Goal: Task Accomplishment & Management: Manage account settings

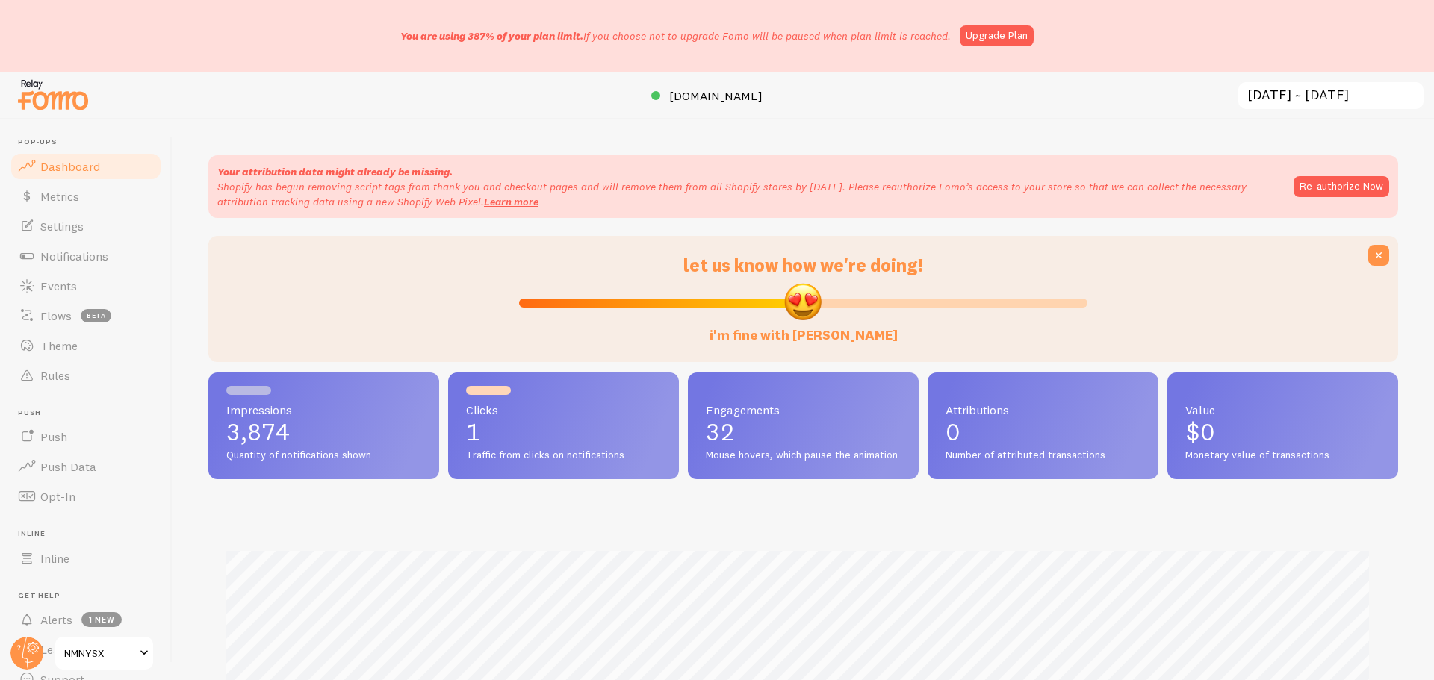
scroll to position [392, 1179]
click at [87, 263] on span "Notifications" at bounding box center [74, 256] width 68 height 15
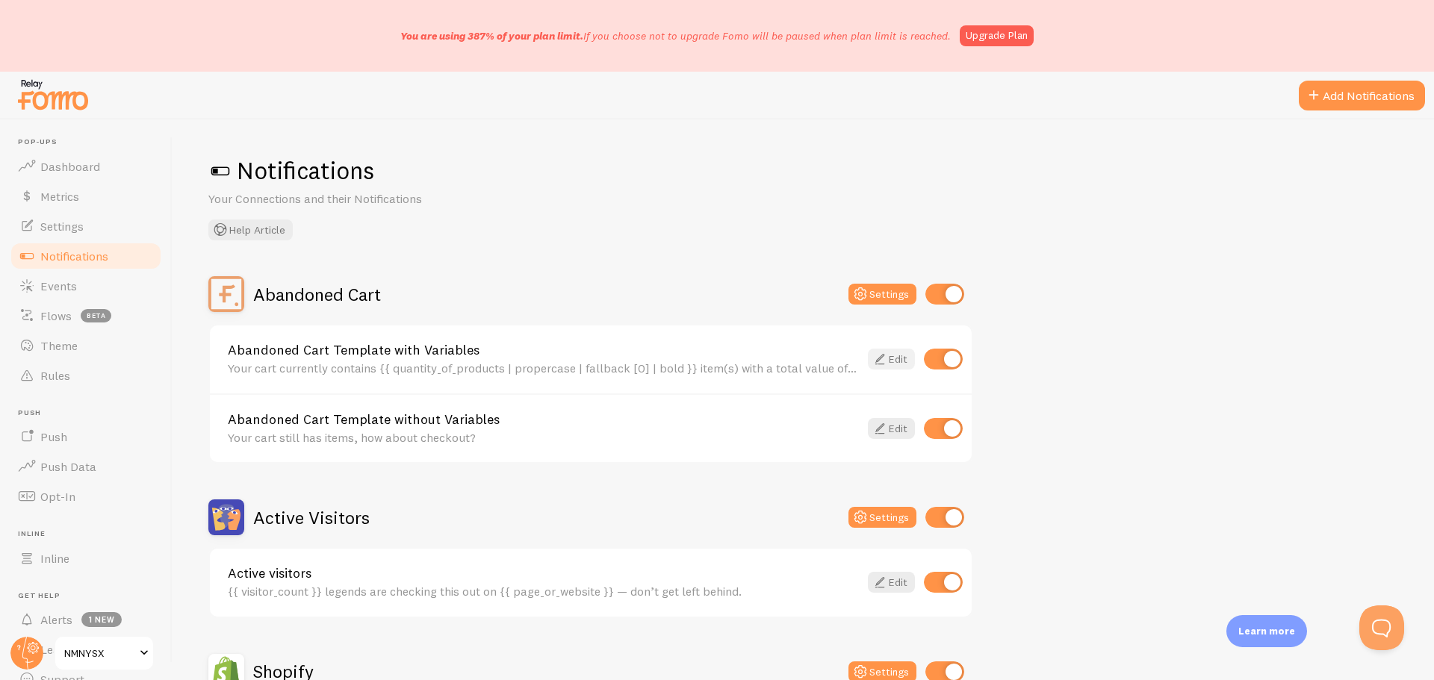
click at [887, 360] on icon at bounding box center [880, 359] width 18 height 18
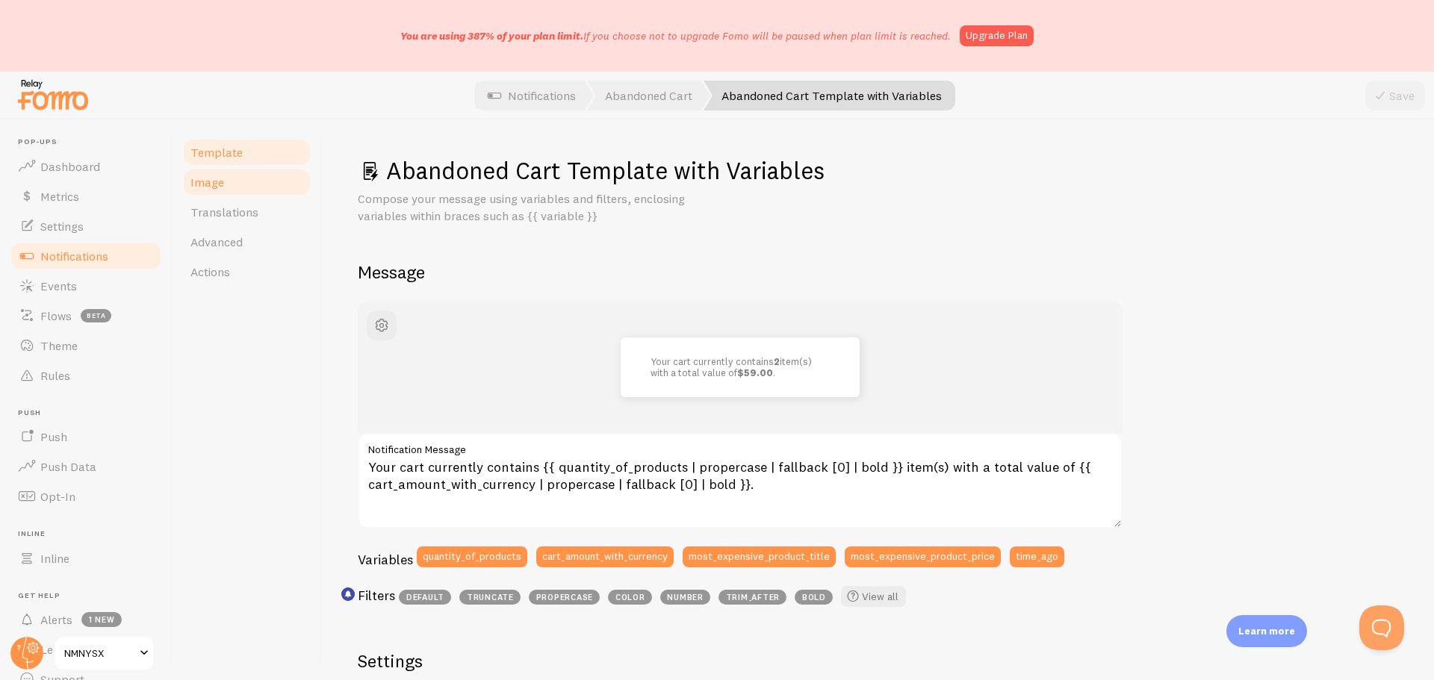
click at [235, 187] on link "Image" at bounding box center [247, 182] width 131 height 30
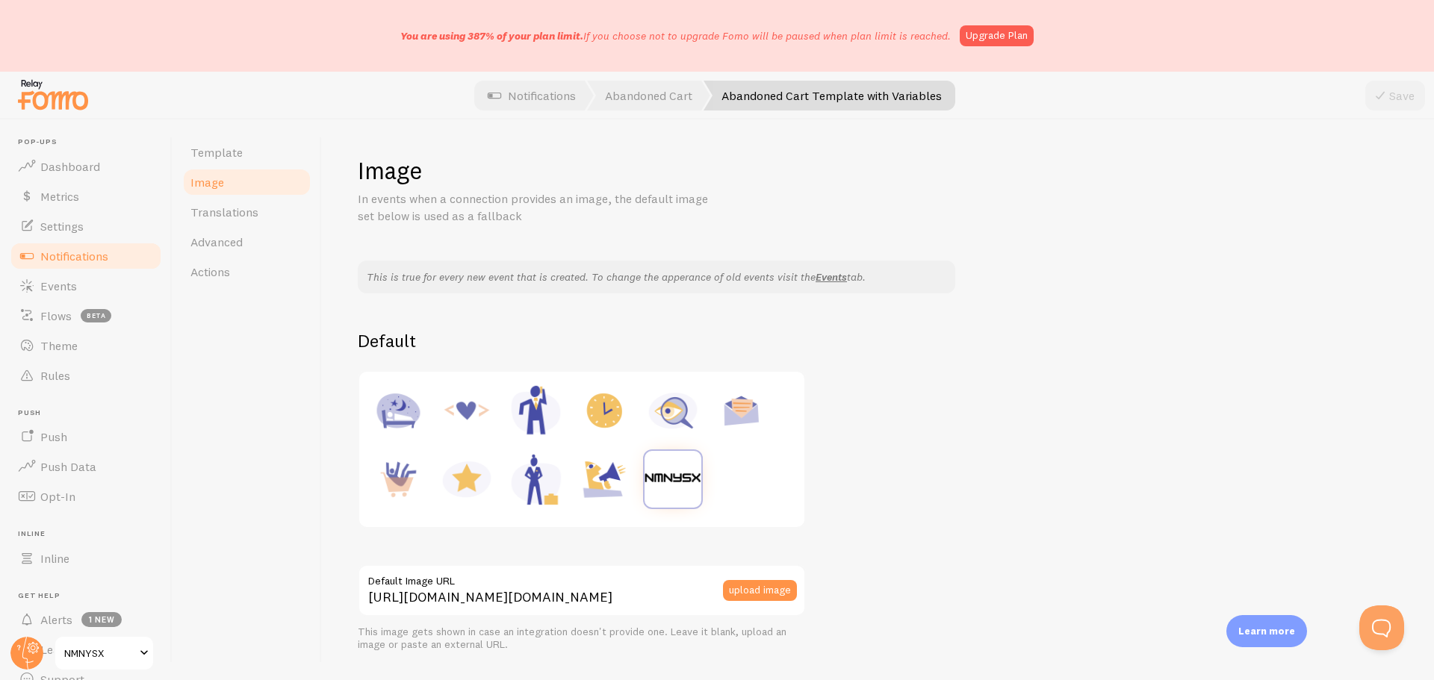
click at [87, 262] on span "Notifications" at bounding box center [74, 256] width 68 height 15
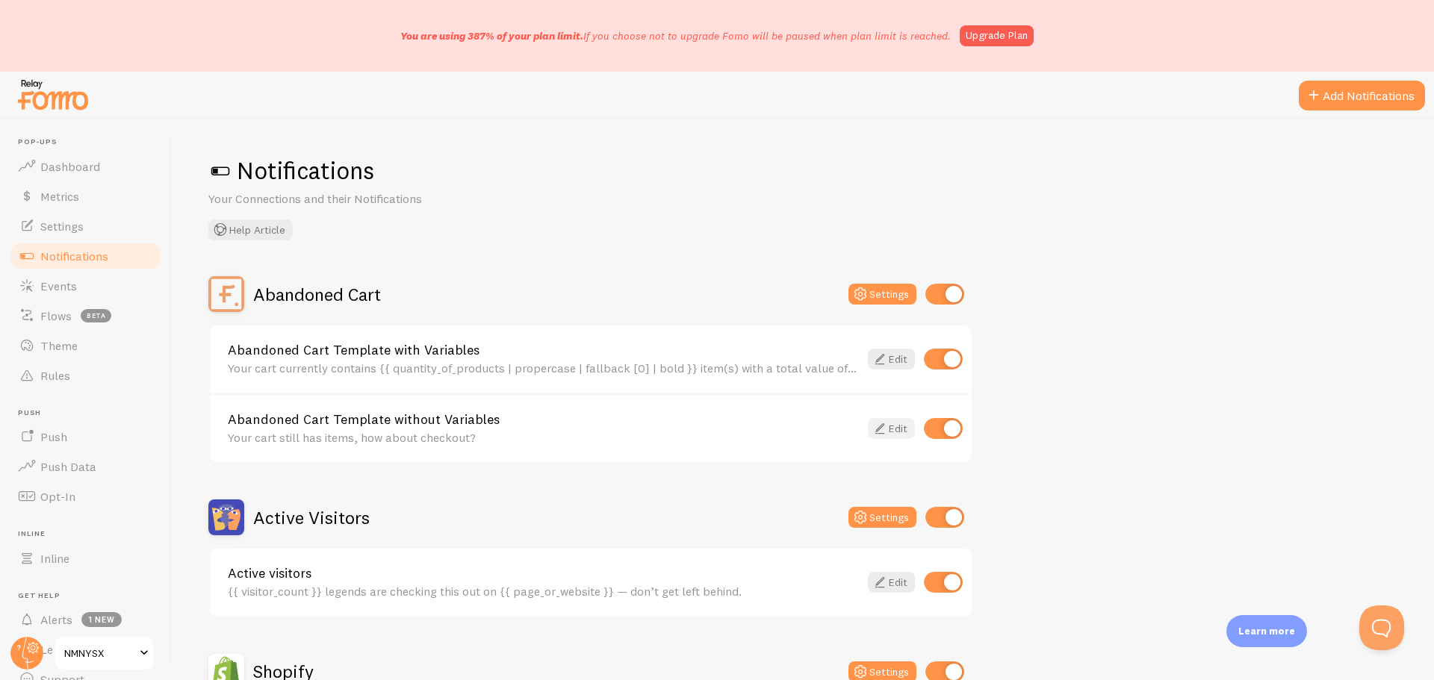
click at [887, 431] on icon at bounding box center [880, 429] width 18 height 18
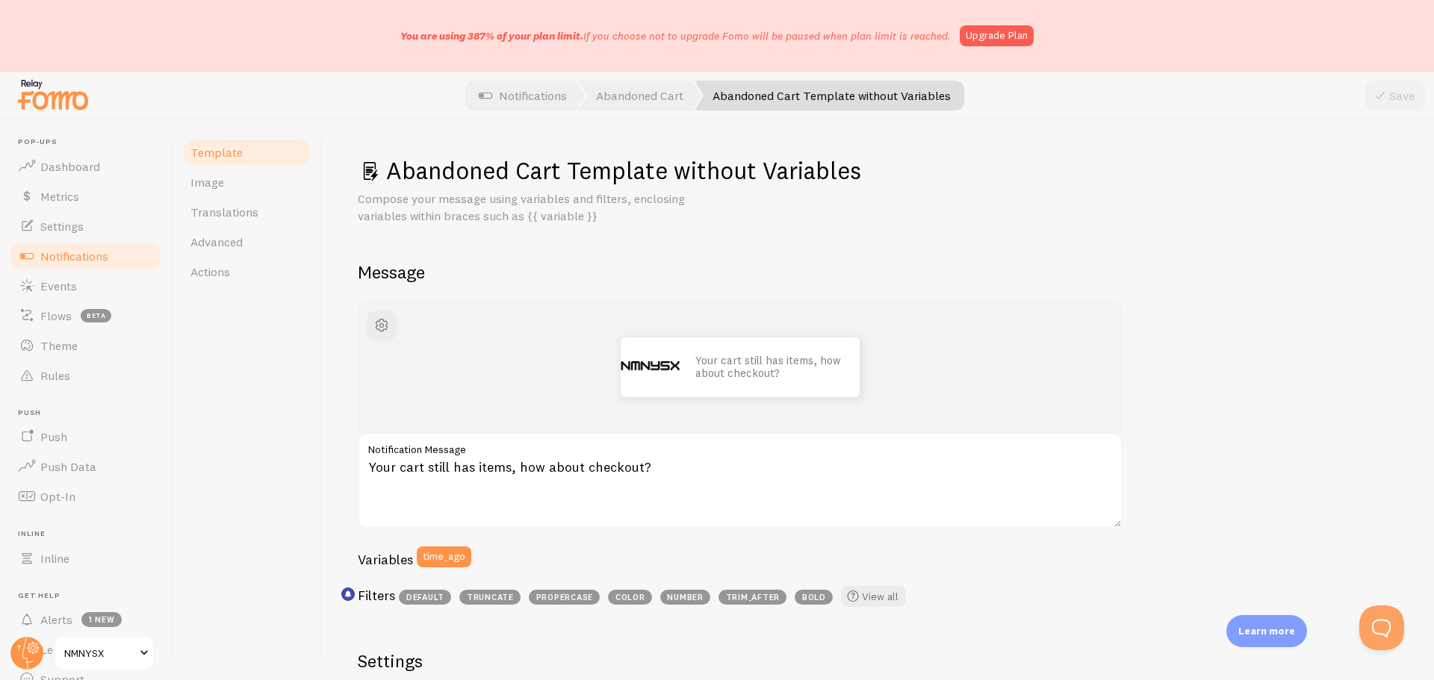
click at [97, 249] on span "Notifications" at bounding box center [74, 256] width 68 height 15
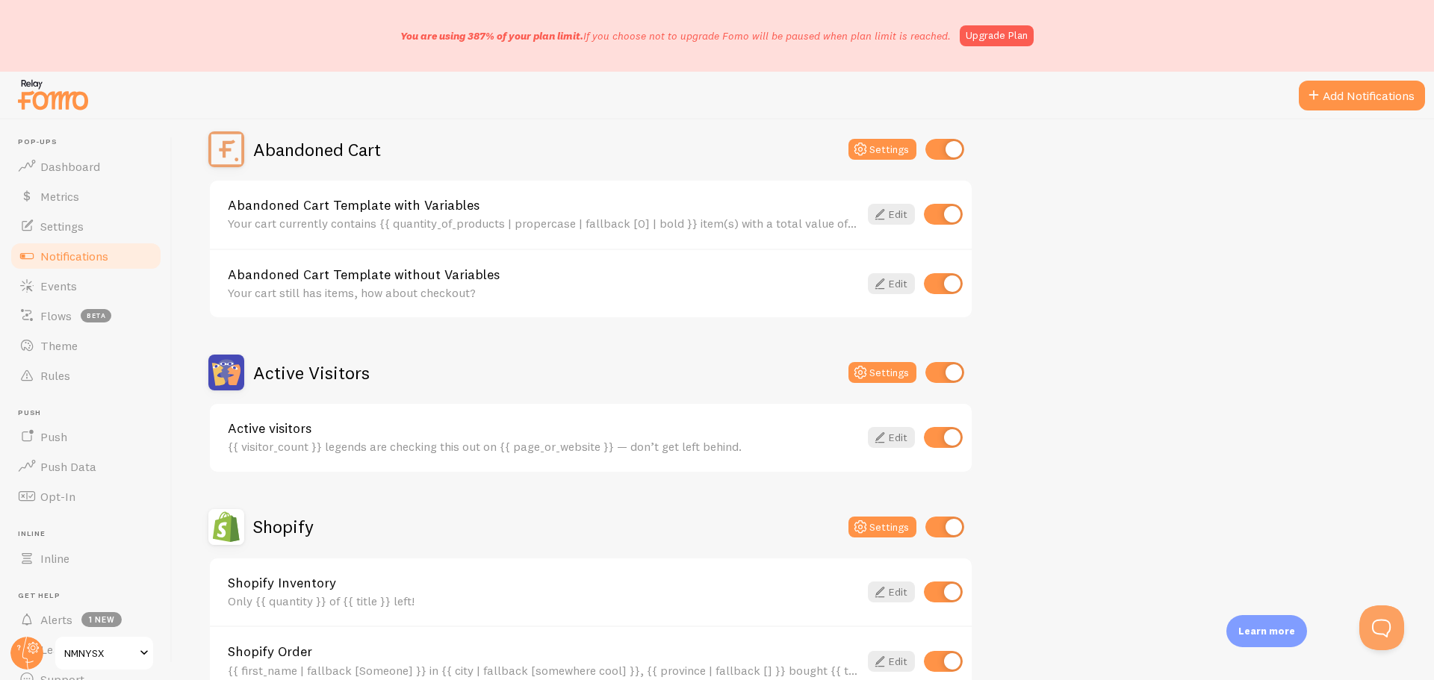
scroll to position [149, 0]
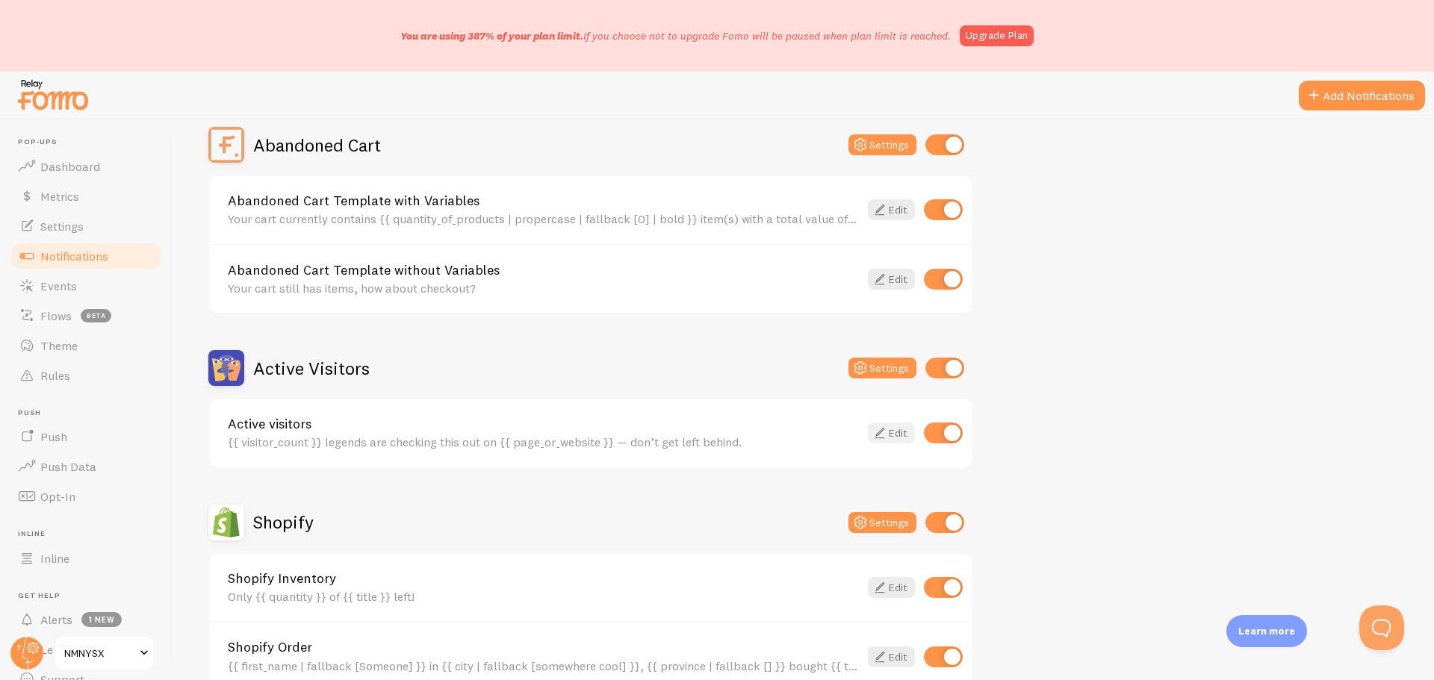
click at [882, 443] on link "Edit" at bounding box center [891, 433] width 47 height 21
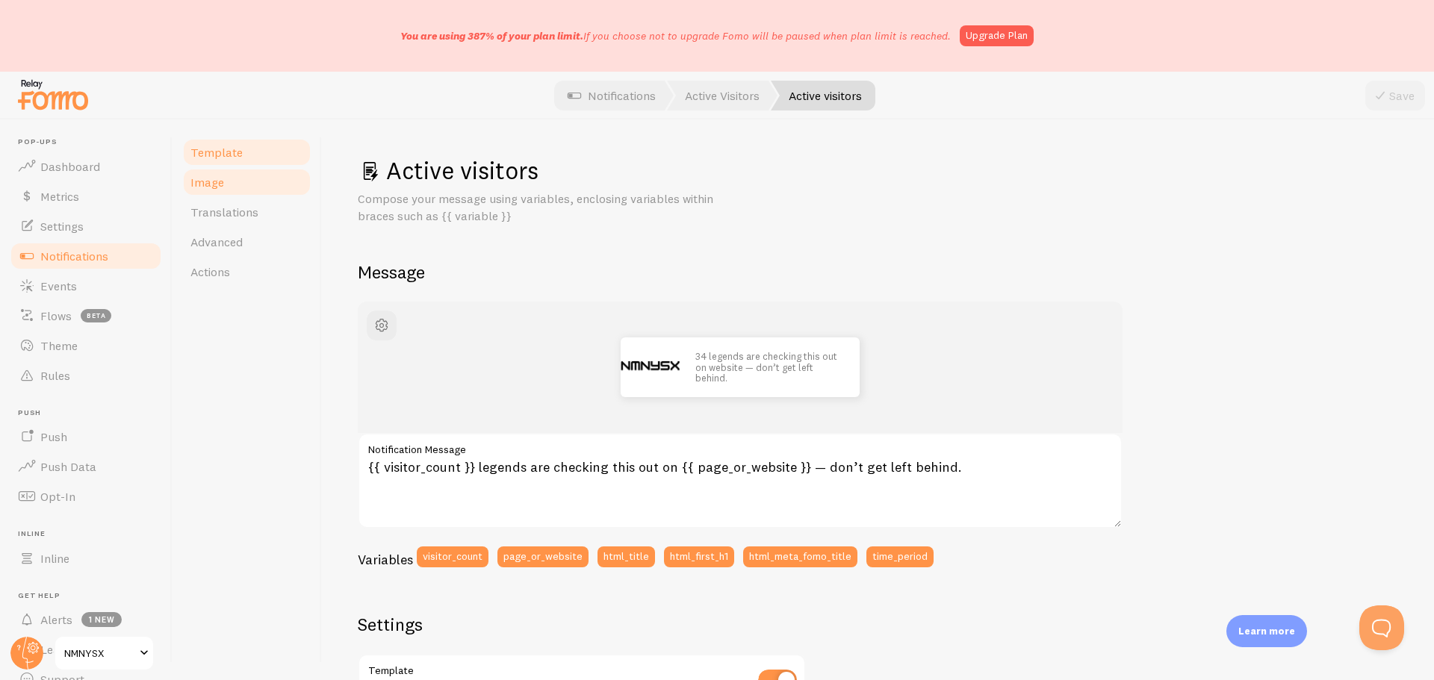
click at [255, 187] on link "Image" at bounding box center [247, 182] width 131 height 30
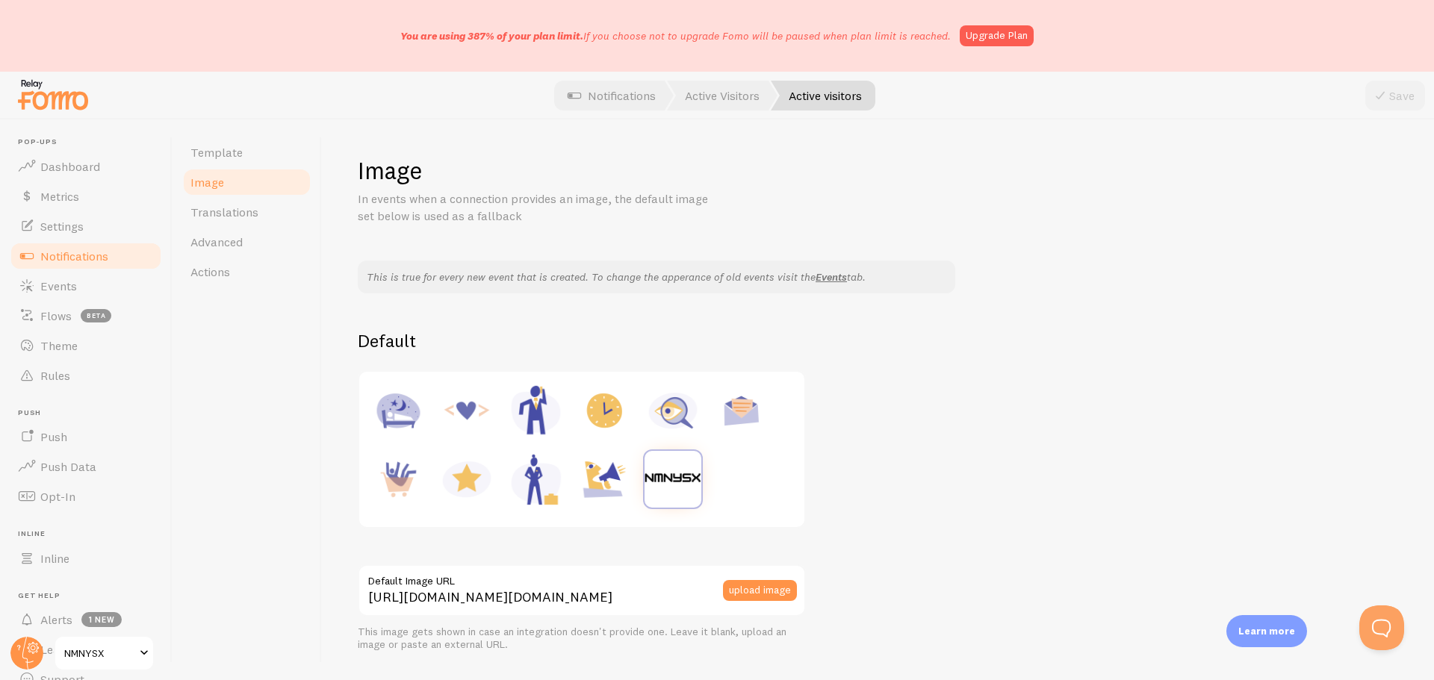
click at [91, 255] on span "Notifications" at bounding box center [74, 256] width 68 height 15
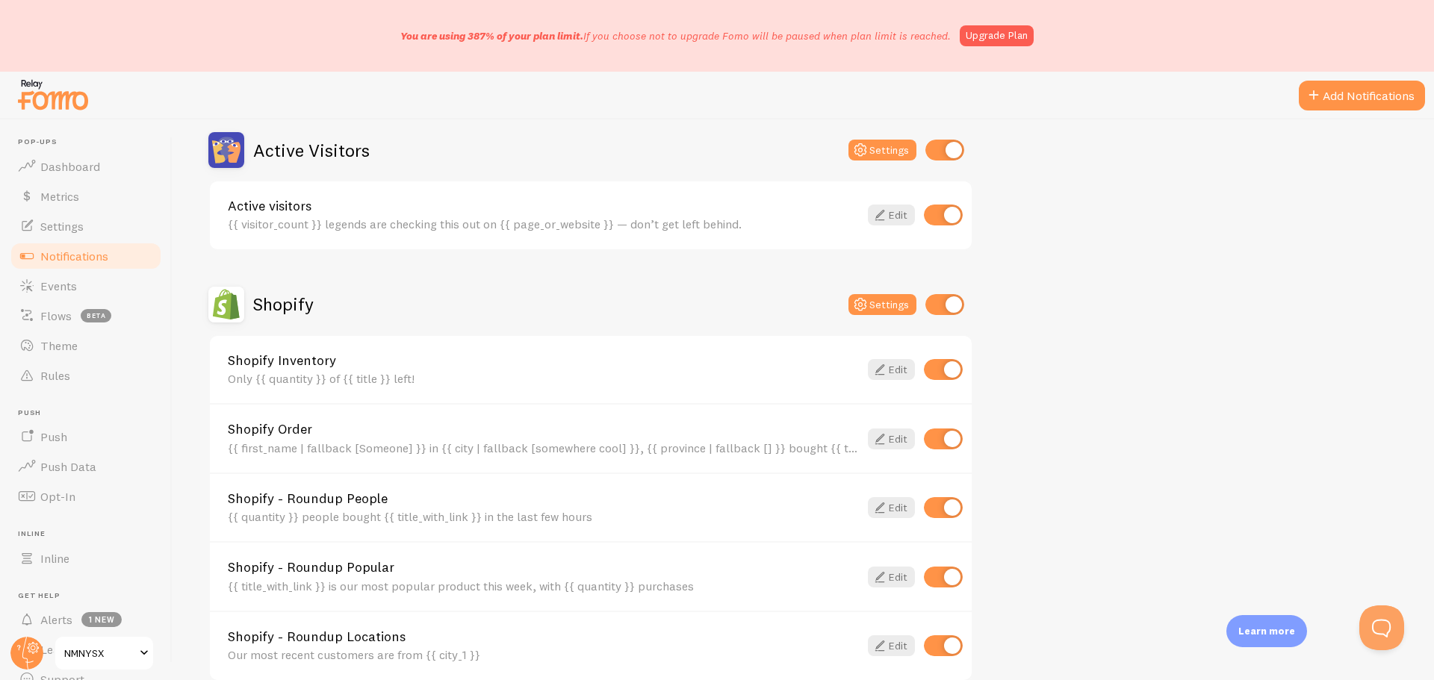
scroll to position [373, 0]
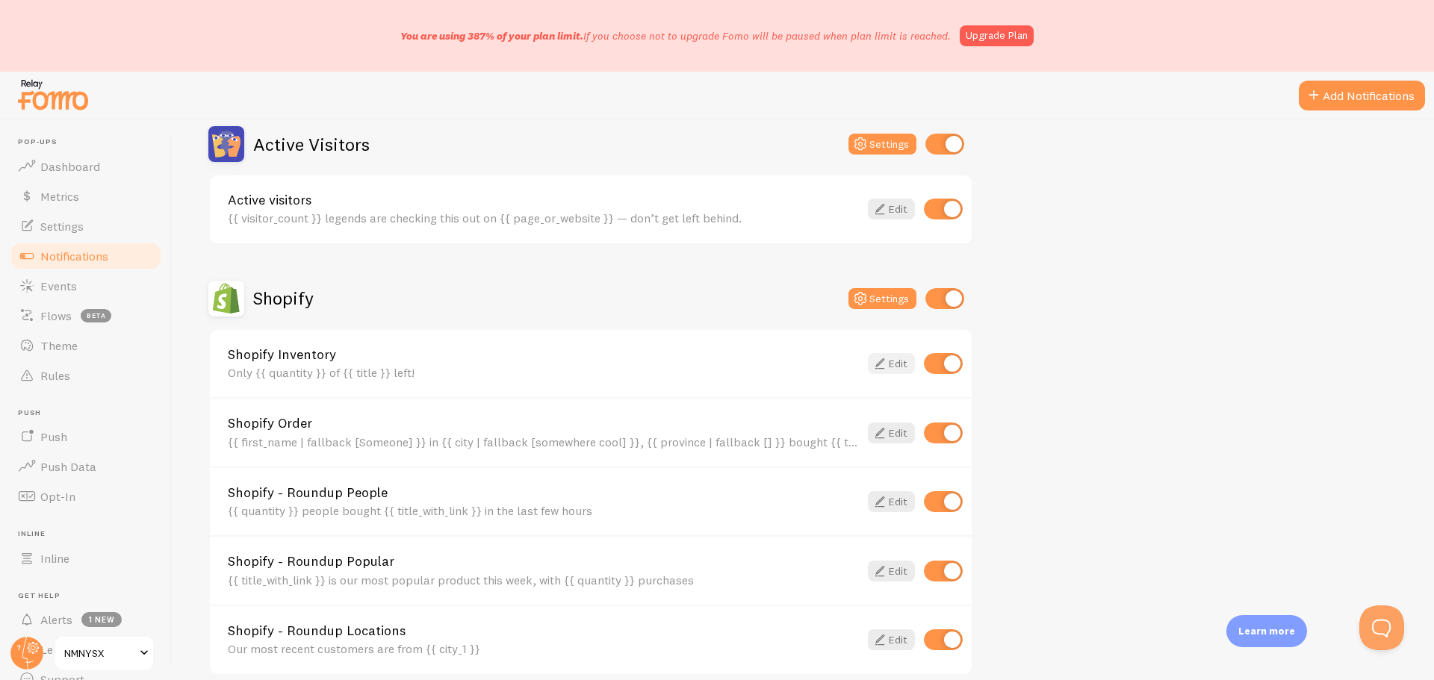
click at [883, 365] on icon at bounding box center [880, 364] width 18 height 18
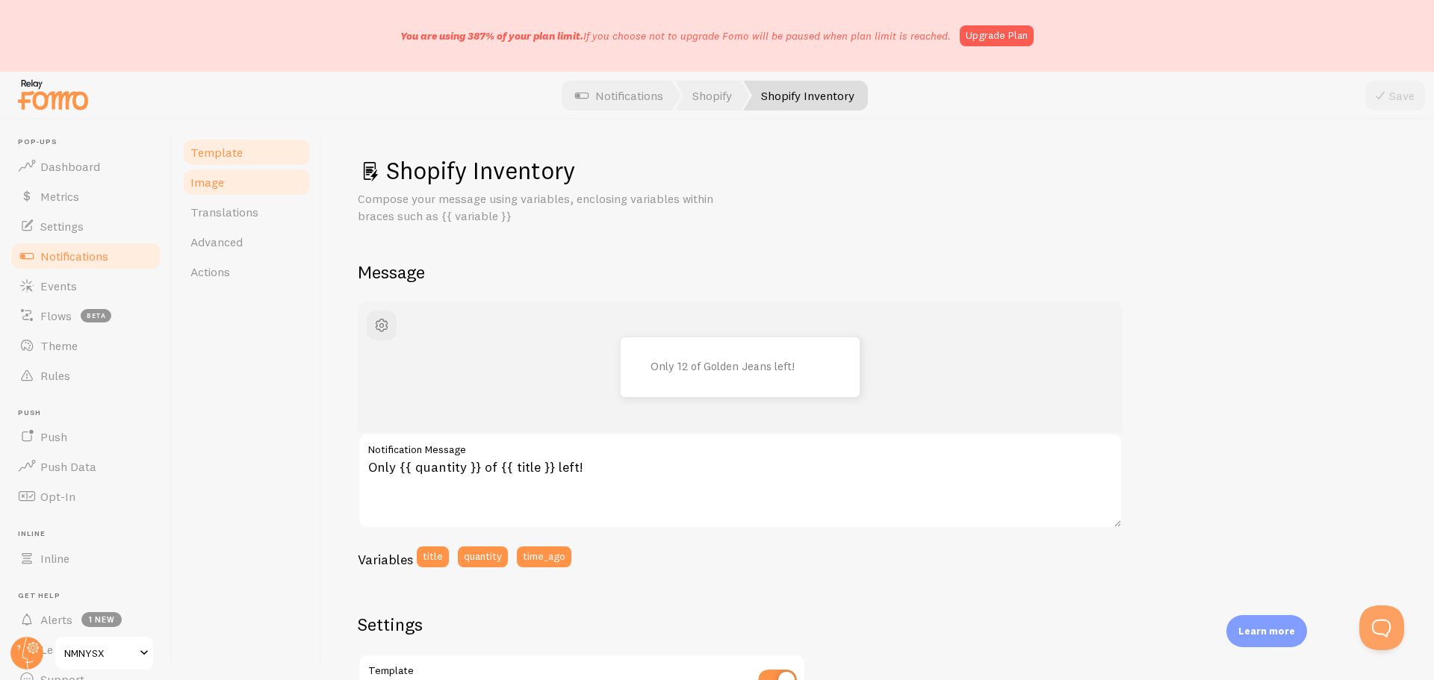
click at [230, 185] on link "Image" at bounding box center [247, 182] width 131 height 30
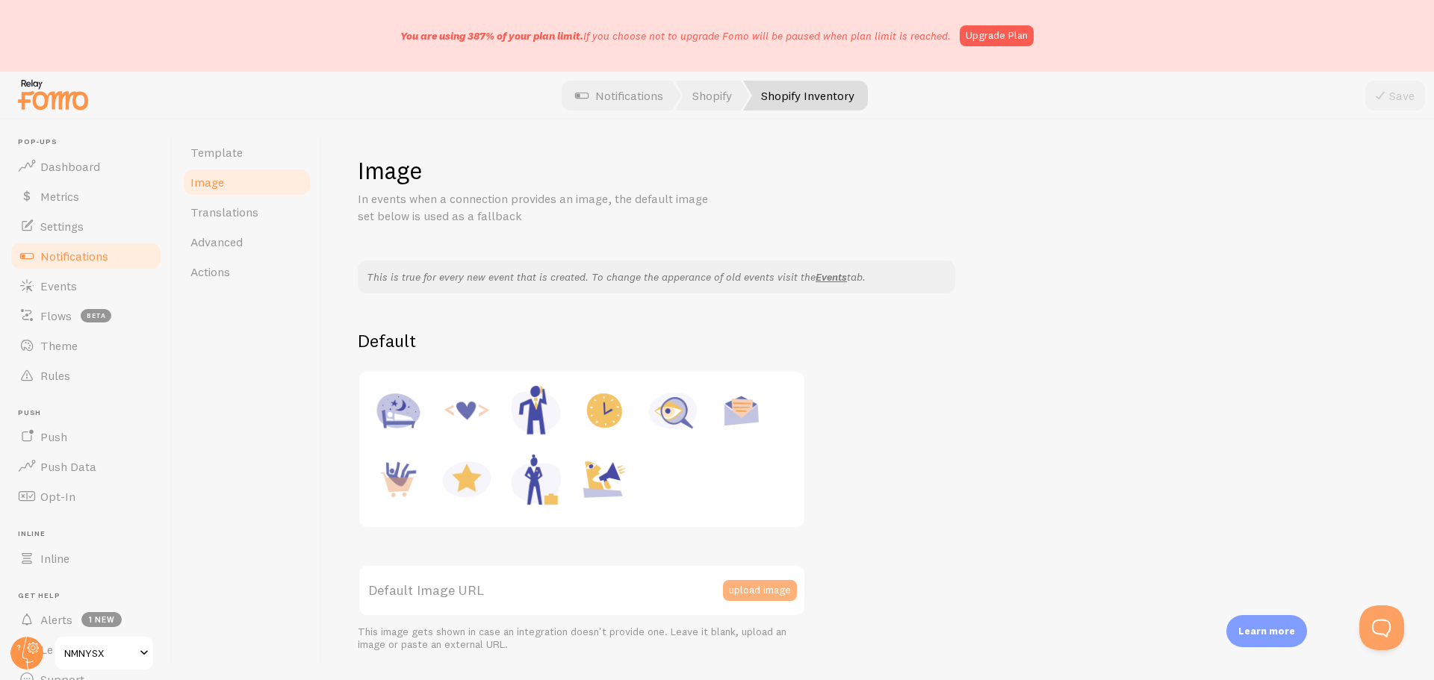
click at [750, 590] on button "upload image" at bounding box center [760, 590] width 74 height 21
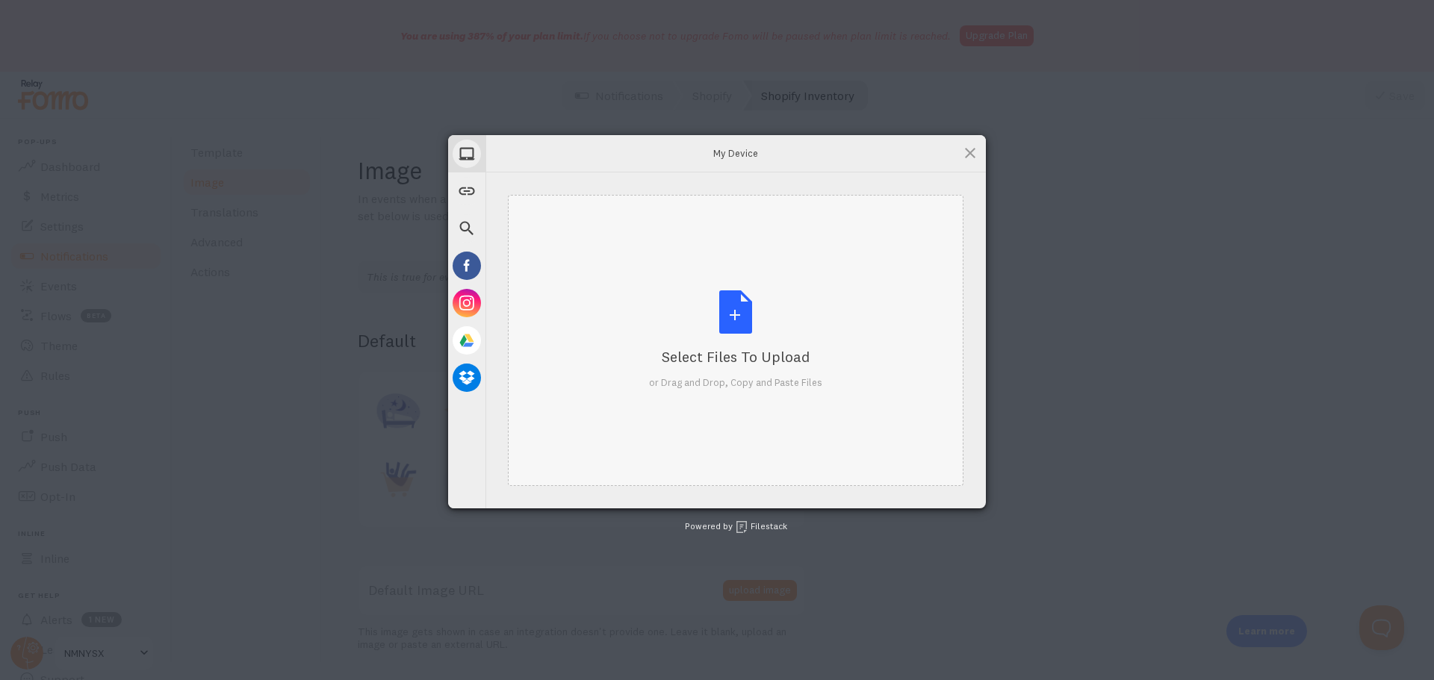
click at [733, 309] on div "Select Files to Upload or Drag and Drop, Copy and Paste Files" at bounding box center [735, 340] width 173 height 99
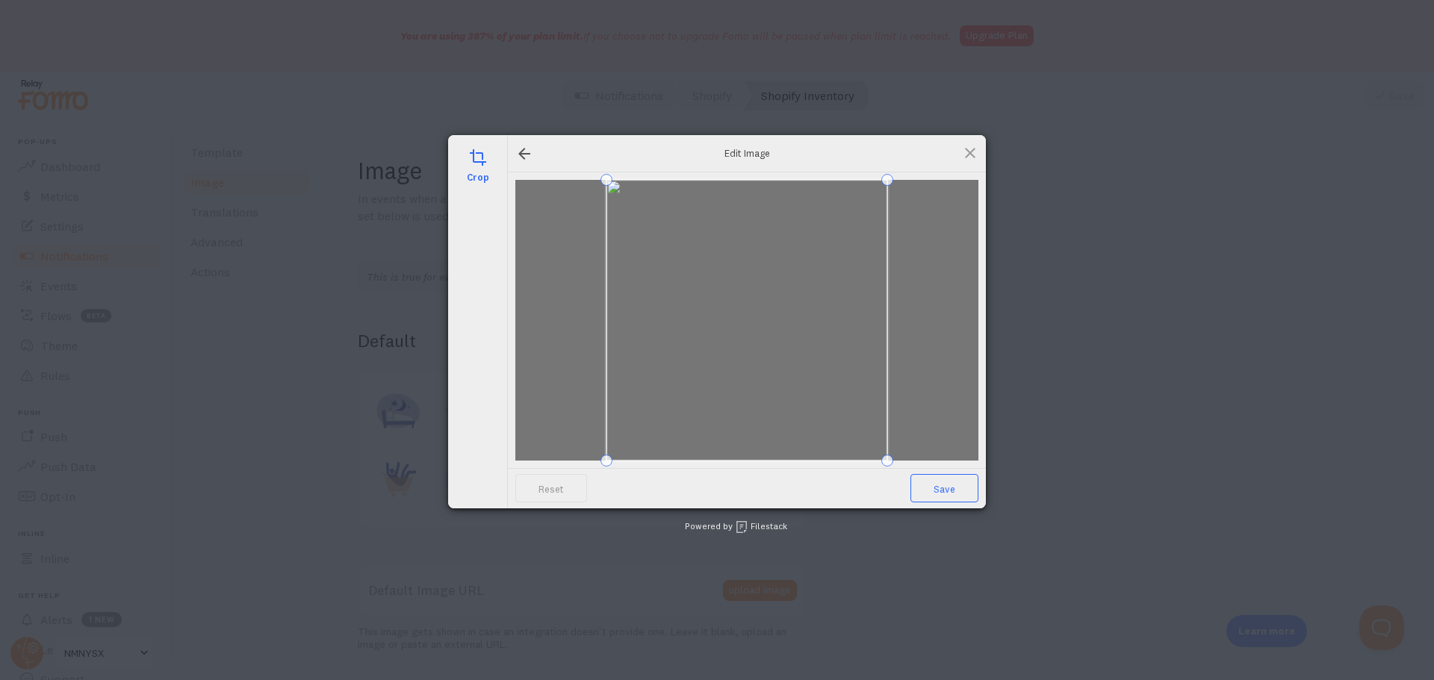
click at [932, 488] on span "Save" at bounding box center [944, 488] width 68 height 28
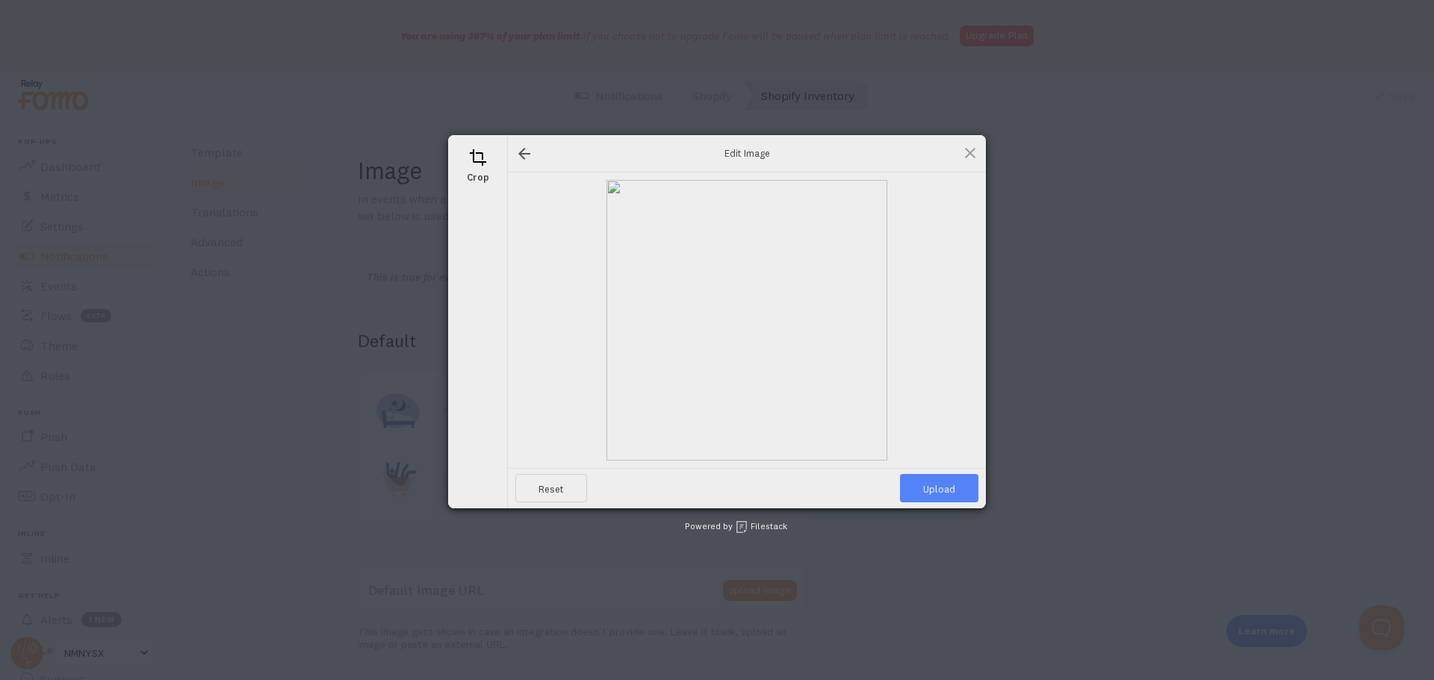
click at [944, 488] on span "Upload" at bounding box center [939, 488] width 78 height 28
type input "[URL][DOMAIN_NAME][DOMAIN_NAME]"
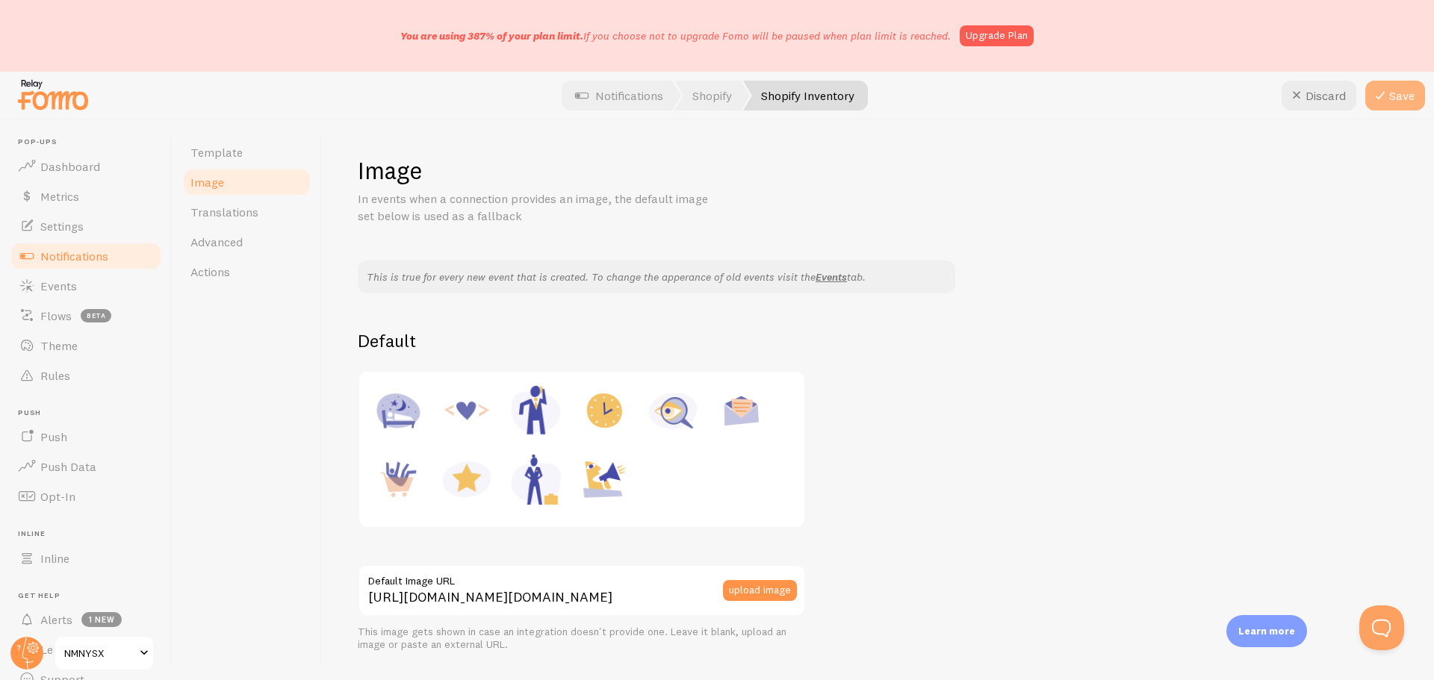
click at [1397, 102] on button "Save" at bounding box center [1395, 96] width 60 height 30
click at [108, 259] on span "Notifications" at bounding box center [74, 256] width 68 height 15
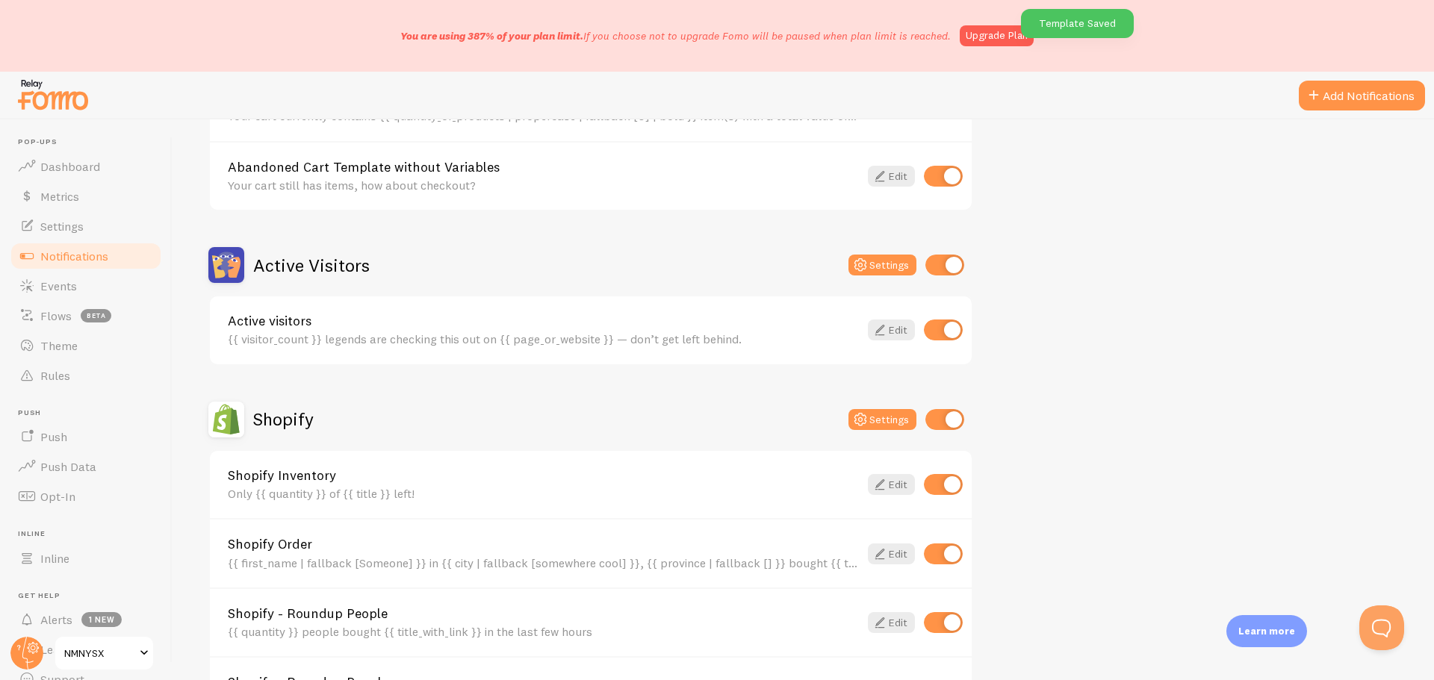
scroll to position [299, 0]
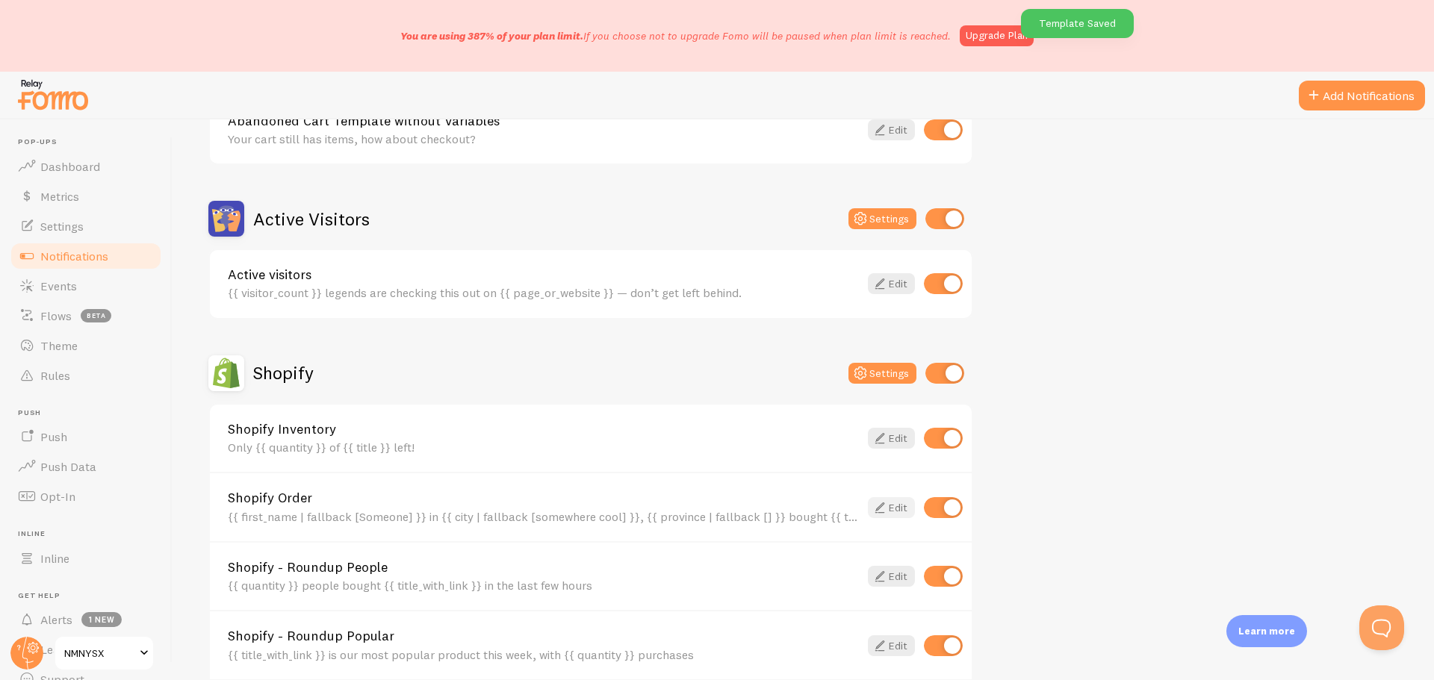
click at [883, 506] on icon at bounding box center [880, 508] width 18 height 18
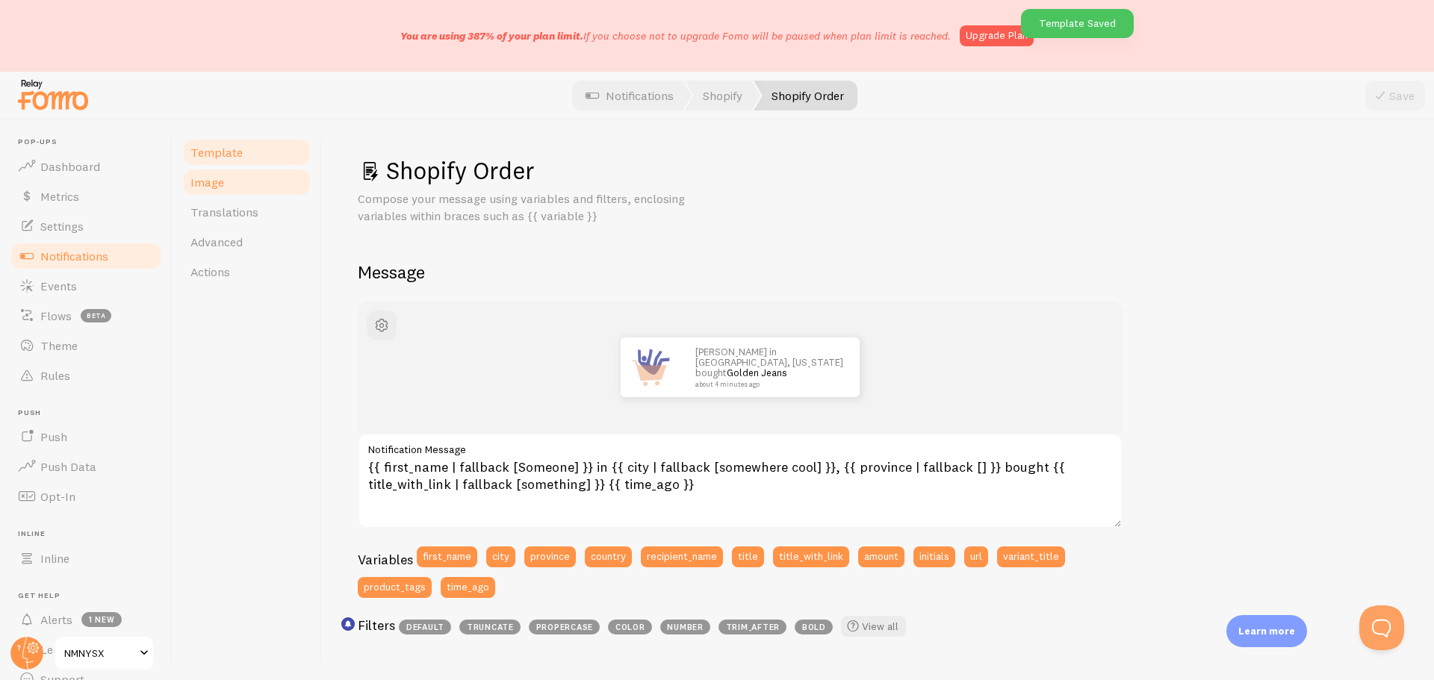
click at [222, 188] on span "Image" at bounding box center [207, 182] width 34 height 15
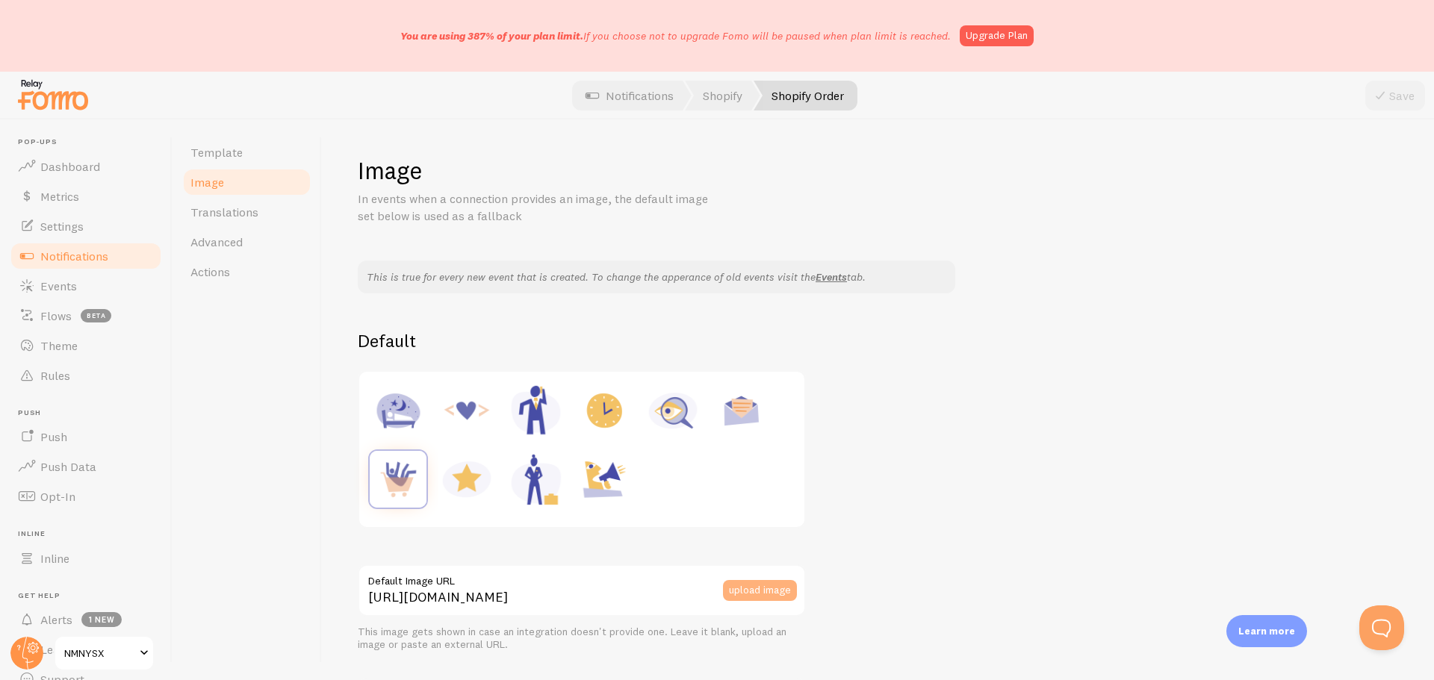
click at [746, 589] on button "upload image" at bounding box center [760, 590] width 74 height 21
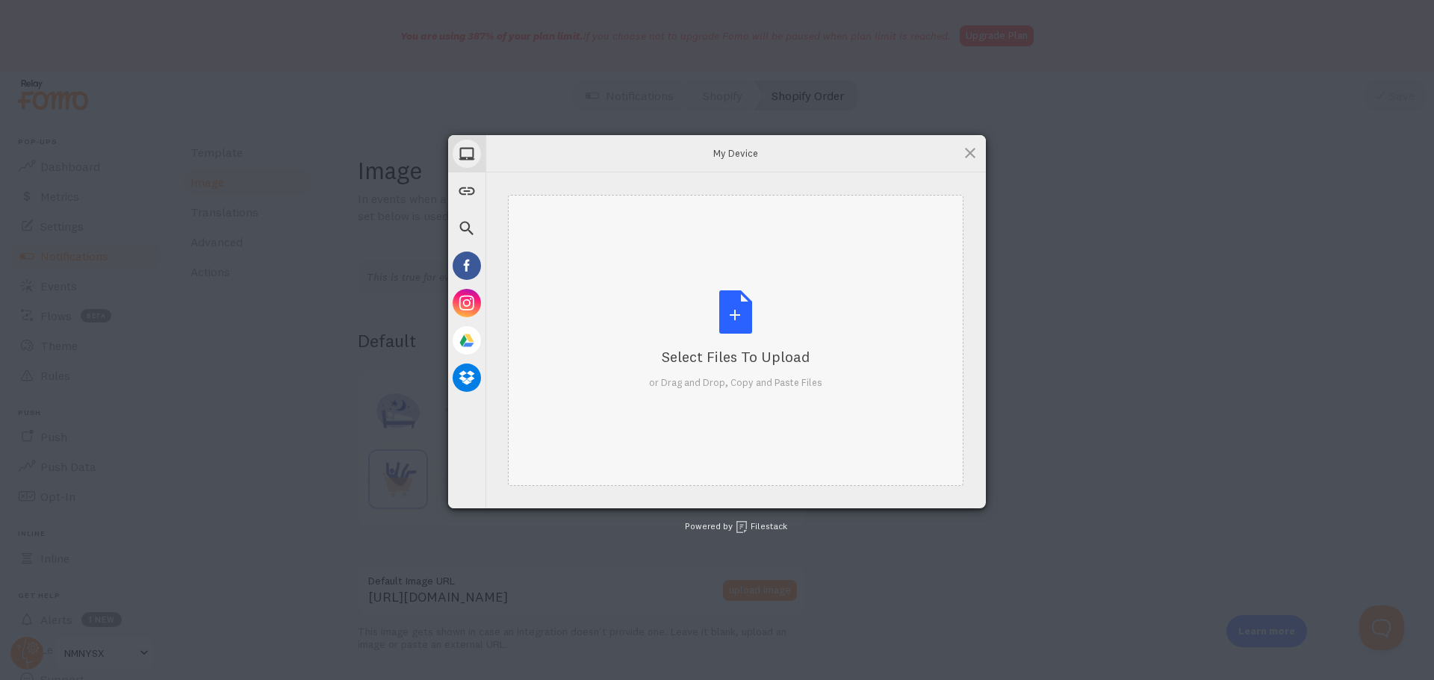
click at [736, 306] on div "Select Files to Upload or Drag and Drop, Copy and Paste Files" at bounding box center [735, 340] width 173 height 99
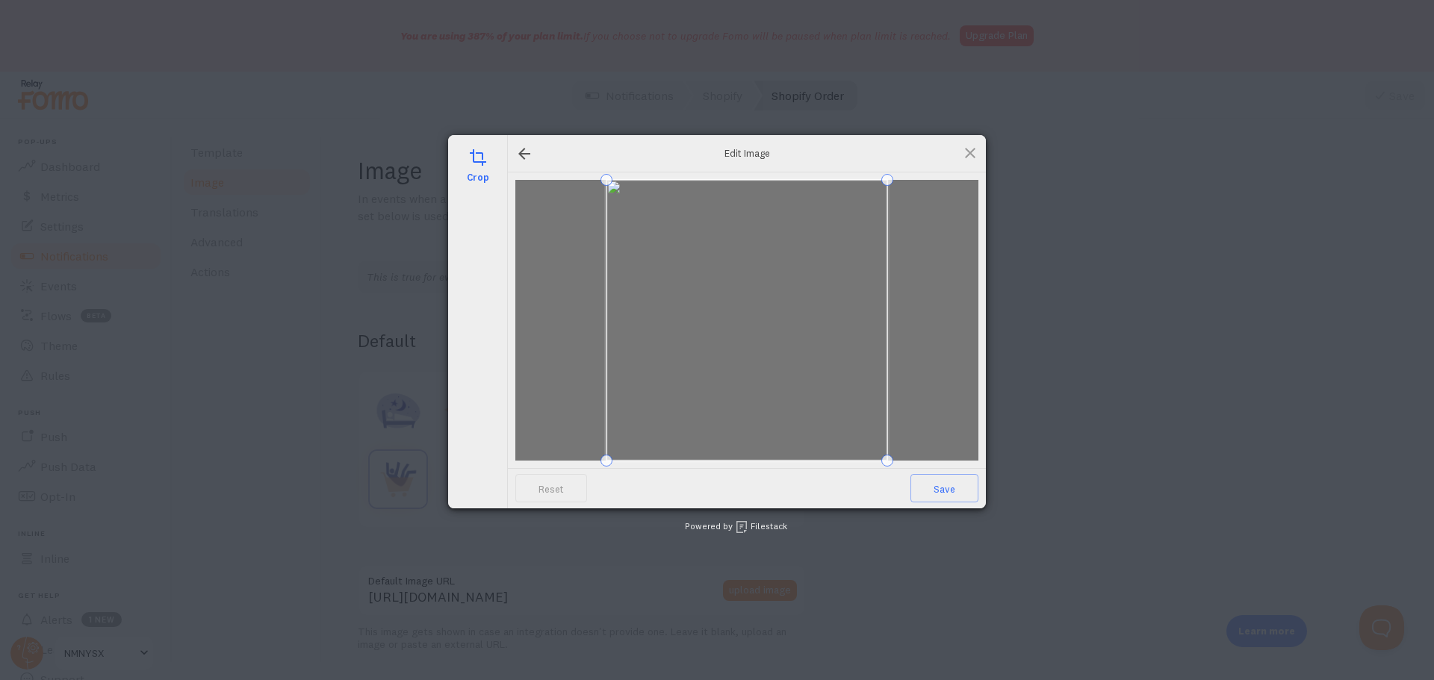
click at [795, 400] on span at bounding box center [746, 320] width 281 height 281
click at [940, 480] on span "Save" at bounding box center [944, 488] width 68 height 28
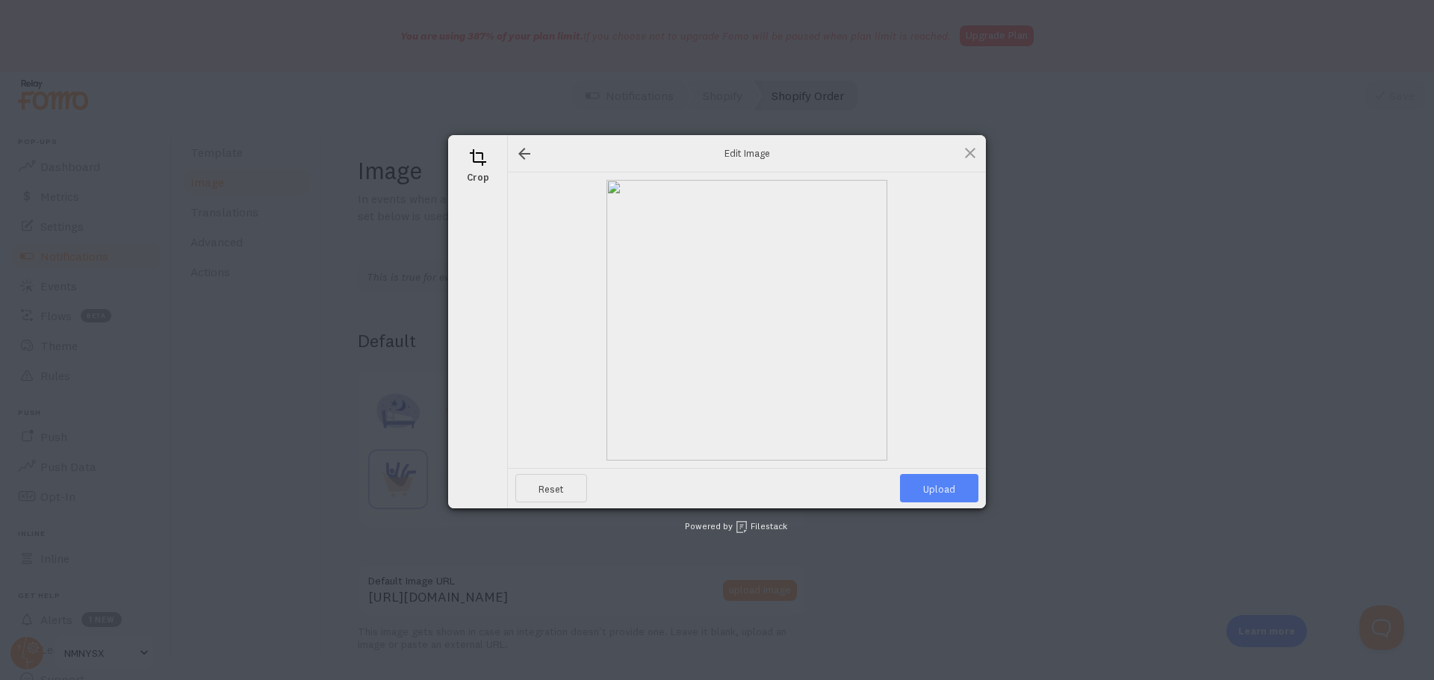
click at [936, 491] on span "Upload" at bounding box center [939, 488] width 78 height 28
type input "[URL][DOMAIN_NAME][DOMAIN_NAME]"
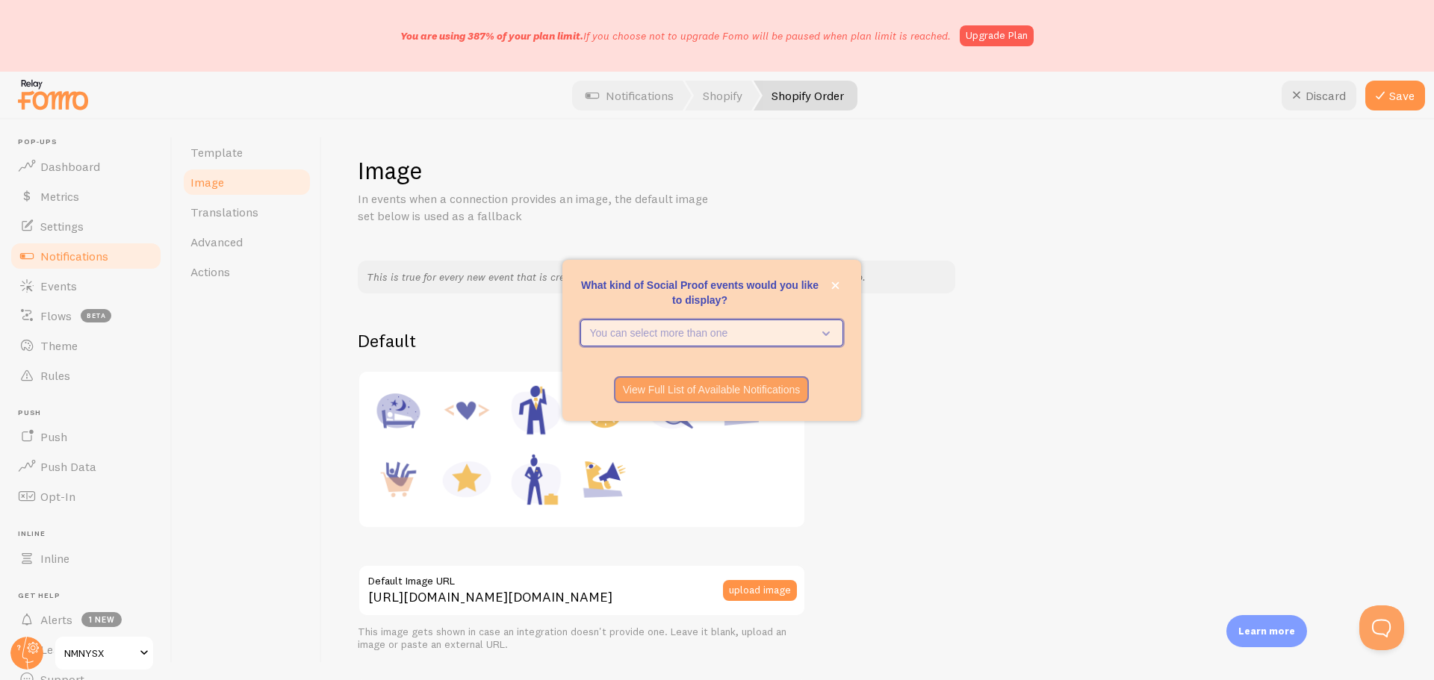
click at [813, 333] on icon "What kind of Social Proof events would you like to display?" at bounding box center [823, 333] width 21 height 16
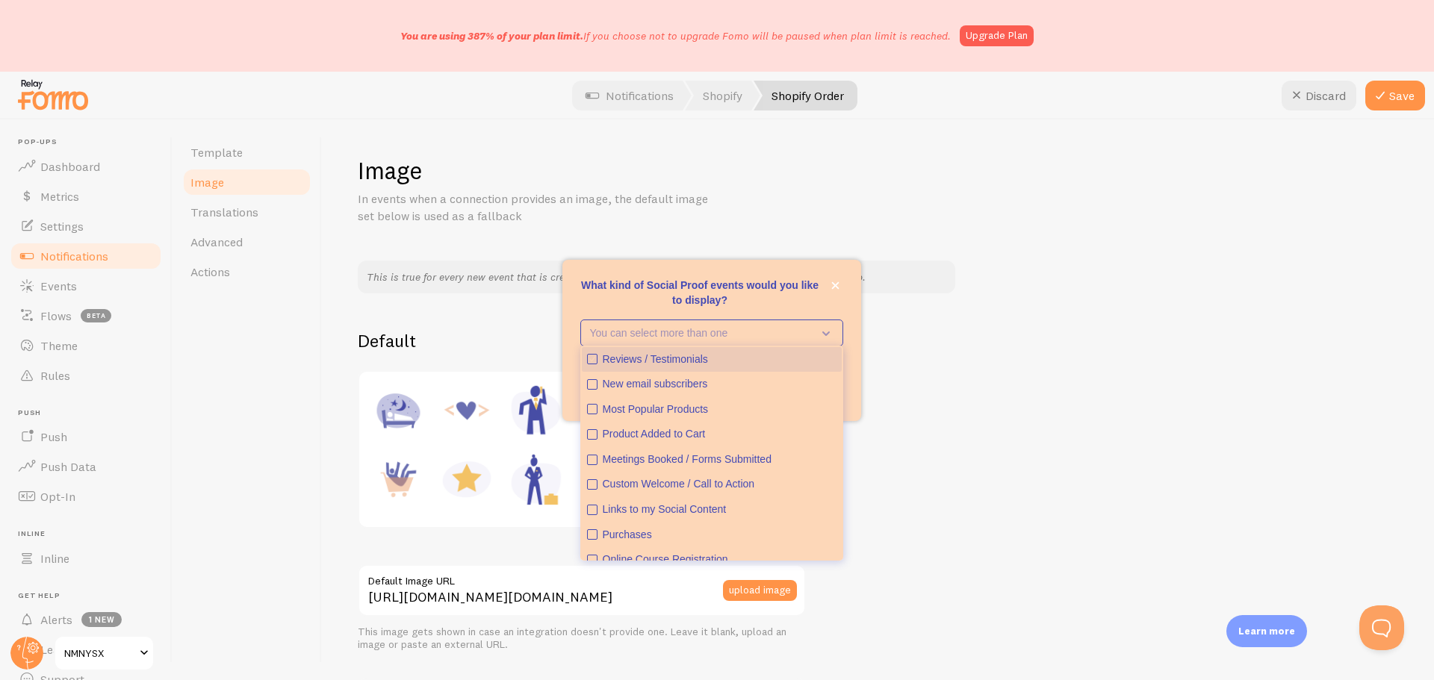
click at [594, 360] on icon "Reviews / Testimonials" at bounding box center [592, 359] width 9 height 9
click at [589, 409] on icon "Most Popular Products" at bounding box center [592, 409] width 9 height 9
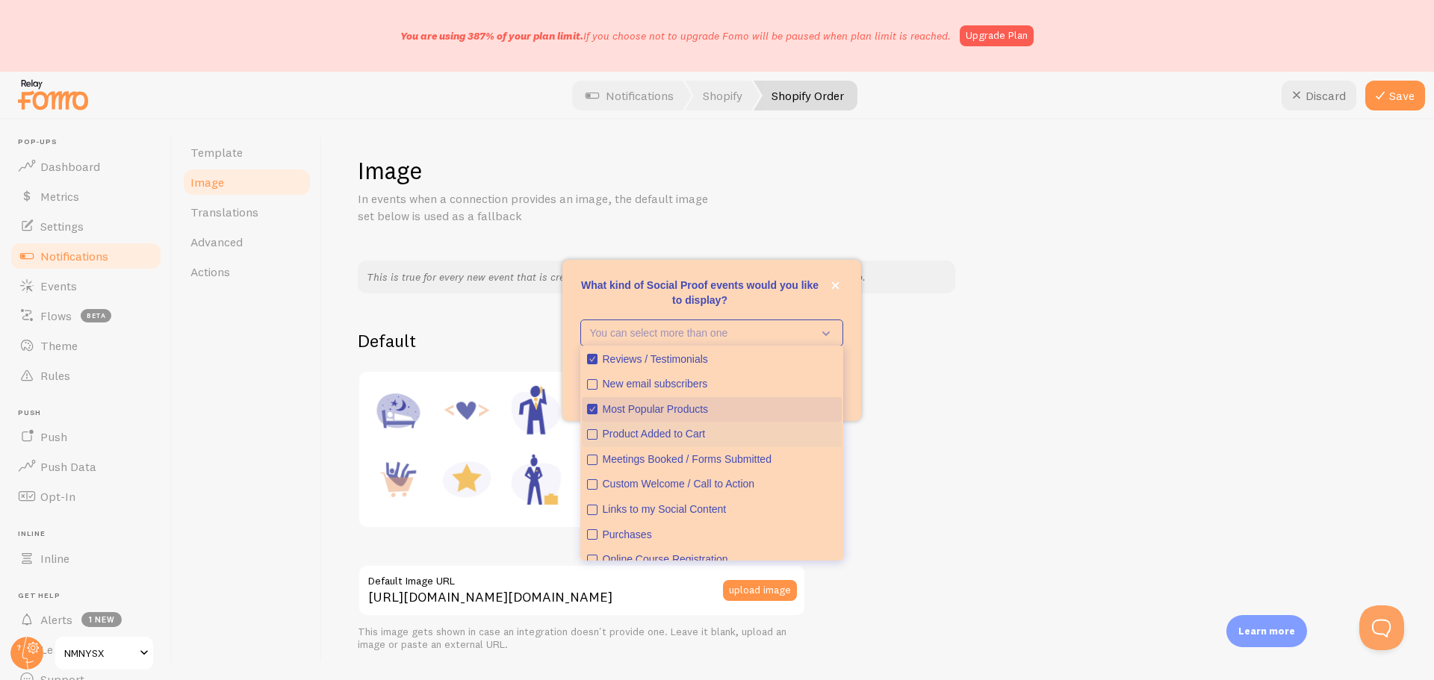
scroll to position [38, 0]
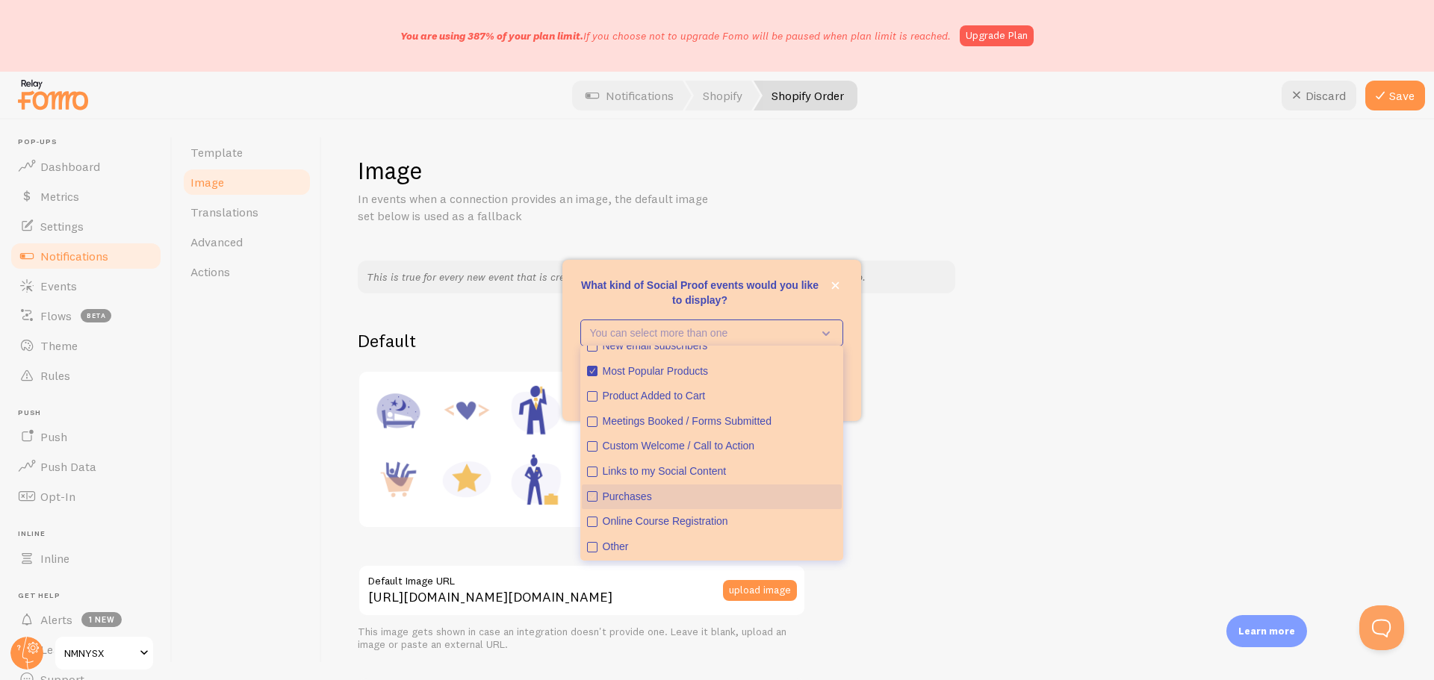
click at [596, 494] on icon "Purchases" at bounding box center [592, 496] width 9 height 9
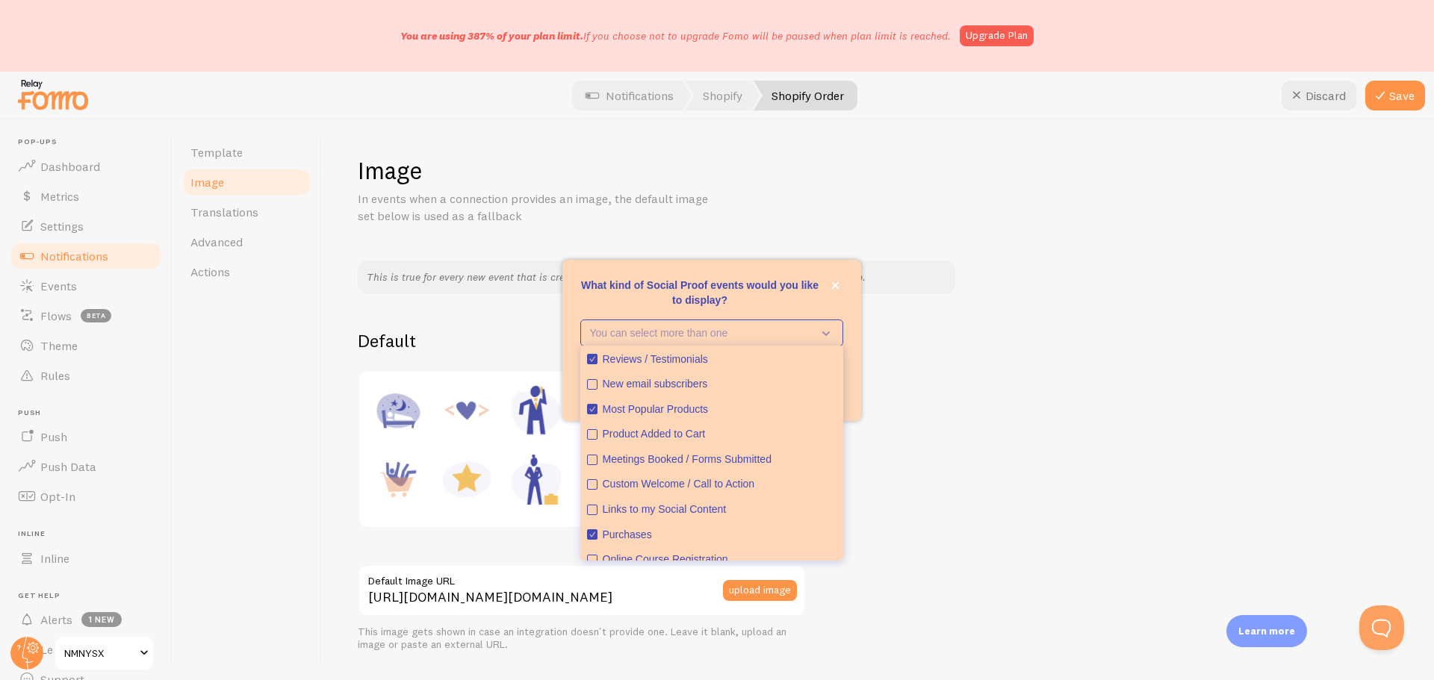
click at [1402, 96] on button "Save" at bounding box center [1395, 96] width 60 height 30
click at [1051, 219] on div "Image In events when a connection provides an image, the default image set belo…" at bounding box center [878, 189] width 1040 height 69
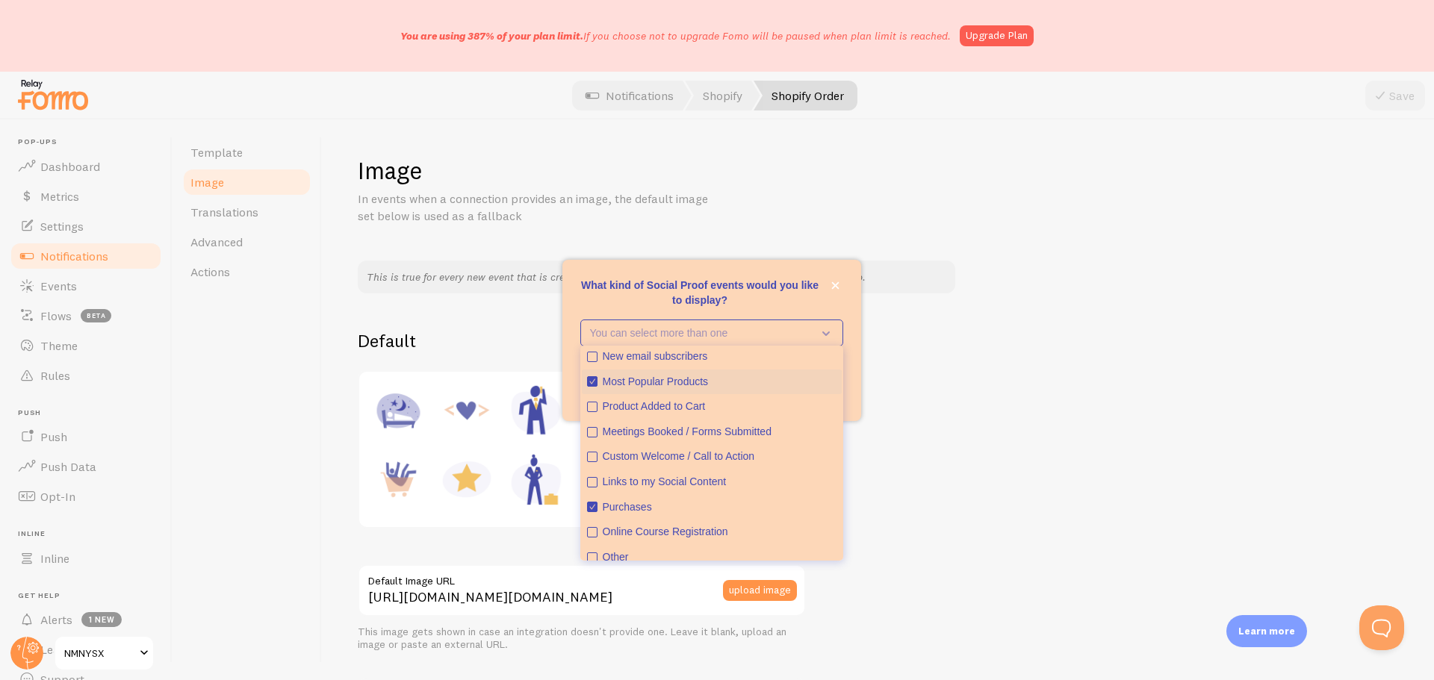
scroll to position [38, 0]
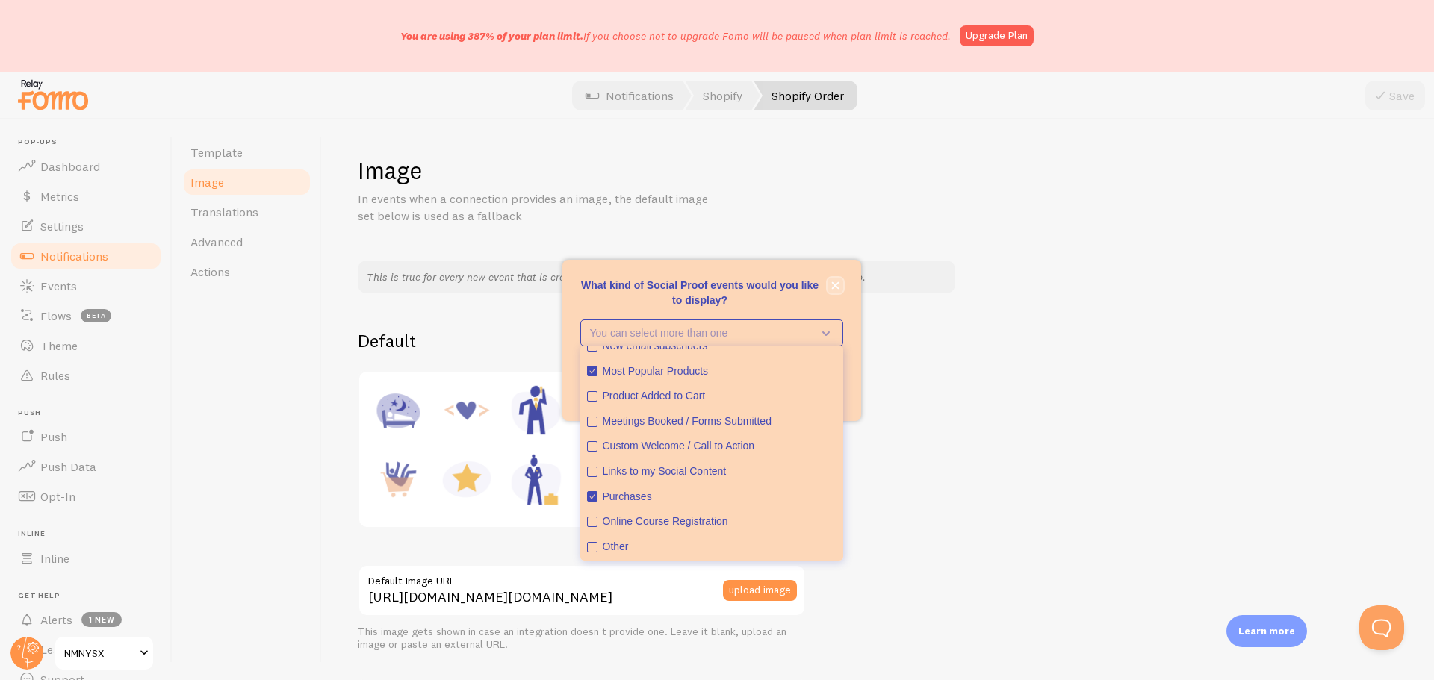
click at [833, 292] on button "close," at bounding box center [836, 286] width 16 height 16
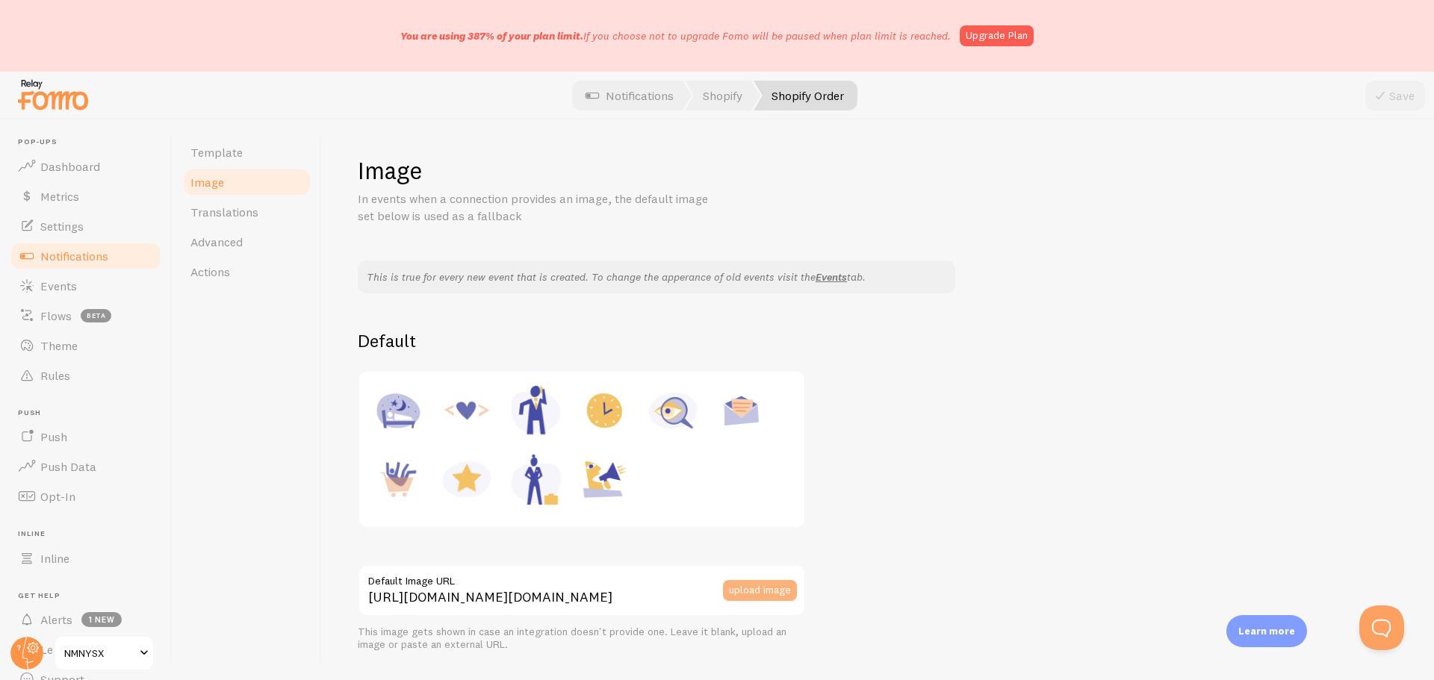
click at [772, 587] on button "upload image" at bounding box center [760, 590] width 74 height 21
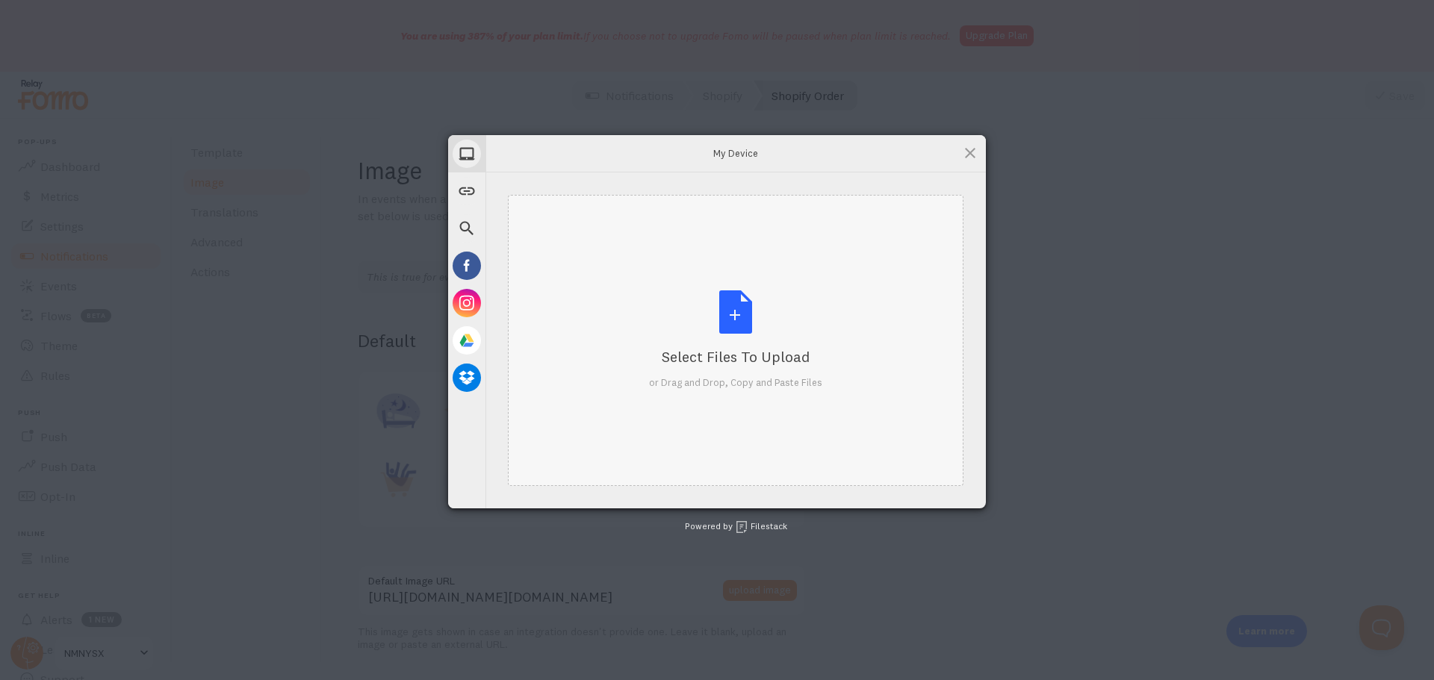
click at [748, 320] on div "Select Files to Upload or Drag and Drop, Copy and Paste Files" at bounding box center [735, 340] width 173 height 99
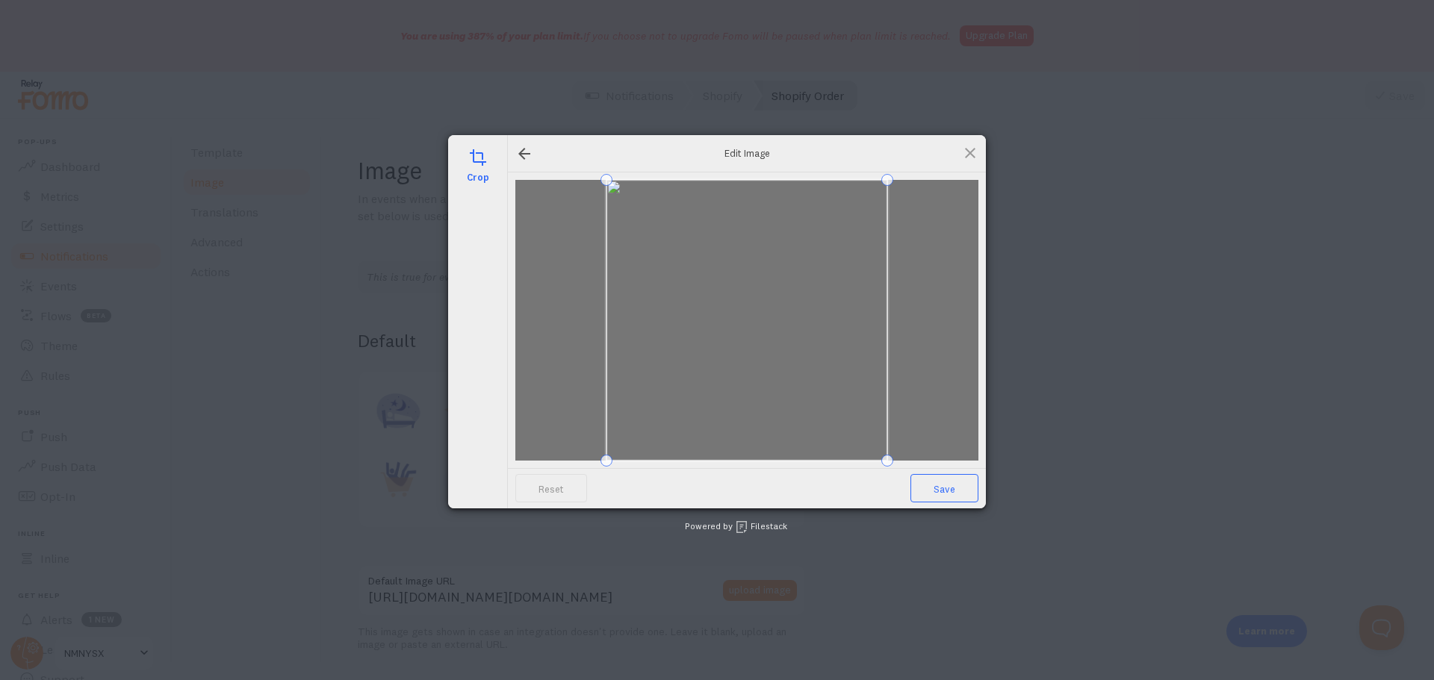
click at [960, 488] on span "Save" at bounding box center [944, 488] width 68 height 28
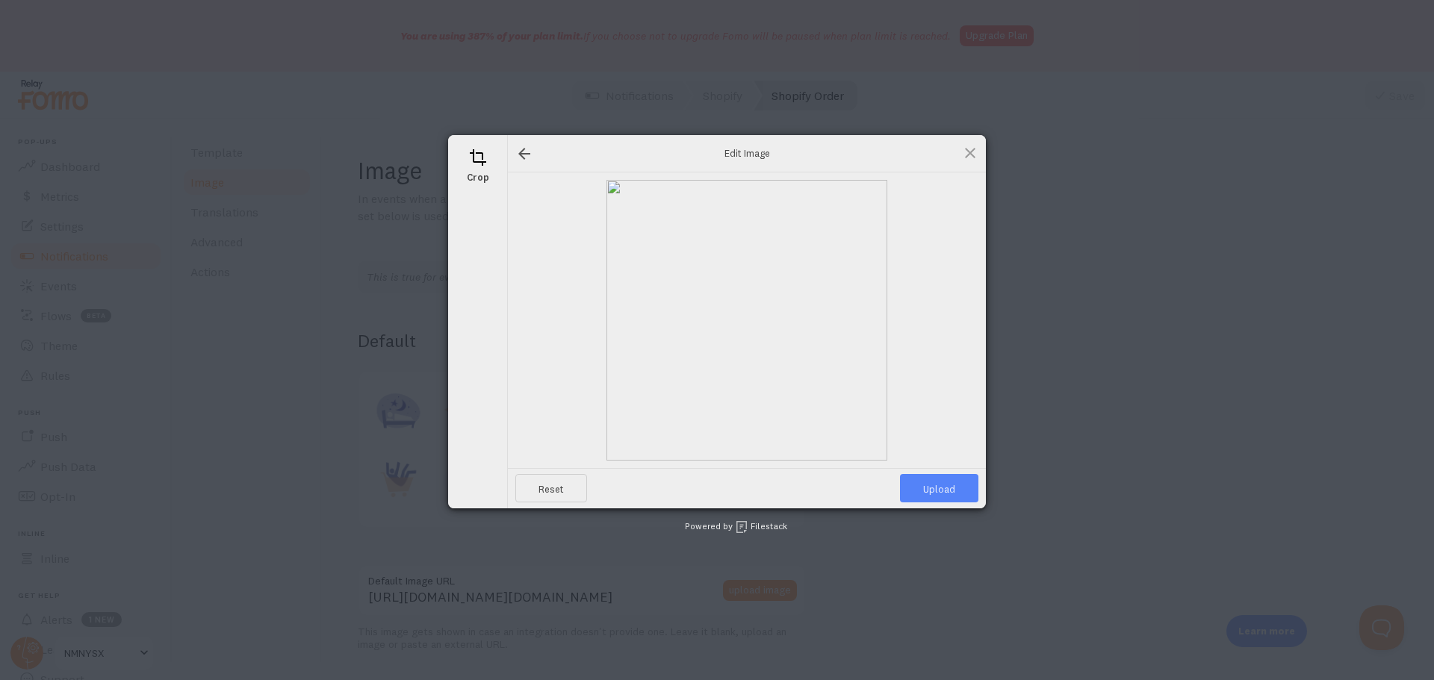
click at [949, 485] on span "Upload" at bounding box center [939, 488] width 78 height 28
type input "[URL][DOMAIN_NAME][DOMAIN_NAME]"
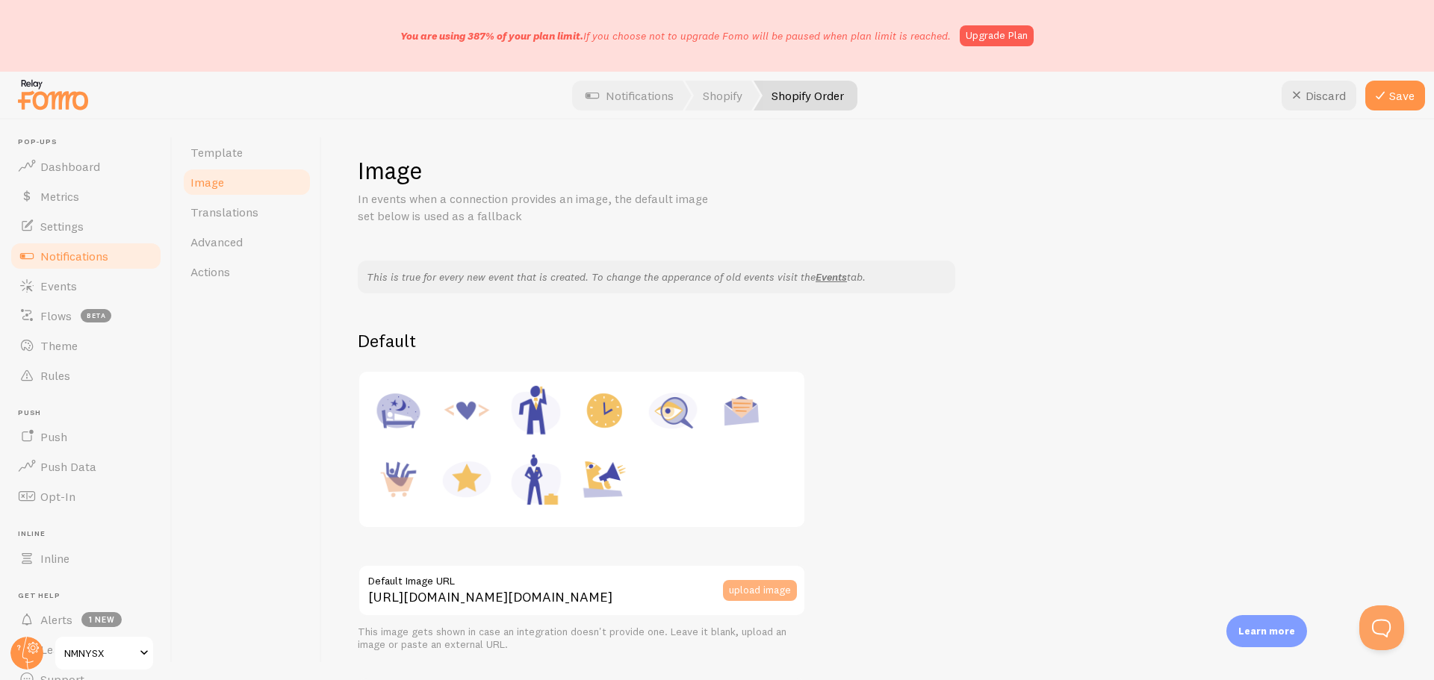
click at [762, 593] on button "upload image" at bounding box center [760, 590] width 74 height 21
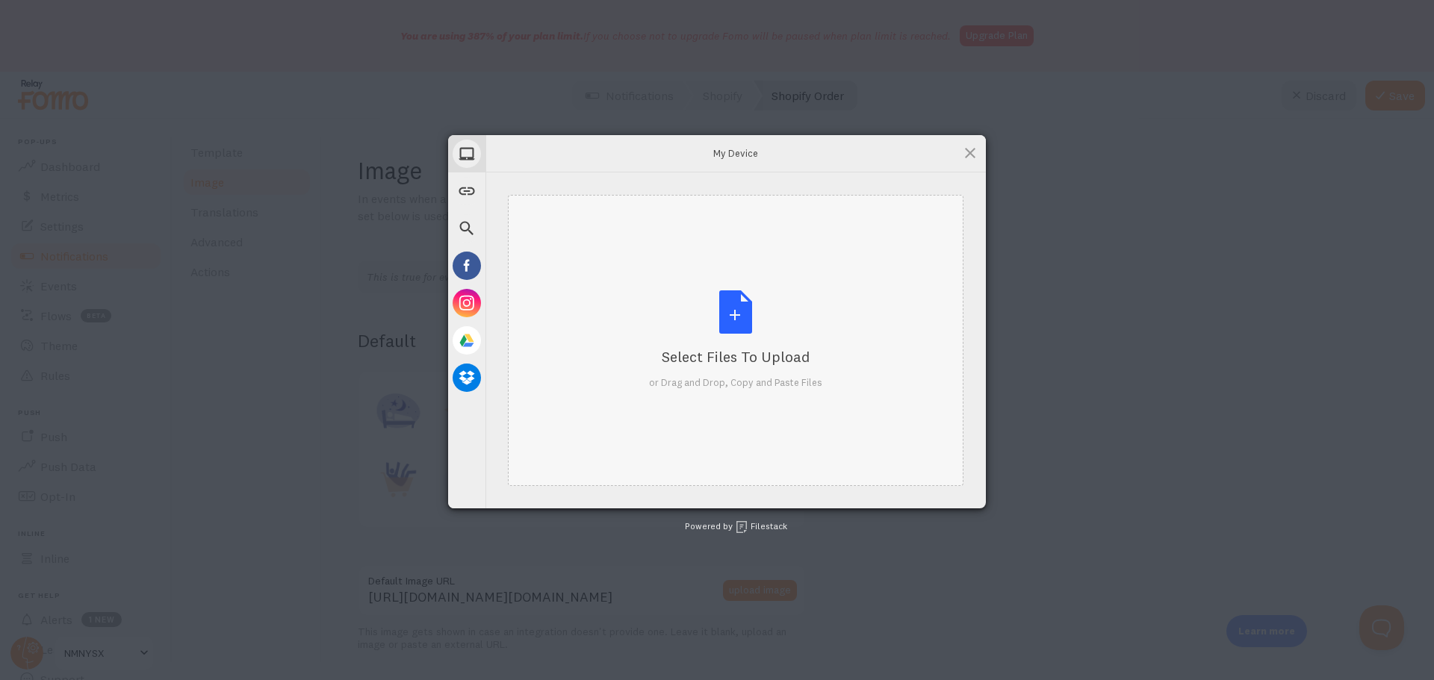
click at [744, 329] on div "Select Files to Upload or Drag and Drop, Copy and Paste Files" at bounding box center [735, 340] width 173 height 99
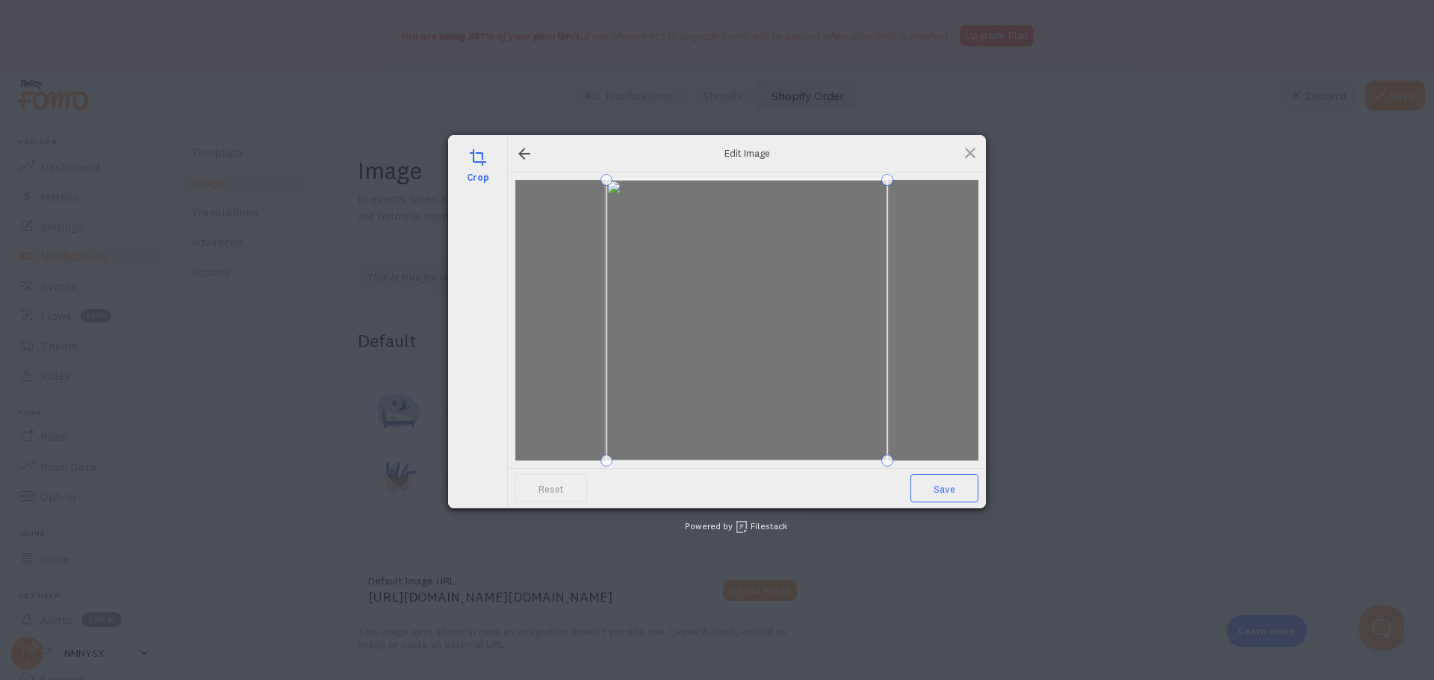
click at [947, 493] on span "Save" at bounding box center [944, 488] width 68 height 28
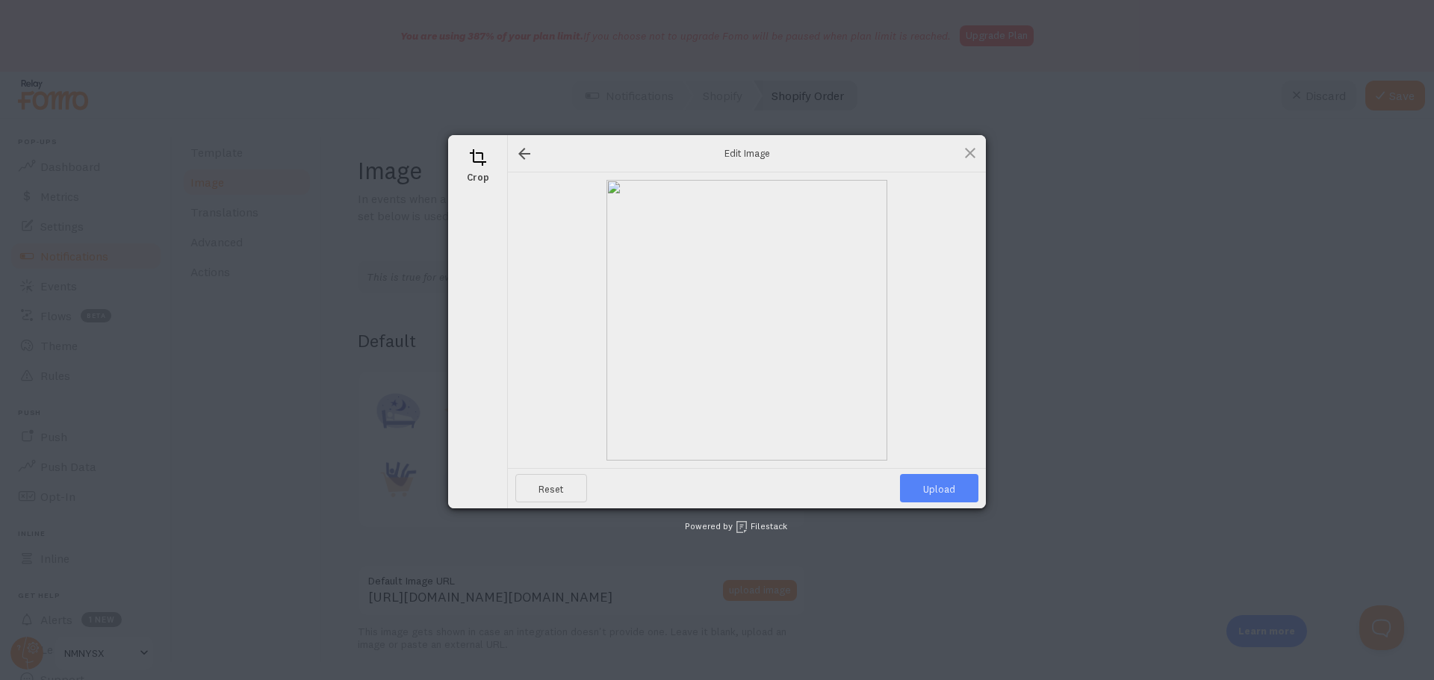
click at [926, 488] on span "Upload" at bounding box center [939, 488] width 78 height 28
type input "[URL][DOMAIN_NAME][DOMAIN_NAME]"
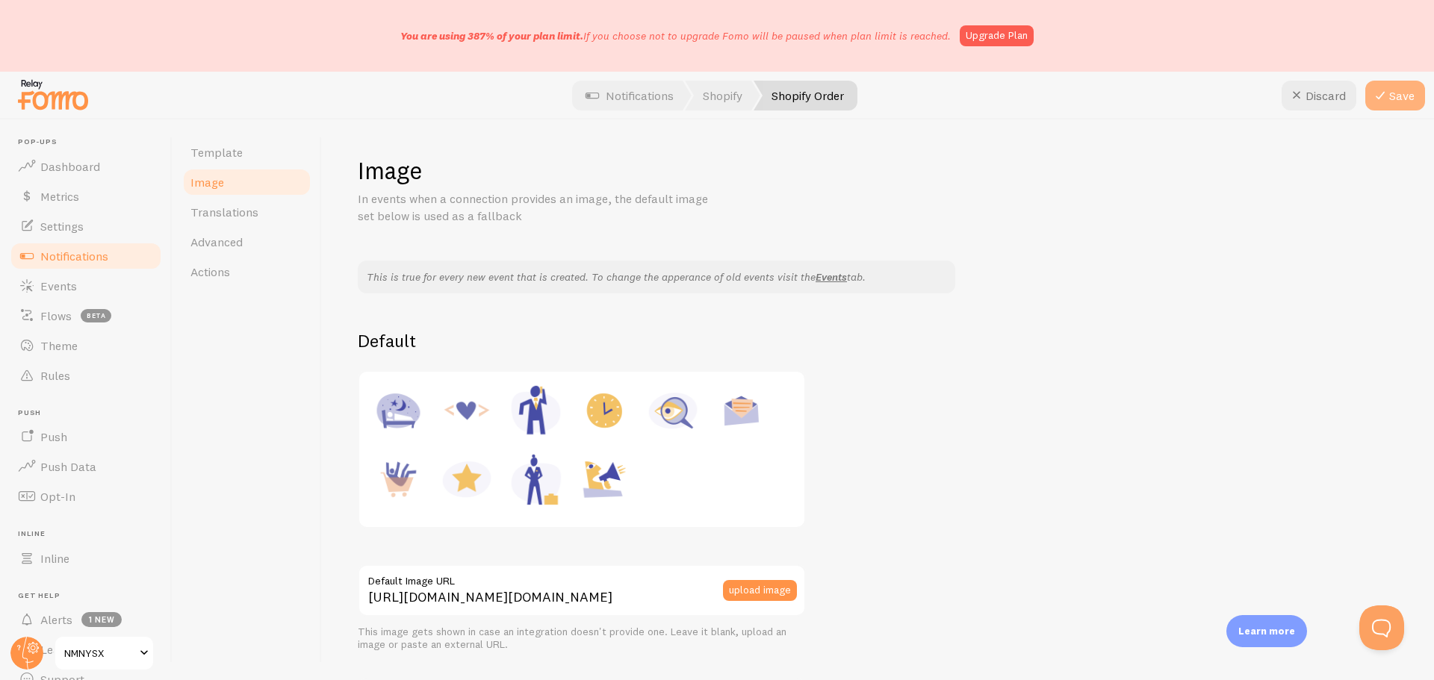
click at [1397, 92] on button "Save" at bounding box center [1395, 96] width 60 height 30
click at [226, 213] on span "Translations" at bounding box center [224, 212] width 68 height 15
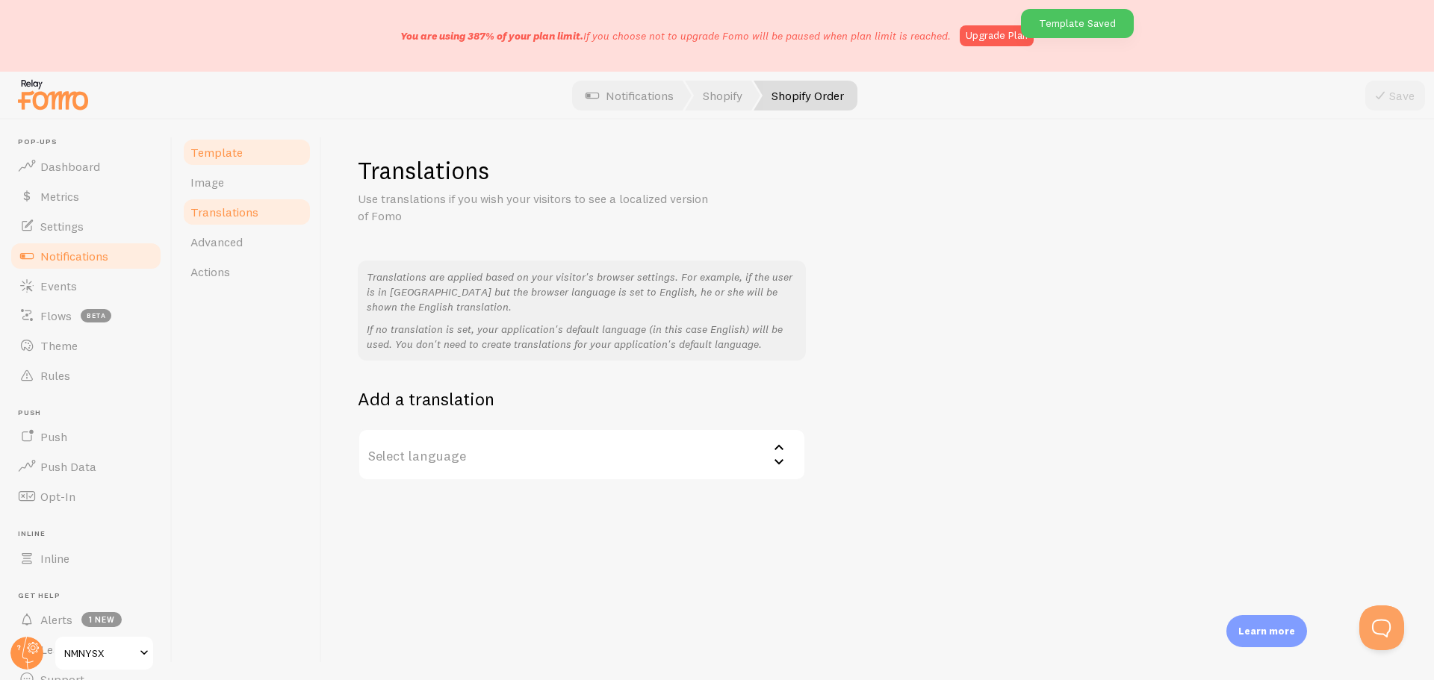
click at [223, 158] on span "Template" at bounding box center [216, 152] width 52 height 15
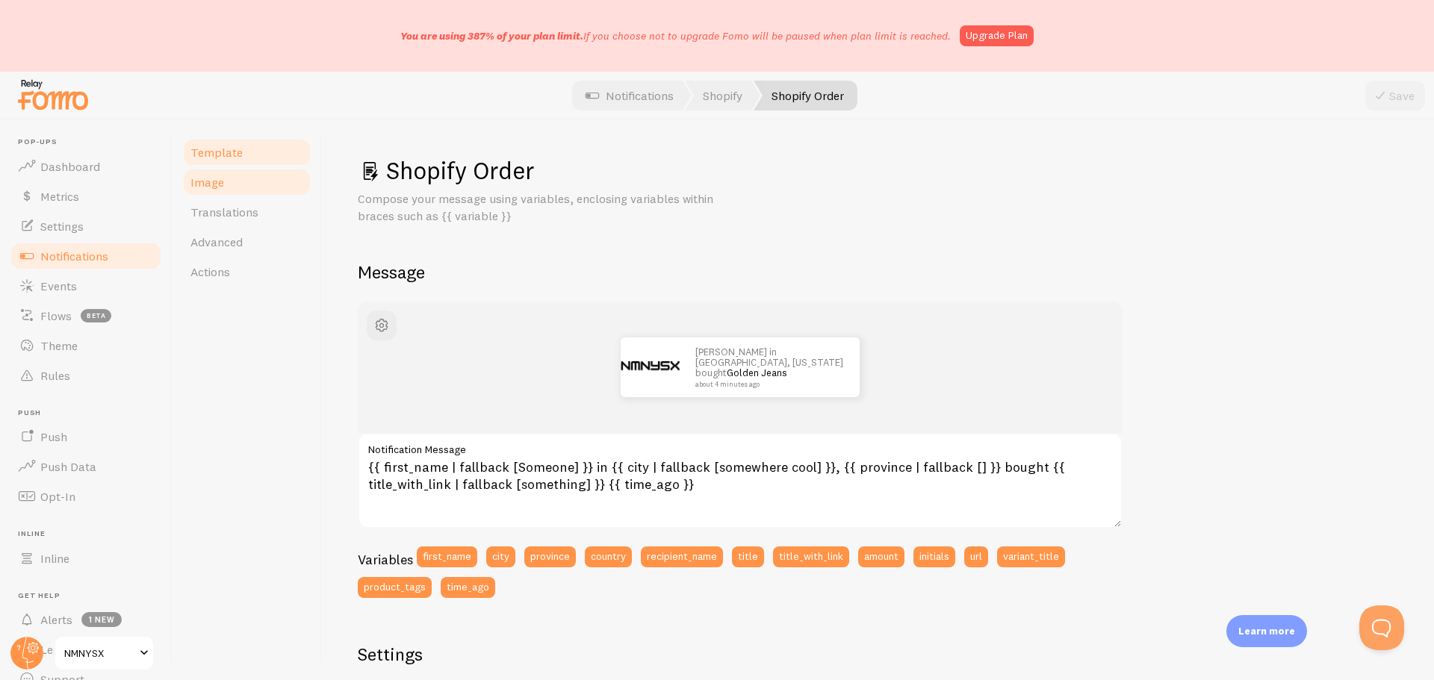
click at [233, 186] on link "Image" at bounding box center [247, 182] width 131 height 30
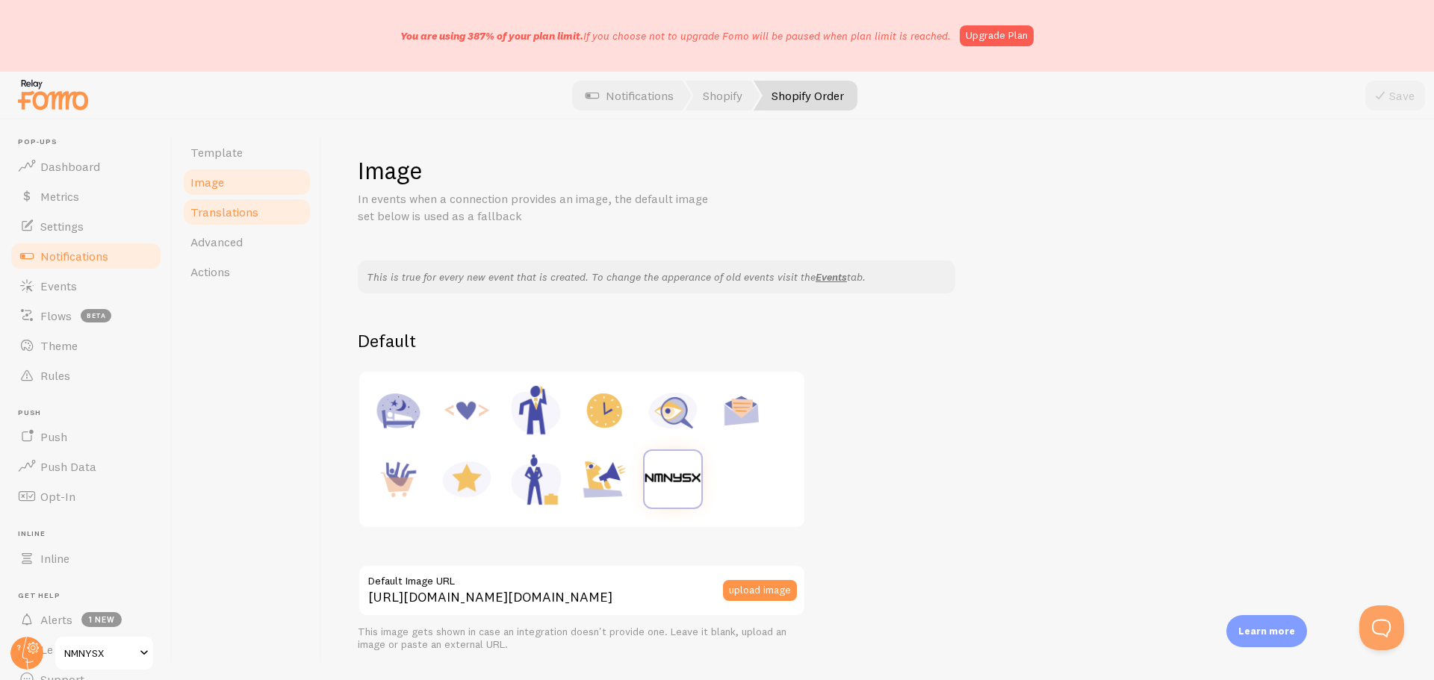
click at [237, 216] on span "Translations" at bounding box center [224, 212] width 68 height 15
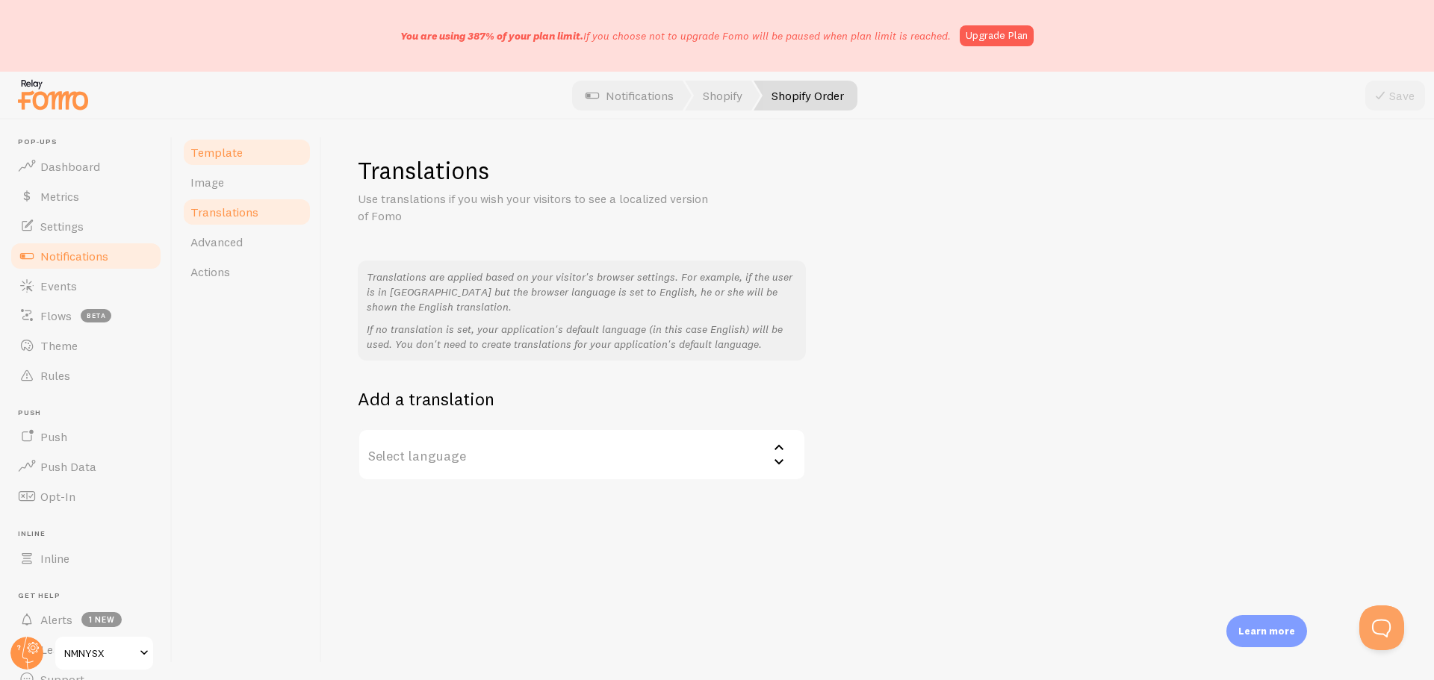
click at [209, 153] on span "Template" at bounding box center [216, 152] width 52 height 15
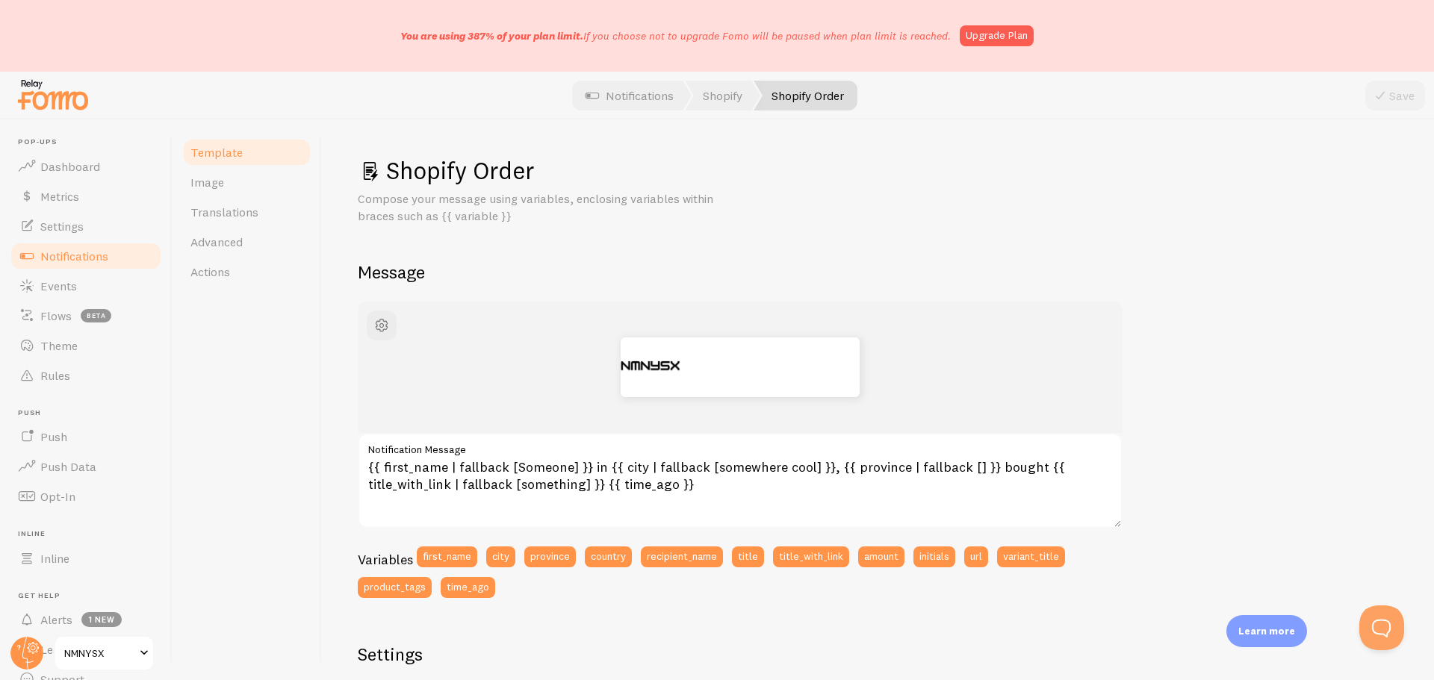
click at [105, 255] on span "Notifications" at bounding box center [74, 256] width 68 height 15
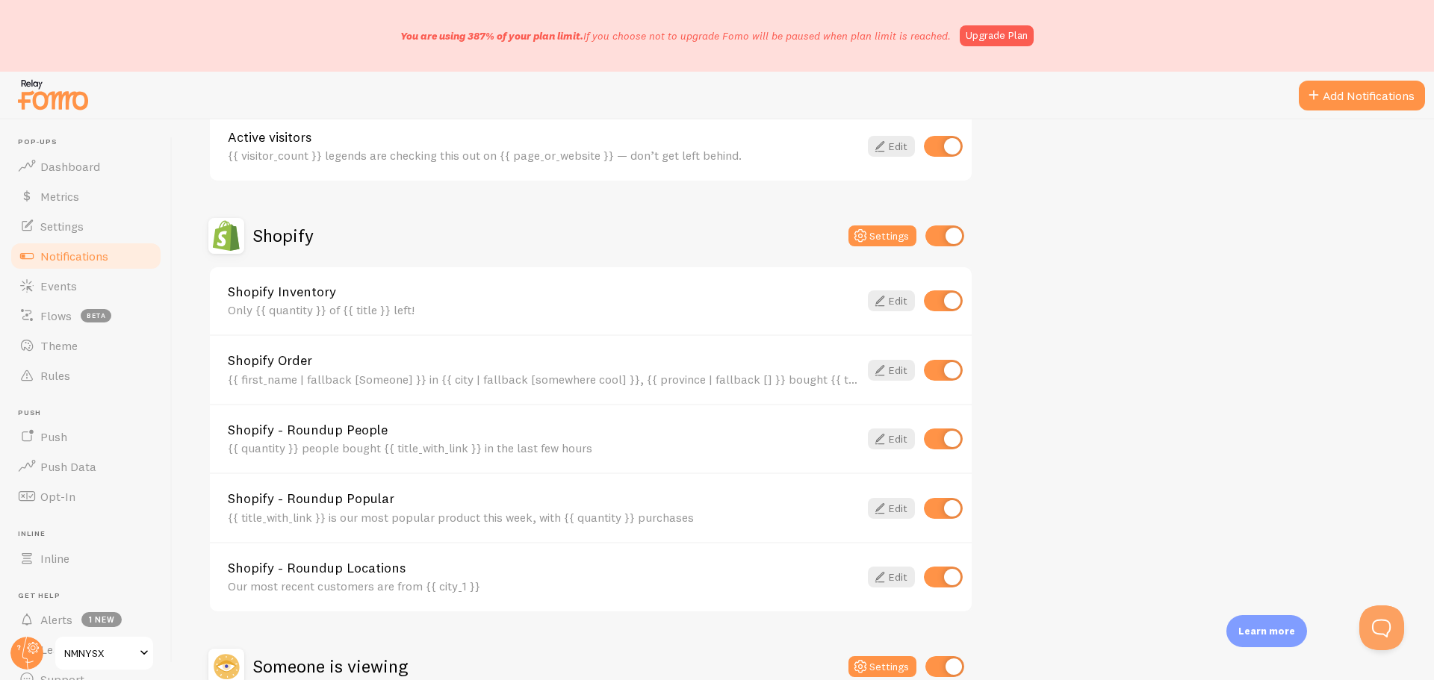
scroll to position [523, 0]
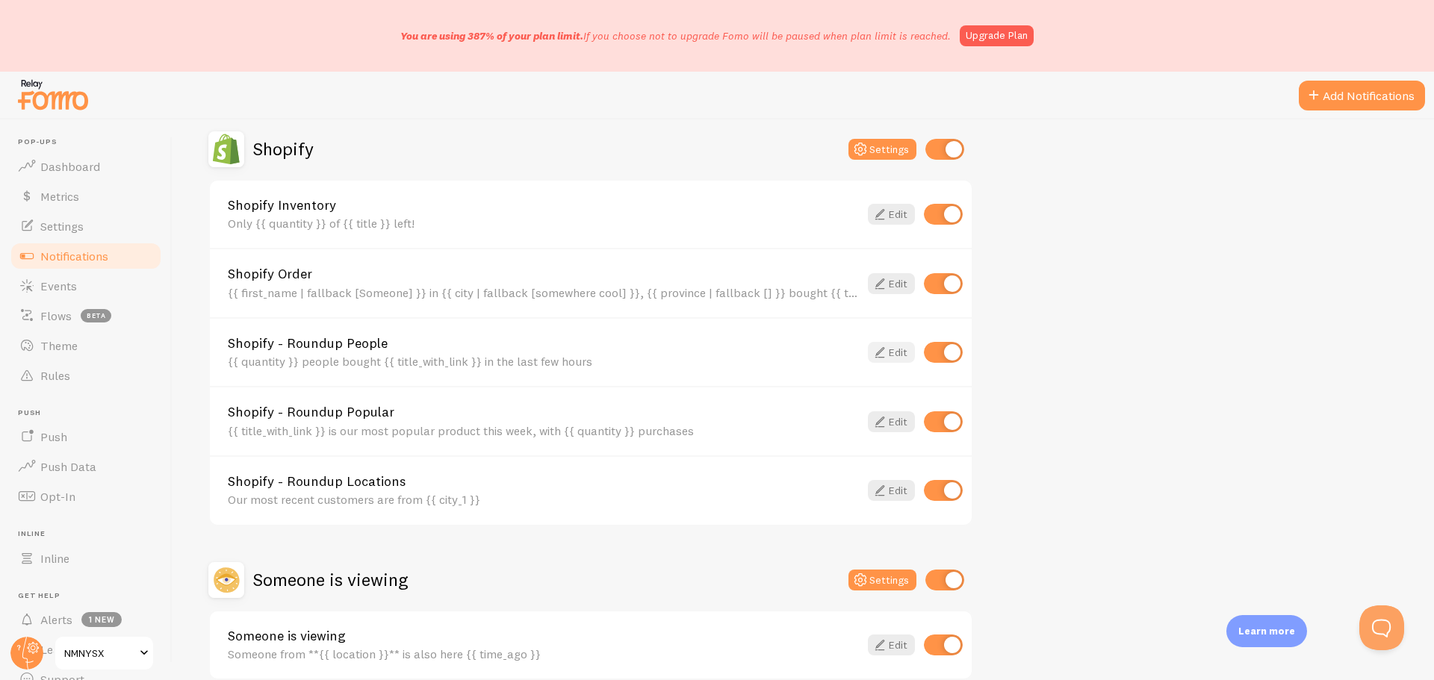
click at [893, 355] on link "Edit" at bounding box center [891, 352] width 47 height 21
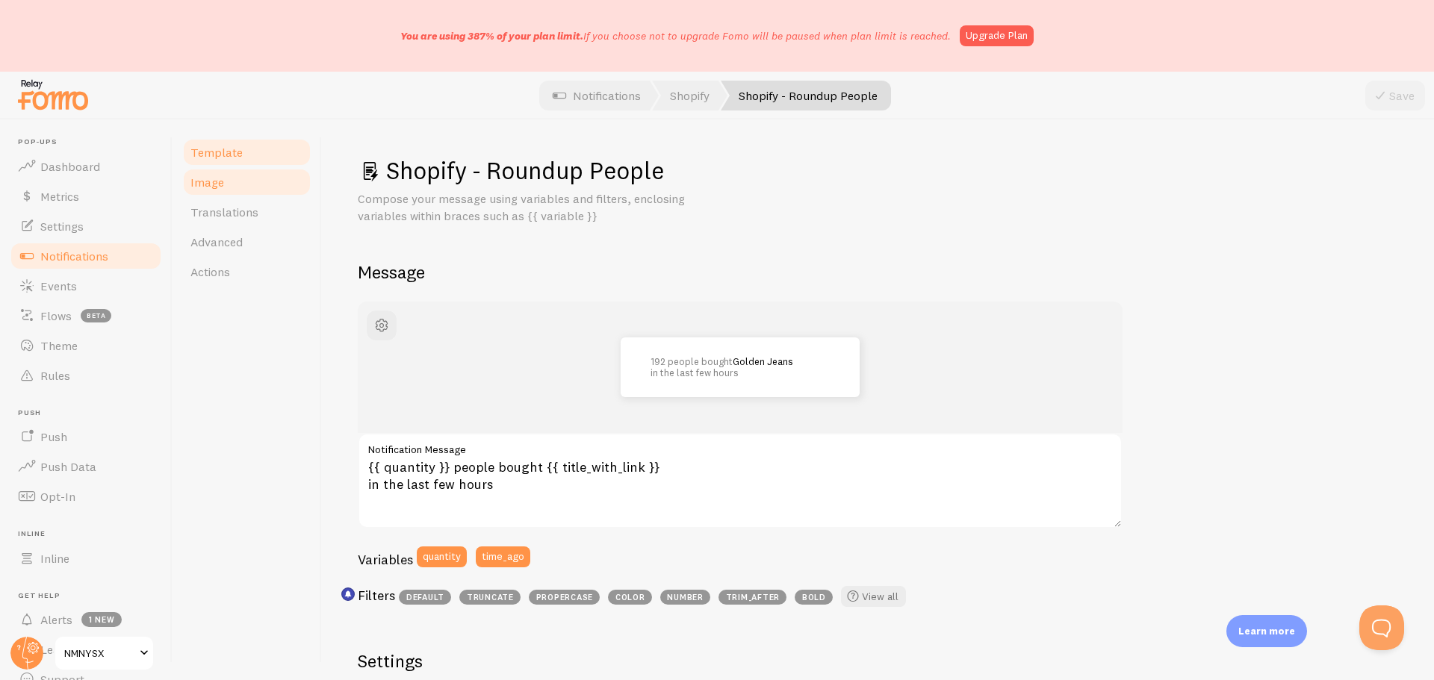
click at [232, 189] on link "Image" at bounding box center [247, 182] width 131 height 30
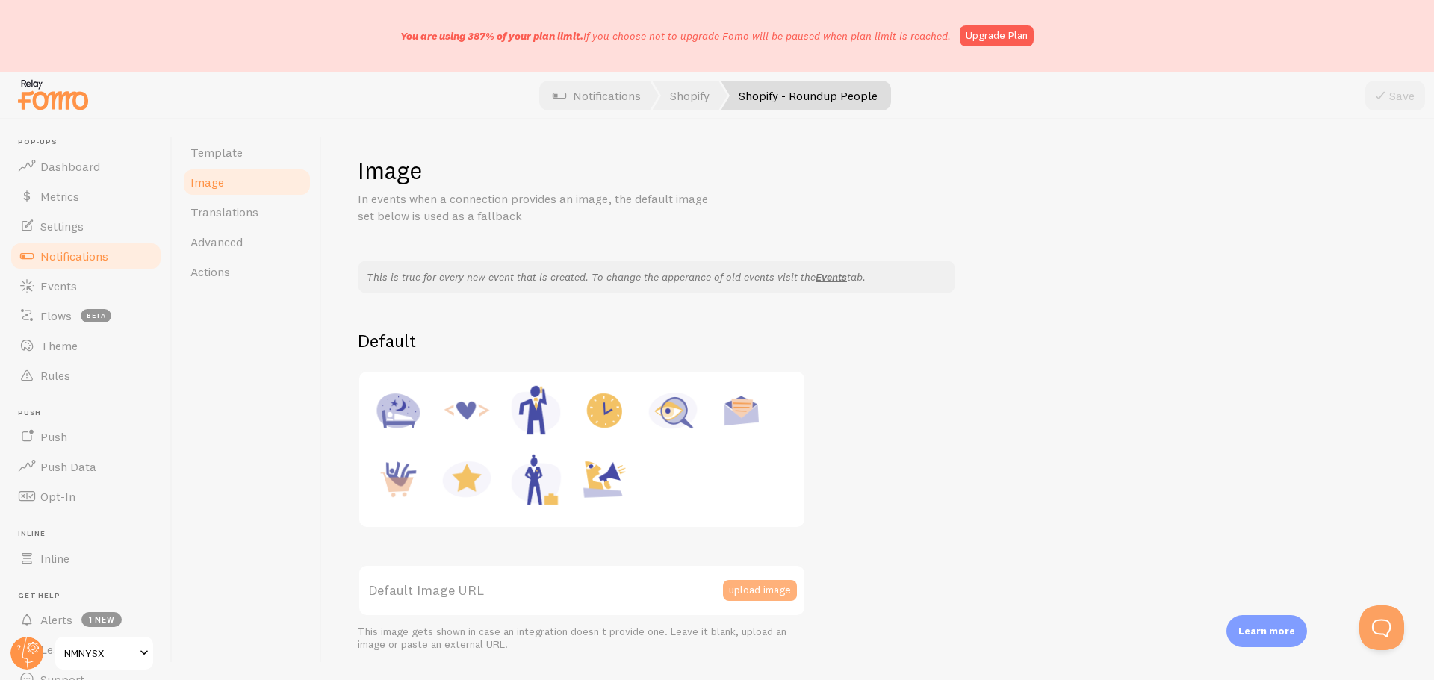
click at [754, 586] on button "upload image" at bounding box center [760, 590] width 74 height 21
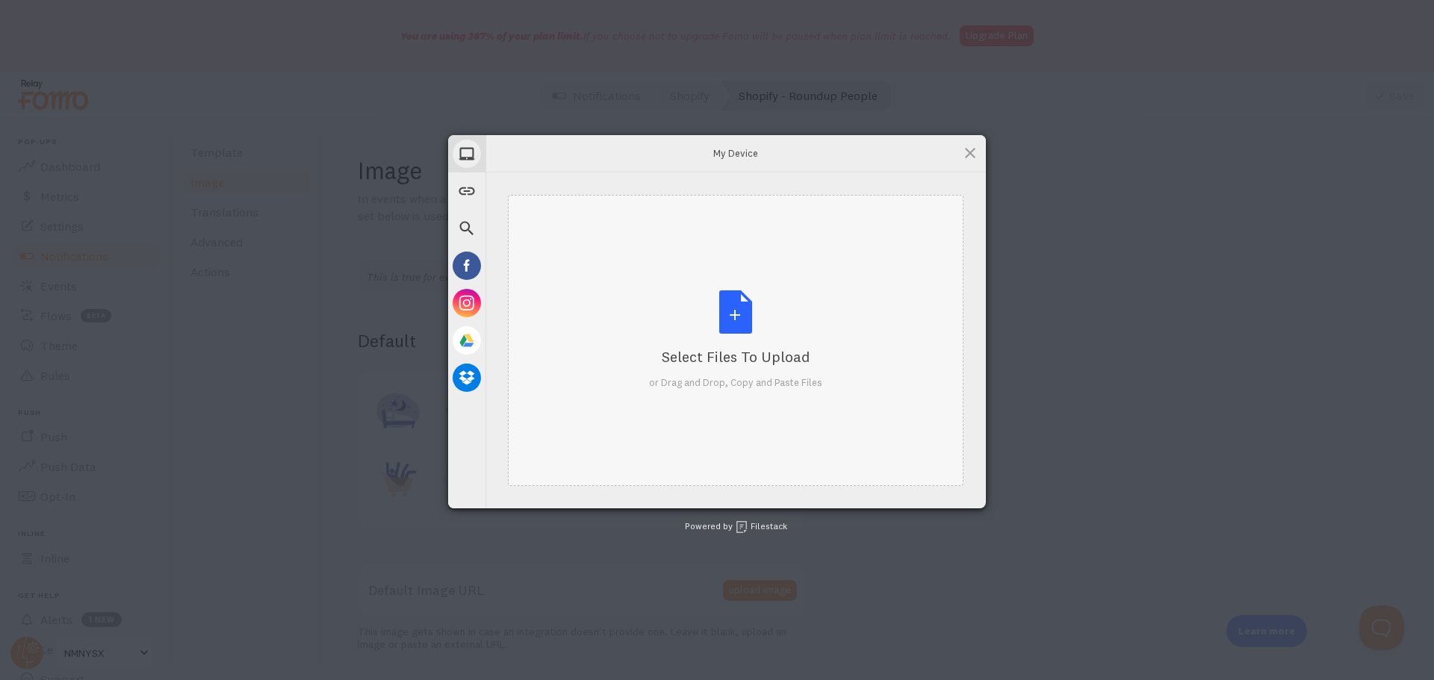
click at [756, 308] on div "Select Files to Upload or Drag and Drop, Copy and Paste Files" at bounding box center [735, 340] width 173 height 99
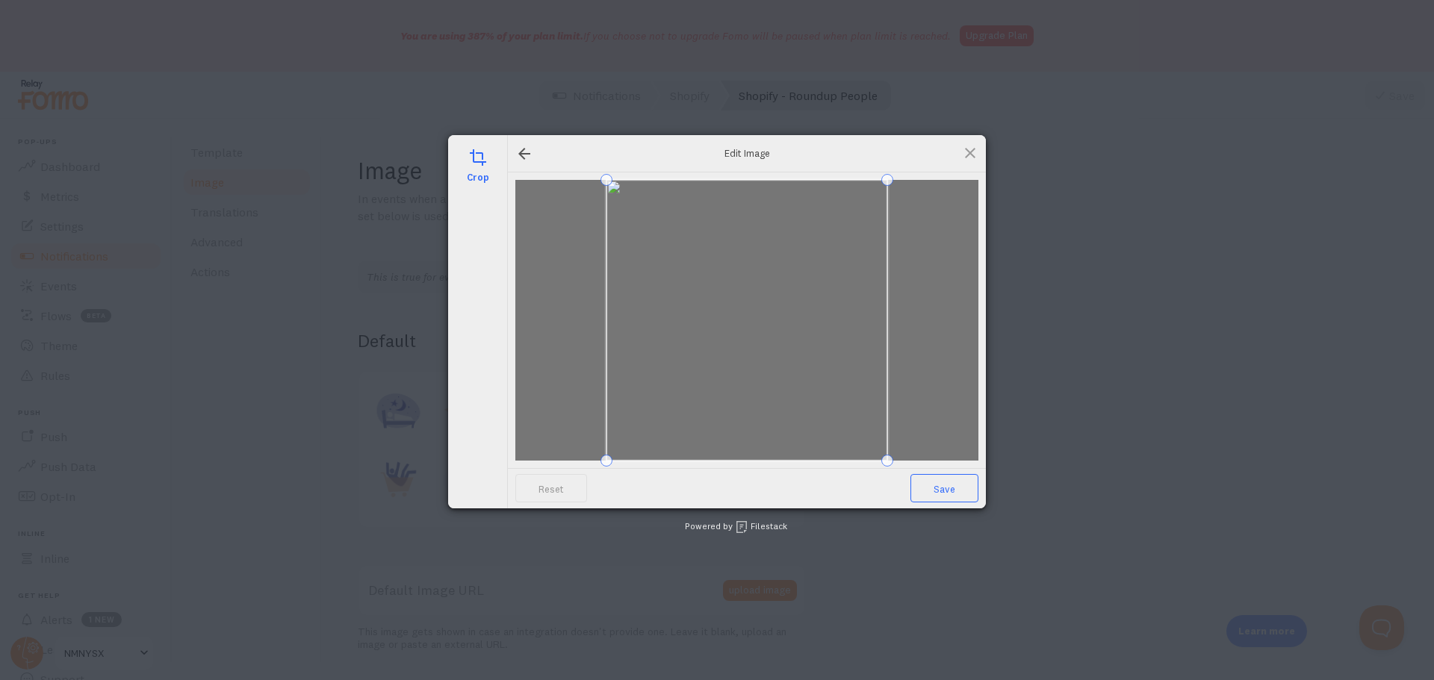
click at [938, 486] on span "Save" at bounding box center [944, 488] width 68 height 28
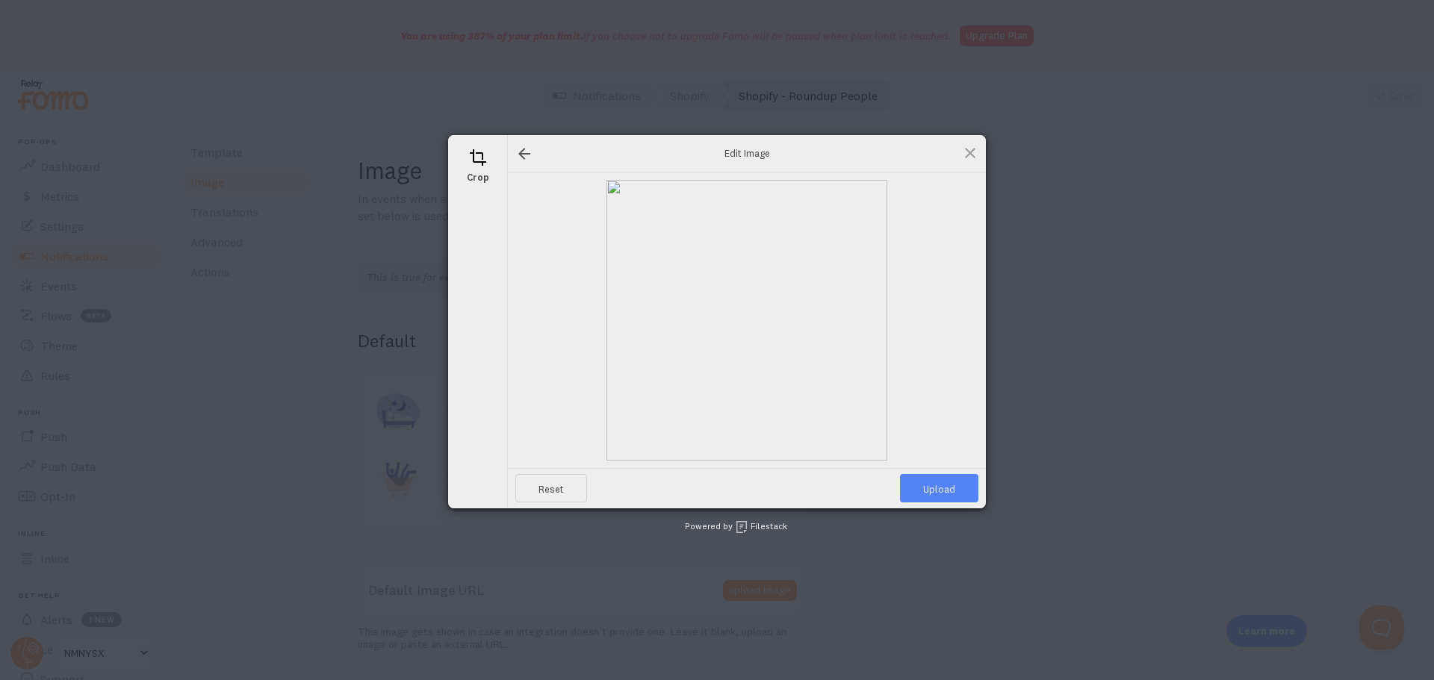
click at [917, 490] on span "Upload" at bounding box center [939, 488] width 78 height 28
type input "[URL][DOMAIN_NAME][DOMAIN_NAME]"
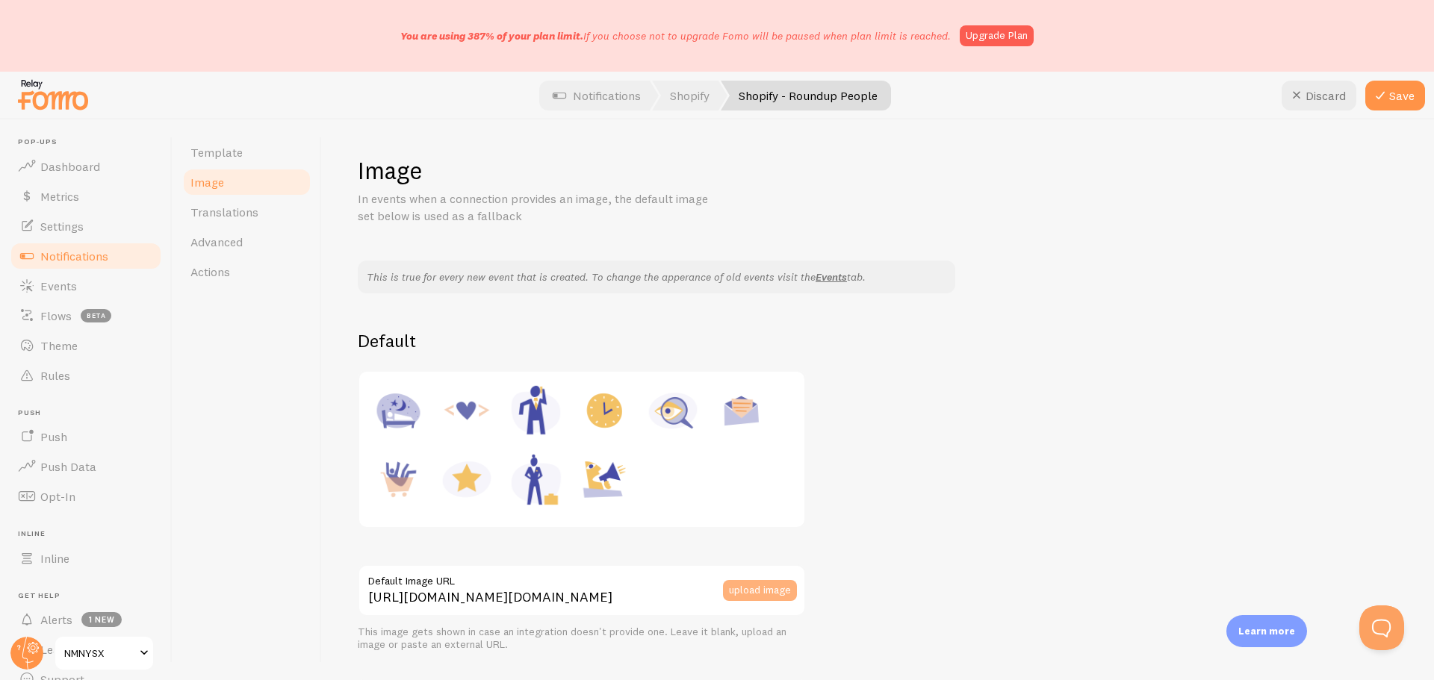
click at [768, 586] on button "upload image" at bounding box center [760, 590] width 74 height 21
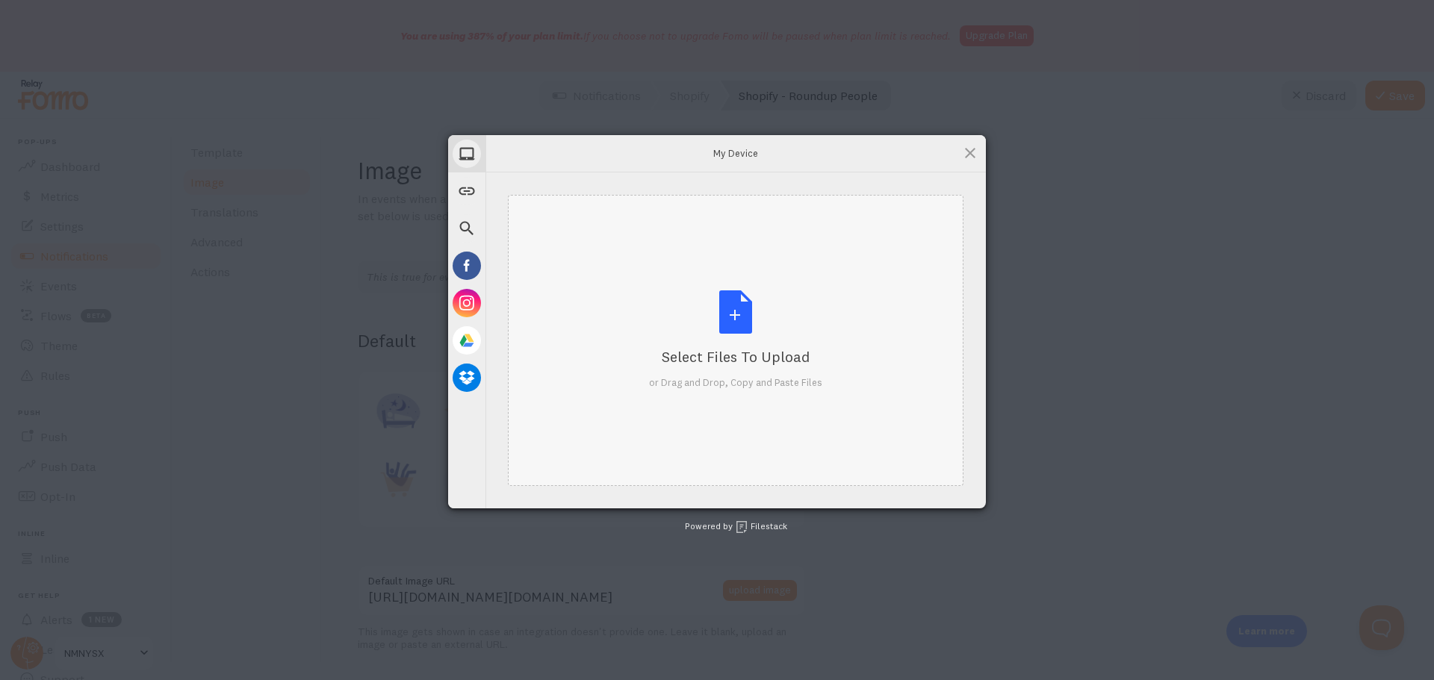
click at [729, 331] on div "Select Files to Upload or Drag and Drop, Copy and Paste Files" at bounding box center [735, 340] width 173 height 99
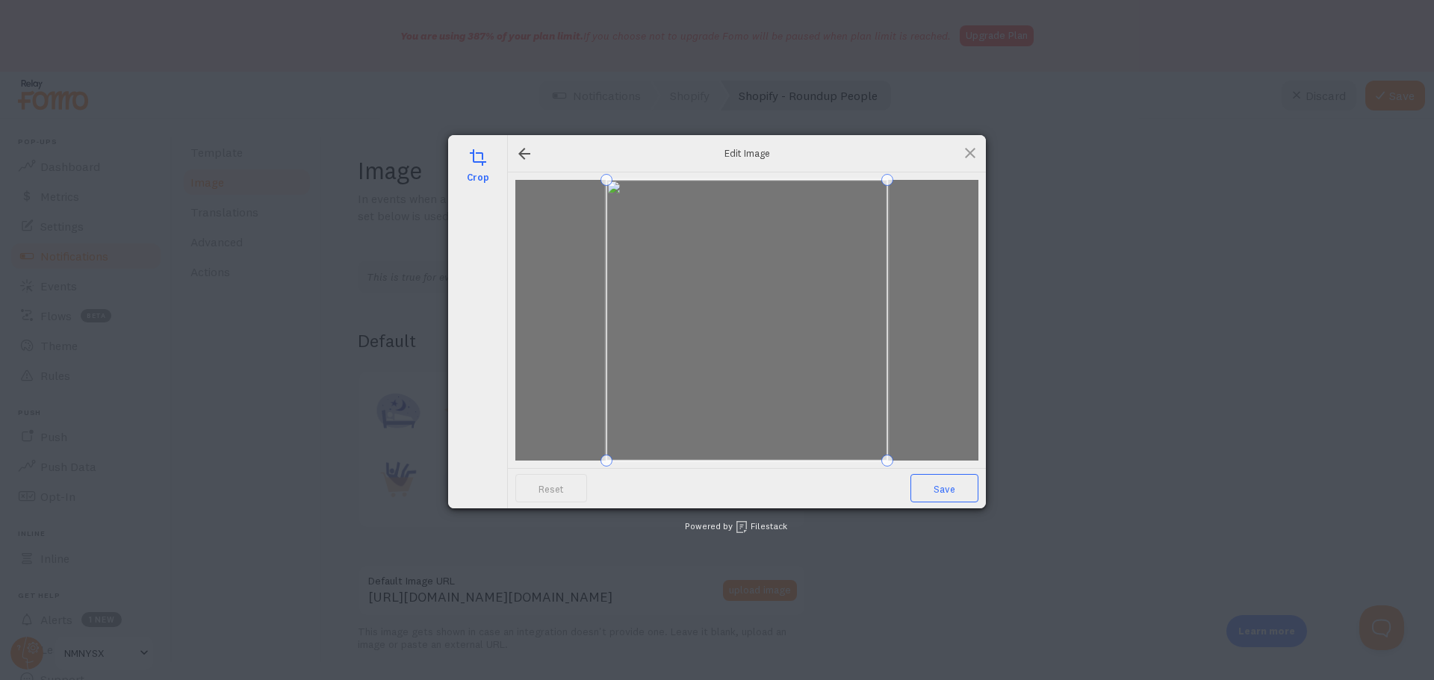
click at [932, 493] on span "Save" at bounding box center [944, 488] width 68 height 28
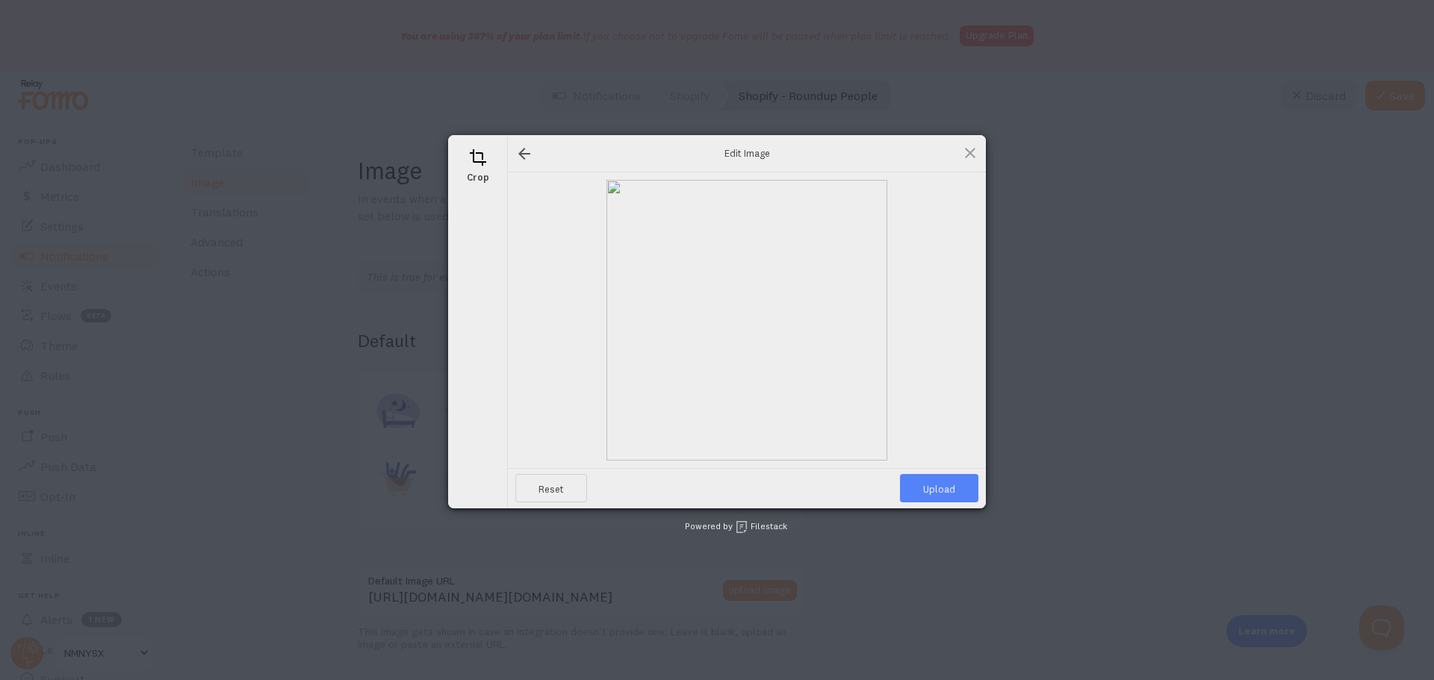
click at [926, 499] on span "Upload" at bounding box center [939, 488] width 78 height 28
type input "[URL][DOMAIN_NAME][DOMAIN_NAME]"
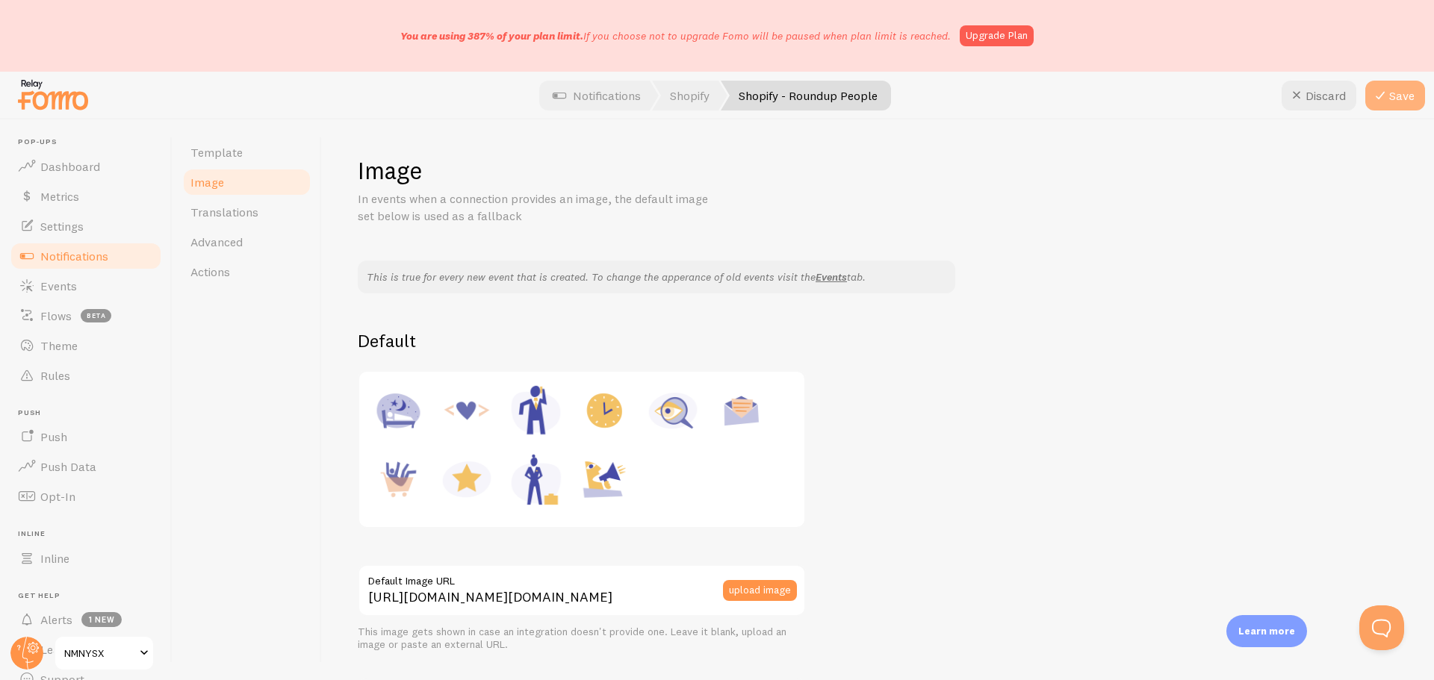
click at [1388, 100] on icon at bounding box center [1380, 96] width 18 height 18
click at [112, 253] on link "Notifications" at bounding box center [86, 256] width 154 height 30
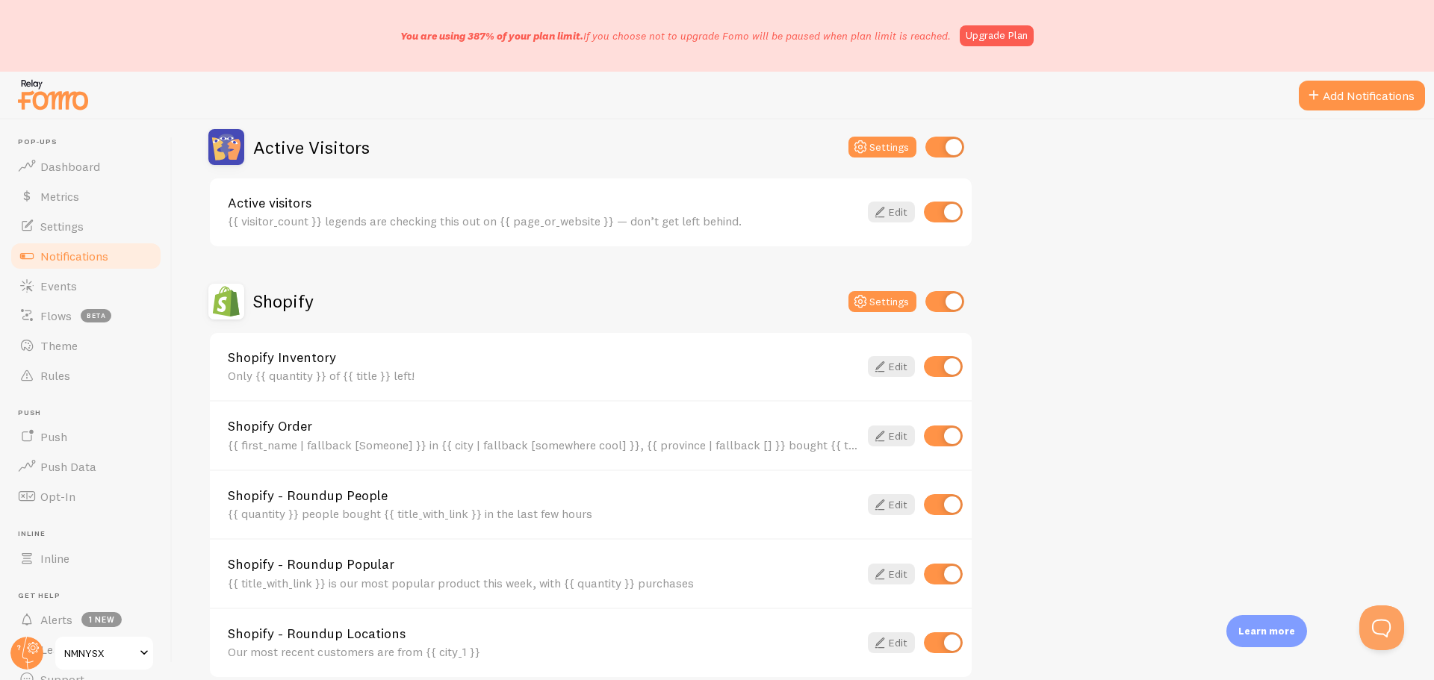
scroll to position [373, 0]
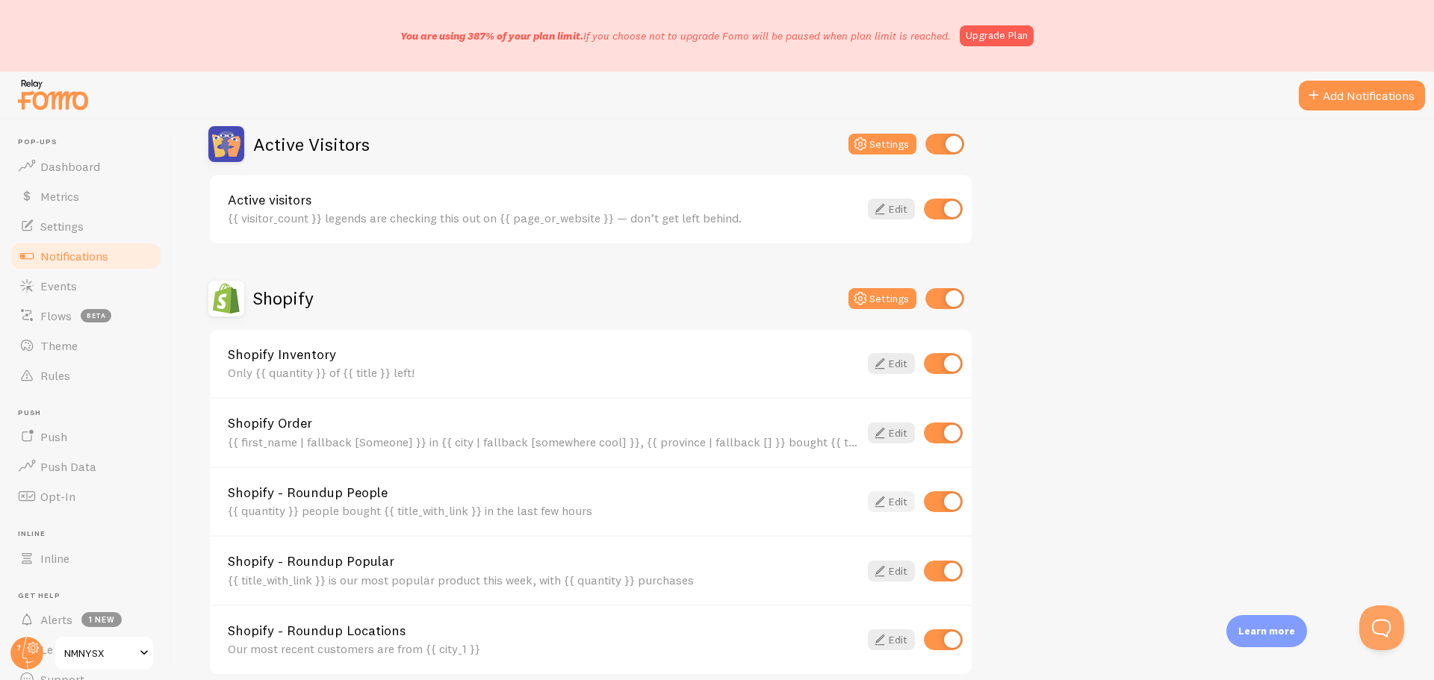
click at [892, 499] on link "Edit" at bounding box center [891, 501] width 47 height 21
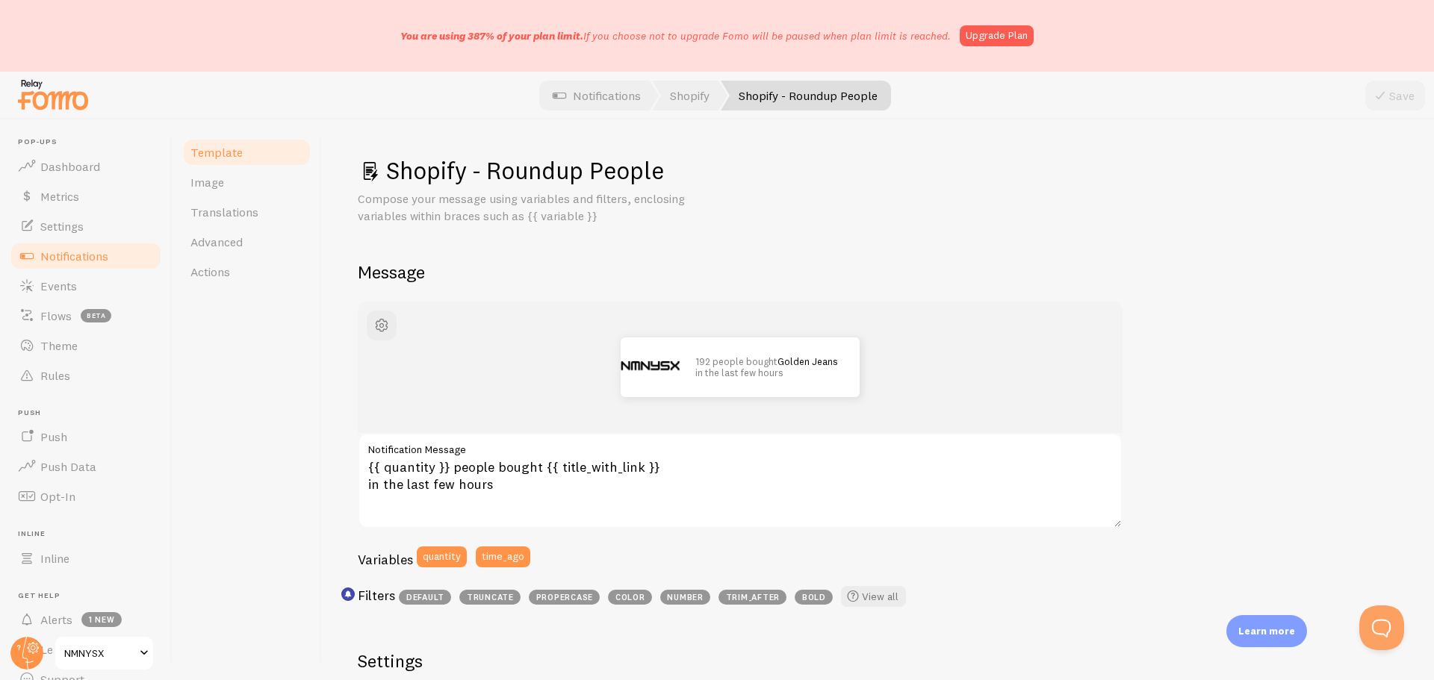
click at [102, 260] on span "Notifications" at bounding box center [74, 256] width 68 height 15
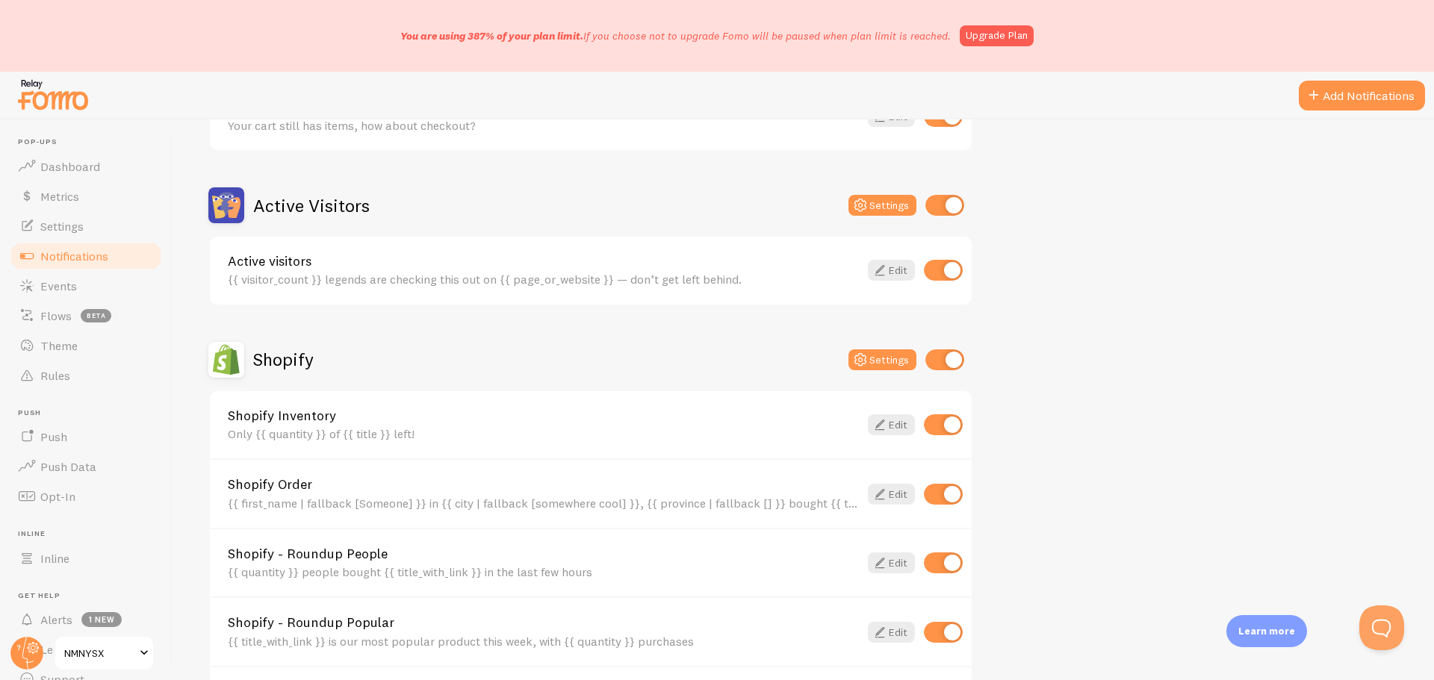
scroll to position [523, 0]
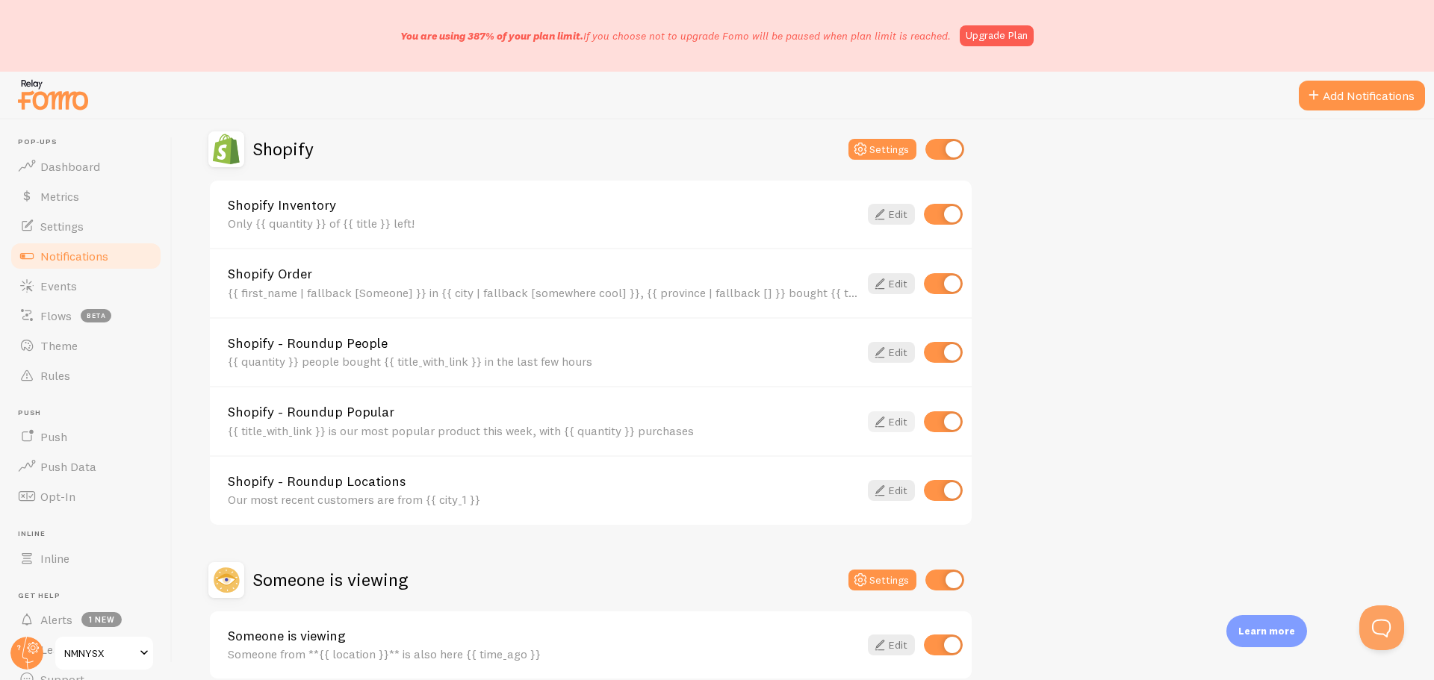
click at [881, 421] on icon at bounding box center [880, 422] width 18 height 18
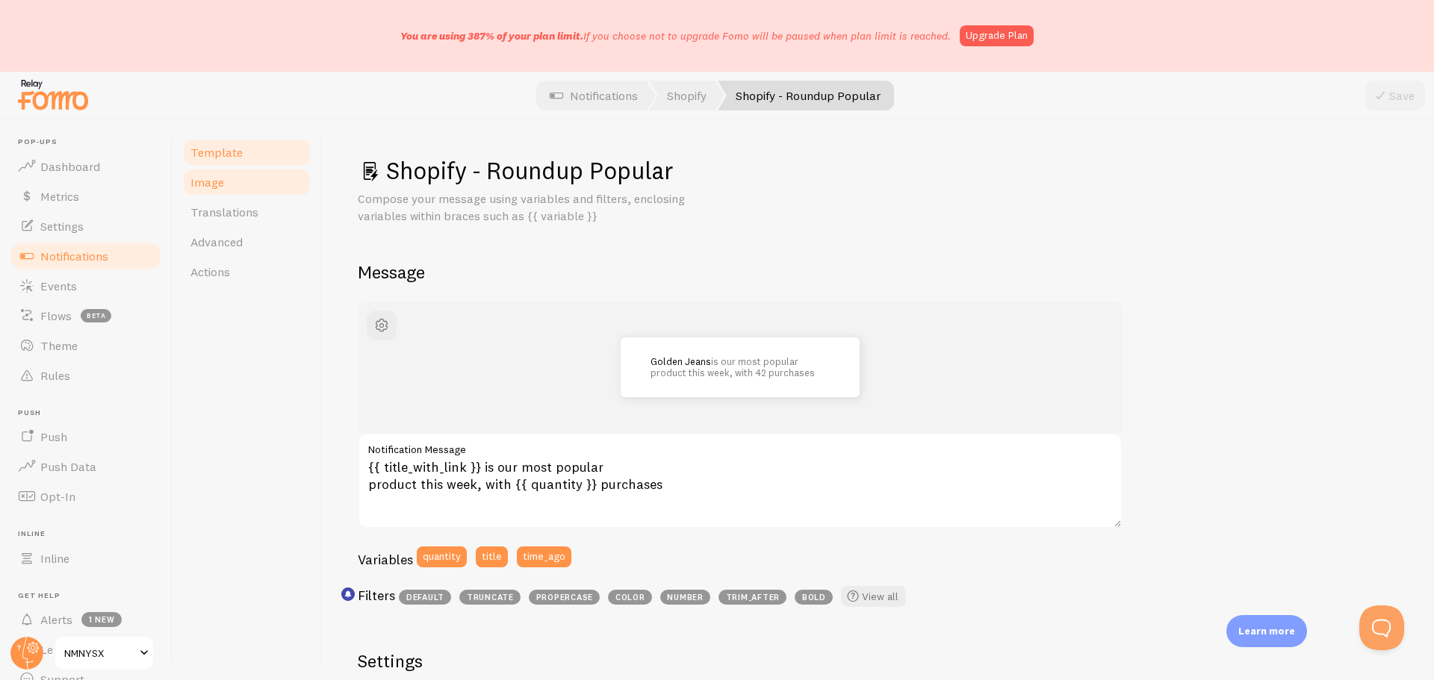
click at [235, 184] on link "Image" at bounding box center [247, 182] width 131 height 30
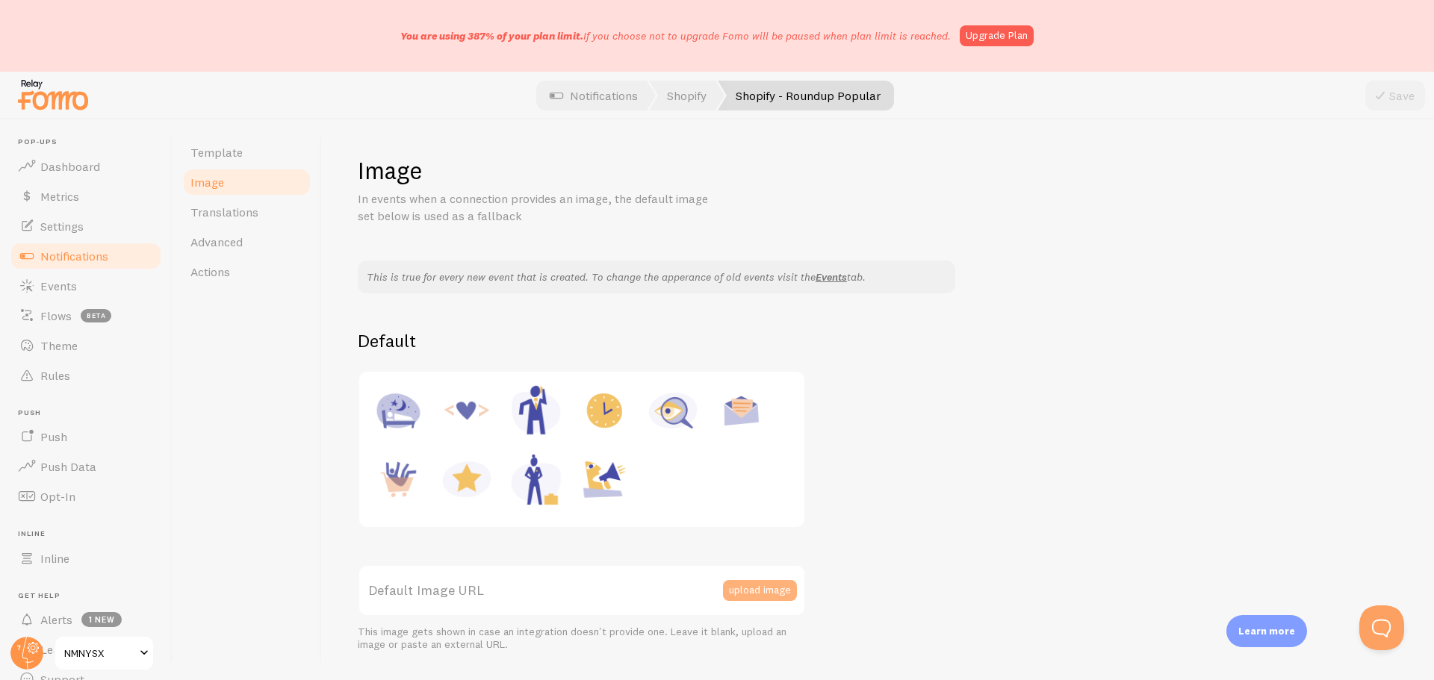
click at [743, 583] on button "upload image" at bounding box center [760, 590] width 74 height 21
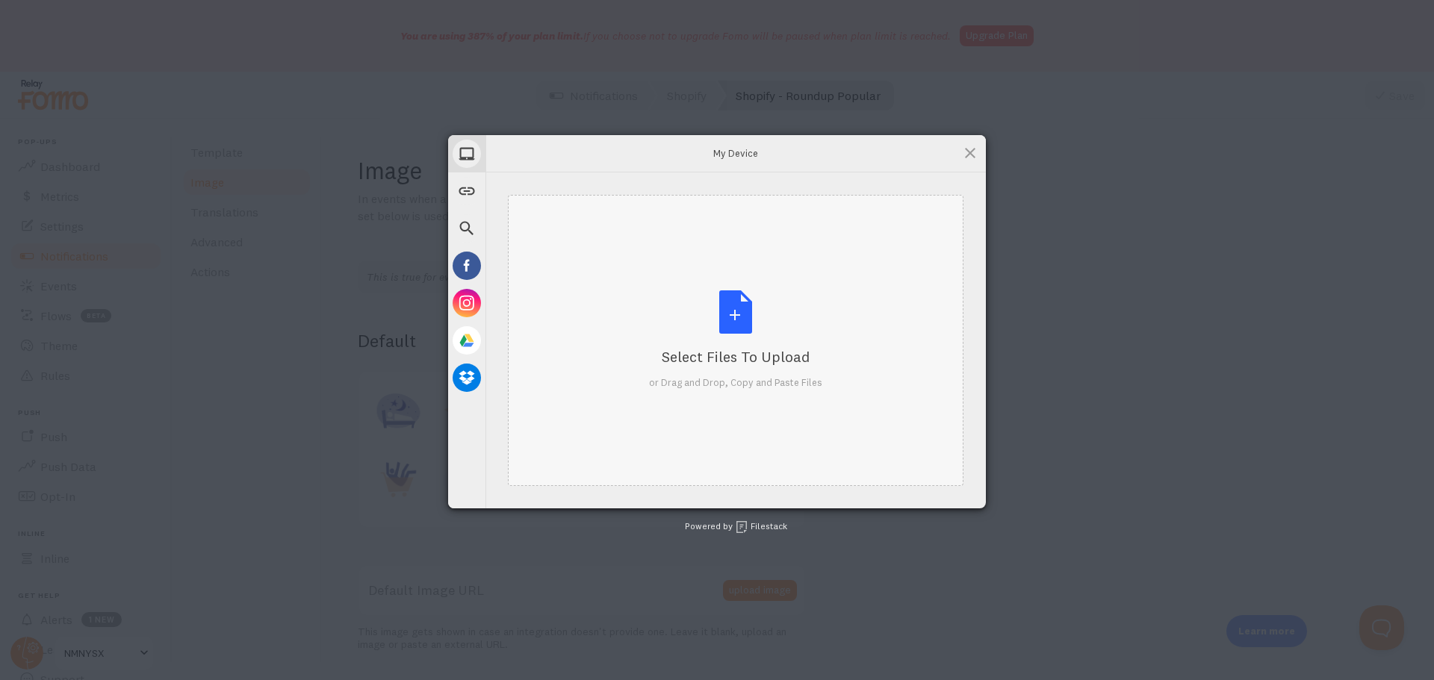
click at [735, 314] on div "Select Files to Upload or Drag and Drop, Copy and Paste Files" at bounding box center [735, 340] width 173 height 99
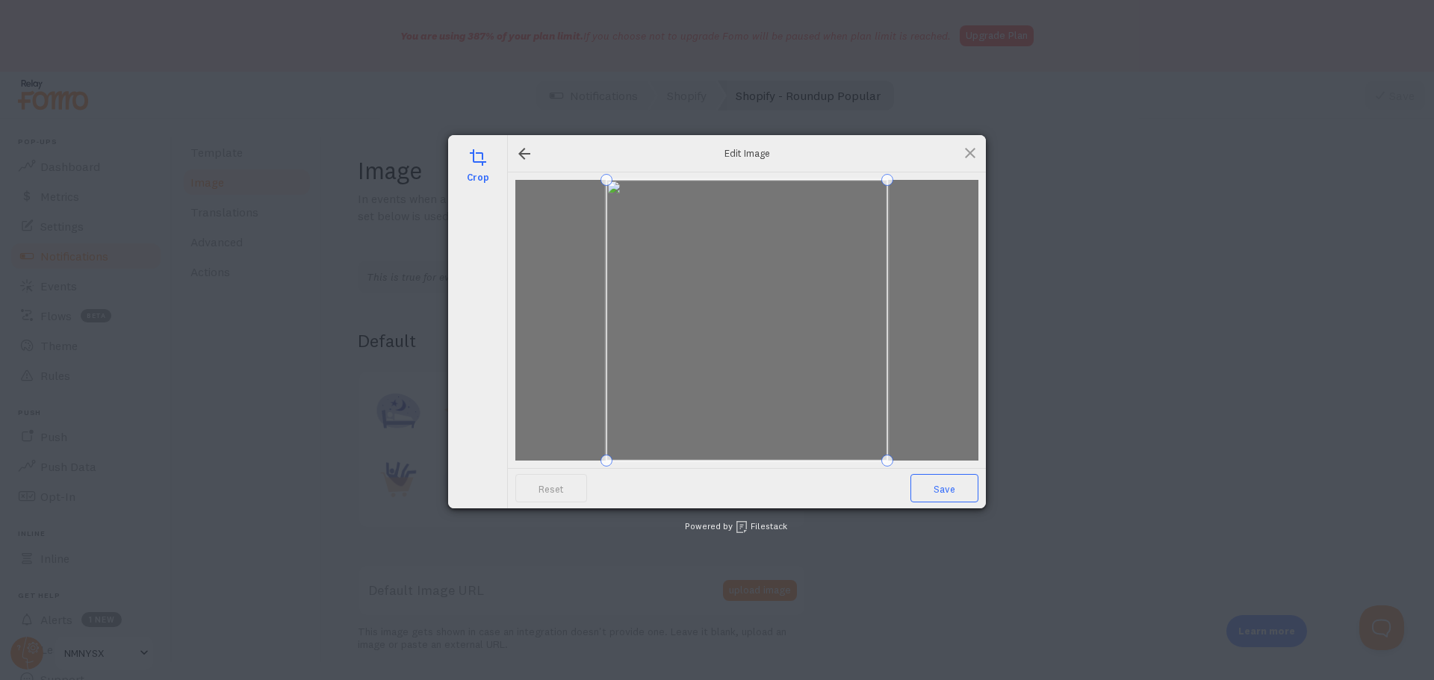
click at [931, 491] on span "Save" at bounding box center [944, 488] width 68 height 28
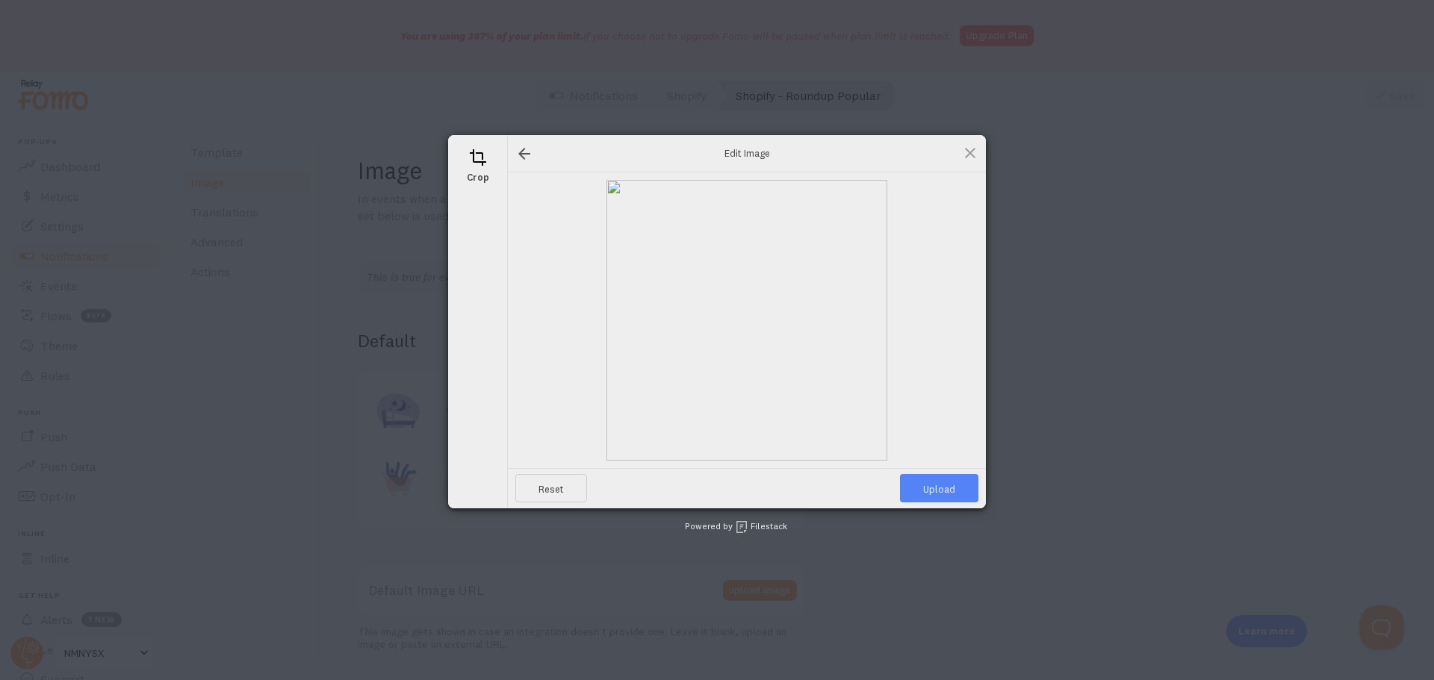
click at [955, 496] on span "Upload" at bounding box center [939, 488] width 78 height 28
type input "[URL][DOMAIN_NAME][DOMAIN_NAME]"
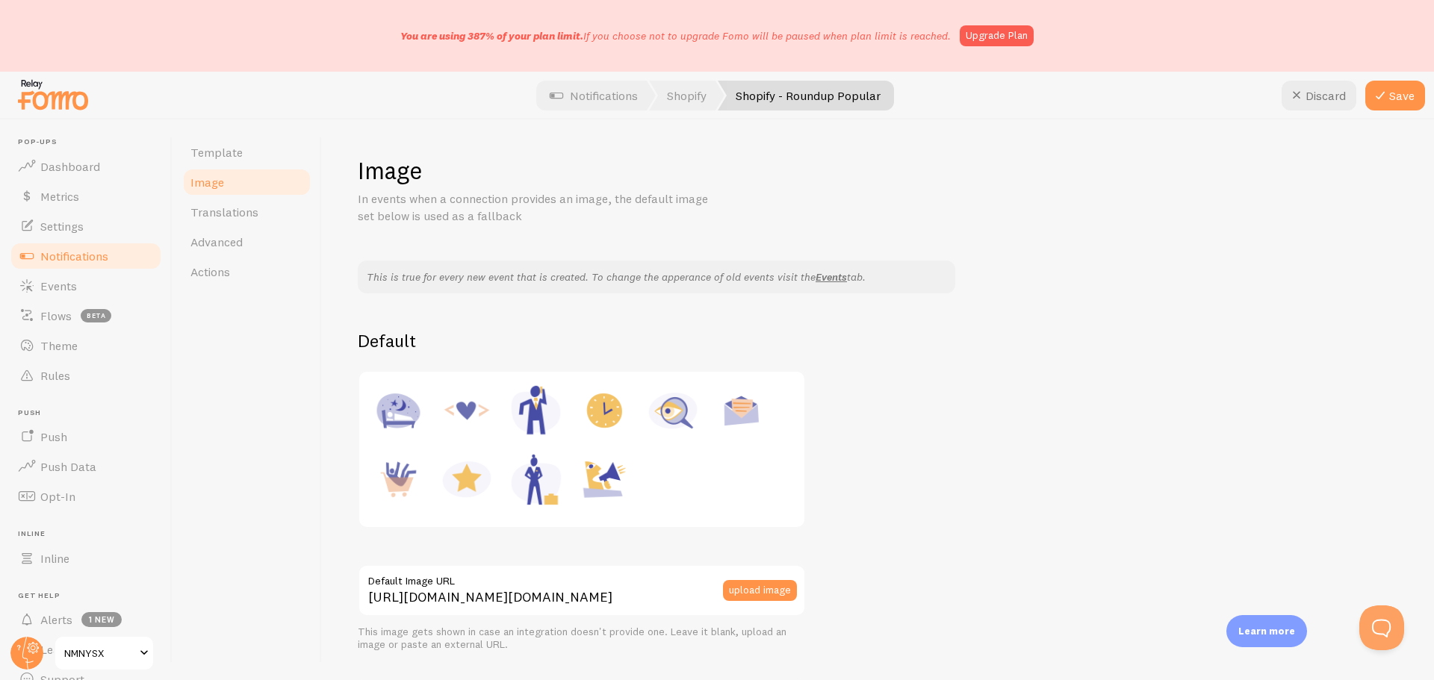
drag, startPoint x: 254, startPoint y: 165, endPoint x: 245, endPoint y: 178, distance: 15.5
click at [254, 165] on link "Template" at bounding box center [247, 152] width 131 height 30
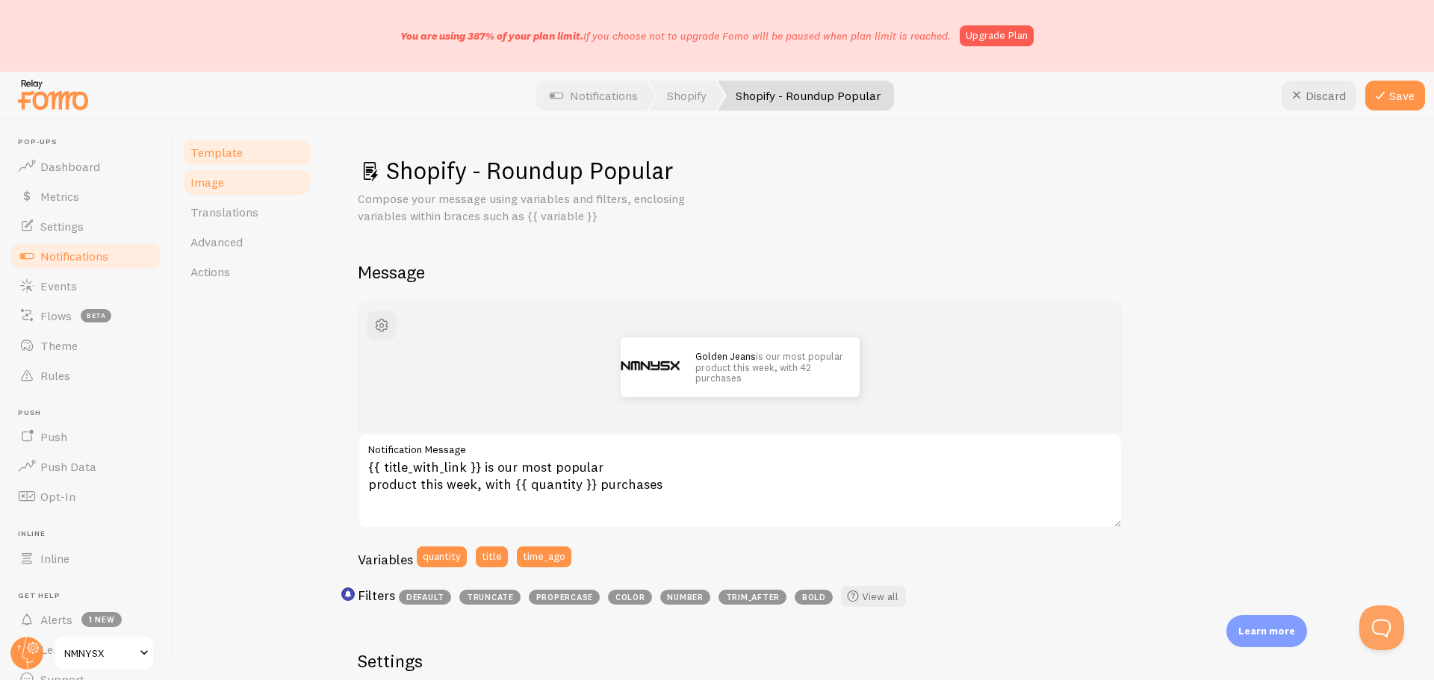
click at [244, 185] on link "Image" at bounding box center [247, 182] width 131 height 30
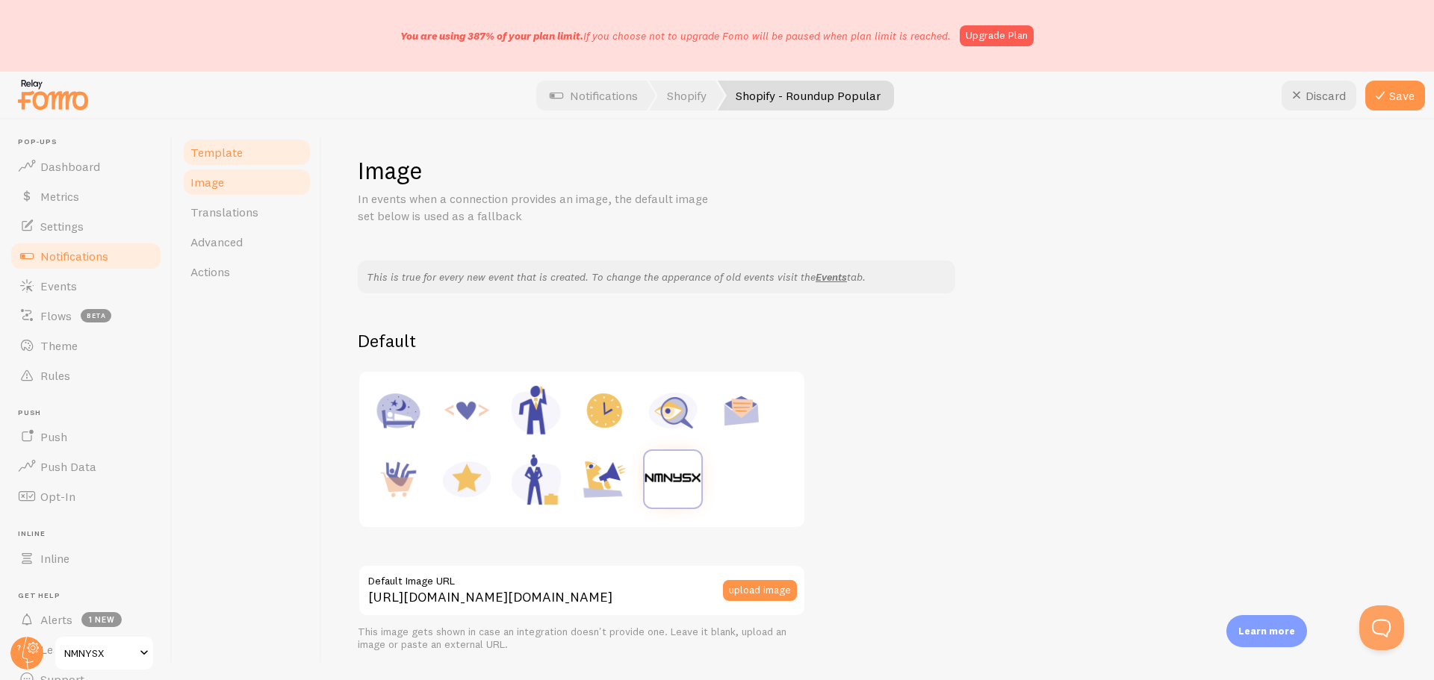
click at [243, 153] on link "Template" at bounding box center [247, 152] width 131 height 30
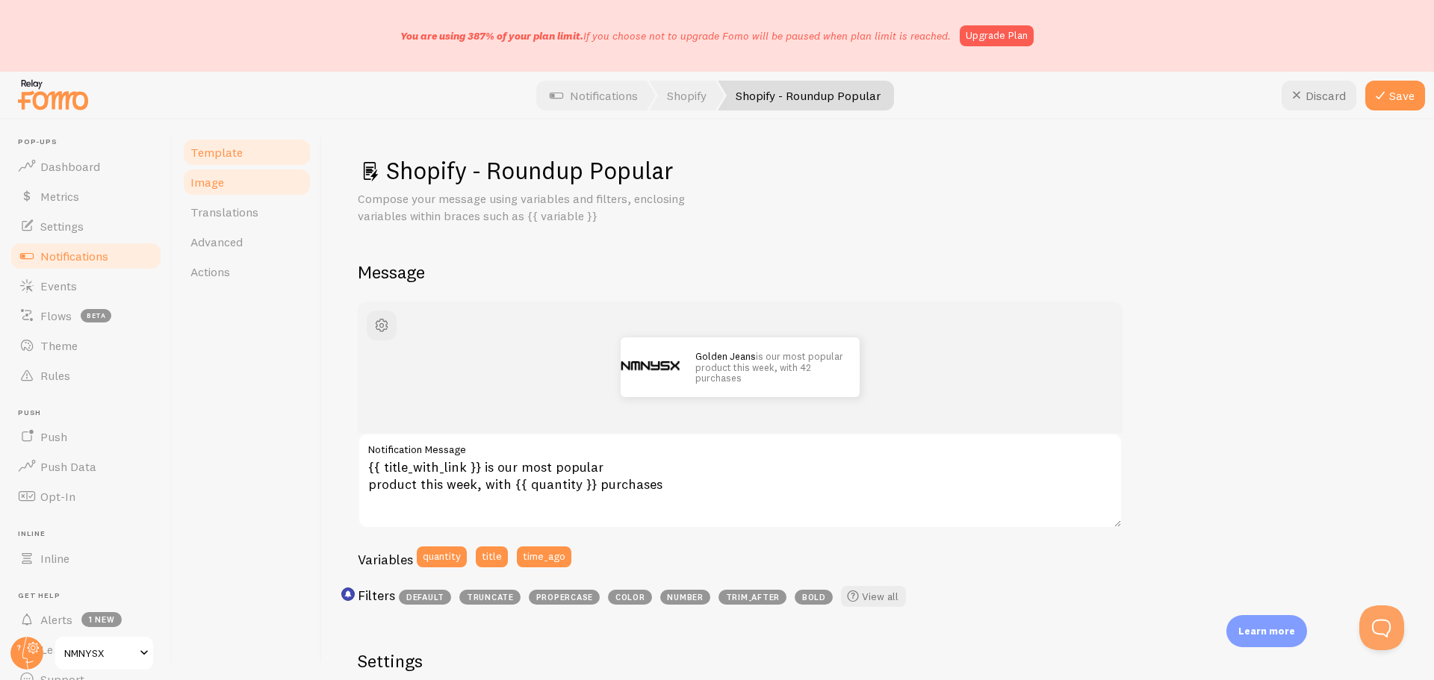
click at [248, 189] on link "Image" at bounding box center [247, 182] width 131 height 30
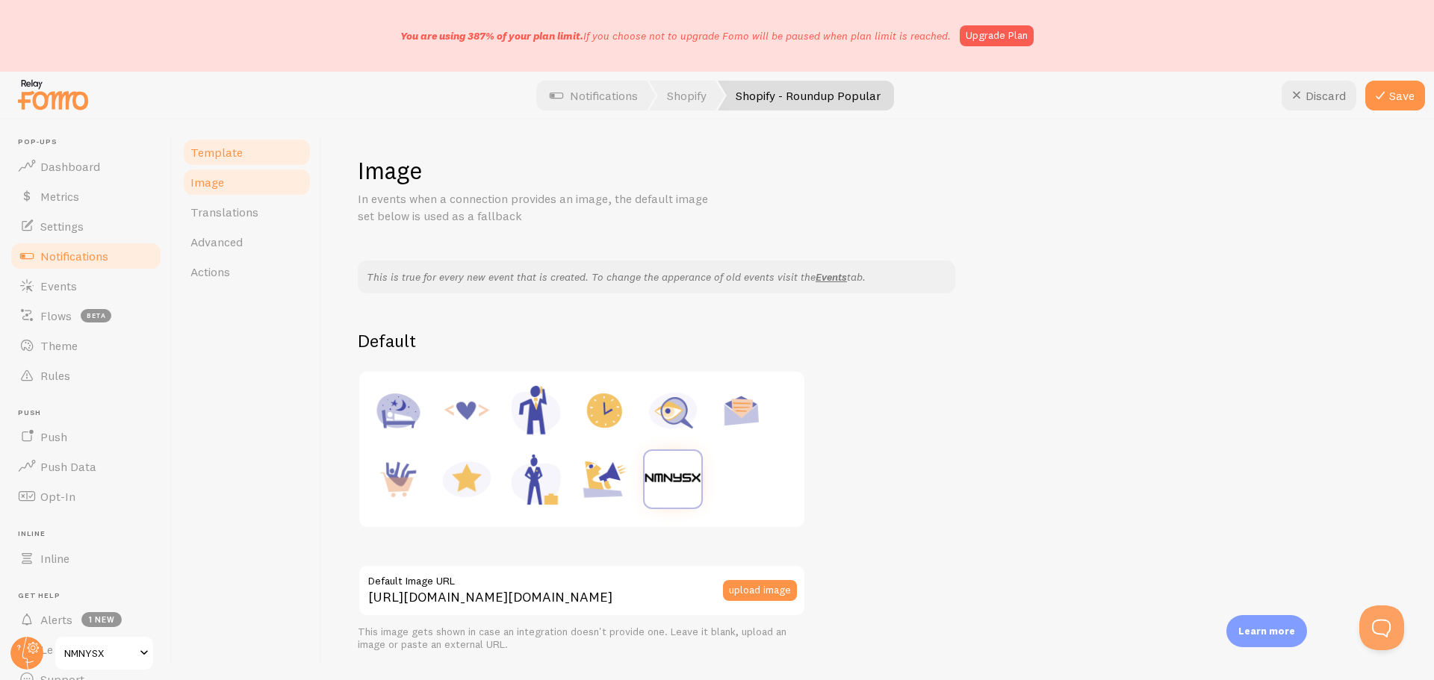
click at [255, 140] on link "Template" at bounding box center [247, 152] width 131 height 30
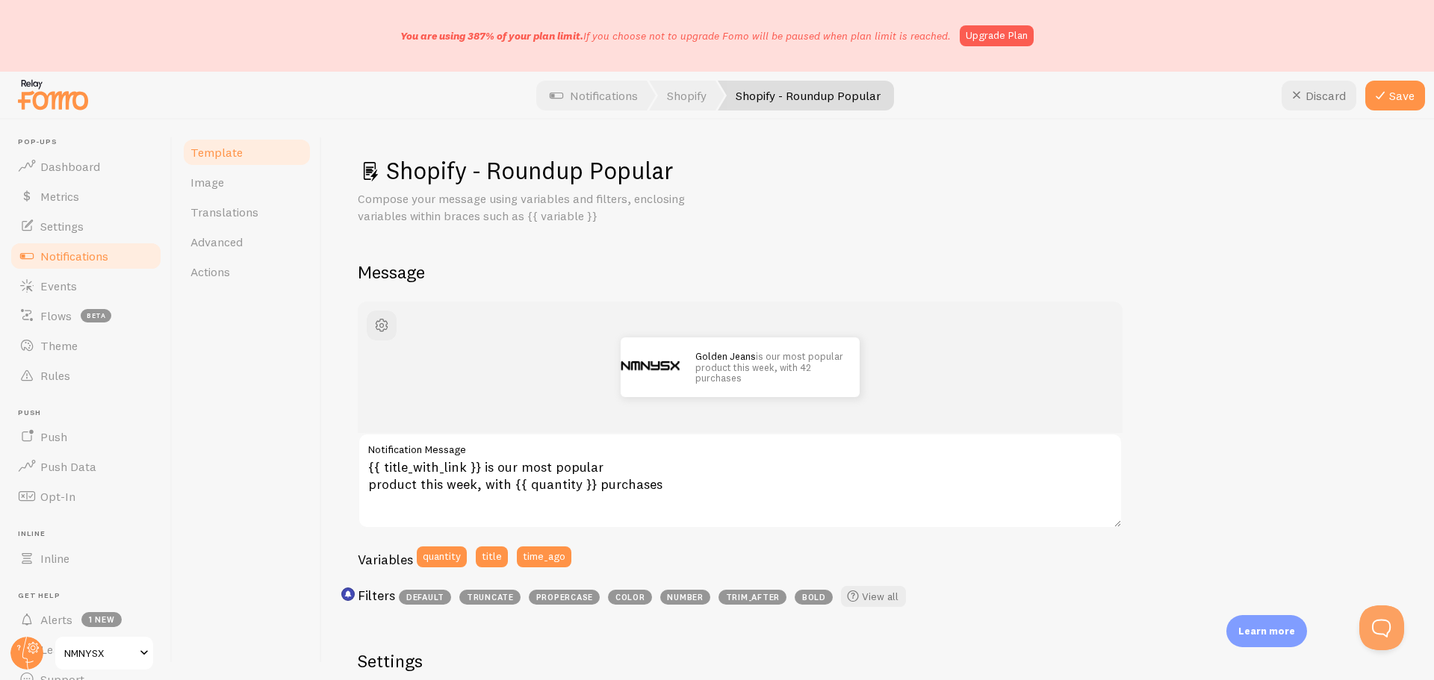
click at [93, 255] on span "Notifications" at bounding box center [74, 256] width 68 height 15
drag, startPoint x: 79, startPoint y: 229, endPoint x: 843, endPoint y: 60, distance: 781.9
click at [79, 229] on span "Settings" at bounding box center [61, 226] width 43 height 15
click at [1392, 96] on button "Save" at bounding box center [1395, 96] width 60 height 30
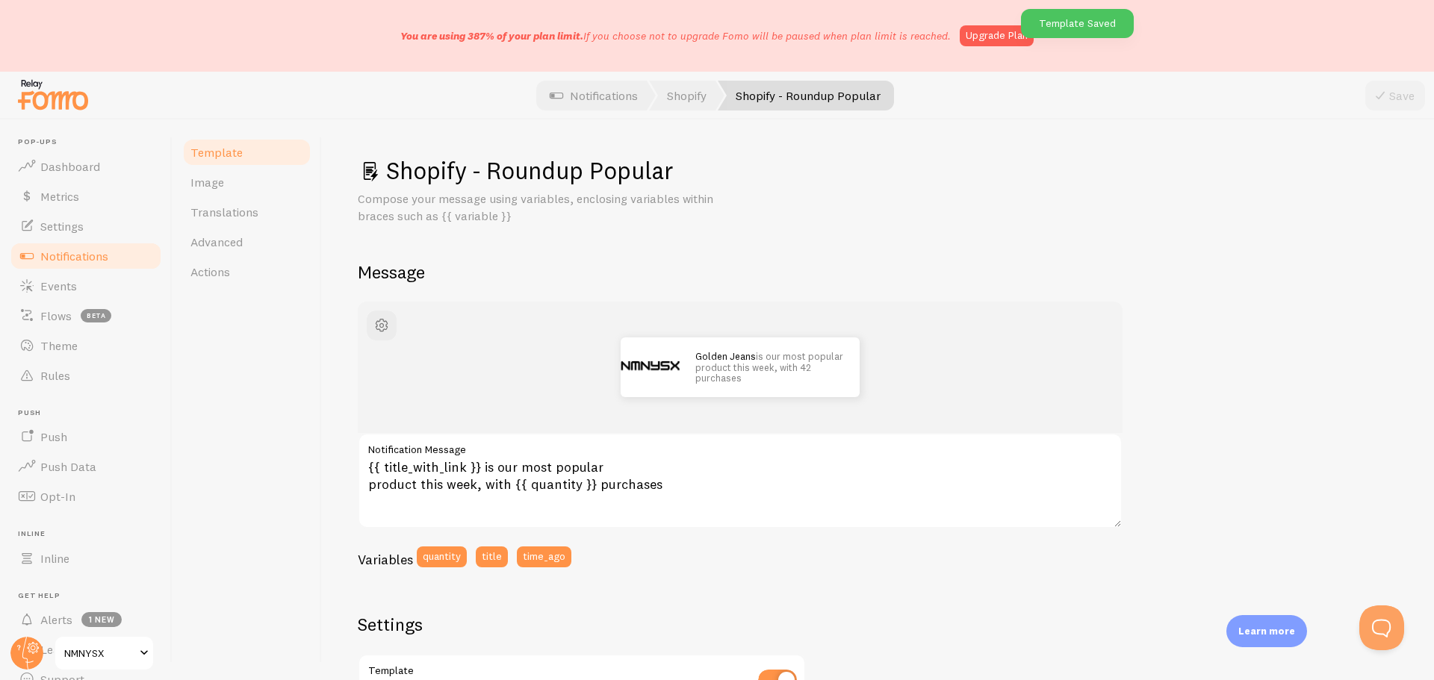
click at [72, 261] on span "Notifications" at bounding box center [74, 256] width 68 height 15
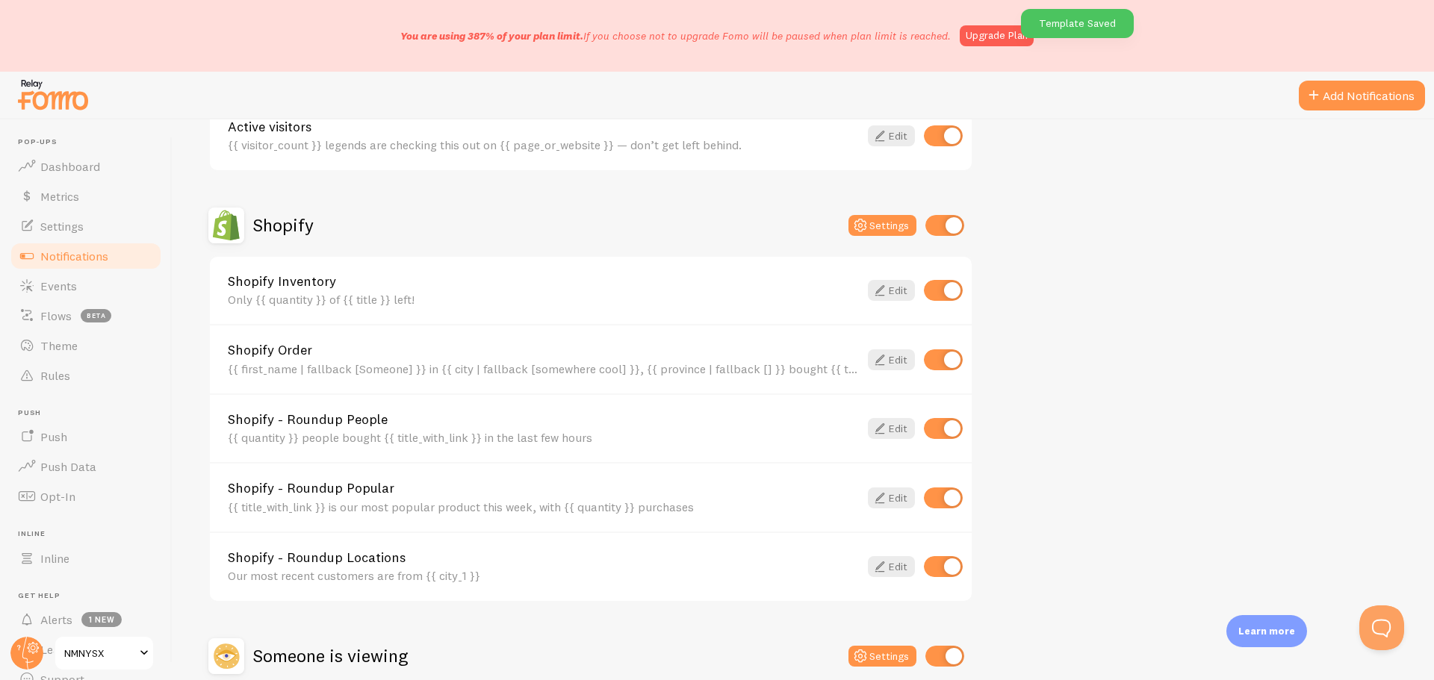
scroll to position [448, 0]
click at [885, 572] on icon at bounding box center [880, 565] width 18 height 18
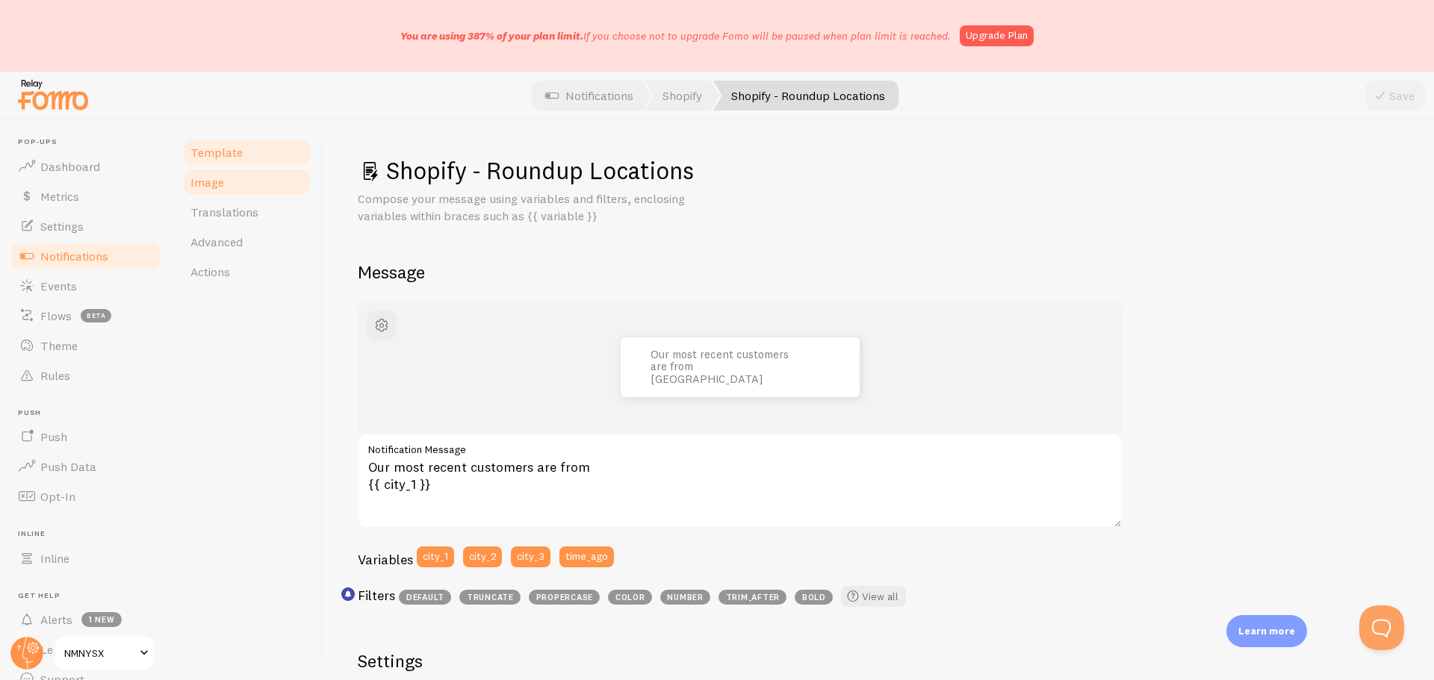
click at [235, 180] on link "Image" at bounding box center [247, 182] width 131 height 30
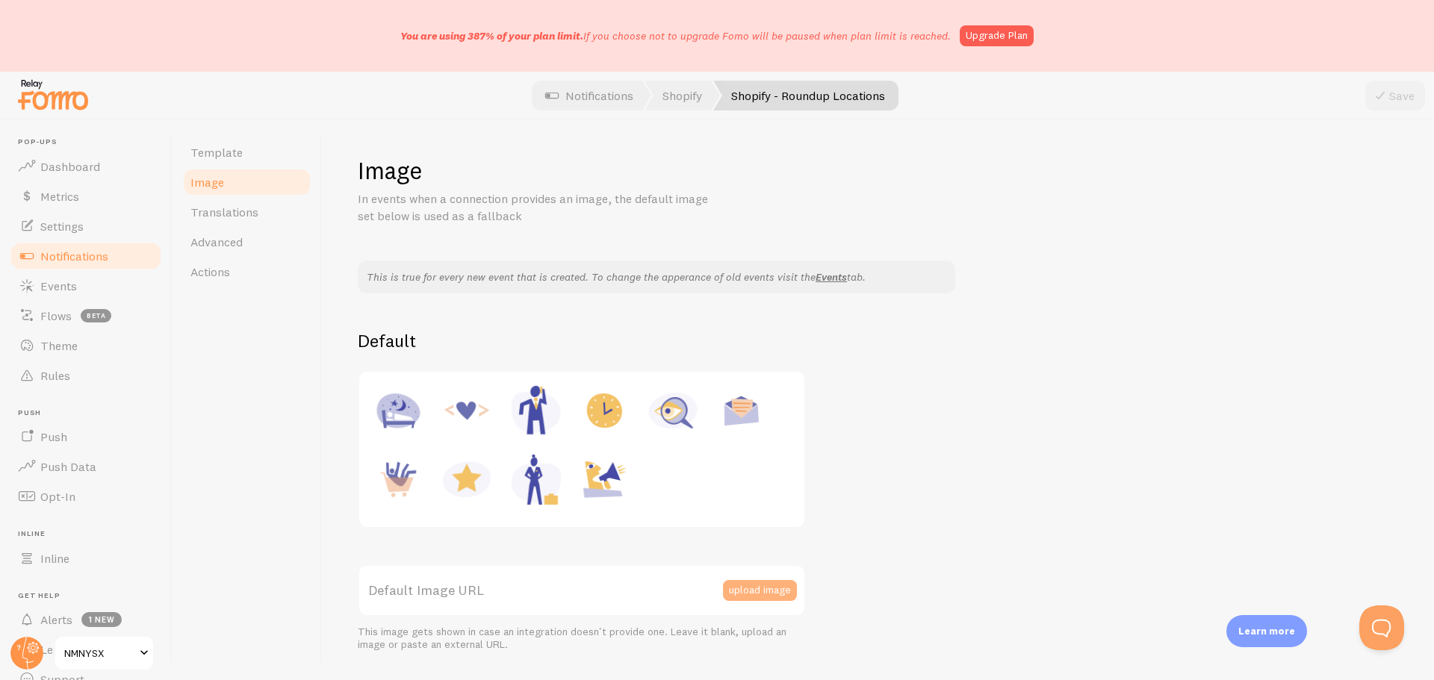
click at [762, 586] on button "upload image" at bounding box center [760, 590] width 74 height 21
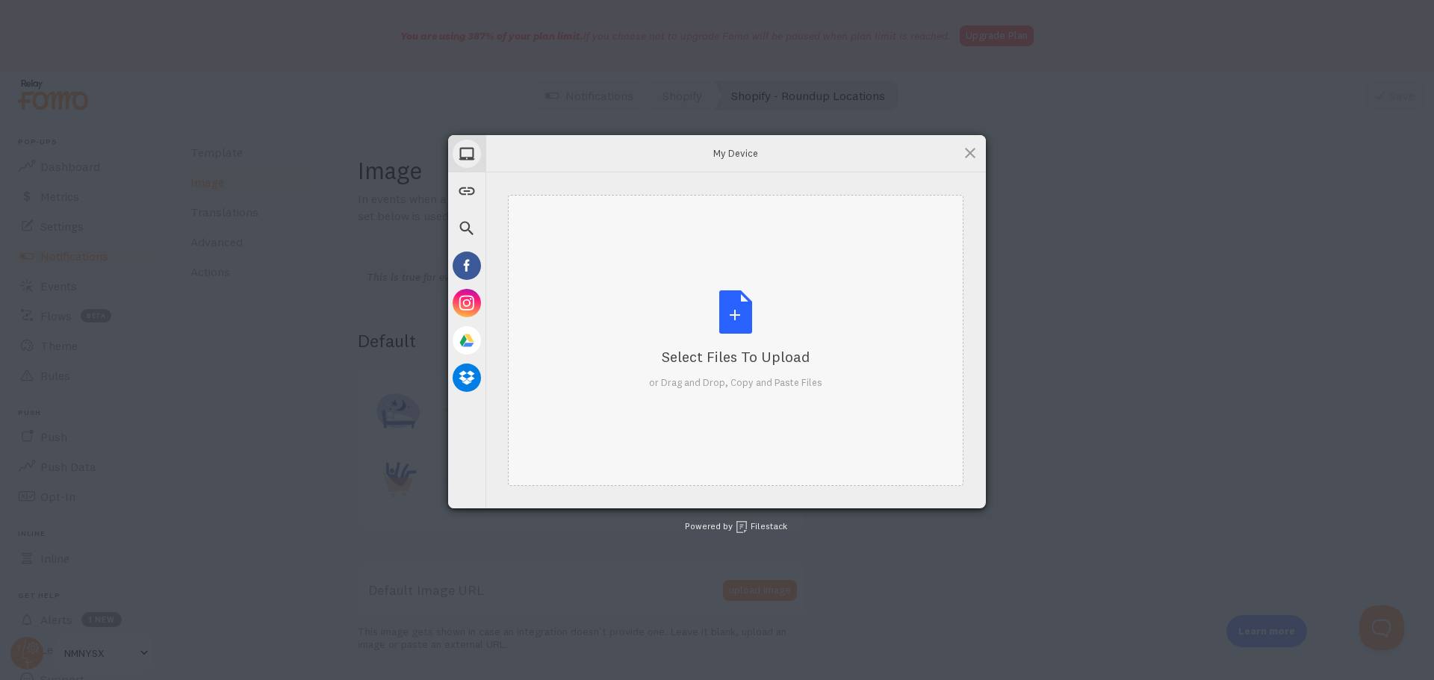
click at [739, 303] on div "Select Files to Upload or Drag and Drop, Copy and Paste Files" at bounding box center [735, 340] width 173 height 99
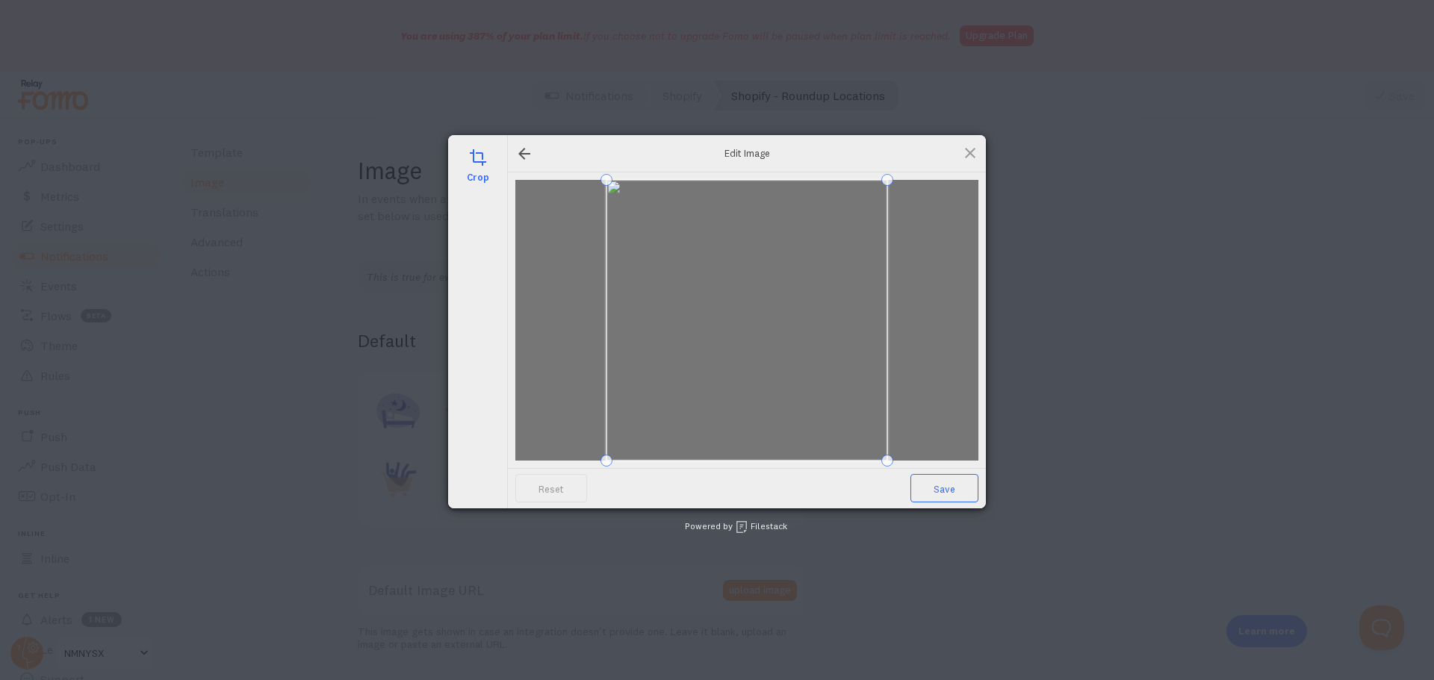
click at [946, 485] on span "Save" at bounding box center [944, 488] width 68 height 28
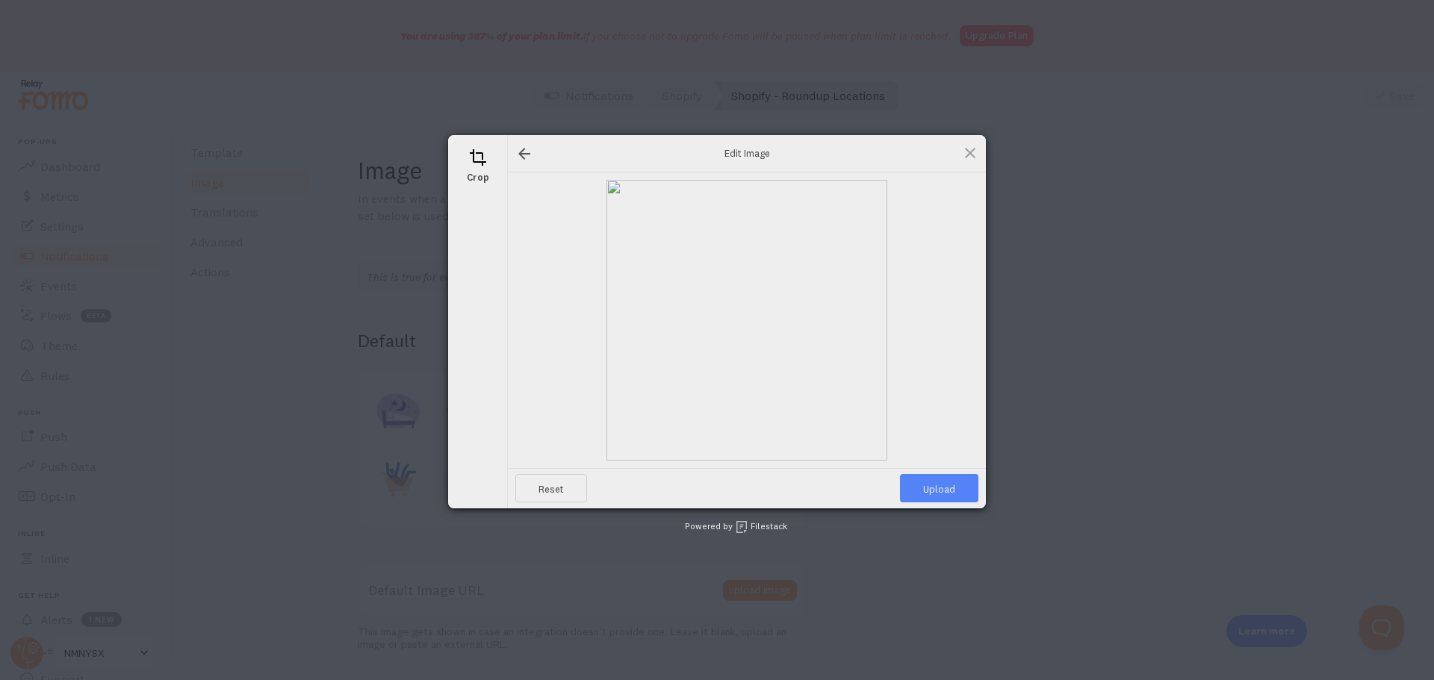
click at [927, 485] on span "Upload" at bounding box center [939, 488] width 78 height 28
type input "[URL][DOMAIN_NAME][DOMAIN_NAME]"
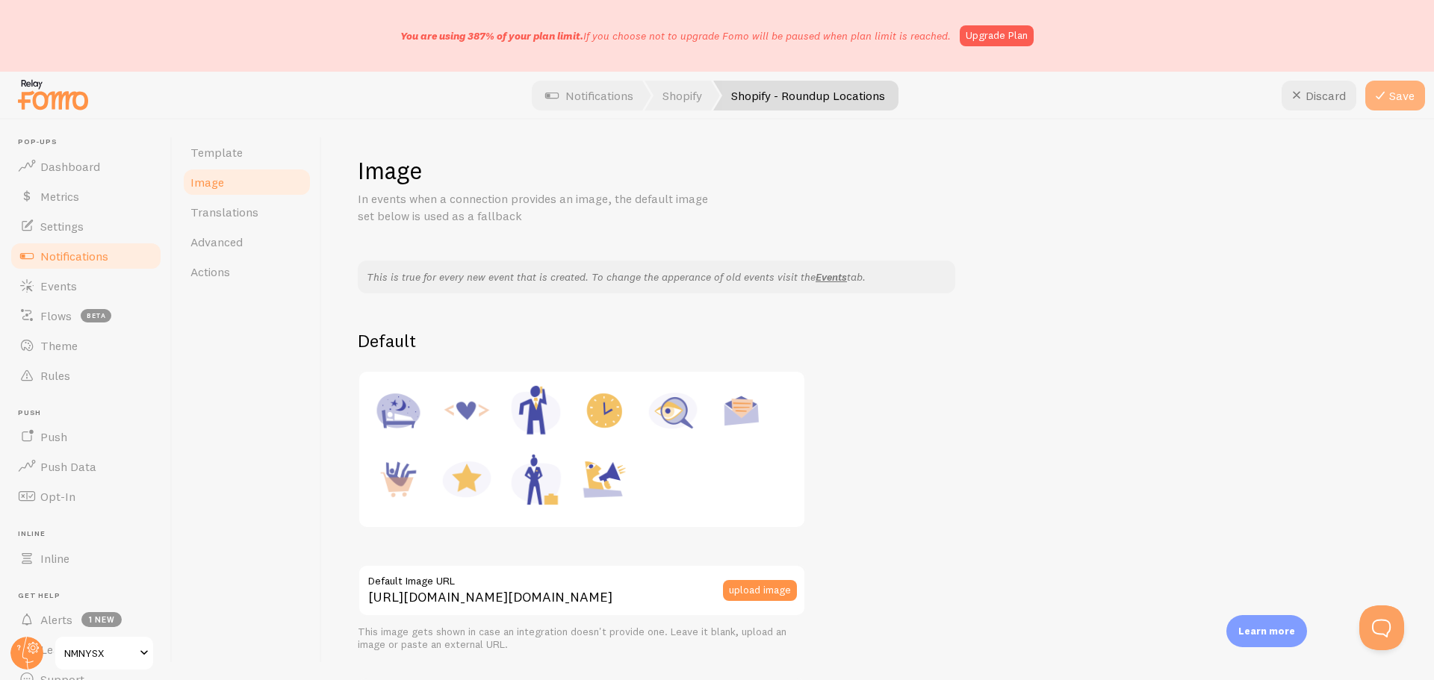
click at [1386, 98] on icon at bounding box center [1380, 96] width 18 height 18
click at [242, 161] on link "Template" at bounding box center [247, 152] width 131 height 30
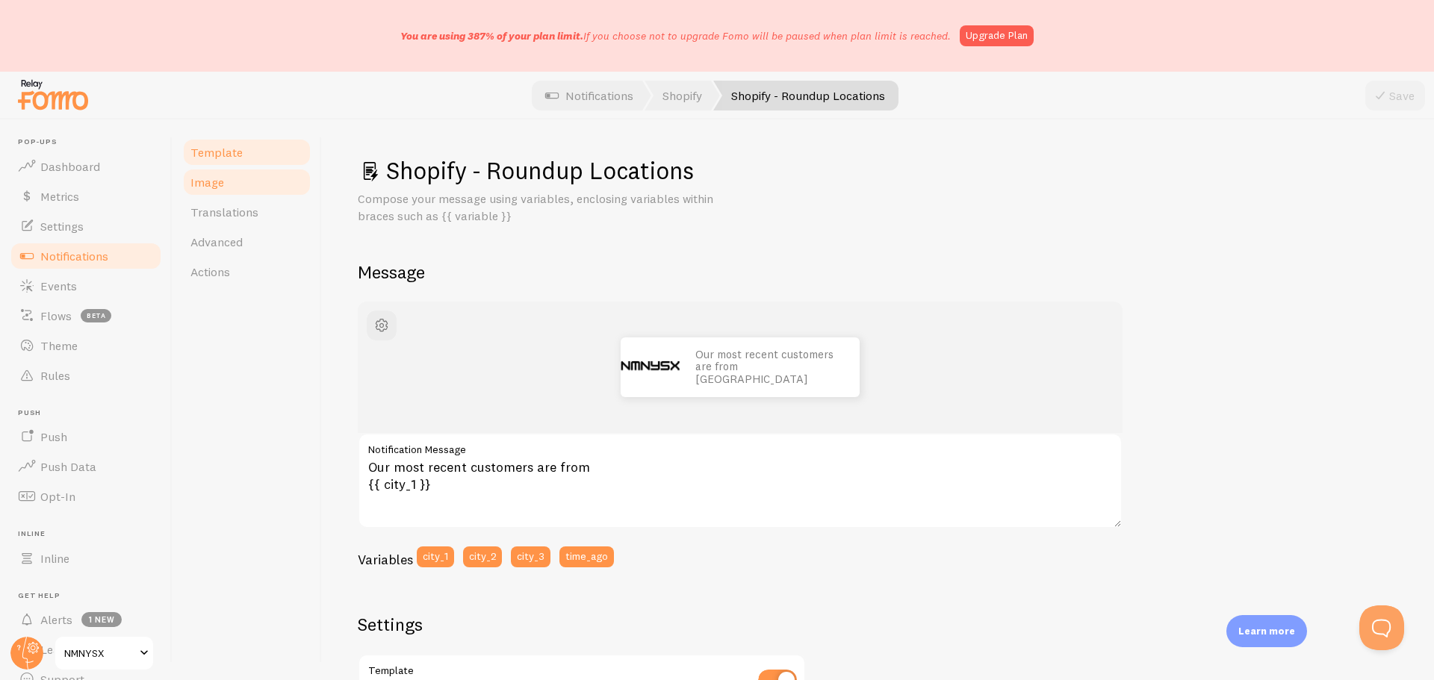
click at [251, 191] on link "Image" at bounding box center [247, 182] width 131 height 30
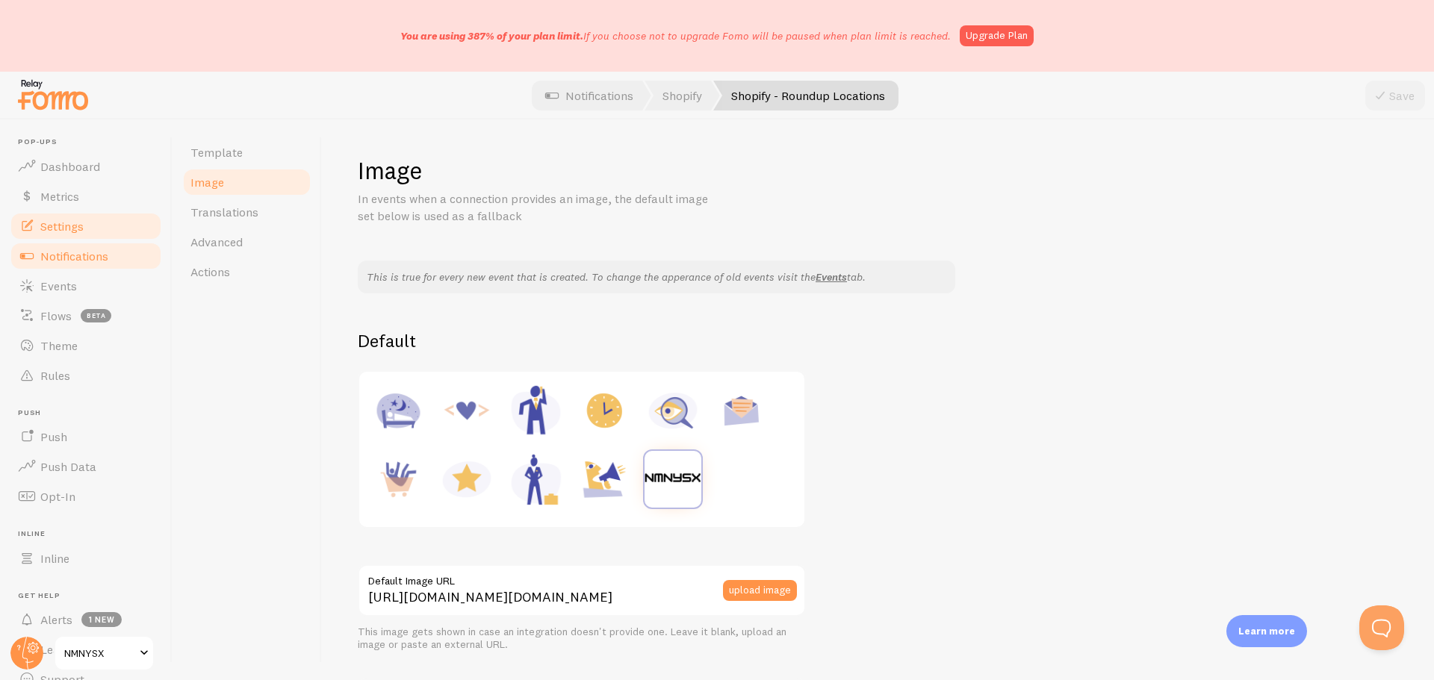
click at [59, 229] on span "Settings" at bounding box center [61, 226] width 43 height 15
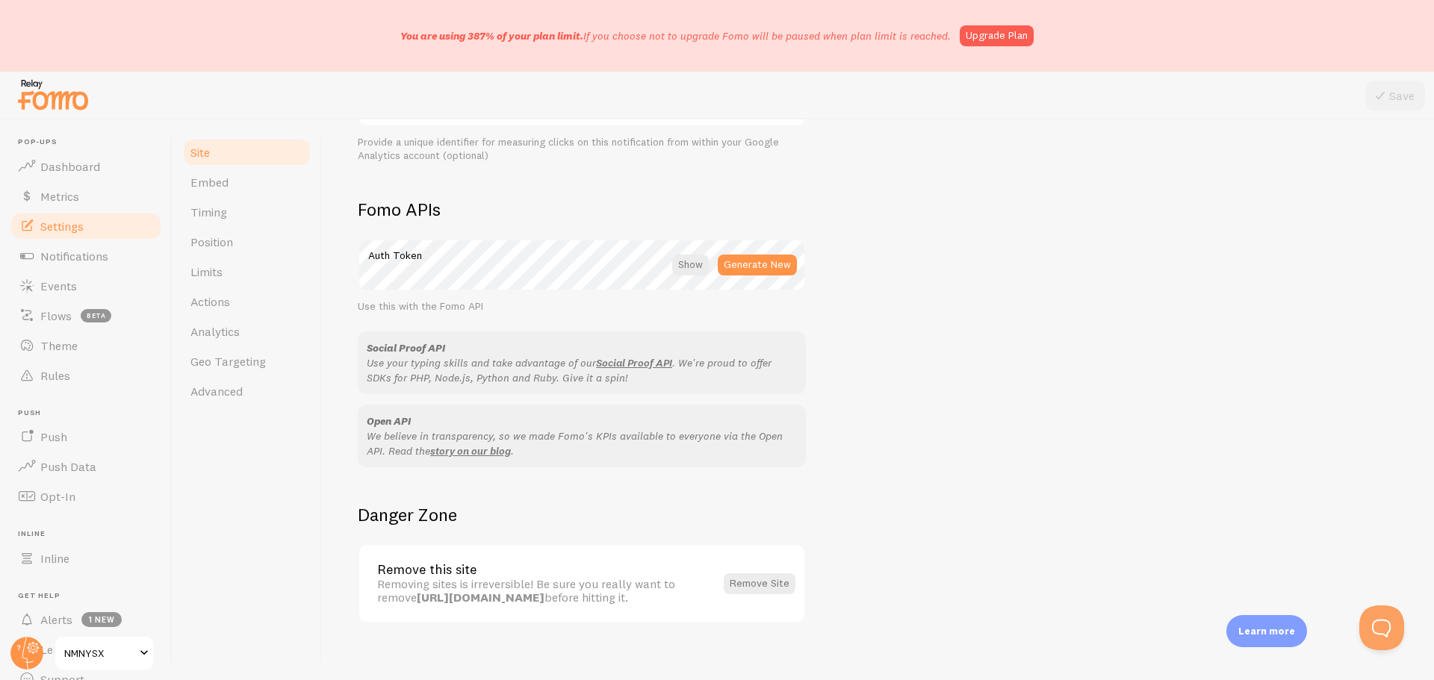
scroll to position [801, 0]
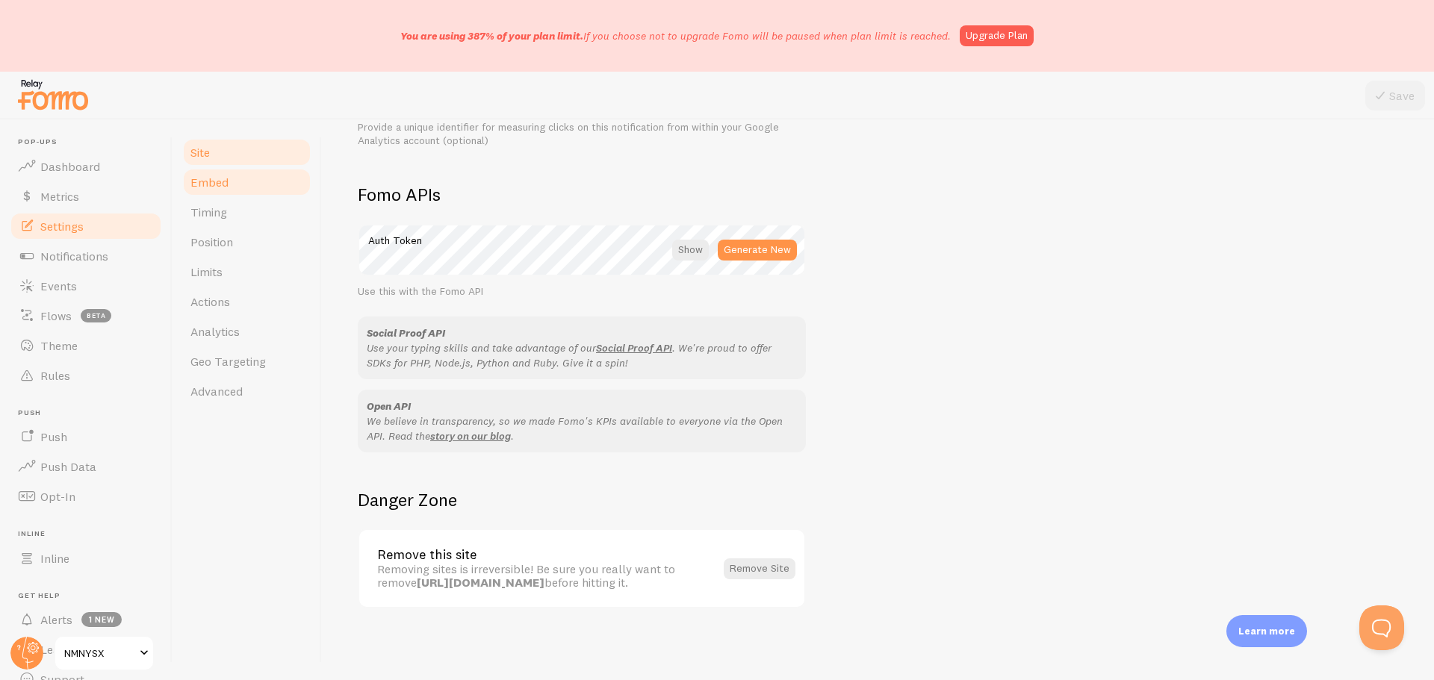
click at [220, 181] on span "Embed" at bounding box center [209, 182] width 38 height 15
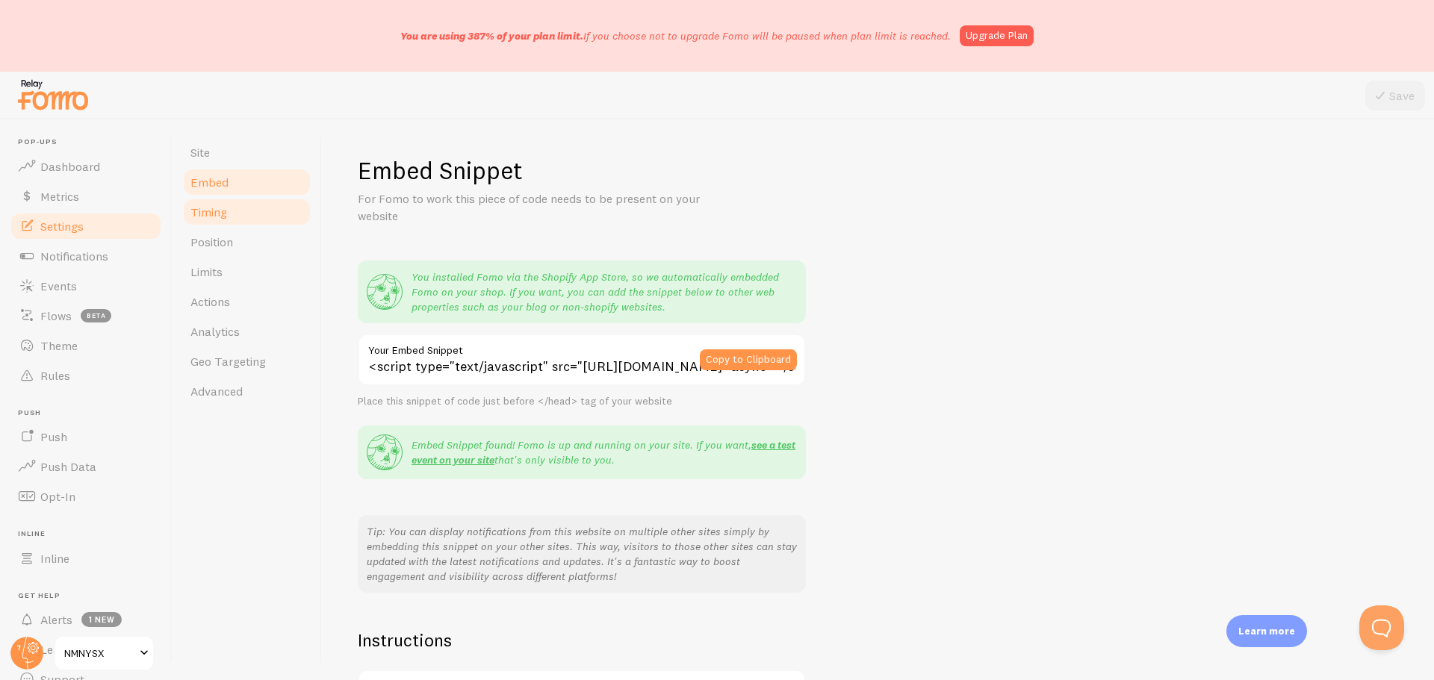
click at [220, 205] on span "Timing" at bounding box center [208, 212] width 37 height 15
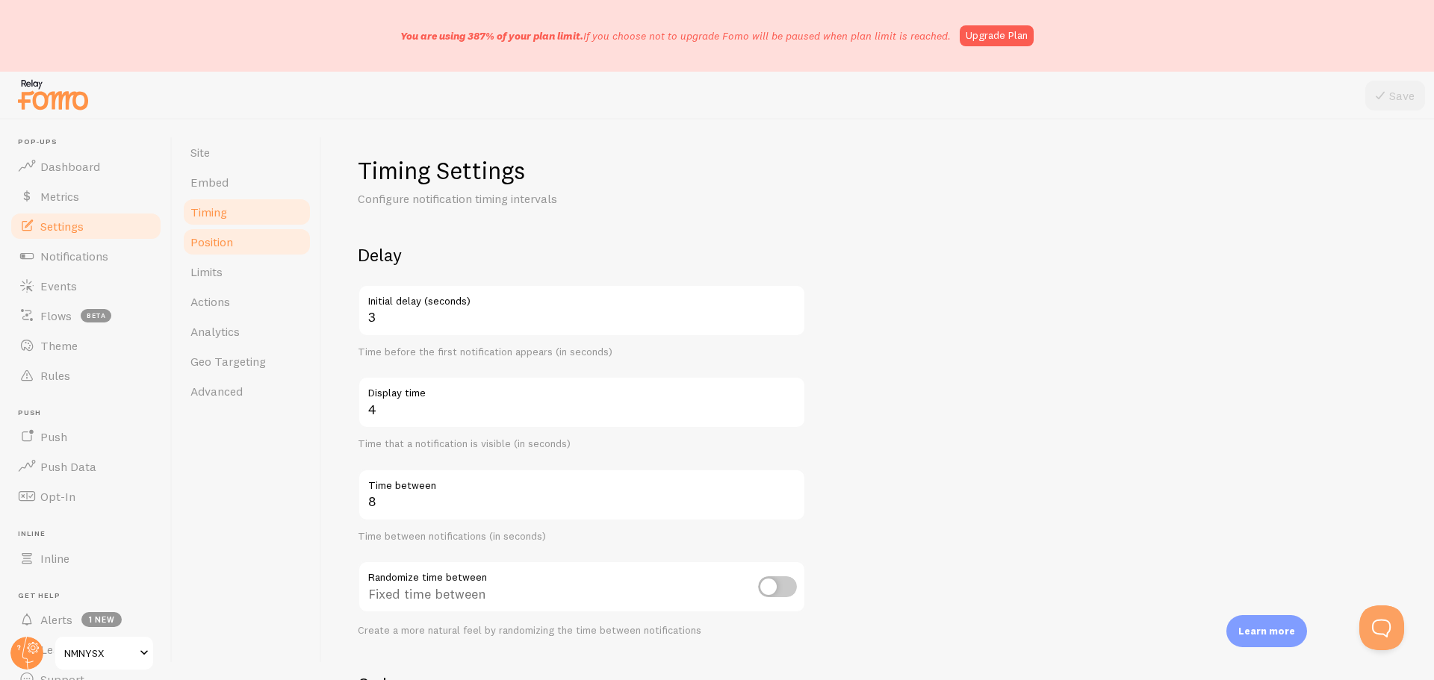
click at [226, 234] on link "Position" at bounding box center [247, 242] width 131 height 30
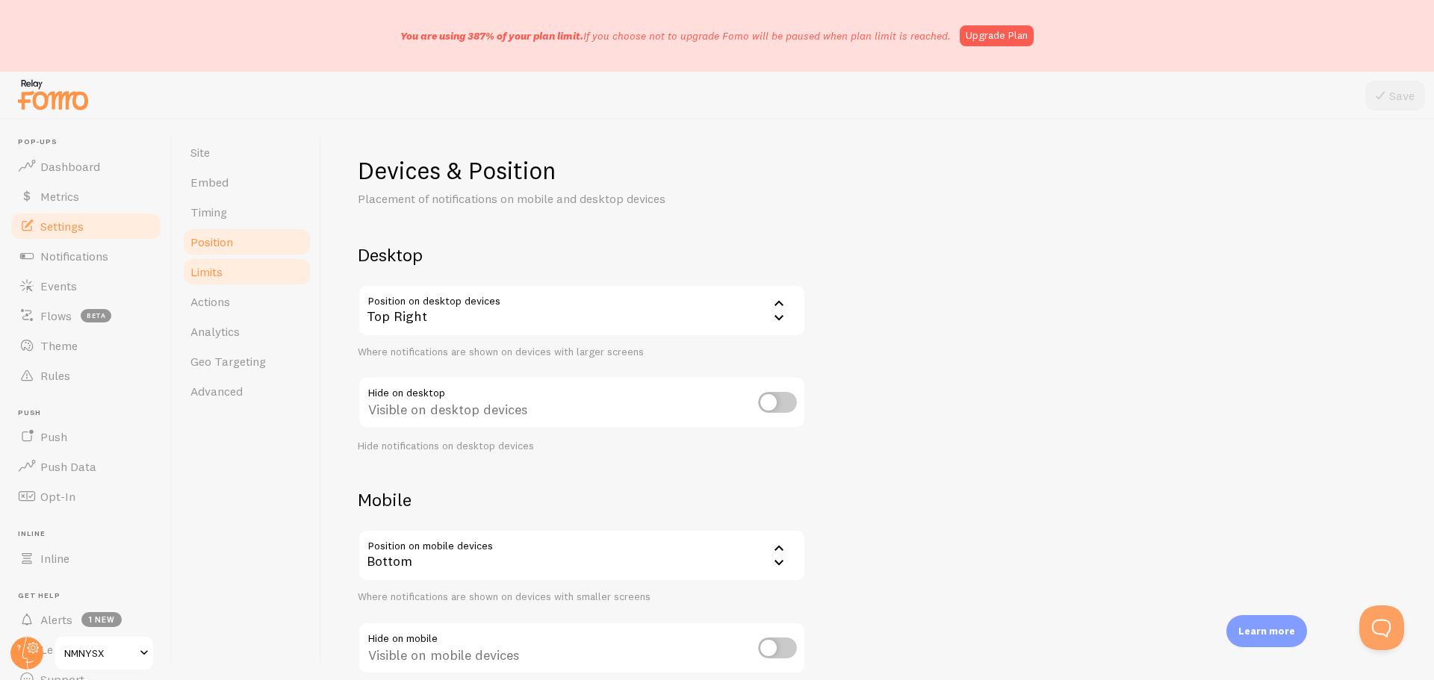
click at [224, 268] on link "Limits" at bounding box center [247, 272] width 131 height 30
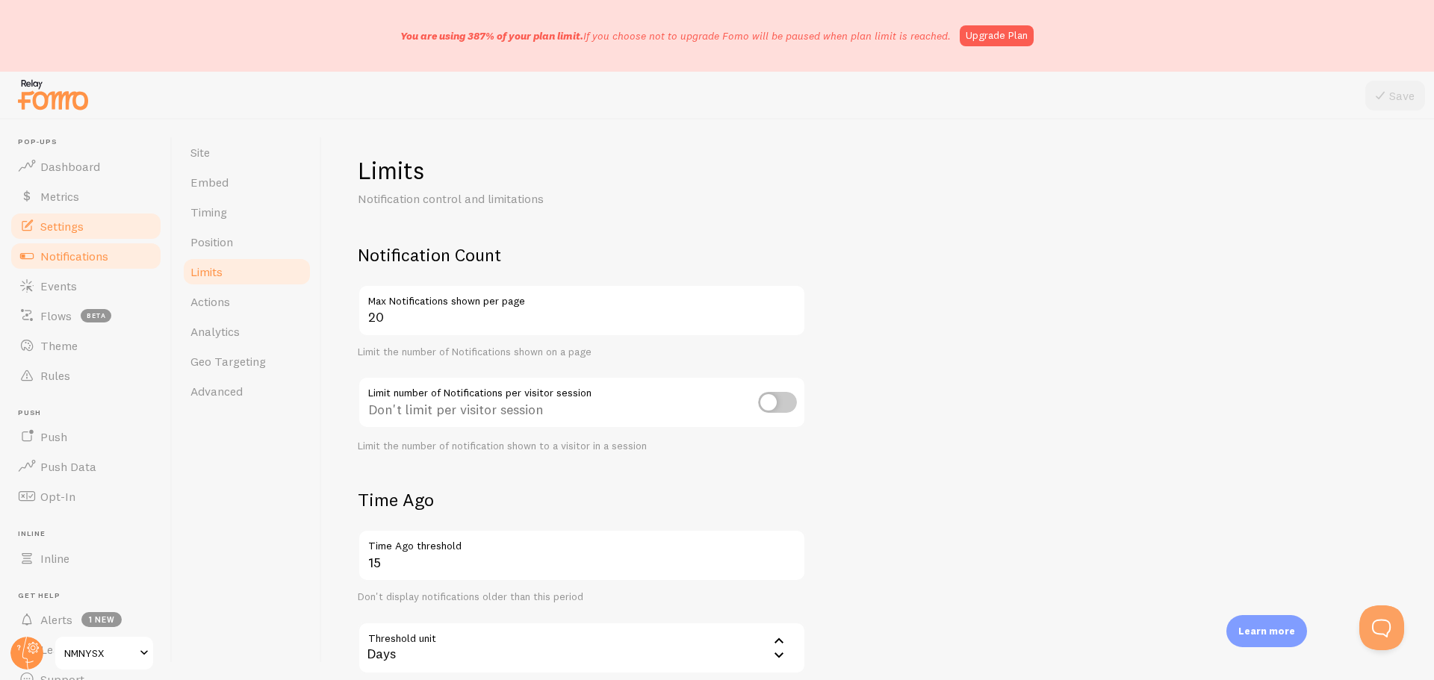
click at [49, 252] on span "Notifications" at bounding box center [74, 256] width 68 height 15
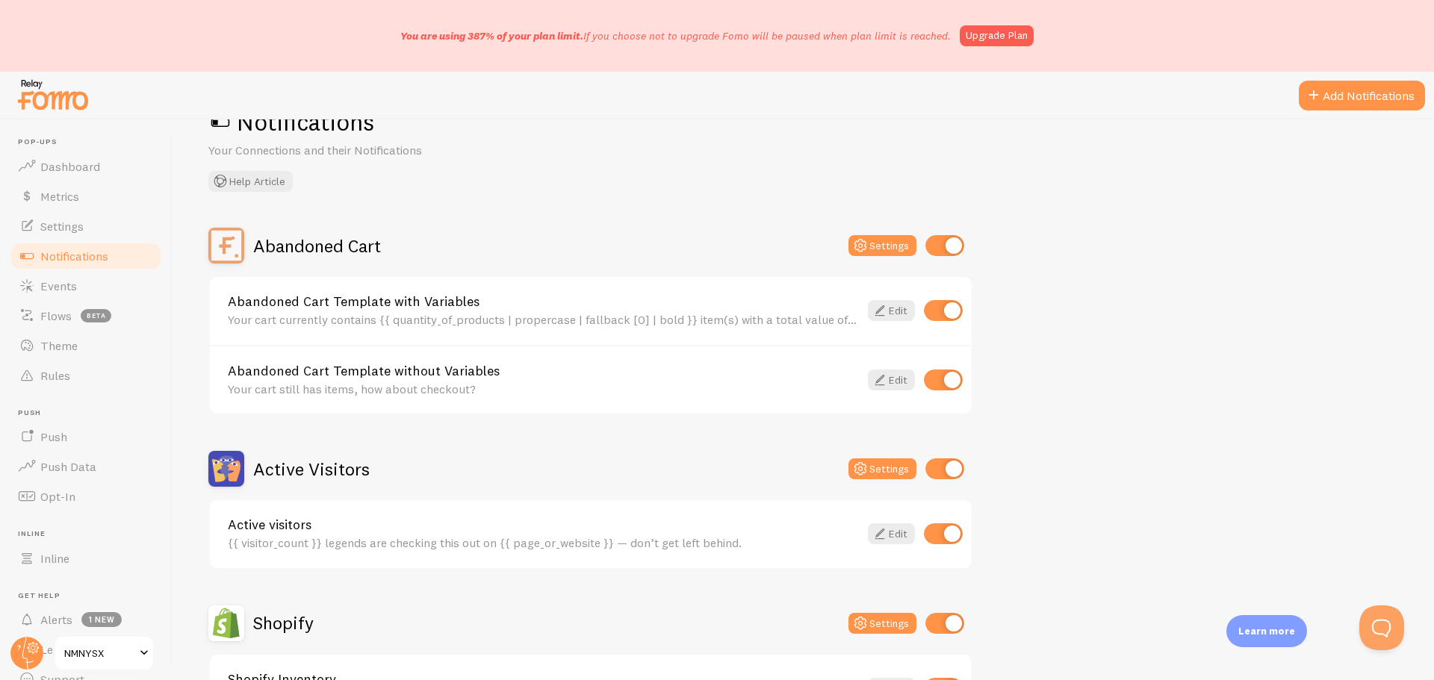
scroll to position [149, 0]
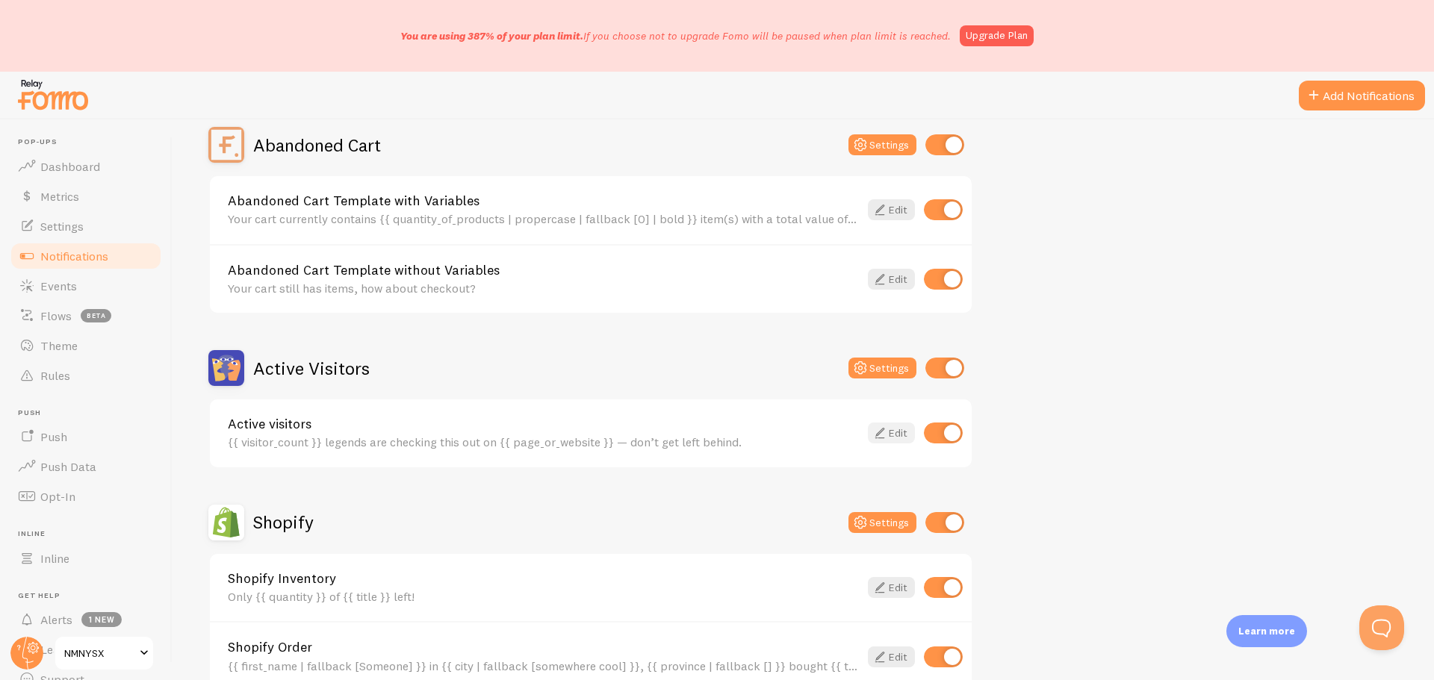
click at [883, 439] on icon at bounding box center [880, 433] width 18 height 18
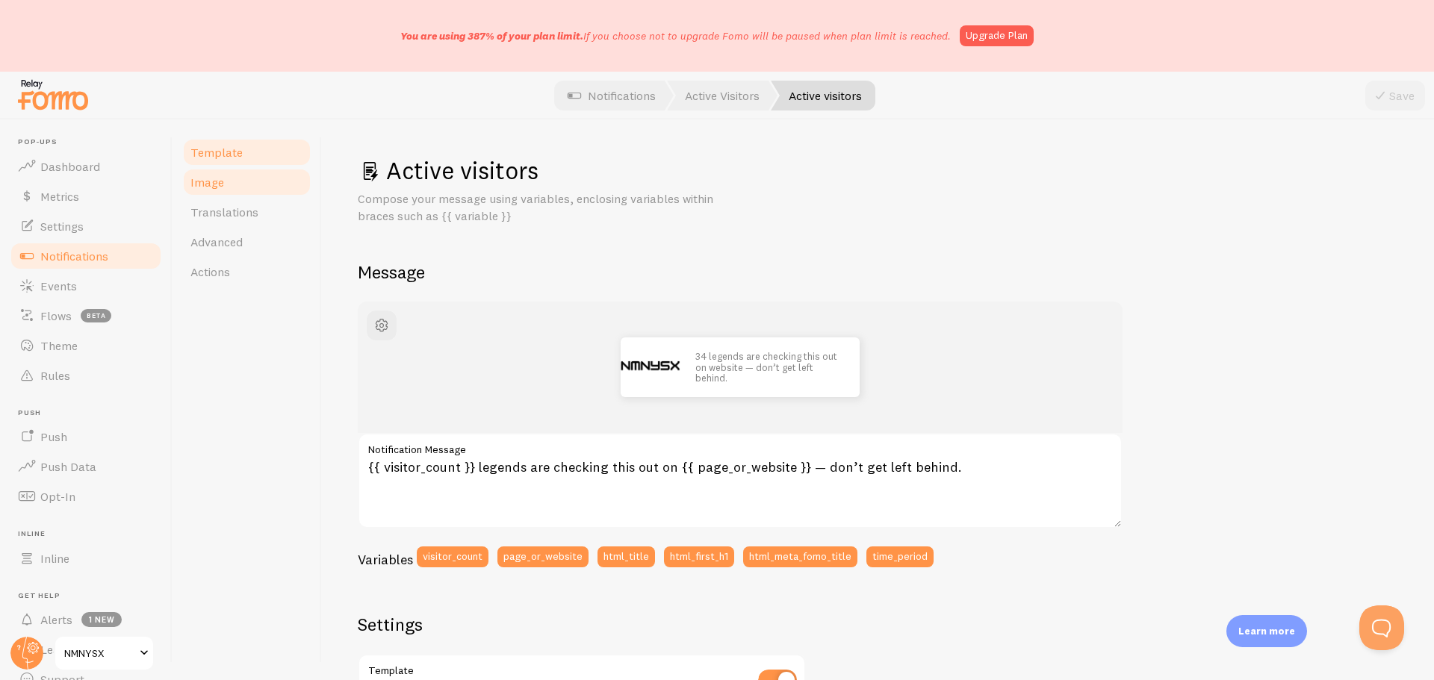
click at [217, 188] on span "Image" at bounding box center [207, 182] width 34 height 15
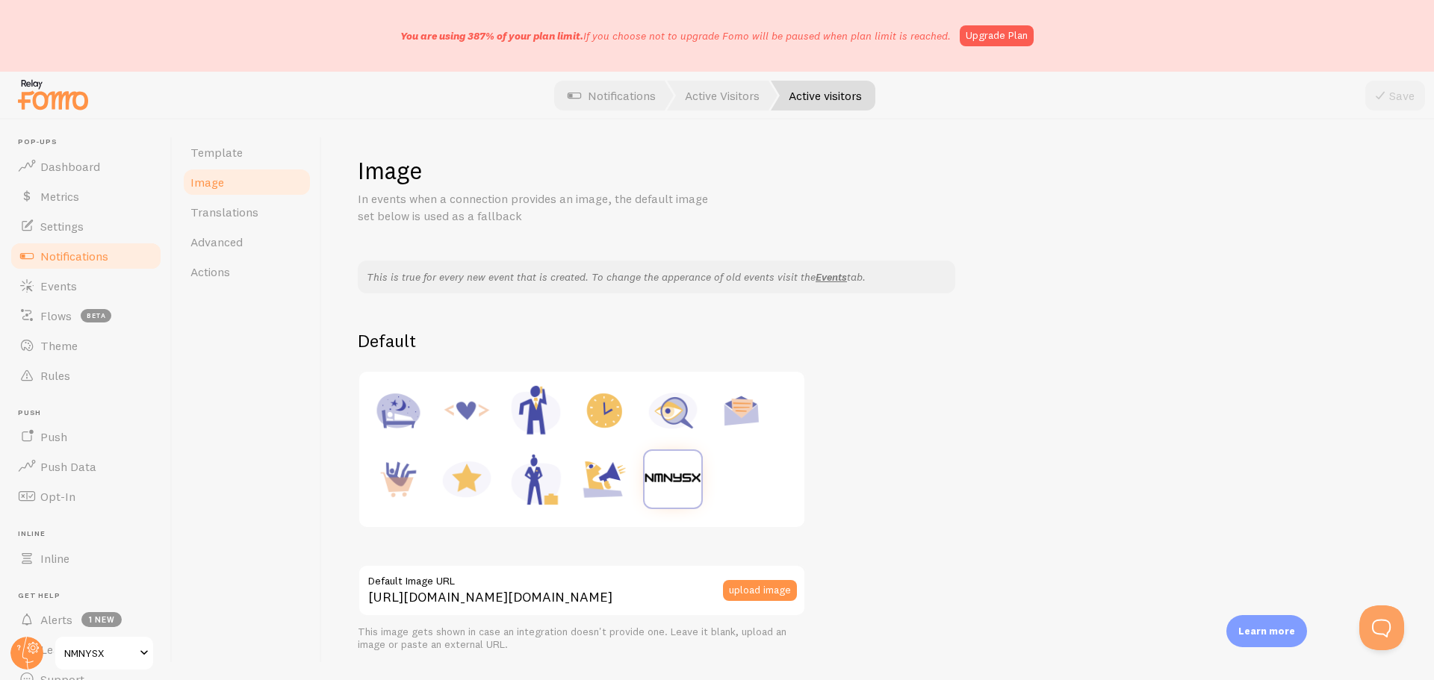
click at [93, 261] on span "Notifications" at bounding box center [74, 256] width 68 height 15
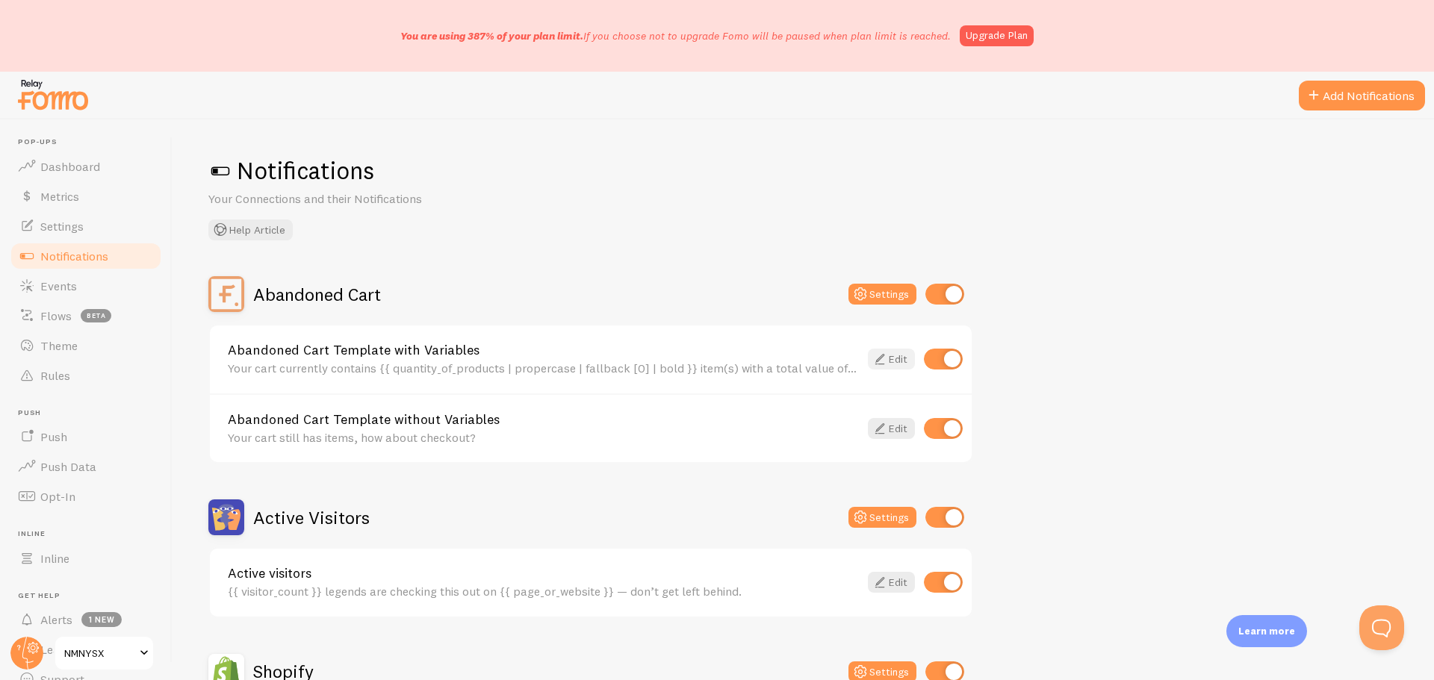
click at [890, 359] on link "Edit" at bounding box center [891, 359] width 47 height 21
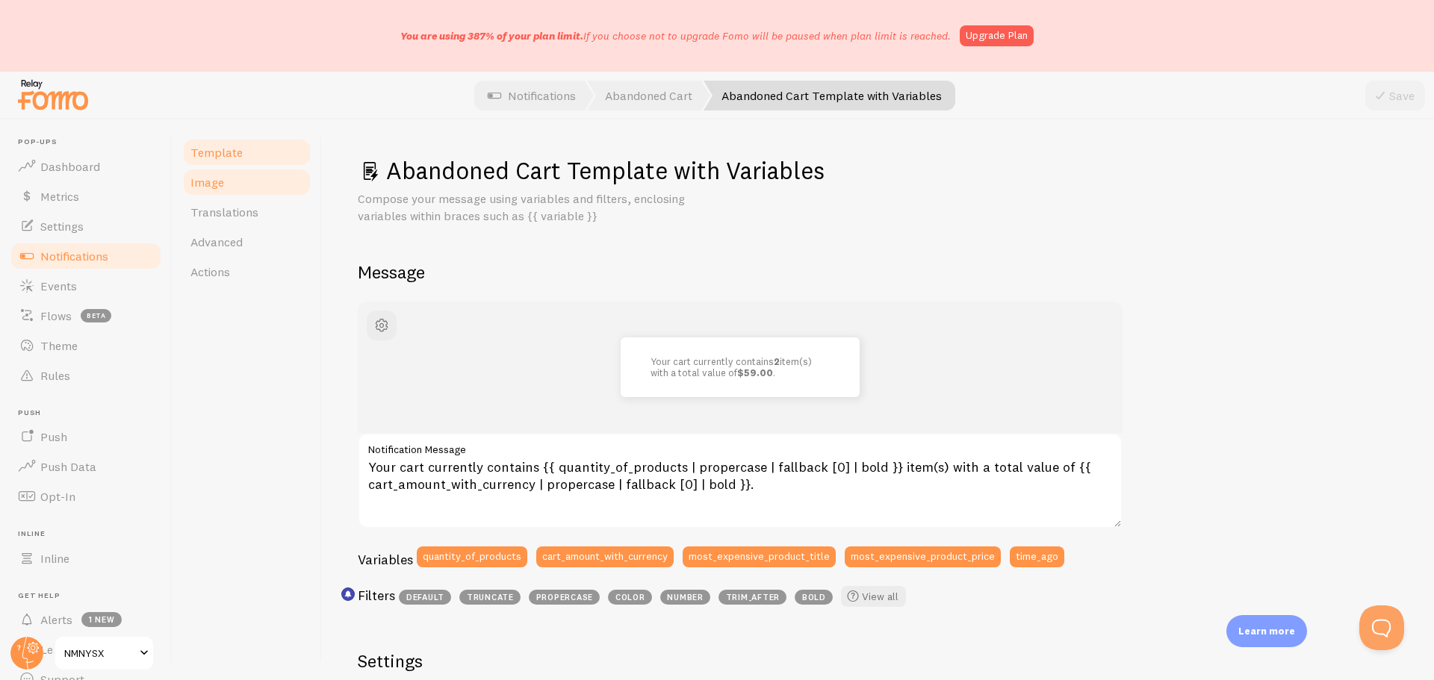
click at [243, 182] on link "Image" at bounding box center [247, 182] width 131 height 30
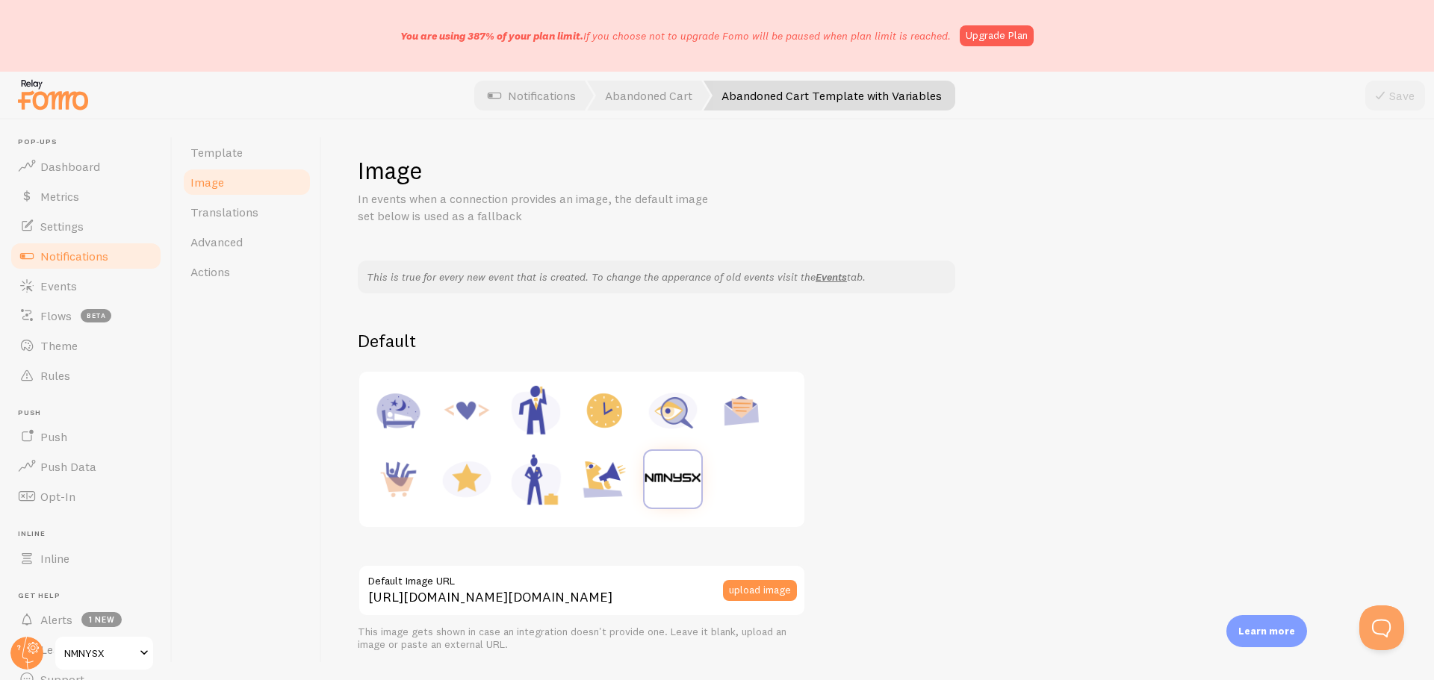
click at [669, 485] on img at bounding box center [673, 479] width 57 height 57
click at [247, 149] on link "Template" at bounding box center [247, 152] width 131 height 30
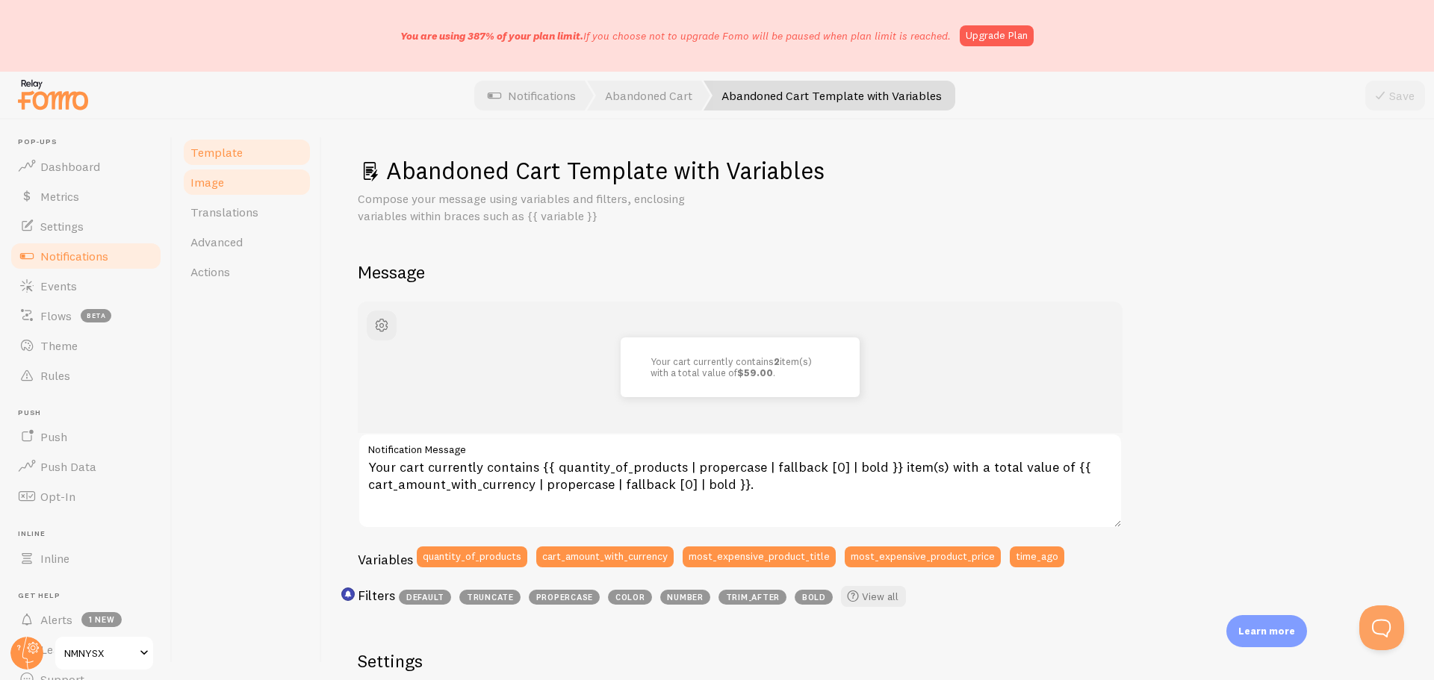
click at [237, 187] on link "Image" at bounding box center [247, 182] width 131 height 30
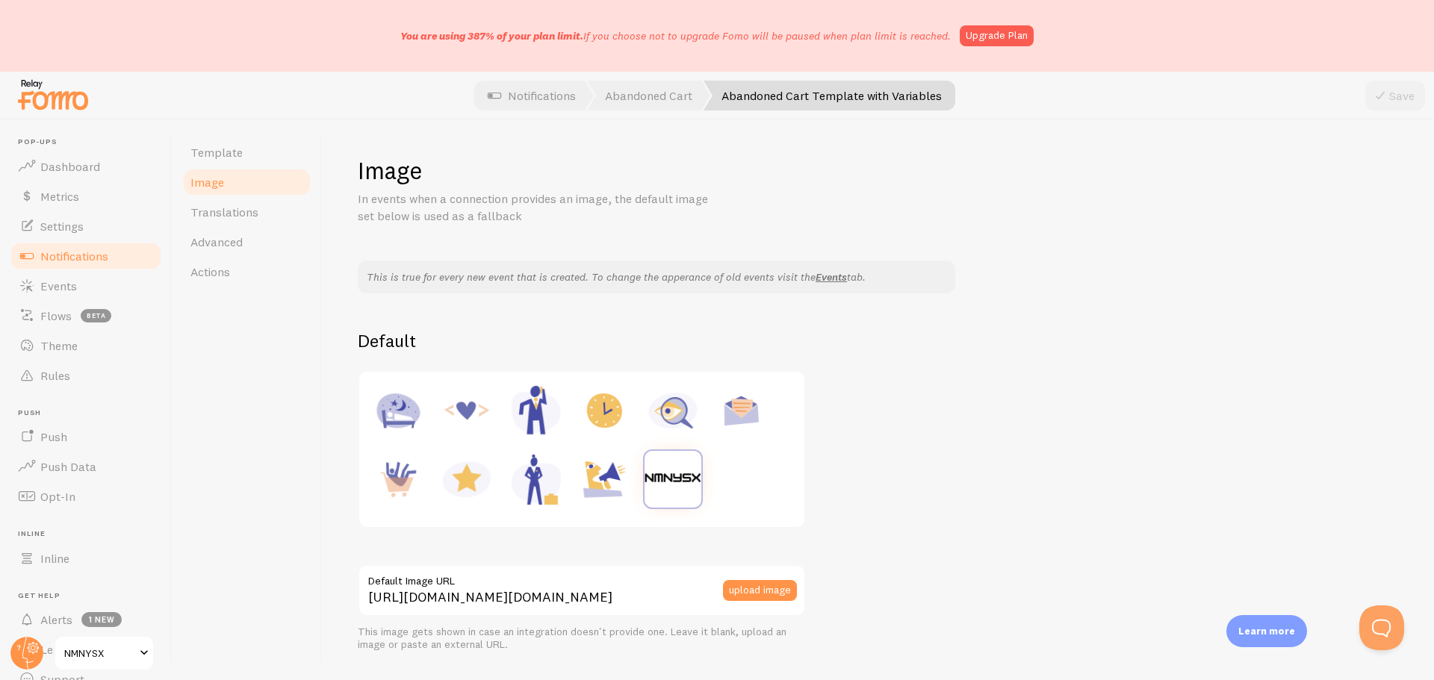
click at [680, 483] on img at bounding box center [673, 479] width 57 height 57
click at [238, 161] on link "Template" at bounding box center [247, 152] width 131 height 30
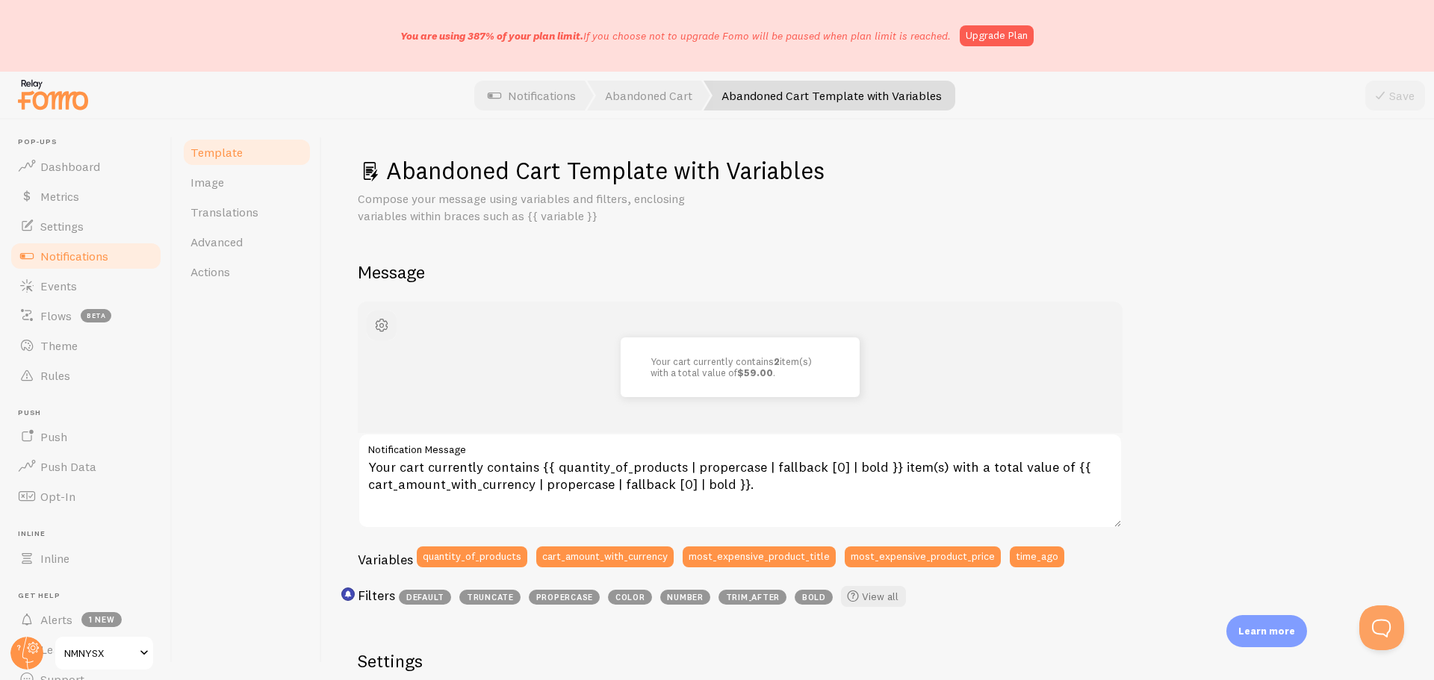
click at [388, 324] on span "button" at bounding box center [382, 326] width 18 height 18
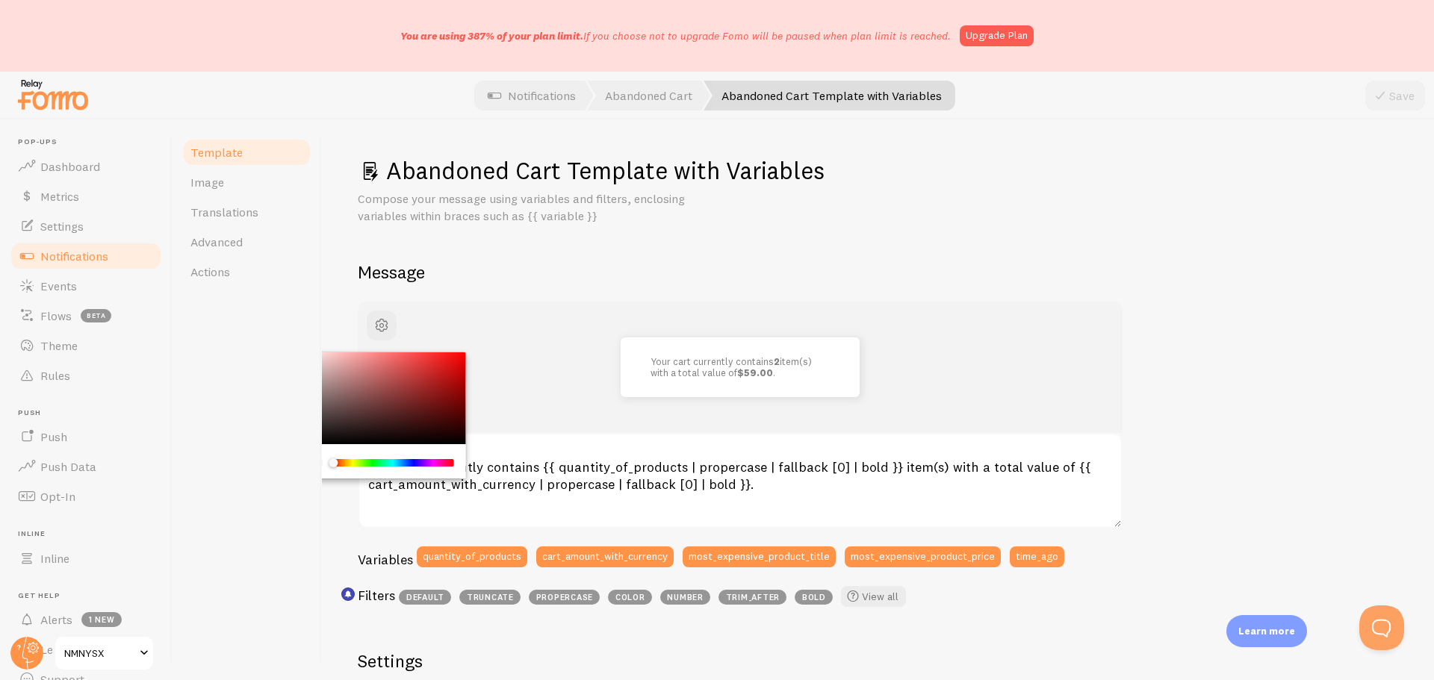
click at [712, 267] on h2 "Message" at bounding box center [878, 272] width 1040 height 23
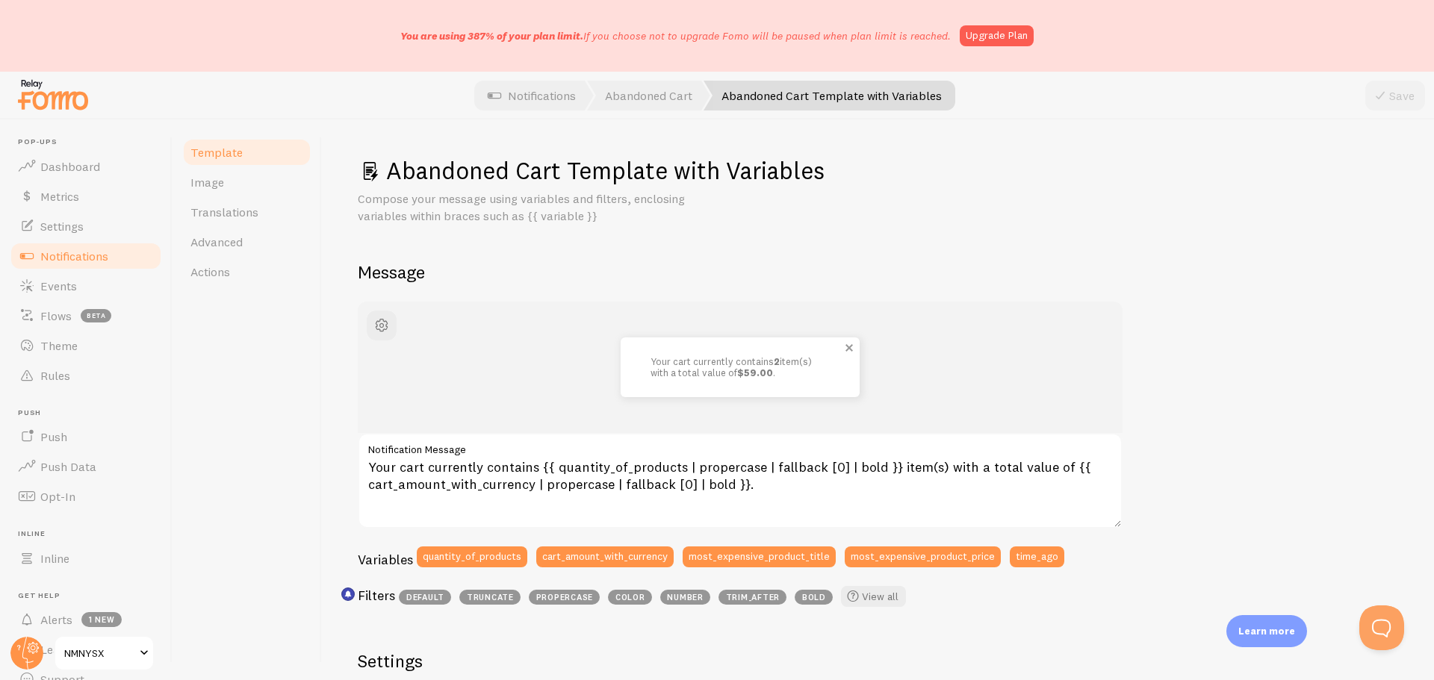
click at [847, 347] on span at bounding box center [849, 347] width 25 height 25
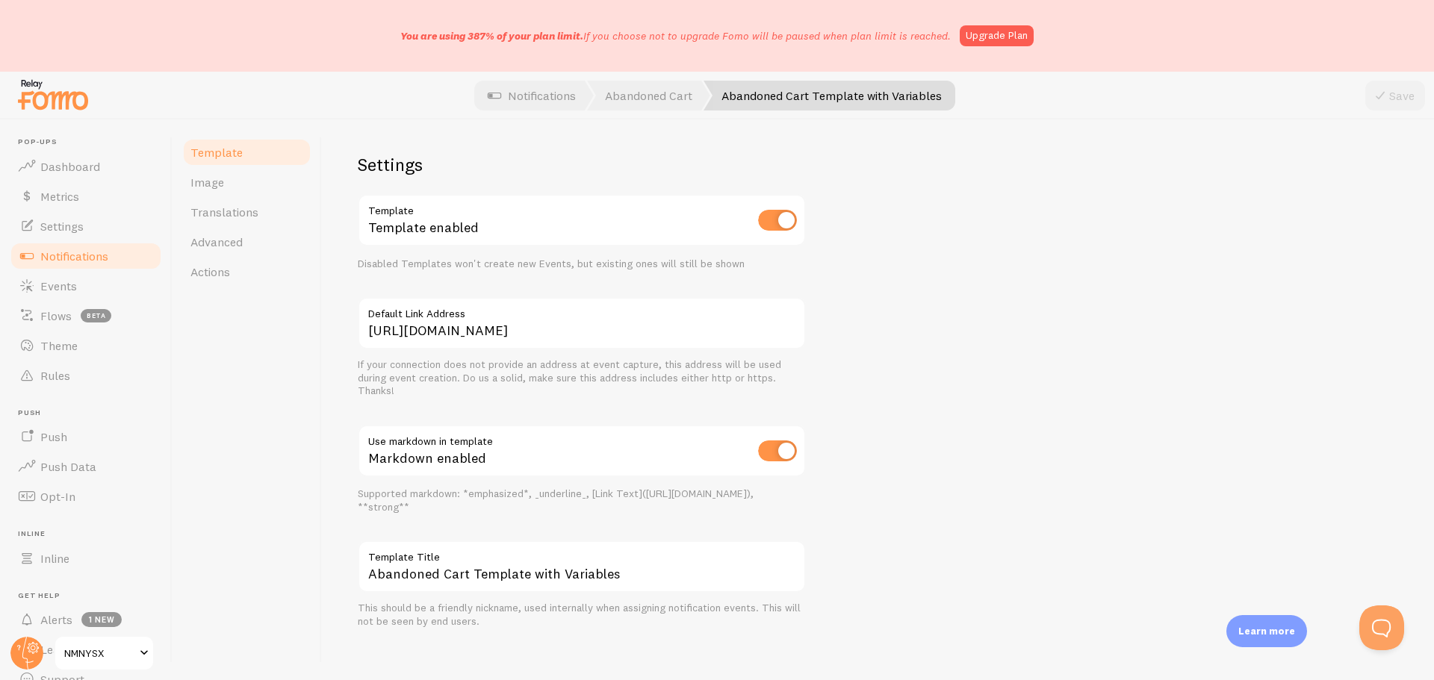
scroll to position [507, 0]
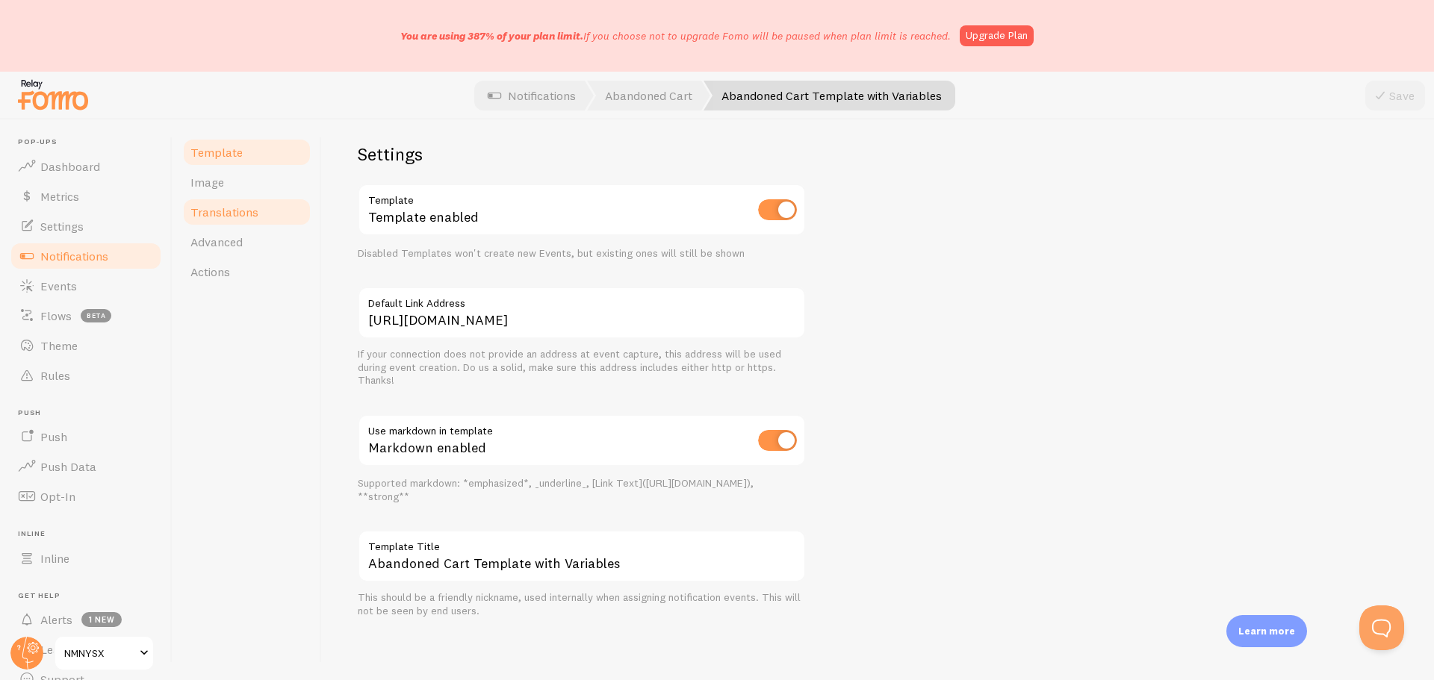
click at [242, 202] on link "Translations" at bounding box center [247, 212] width 131 height 30
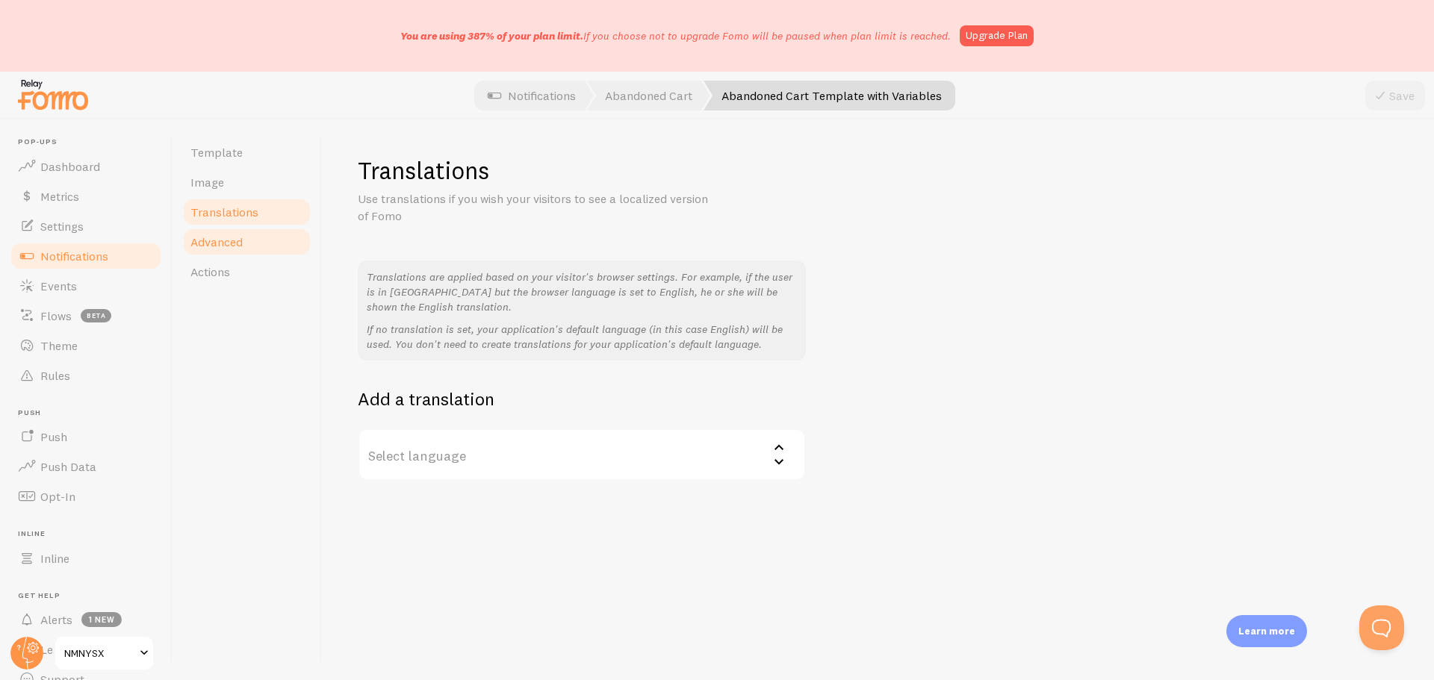
click at [248, 229] on link "Advanced" at bounding box center [247, 242] width 131 height 30
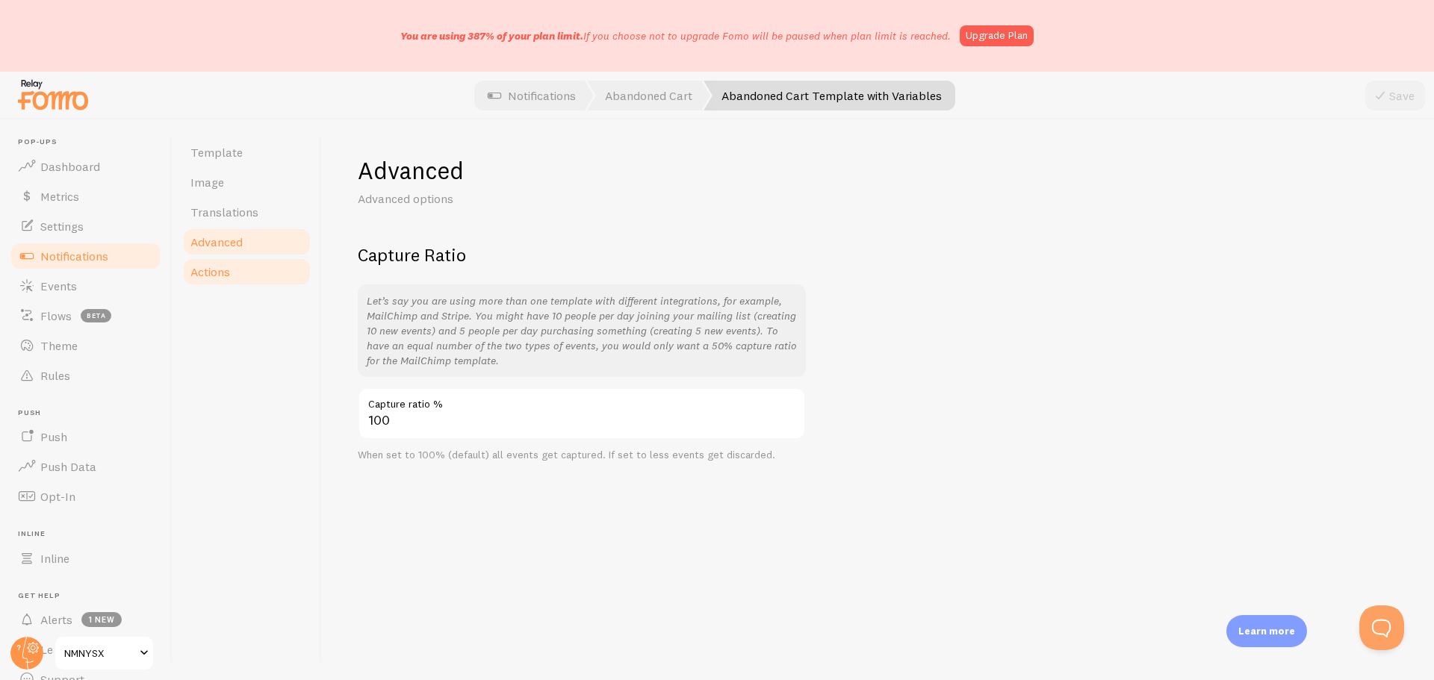
click at [241, 273] on link "Actions" at bounding box center [247, 272] width 131 height 30
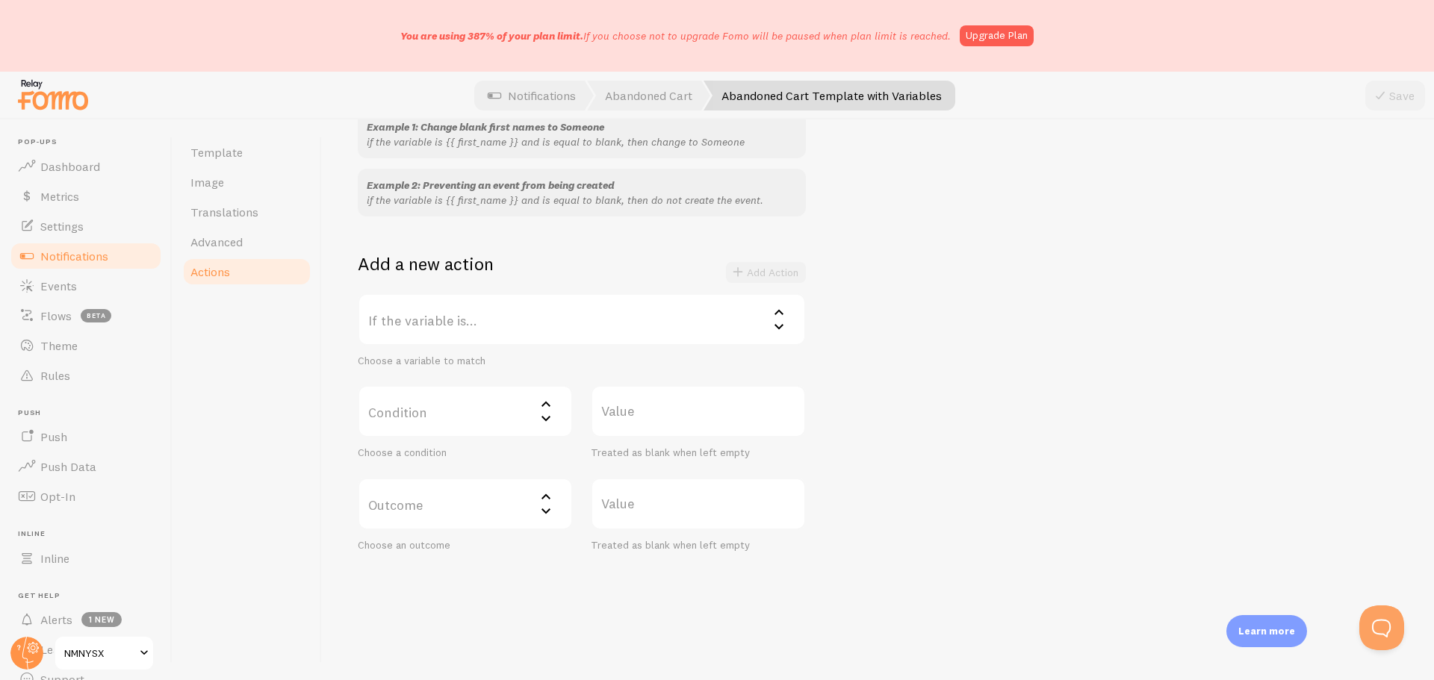
scroll to position [168, 0]
click at [235, 181] on link "Image" at bounding box center [247, 182] width 131 height 30
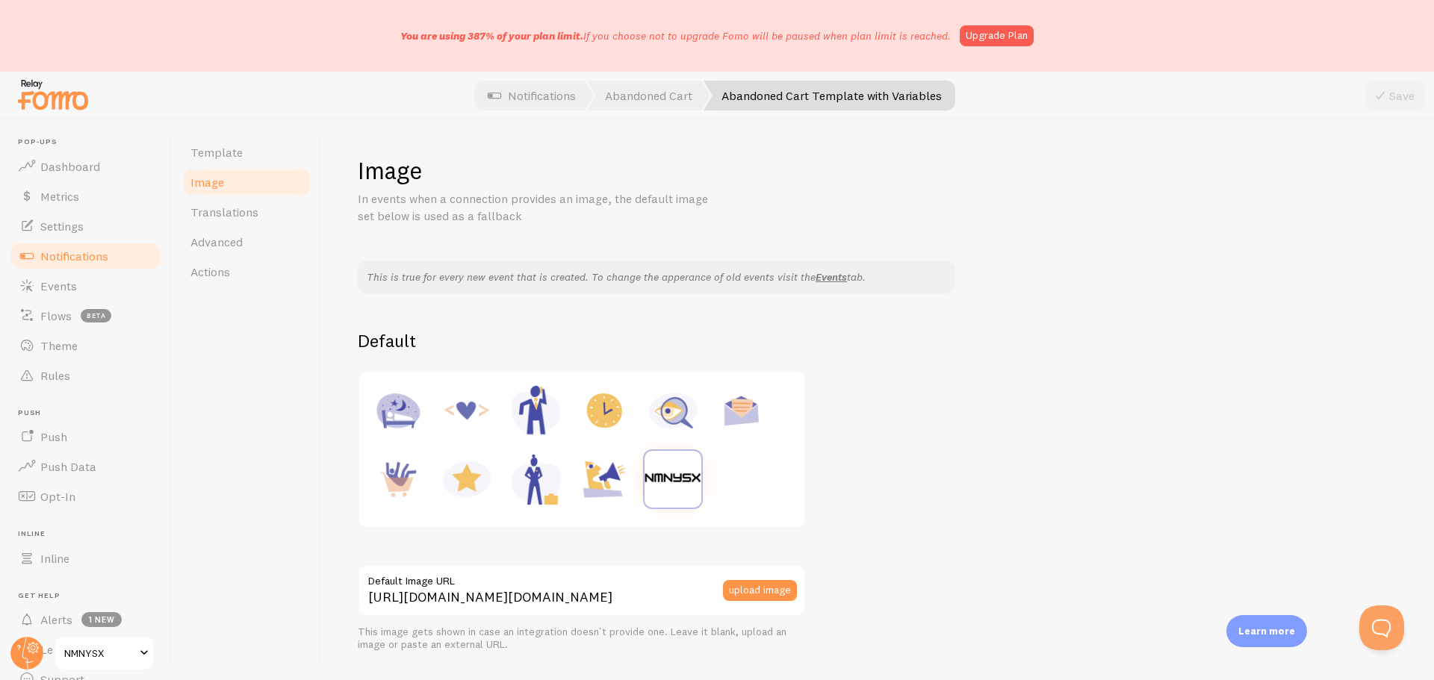
click at [587, 467] on img at bounding box center [604, 479] width 57 height 57
click at [687, 469] on img at bounding box center [673, 479] width 57 height 57
type input "[URL][DOMAIN_NAME][DOMAIN_NAME]"
click at [243, 154] on link "Template" at bounding box center [247, 152] width 131 height 30
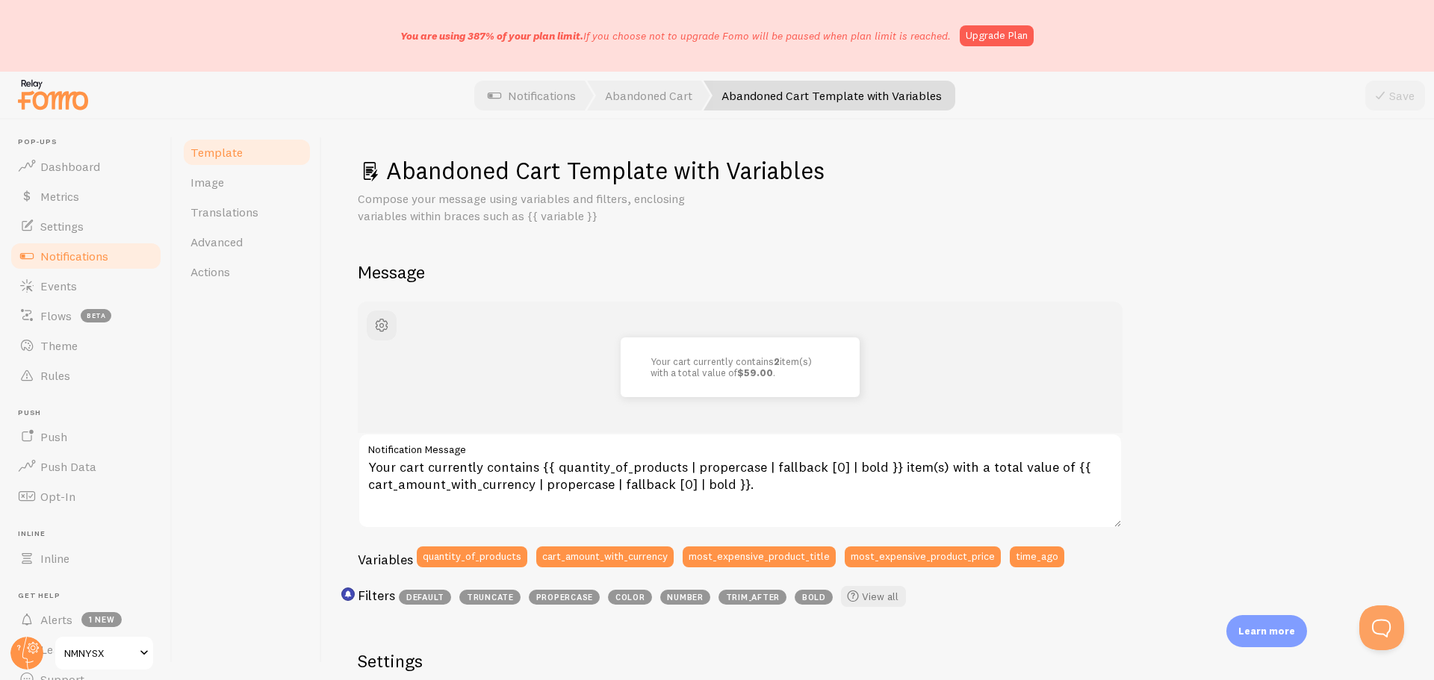
click at [71, 254] on span "Notifications" at bounding box center [74, 256] width 68 height 15
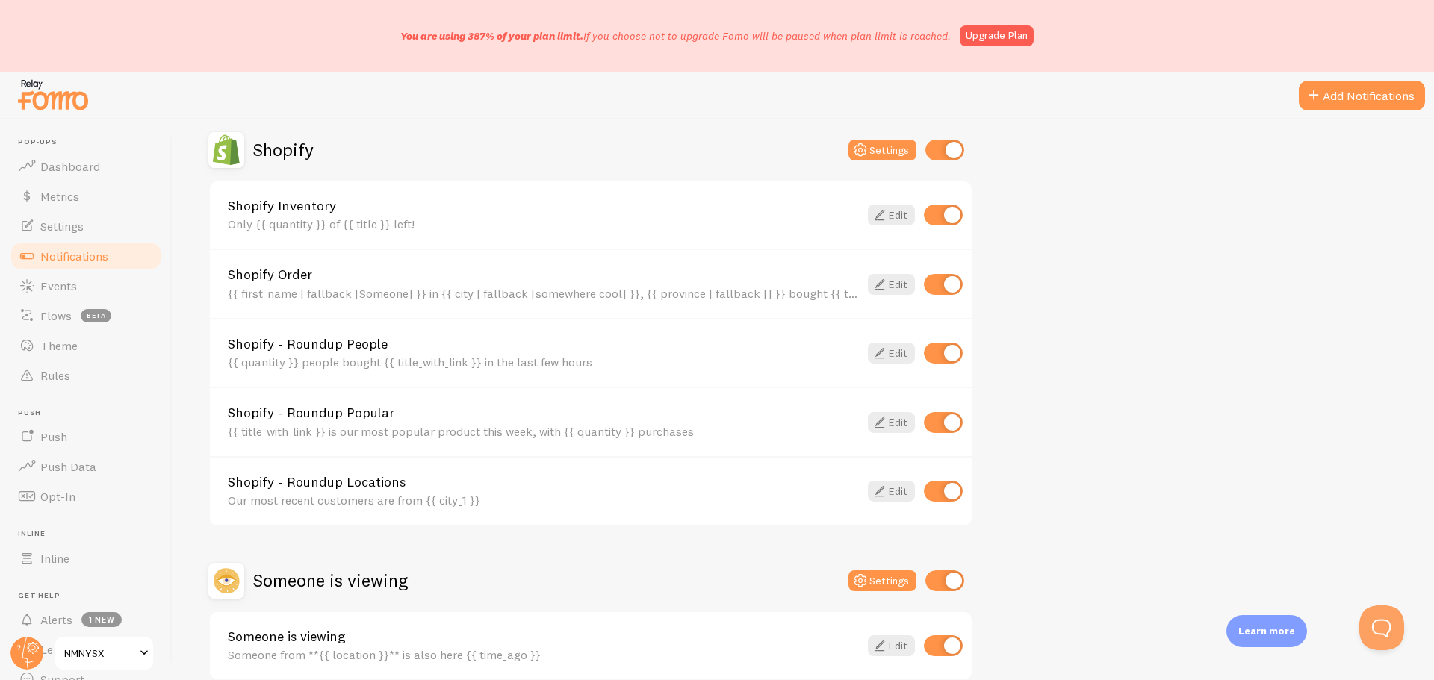
scroll to position [523, 0]
click at [877, 220] on icon at bounding box center [880, 214] width 18 height 18
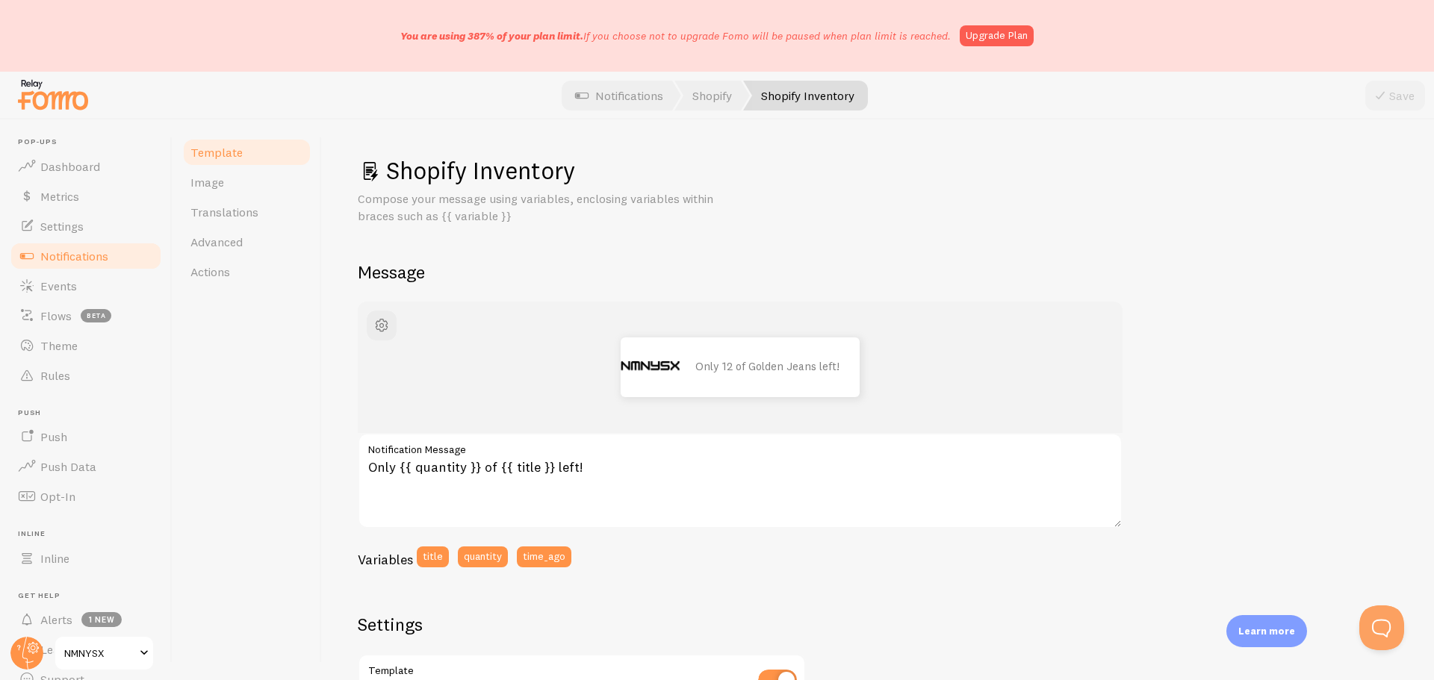
click at [84, 253] on span "Notifications" at bounding box center [74, 256] width 68 height 15
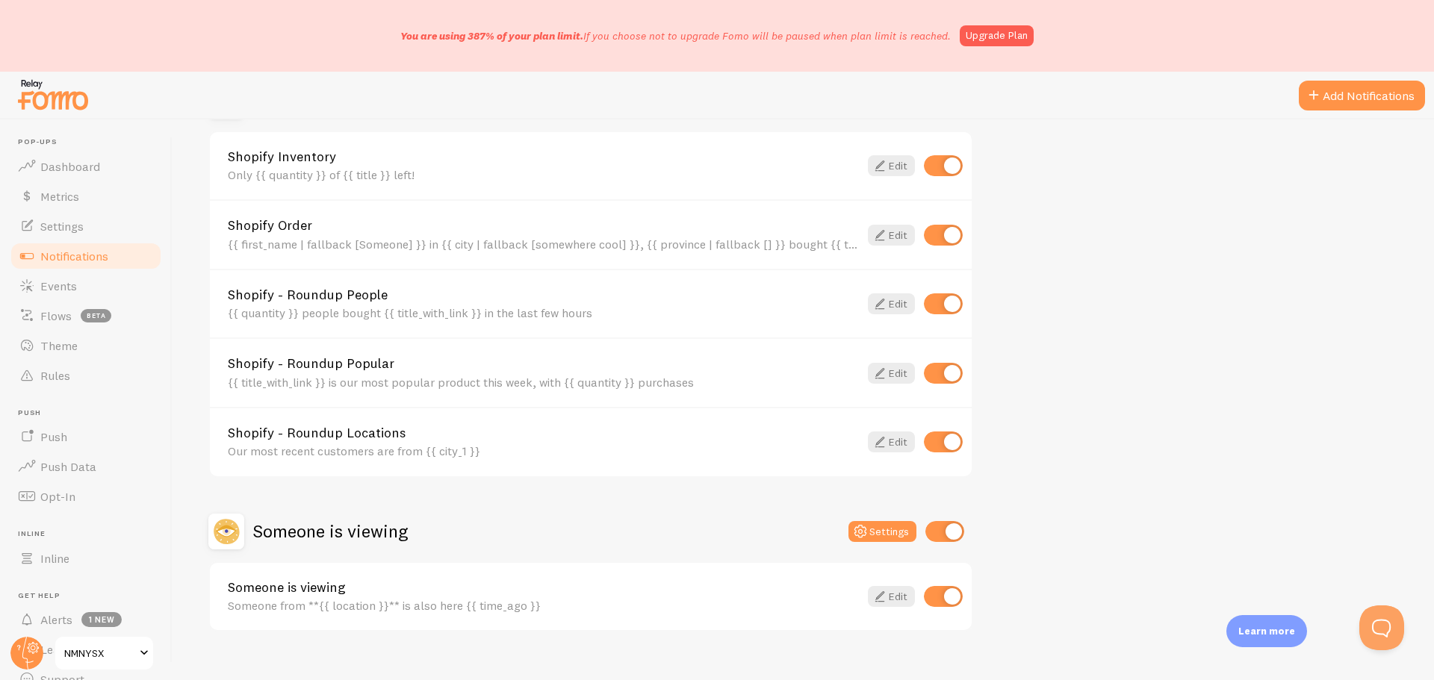
scroll to position [595, 0]
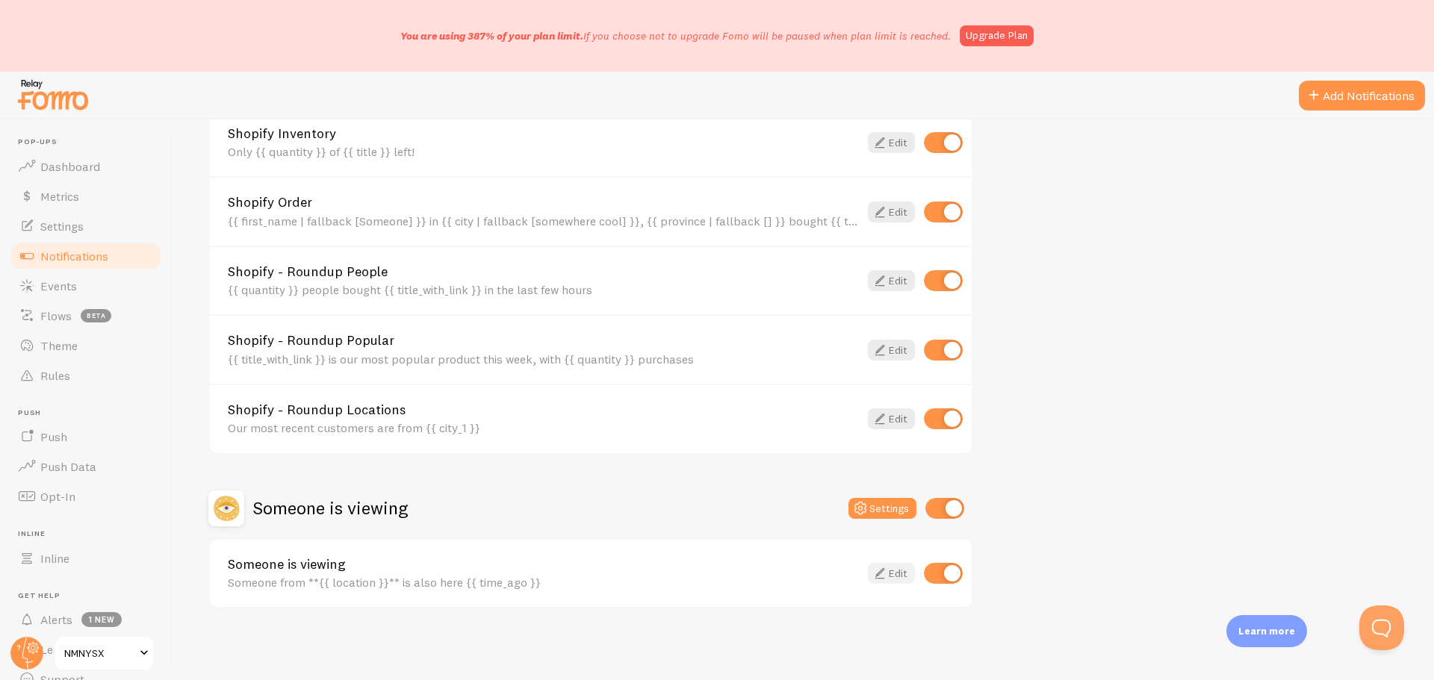
click at [879, 573] on icon at bounding box center [880, 574] width 18 height 18
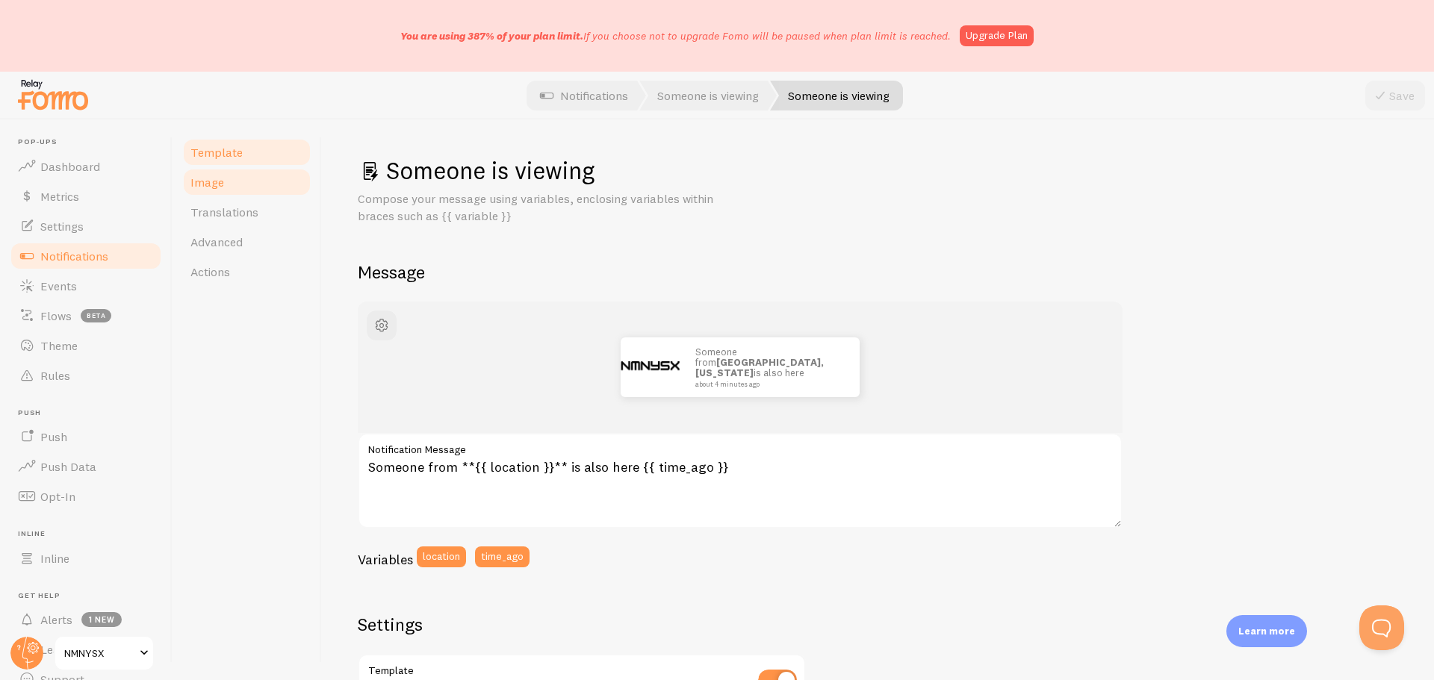
click at [225, 183] on link "Image" at bounding box center [247, 182] width 131 height 30
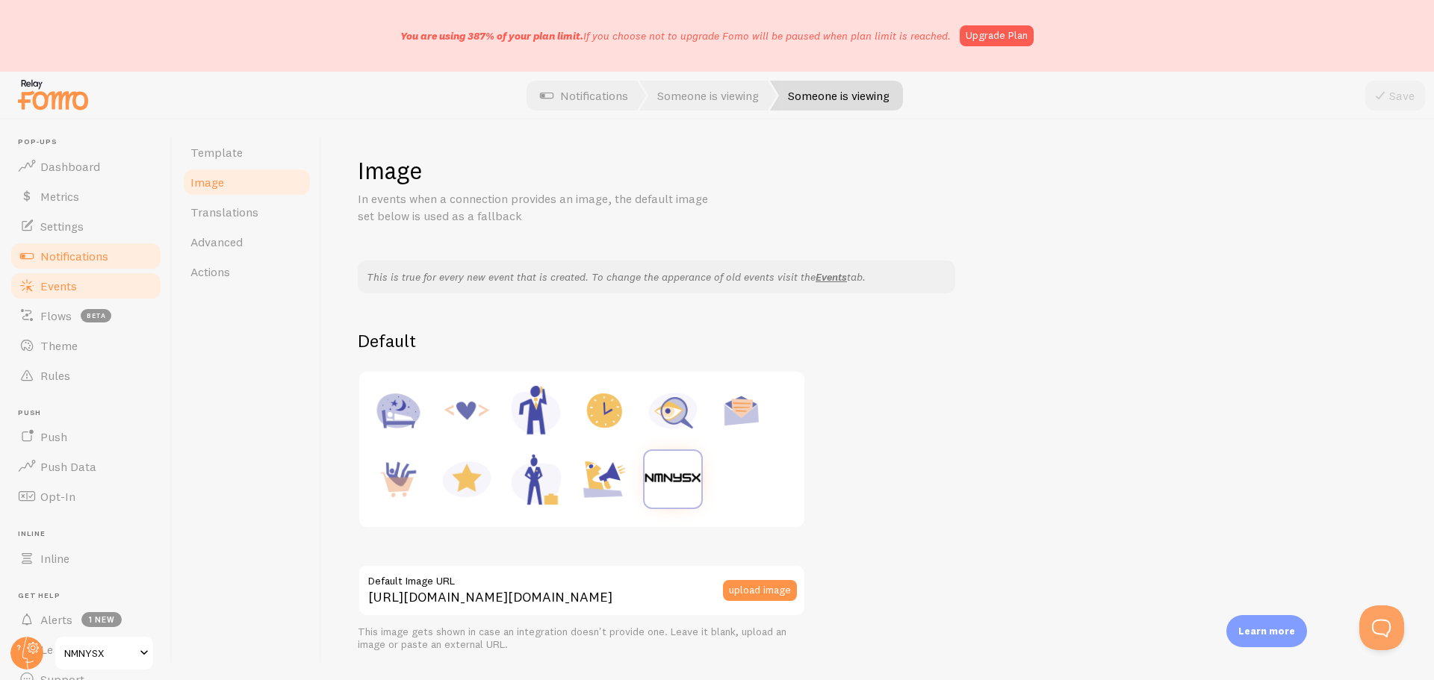
click at [50, 289] on span "Events" at bounding box center [58, 286] width 37 height 15
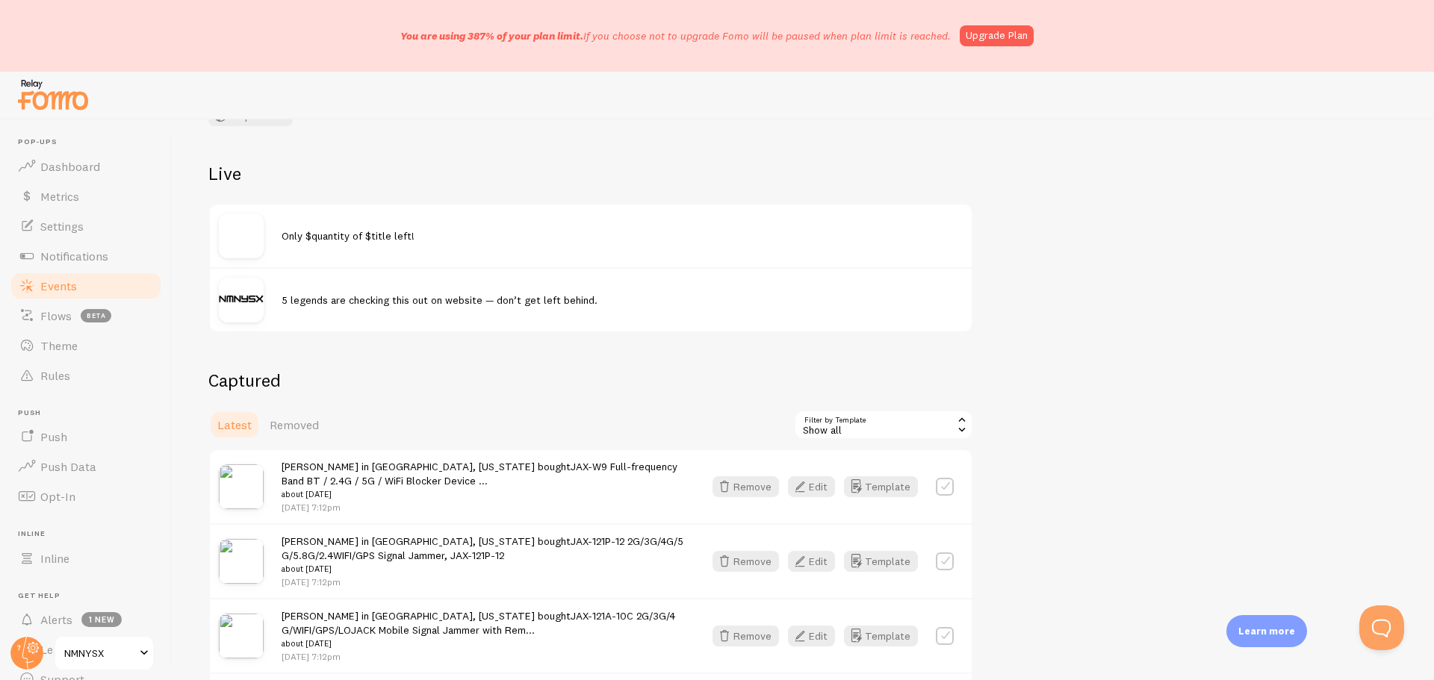
scroll to position [149, 0]
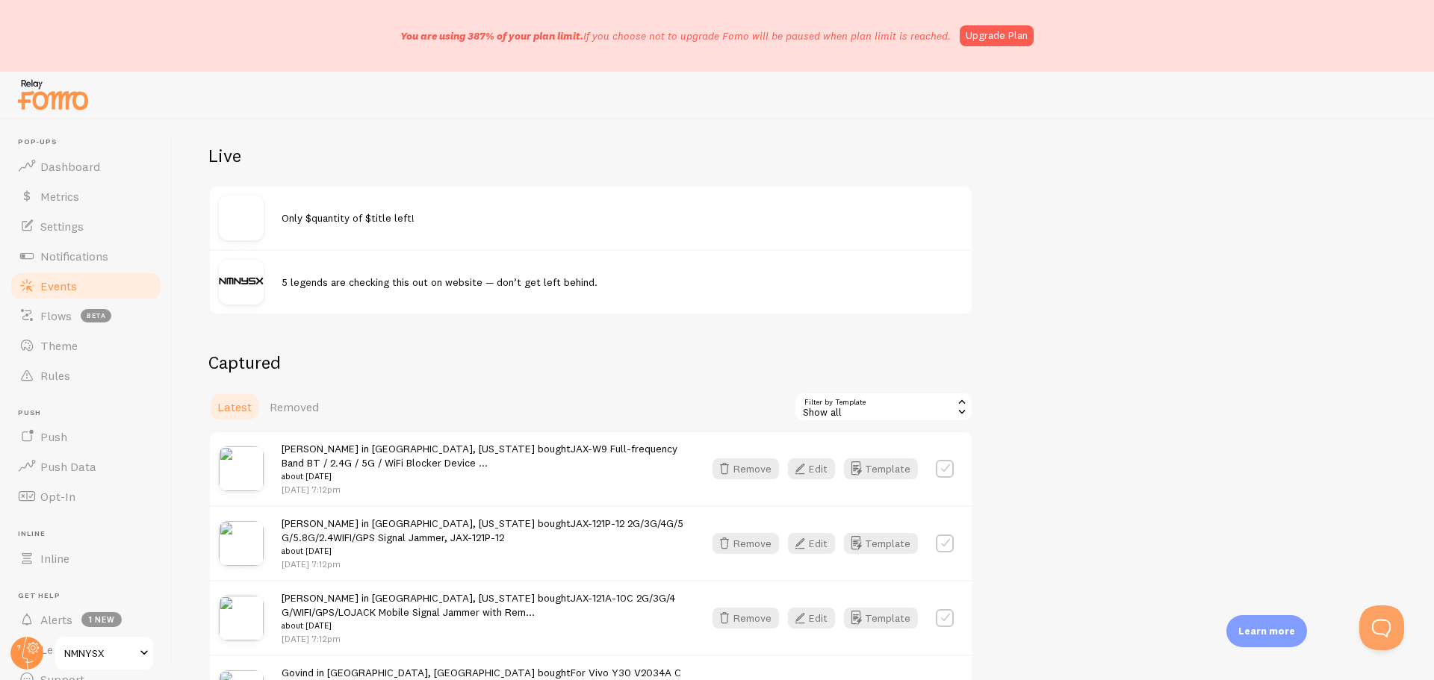
click at [232, 214] on img at bounding box center [241, 218] width 45 height 45
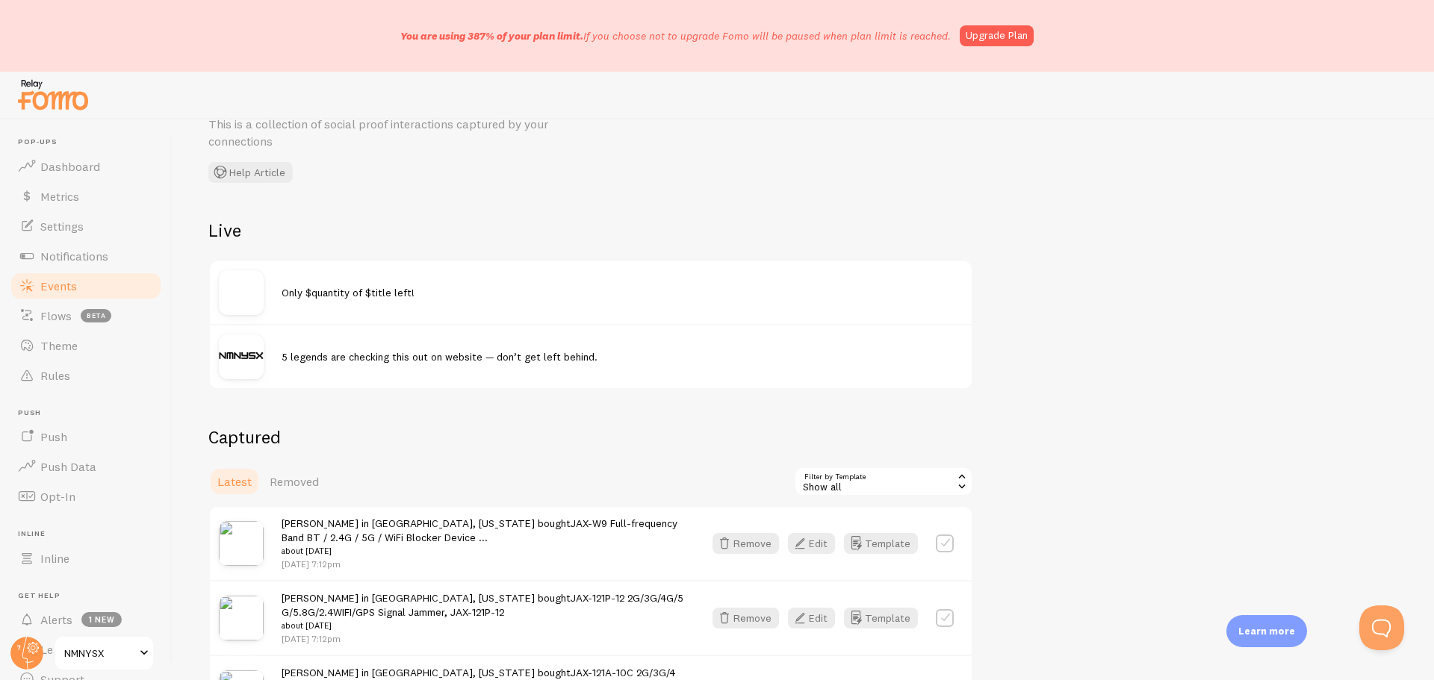
click at [484, 294] on div "Only $quantity of $title left!" at bounding box center [622, 292] width 681 height 14
click at [332, 289] on span "Only $quantity of $title left!" at bounding box center [348, 292] width 133 height 13
click at [246, 300] on img at bounding box center [241, 292] width 45 height 45
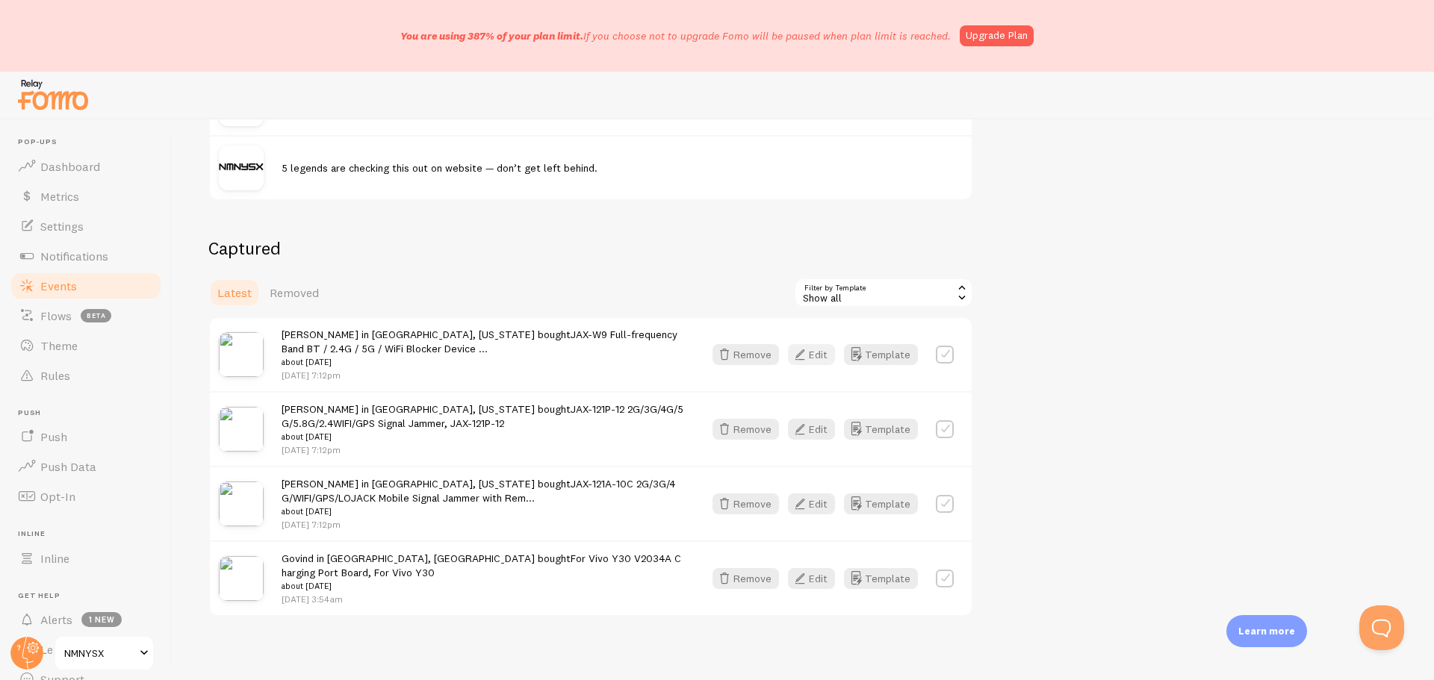
scroll to position [272, 0]
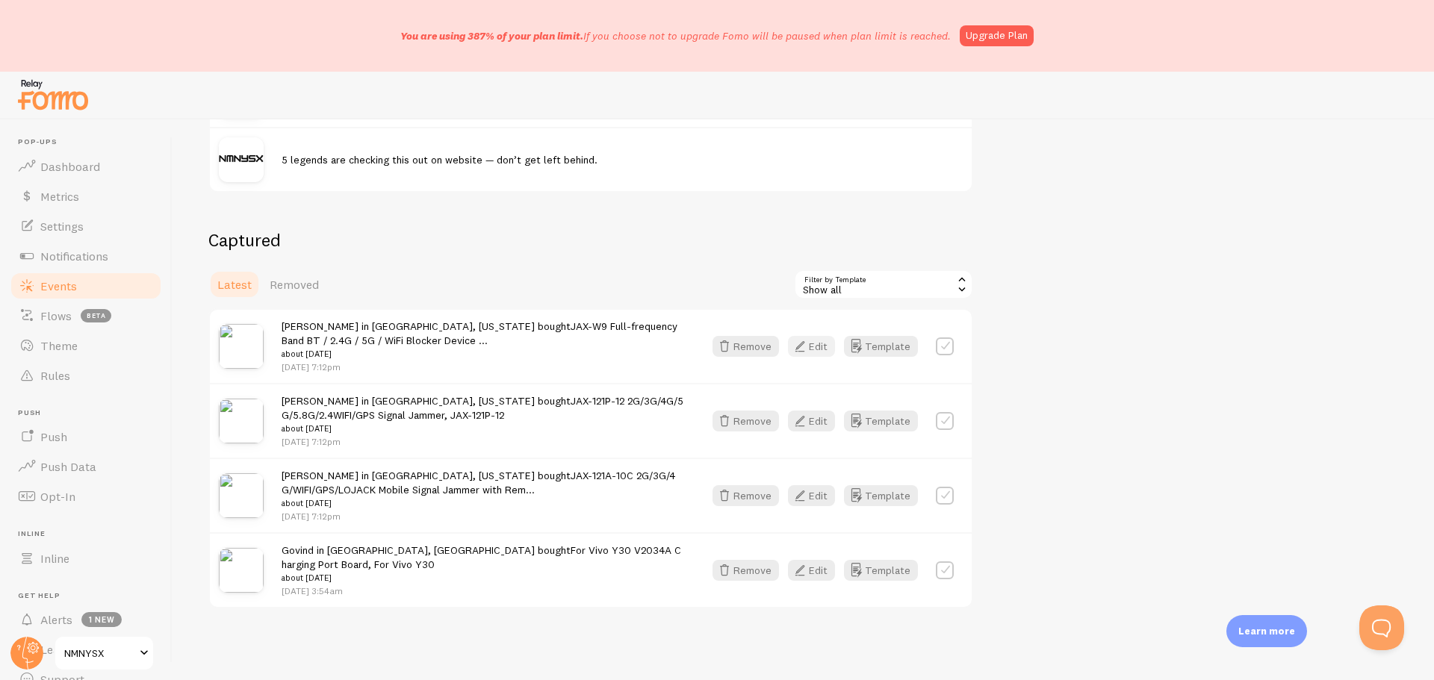
click at [821, 343] on button "Edit" at bounding box center [811, 346] width 47 height 21
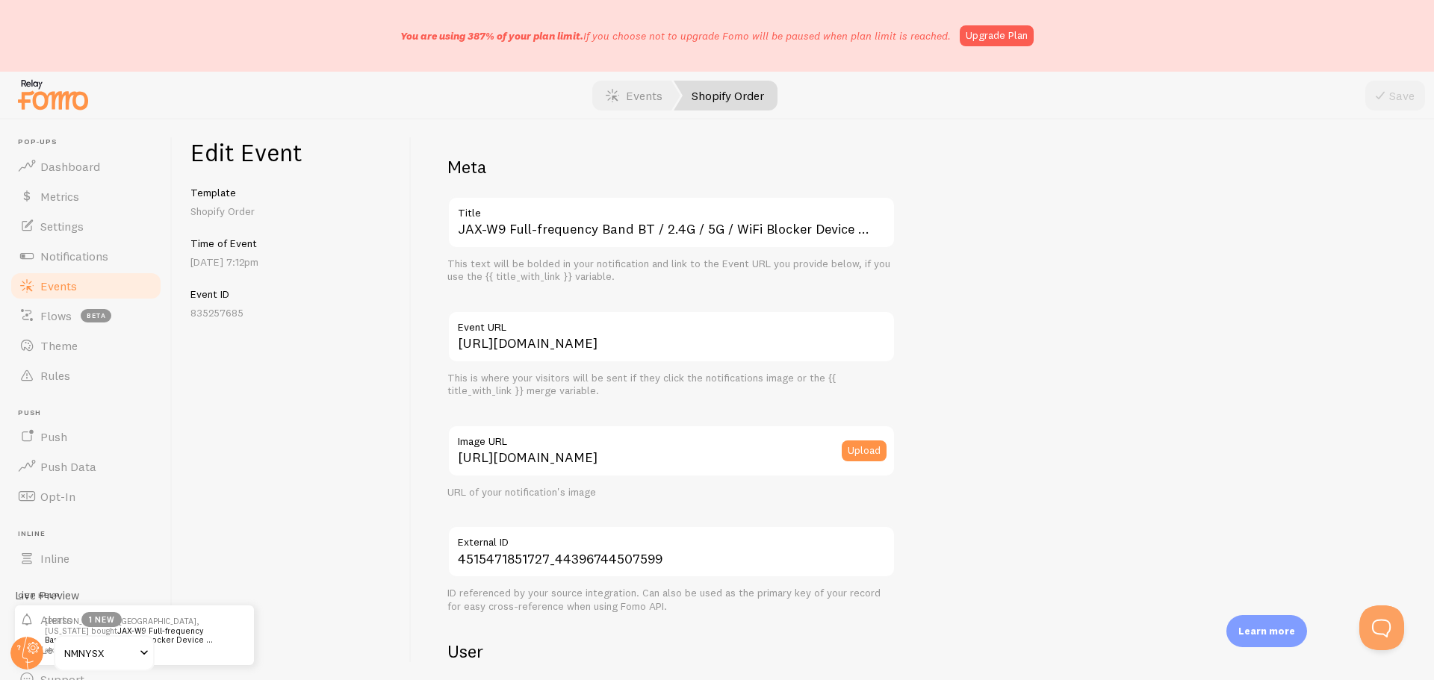
click at [203, 206] on p "Shopify Order" at bounding box center [291, 211] width 202 height 15
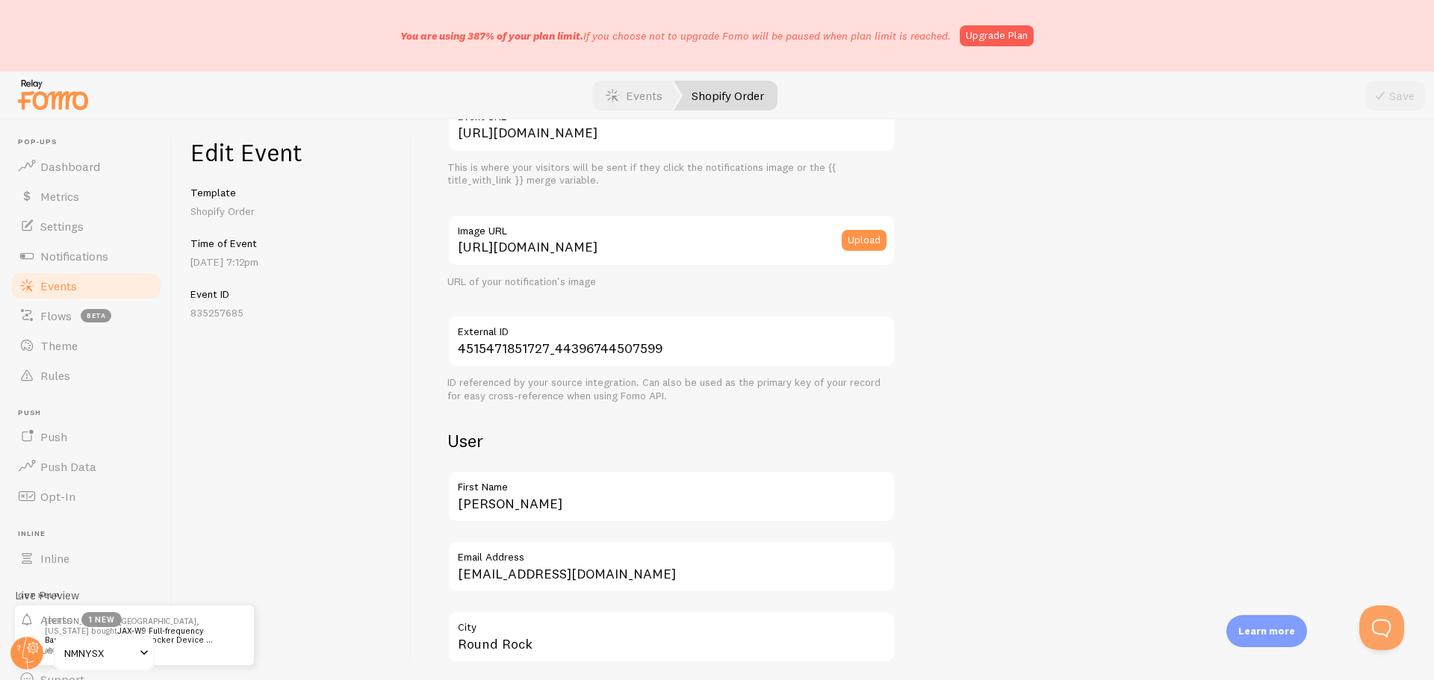
scroll to position [224, 0]
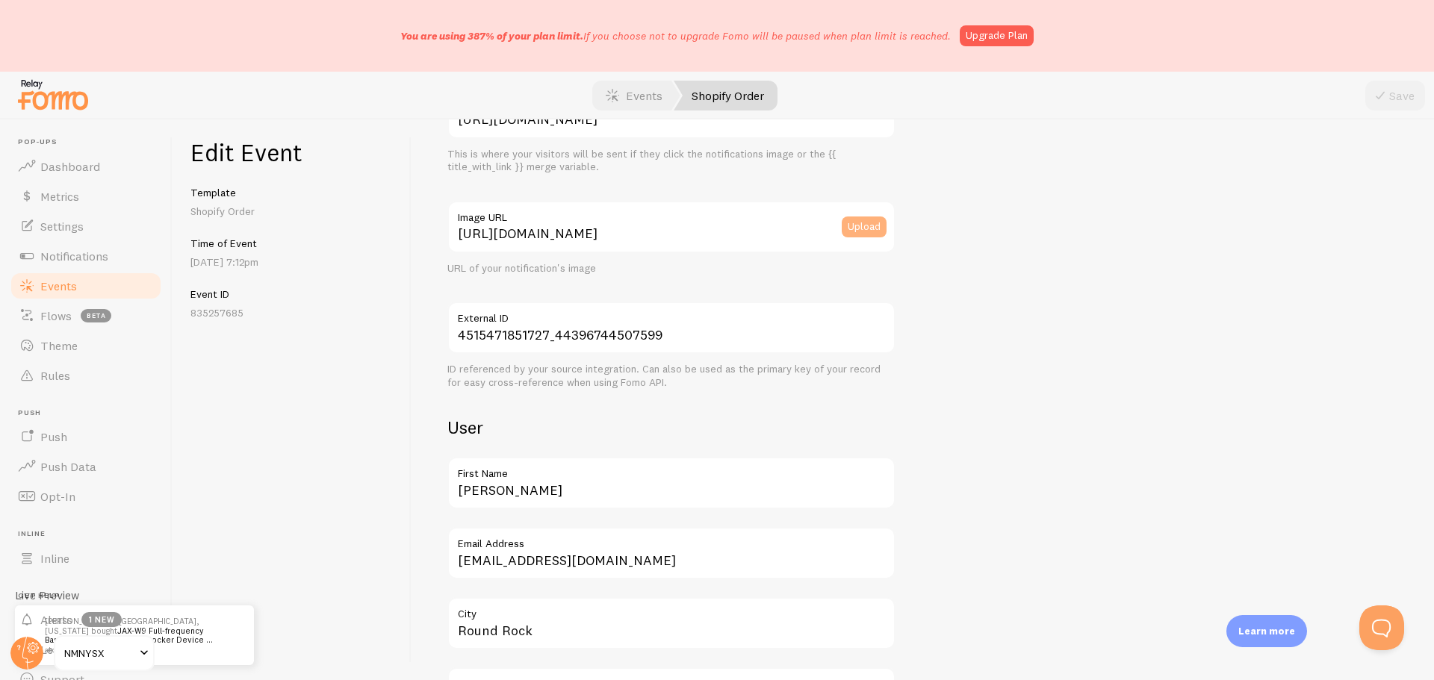
click at [860, 232] on button "Upload" at bounding box center [864, 227] width 45 height 21
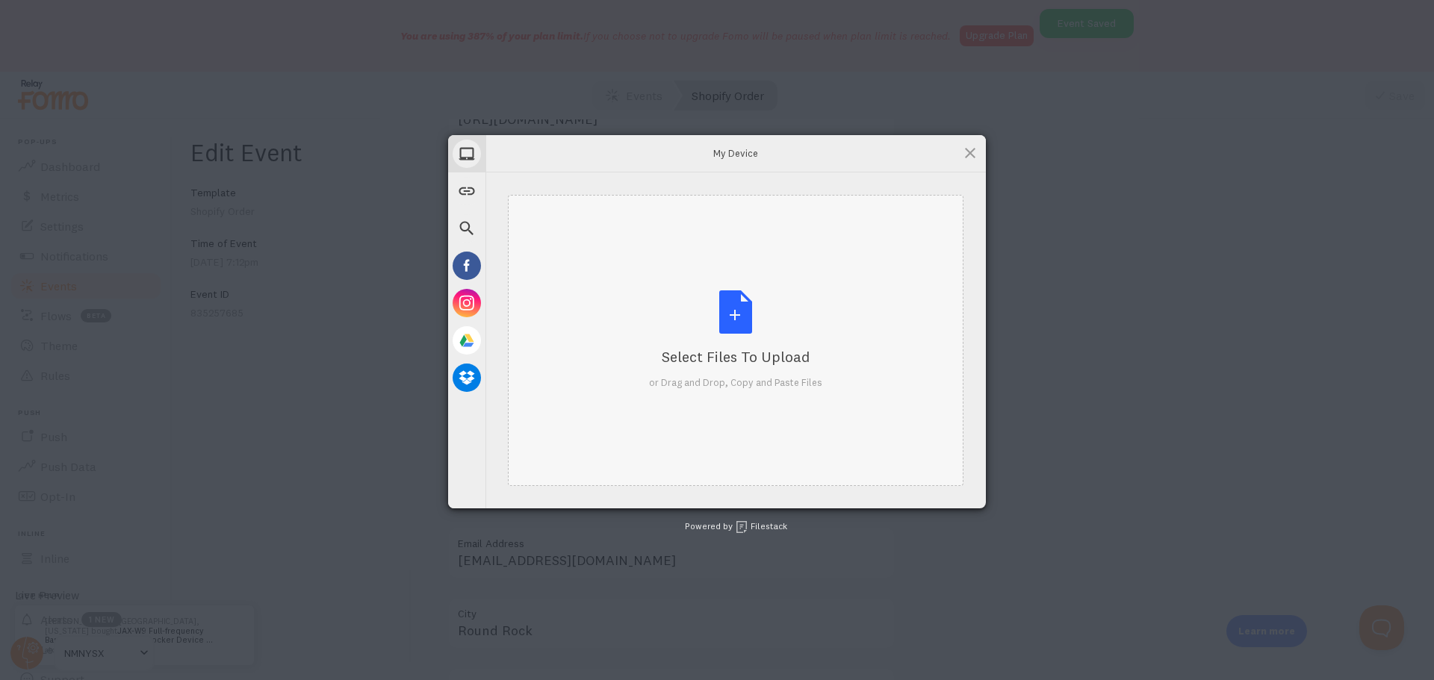
click at [736, 308] on div "Select Files to Upload or Drag and Drop, Copy and Paste Files" at bounding box center [735, 340] width 173 height 99
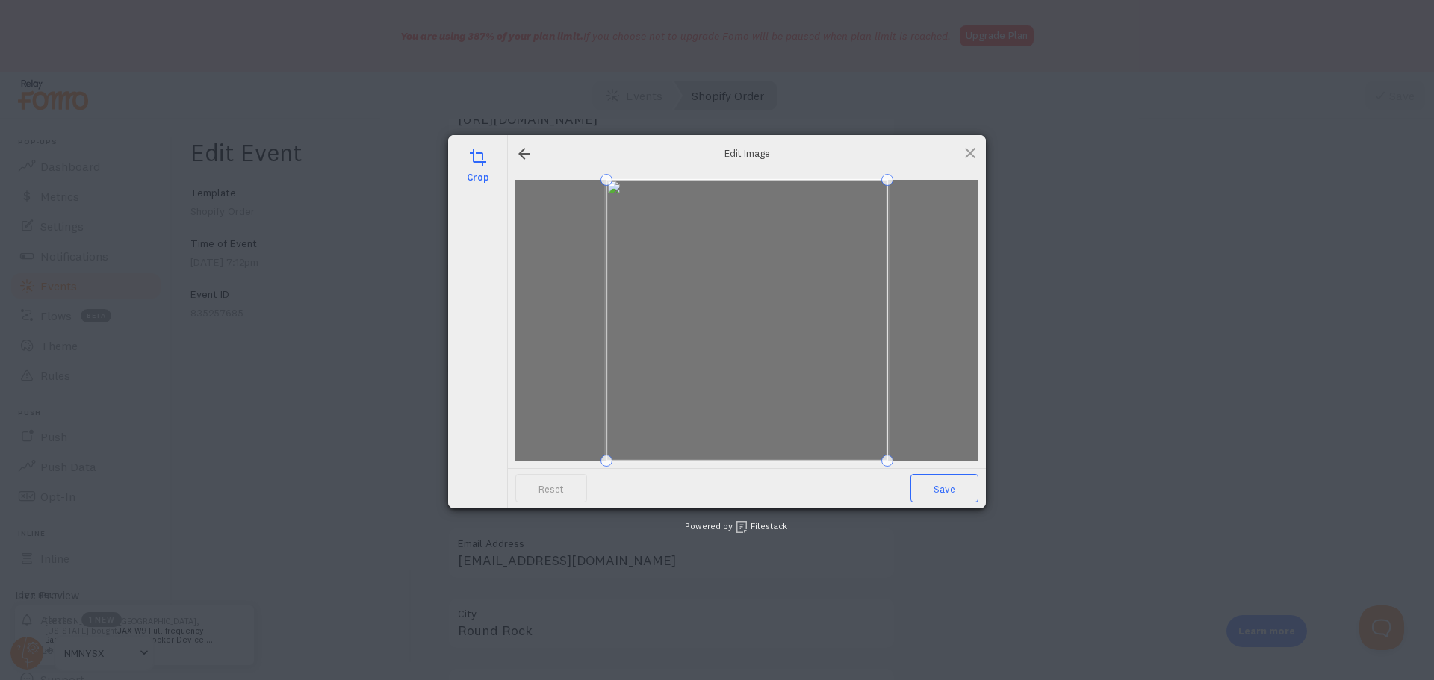
click at [937, 478] on span "Save" at bounding box center [944, 488] width 68 height 28
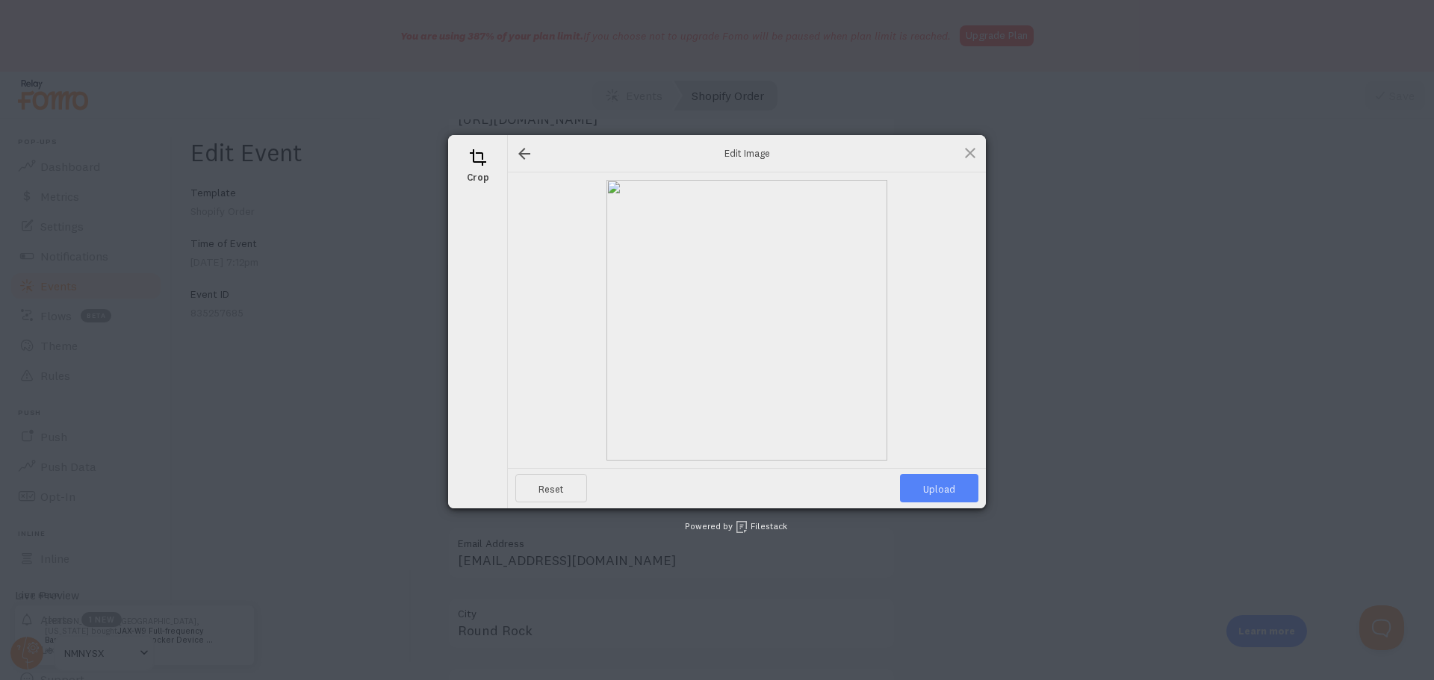
click at [934, 491] on span "Upload" at bounding box center [939, 488] width 78 height 28
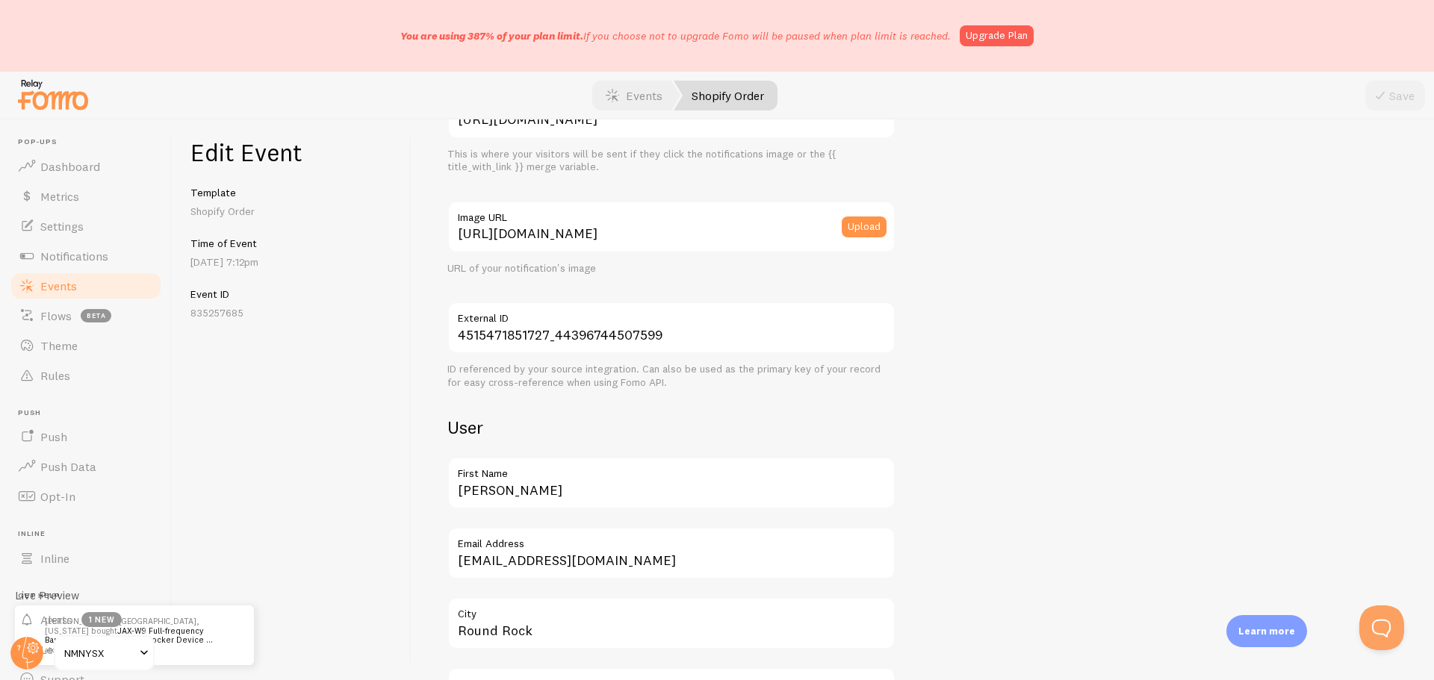
scroll to position [0, 0]
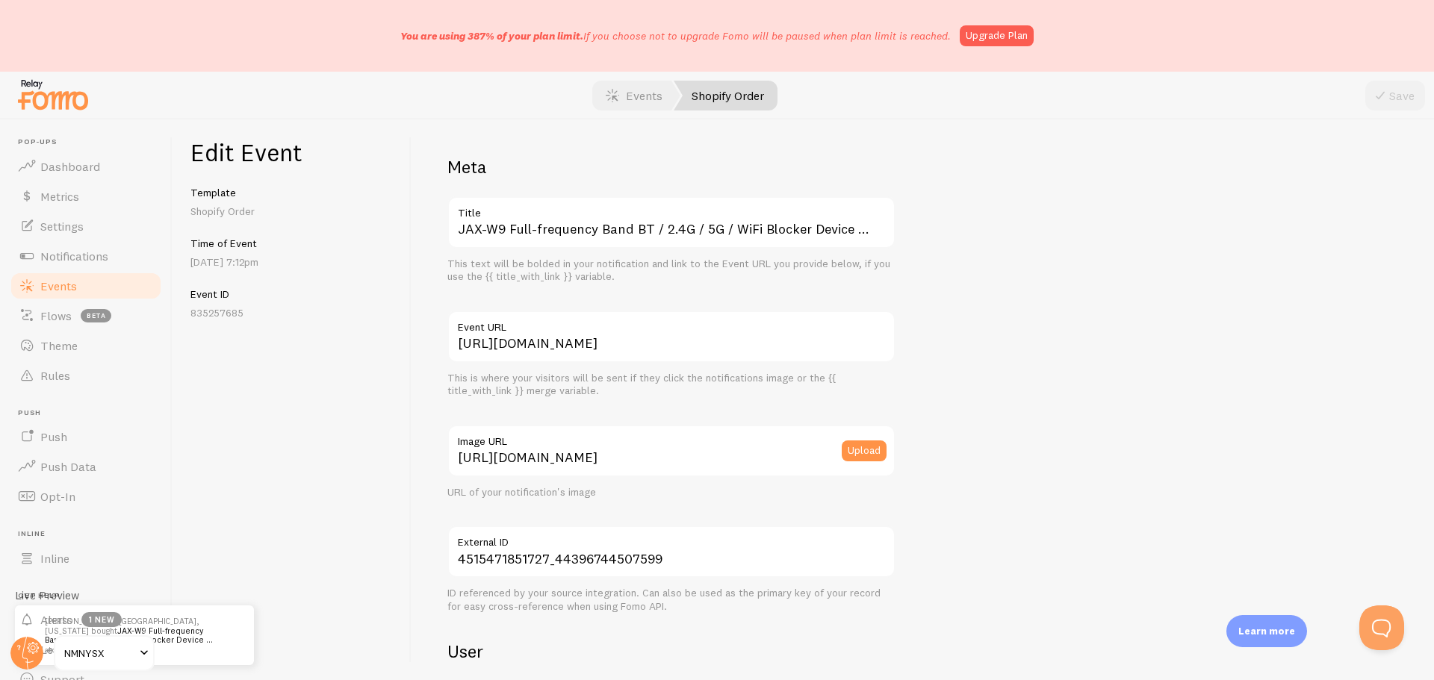
click at [89, 291] on link "Events" at bounding box center [86, 286] width 154 height 30
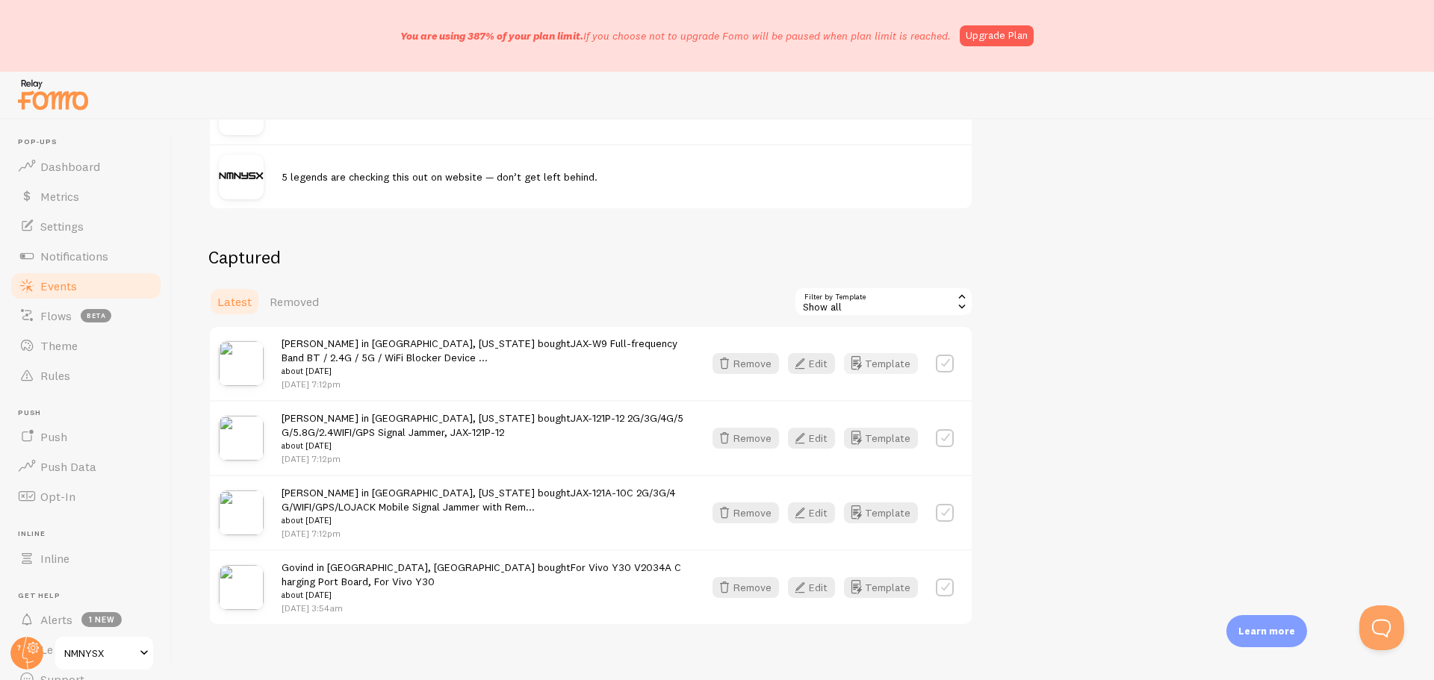
scroll to position [272, 0]
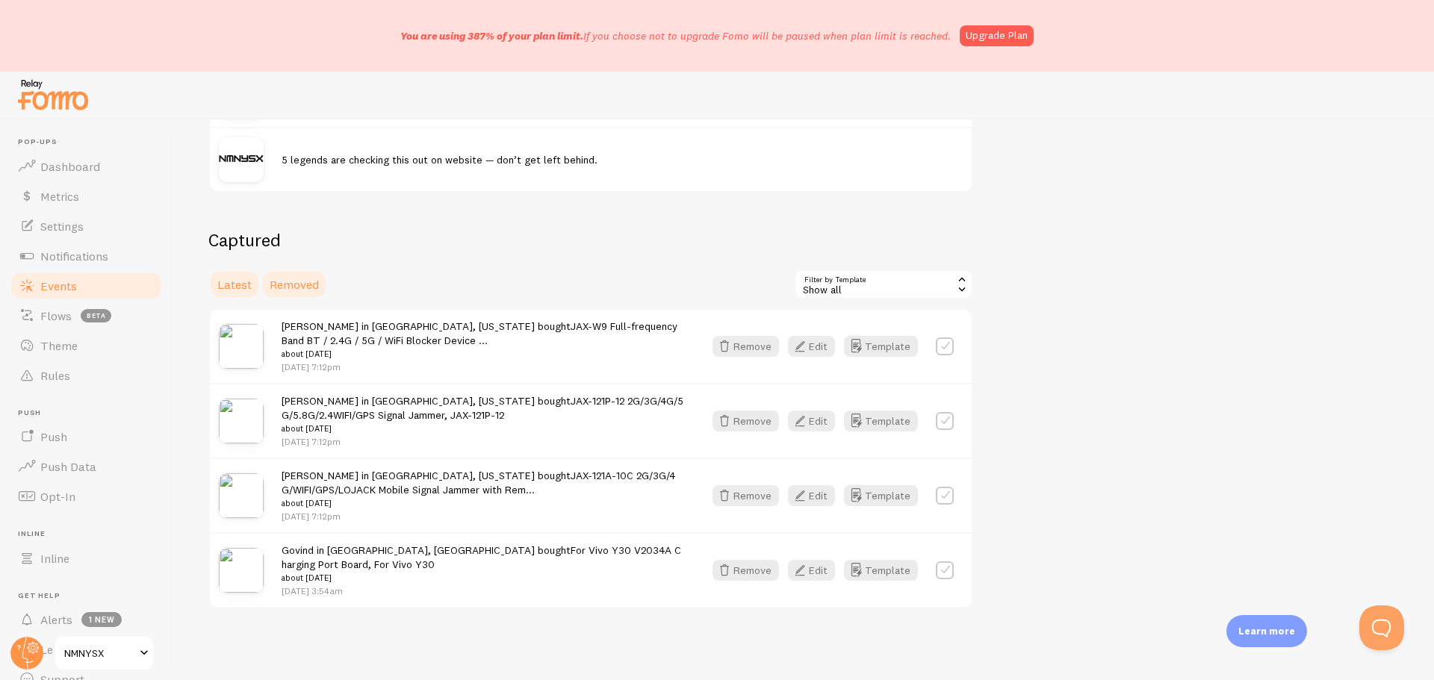
click at [285, 283] on span "Removed" at bounding box center [294, 284] width 49 height 15
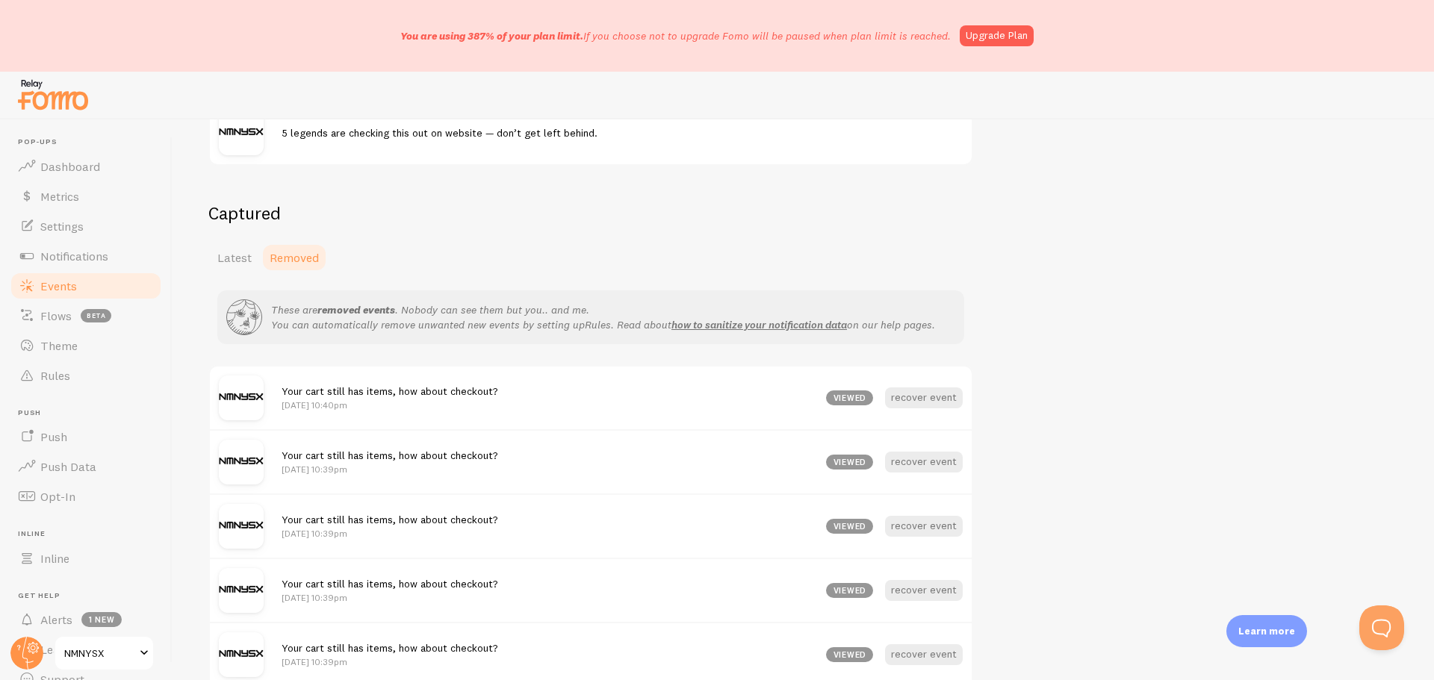
scroll to position [75, 0]
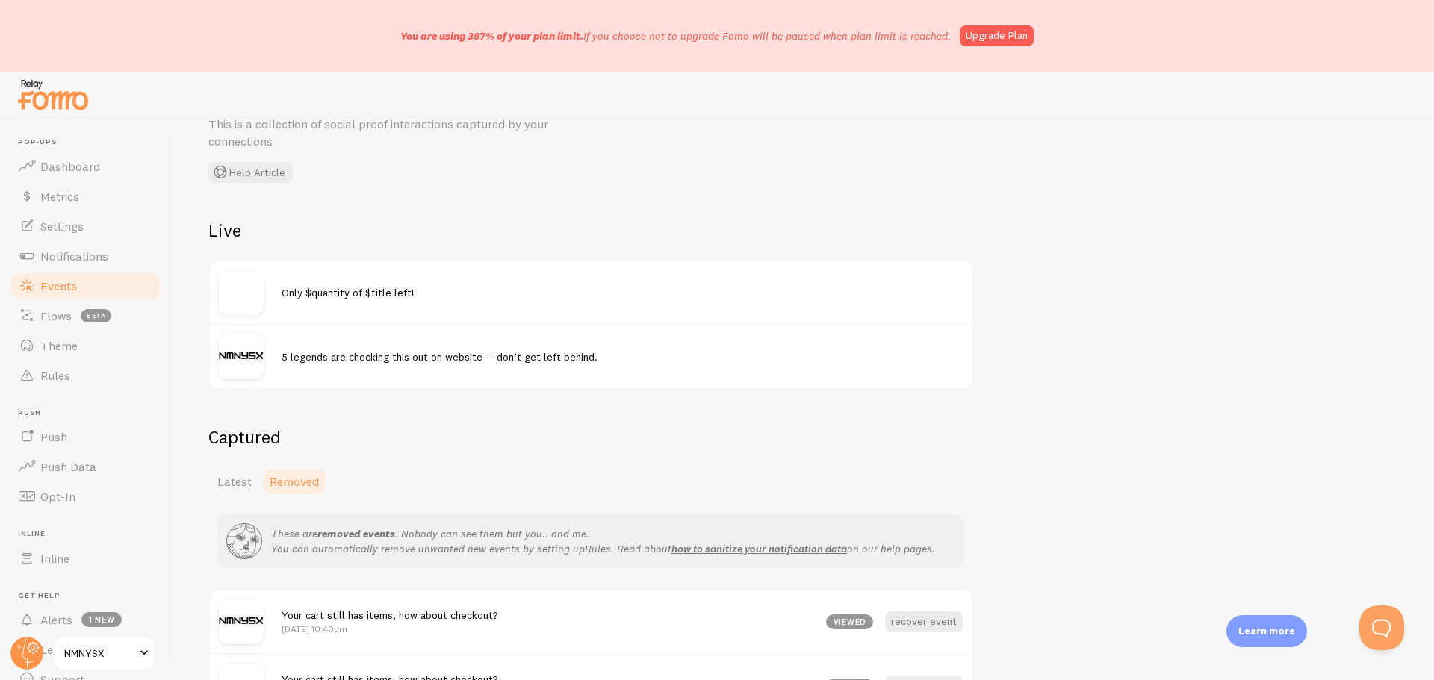
click at [247, 291] on img at bounding box center [241, 292] width 45 height 45
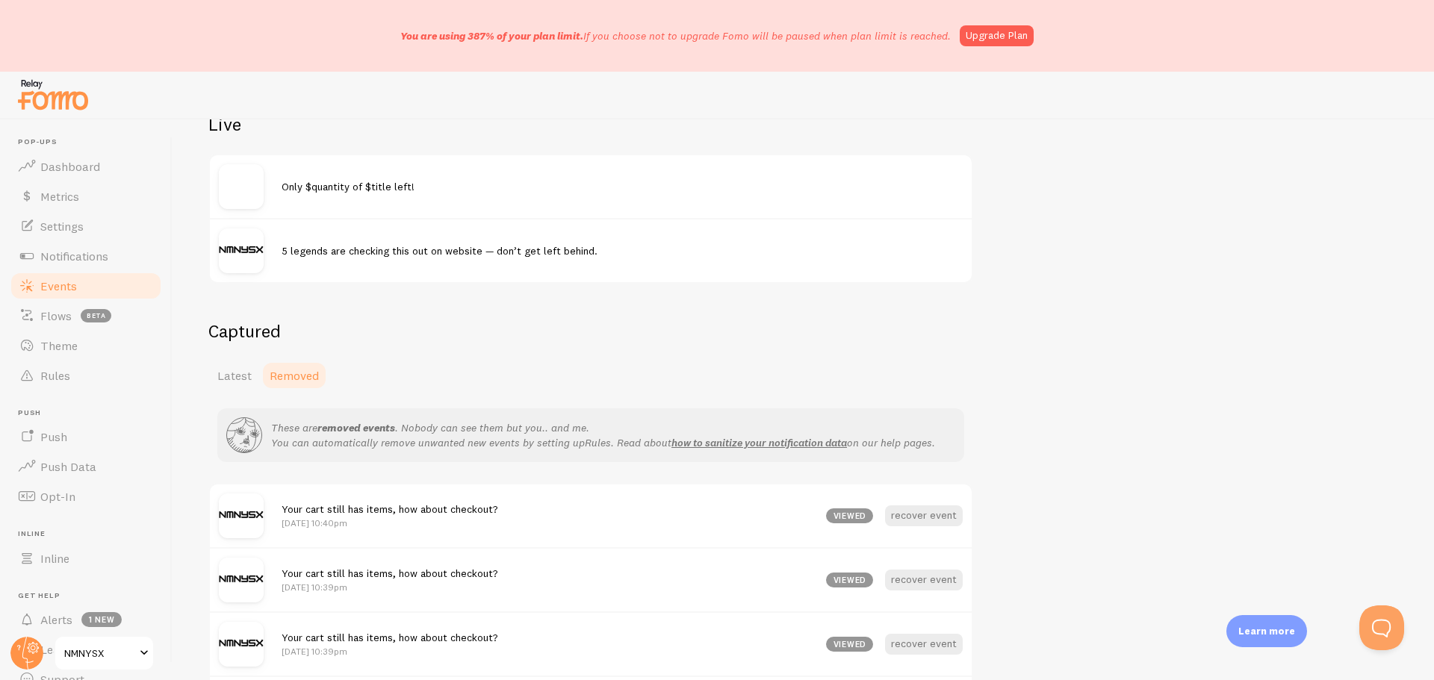
scroll to position [0, 0]
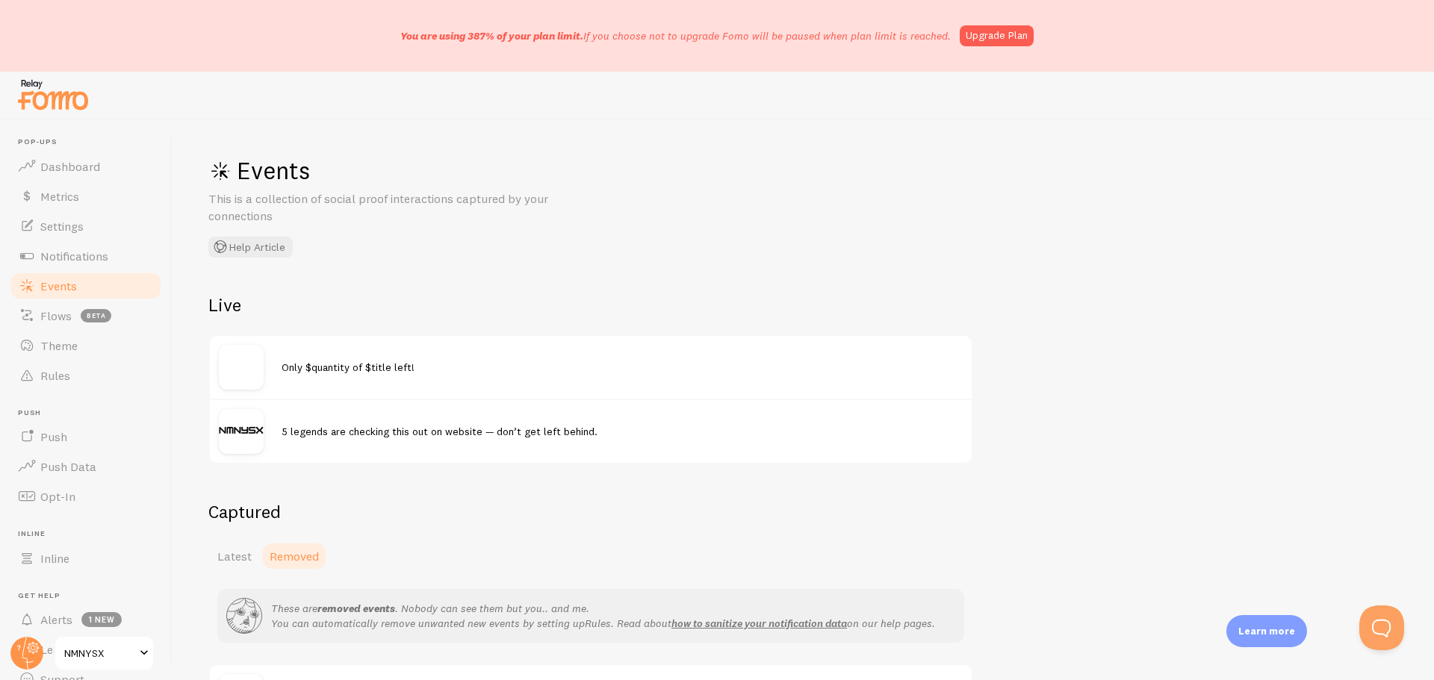
click at [86, 285] on link "Events" at bounding box center [86, 286] width 154 height 30
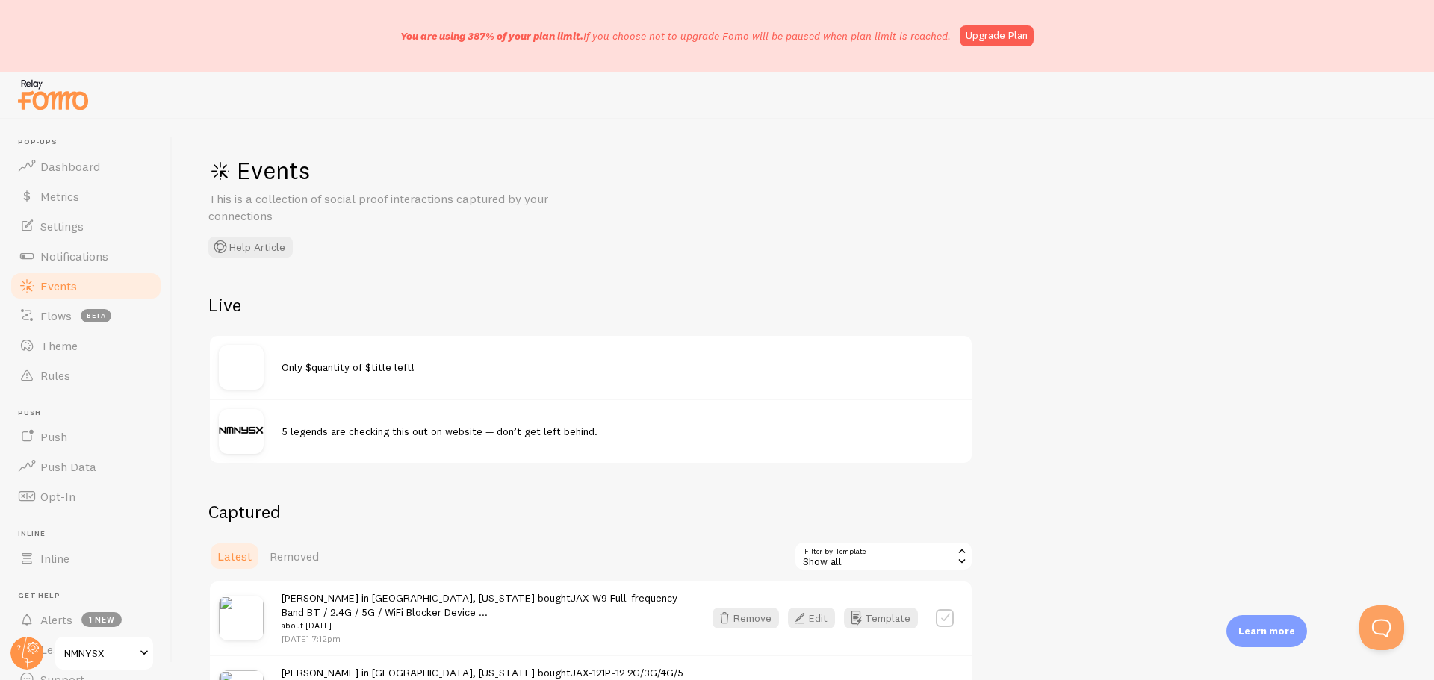
drag, startPoint x: 244, startPoint y: 369, endPoint x: 291, endPoint y: 366, distance: 47.2
click at [245, 369] on img at bounding box center [241, 367] width 45 height 45
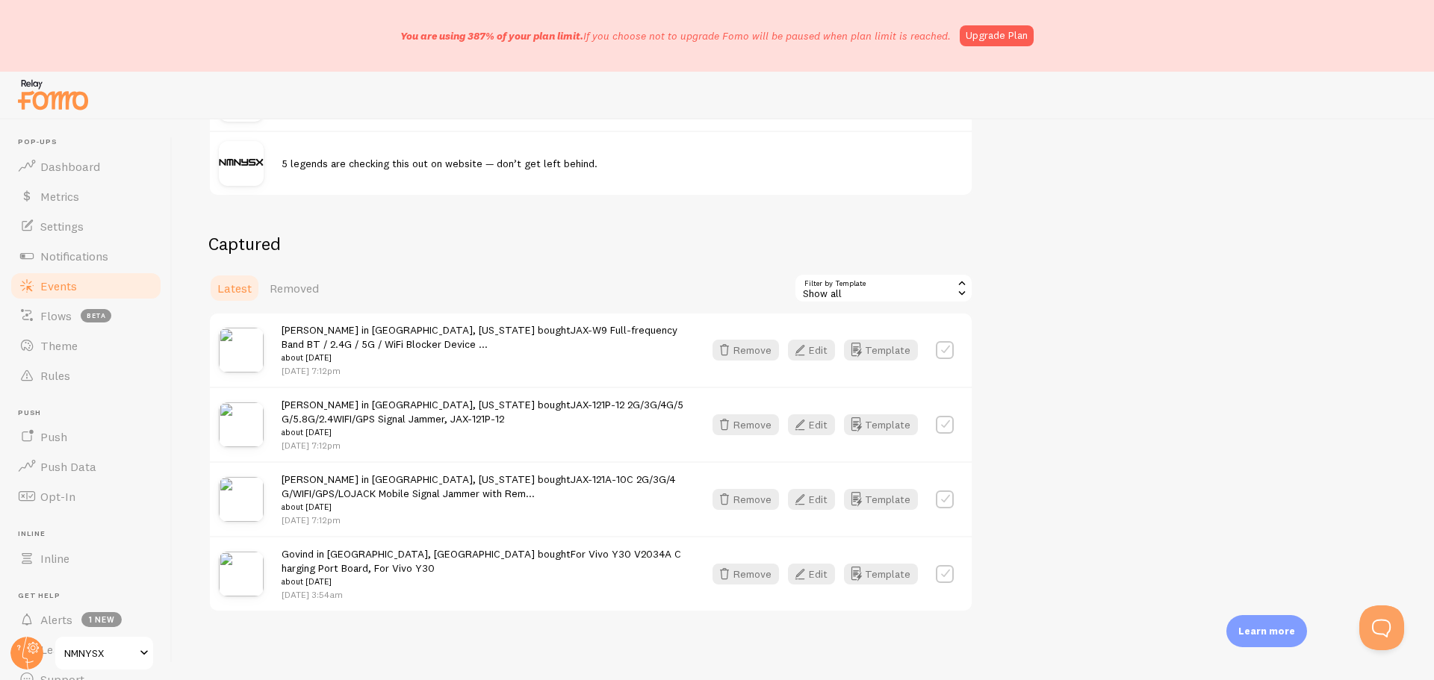
scroll to position [272, 0]
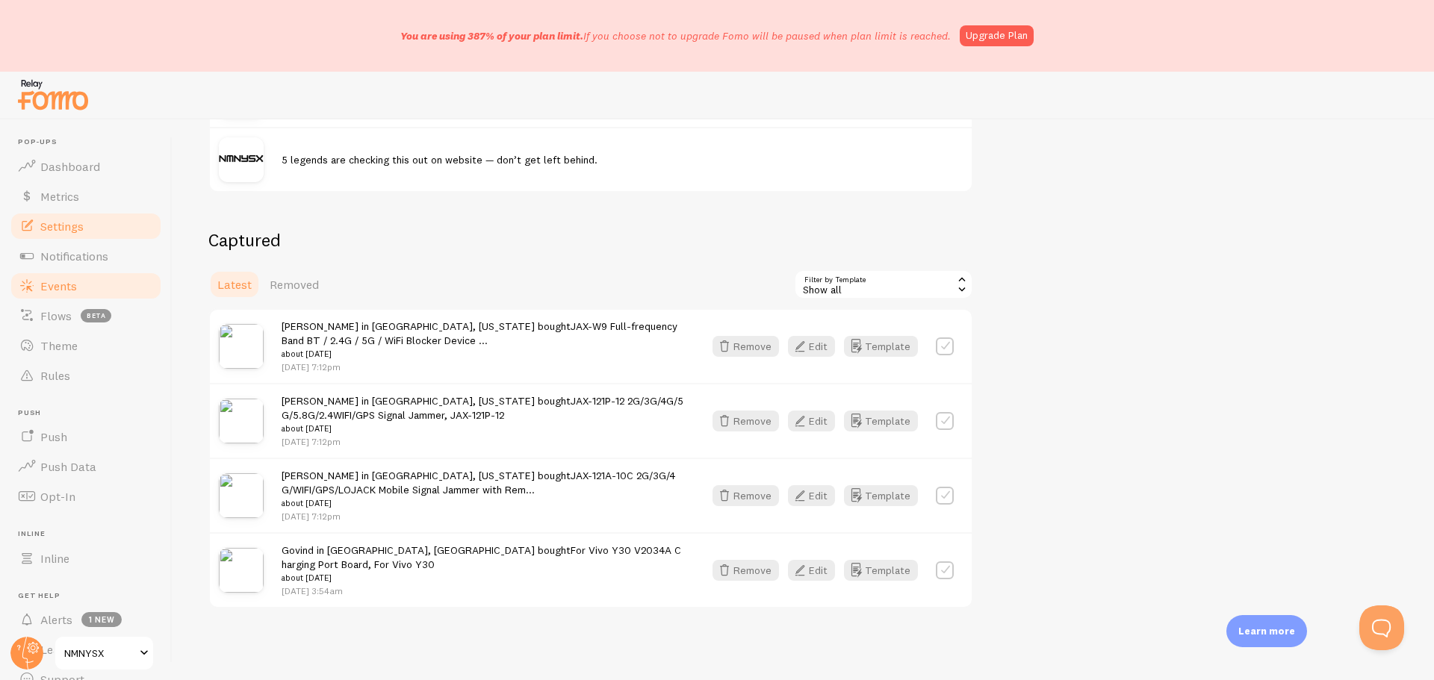
click at [71, 230] on span "Settings" at bounding box center [61, 226] width 43 height 15
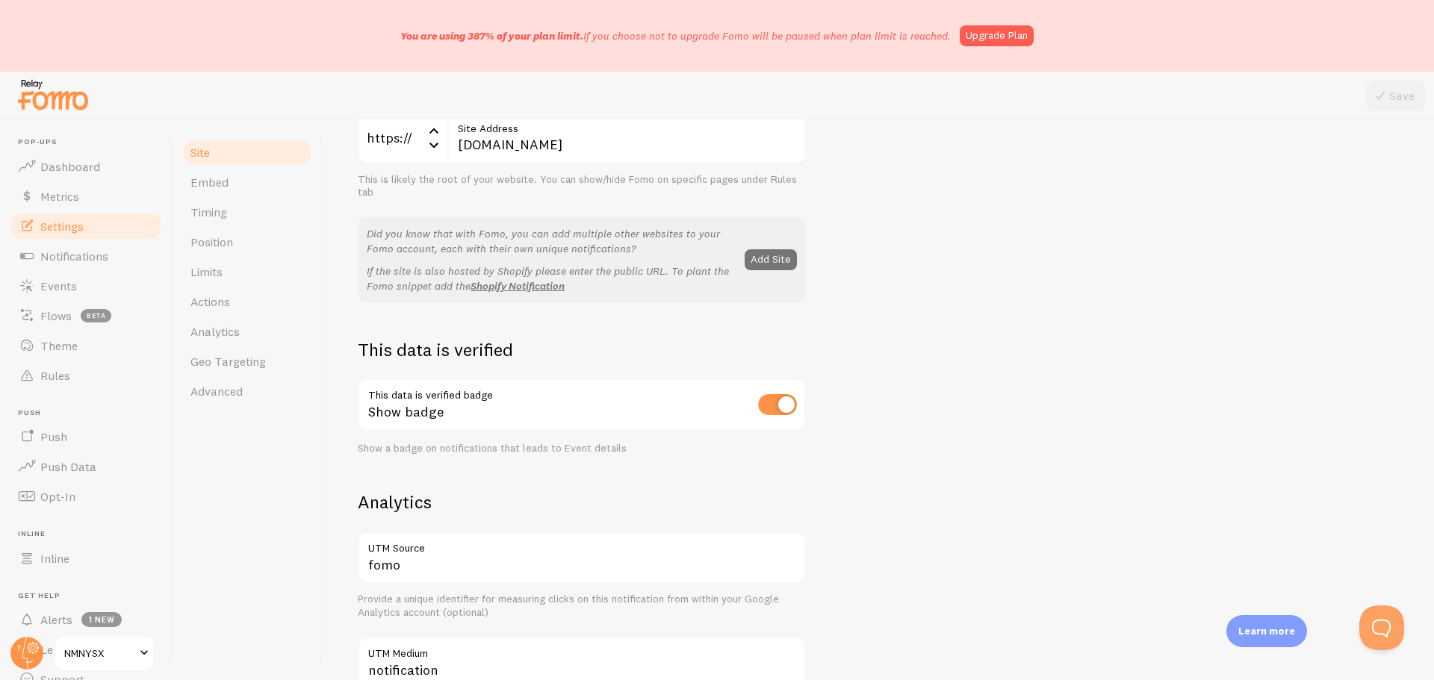
scroll to position [523, 0]
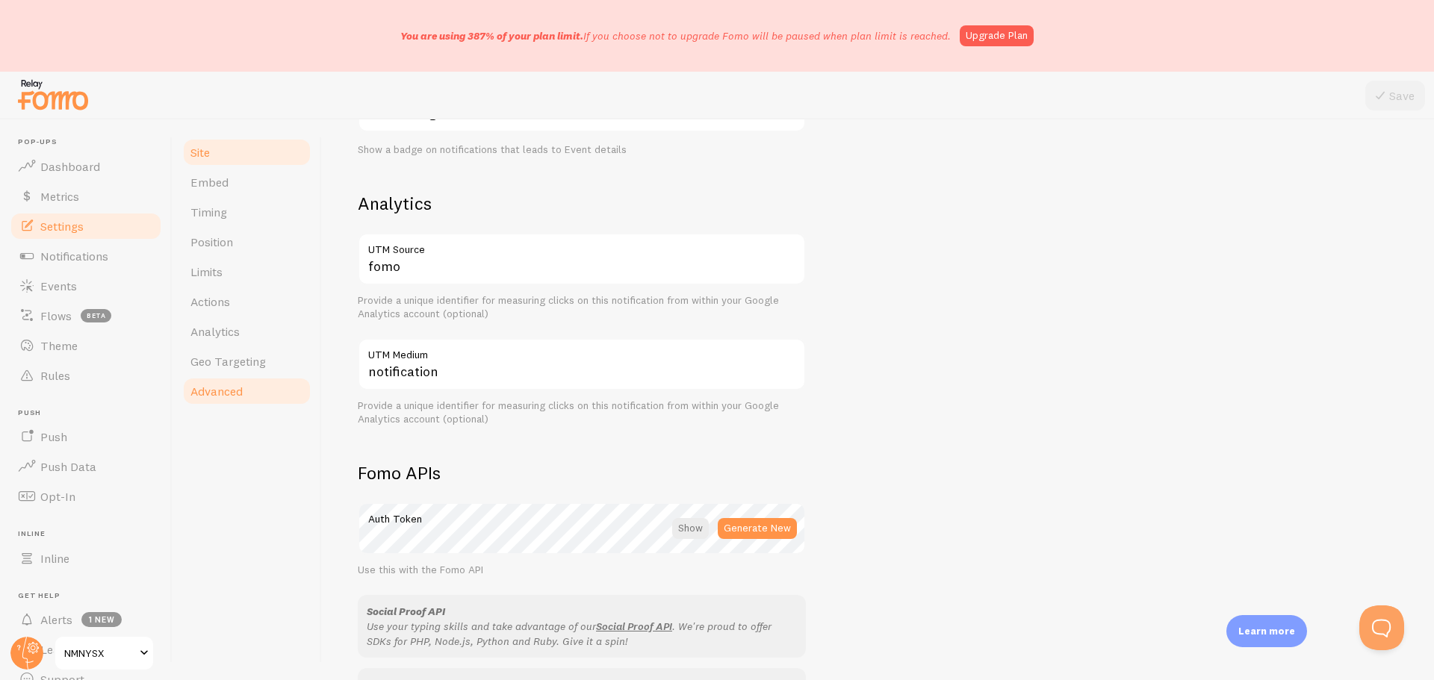
click at [217, 388] on span "Advanced" at bounding box center [216, 391] width 52 height 15
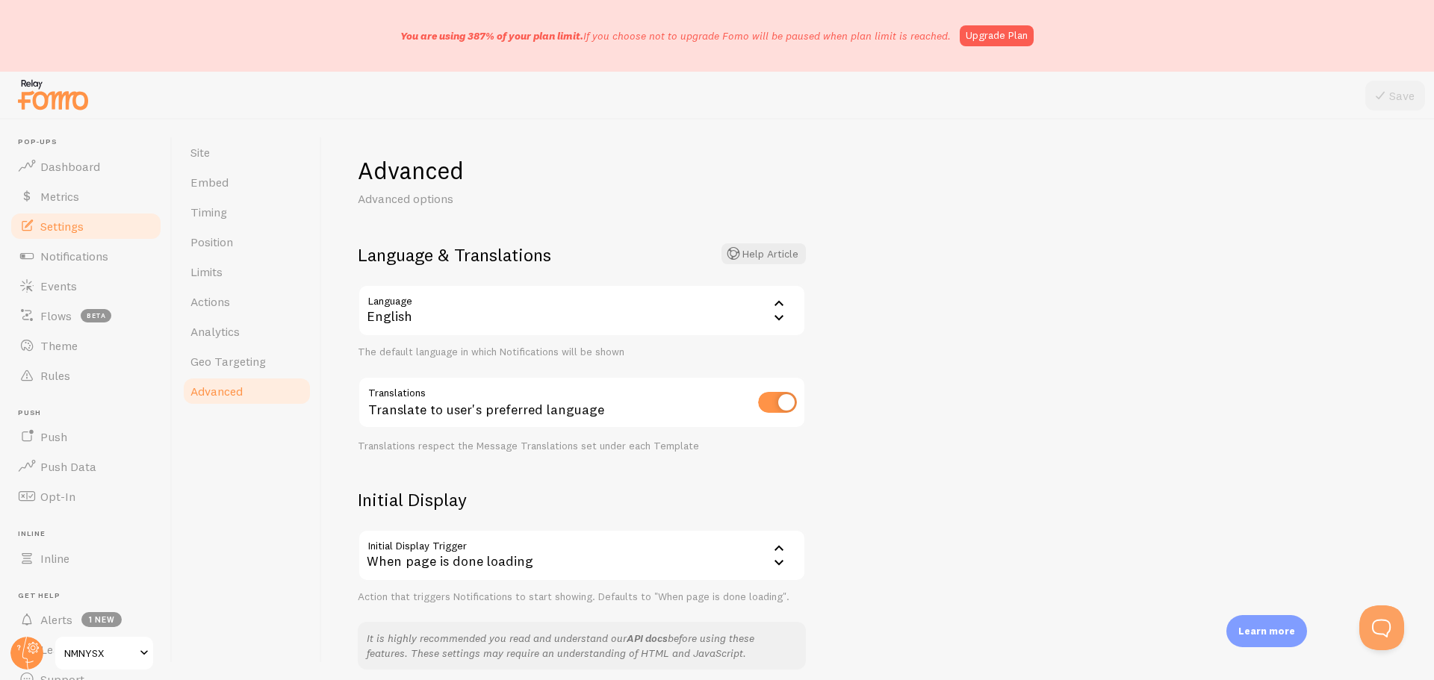
scroll to position [258, 0]
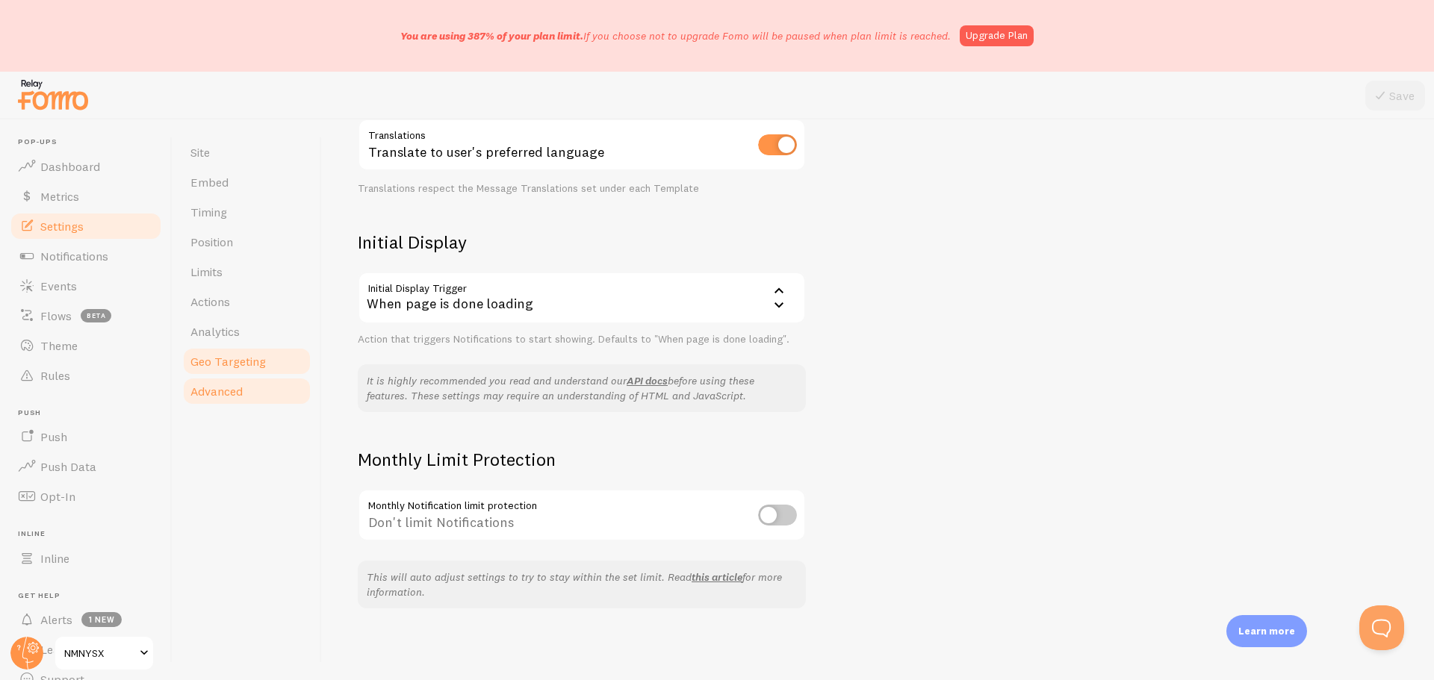
click at [239, 371] on link "Geo Targeting" at bounding box center [247, 362] width 131 height 30
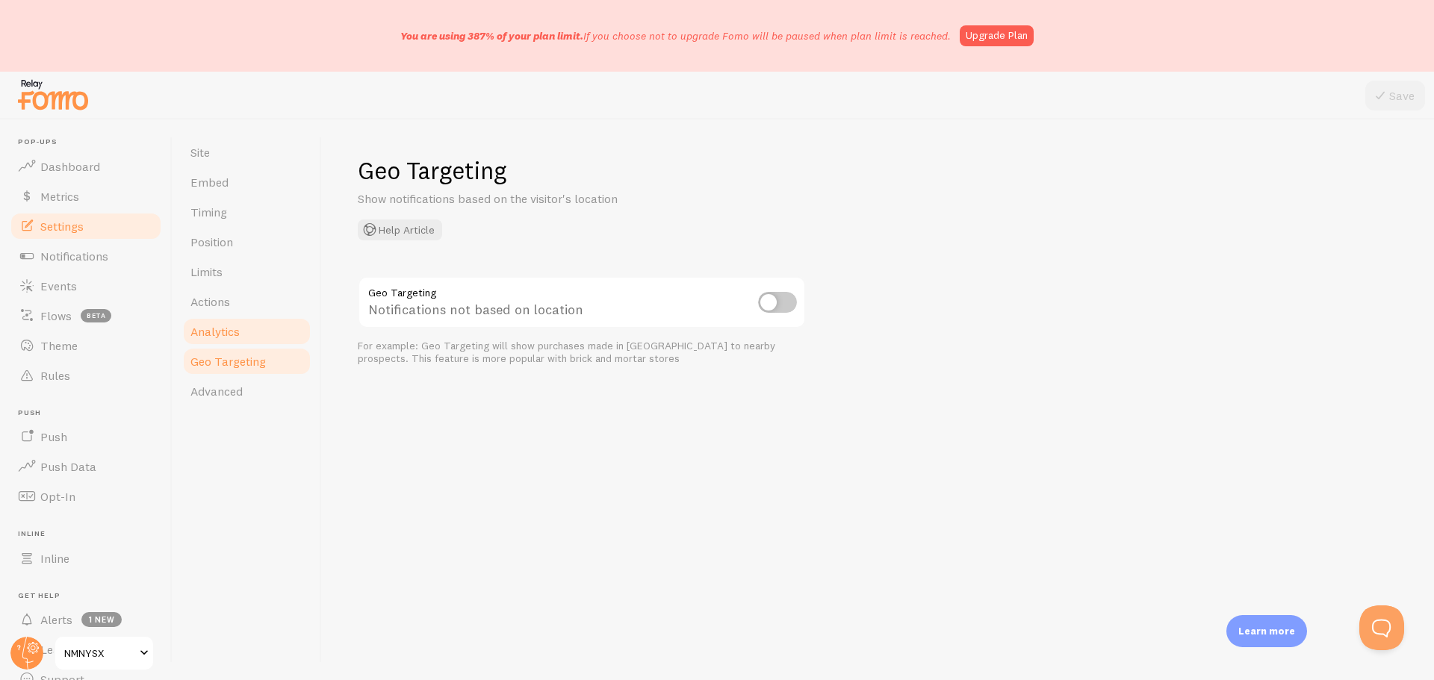
click at [227, 339] on link "Analytics" at bounding box center [247, 332] width 131 height 30
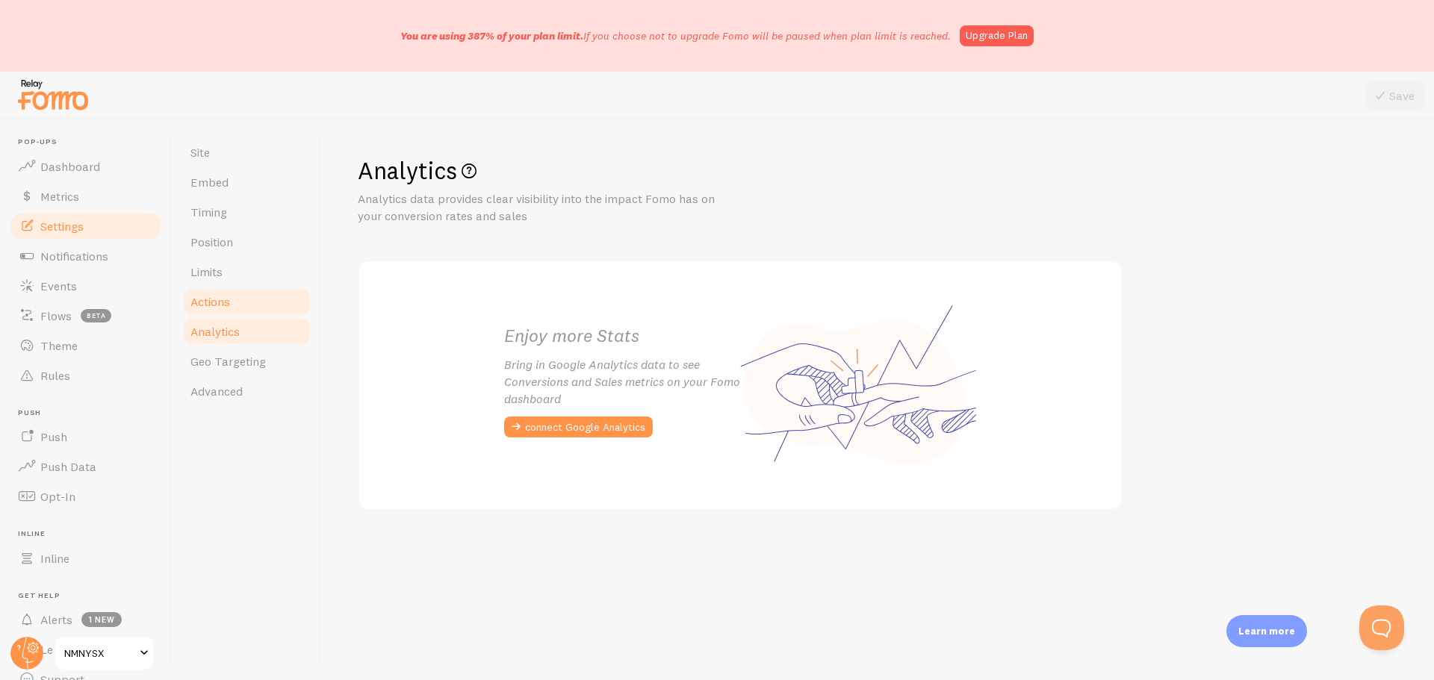
click at [214, 304] on span "Actions" at bounding box center [210, 301] width 40 height 15
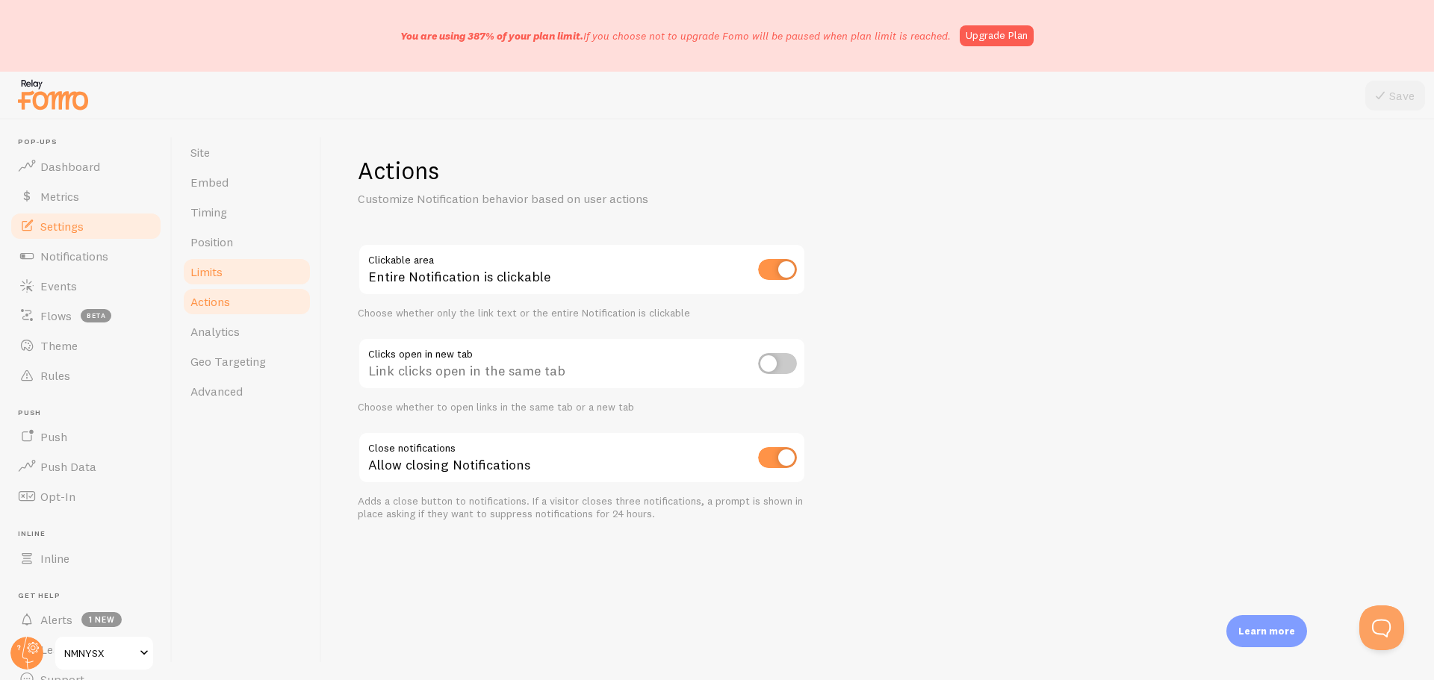
click at [208, 273] on span "Limits" at bounding box center [206, 271] width 32 height 15
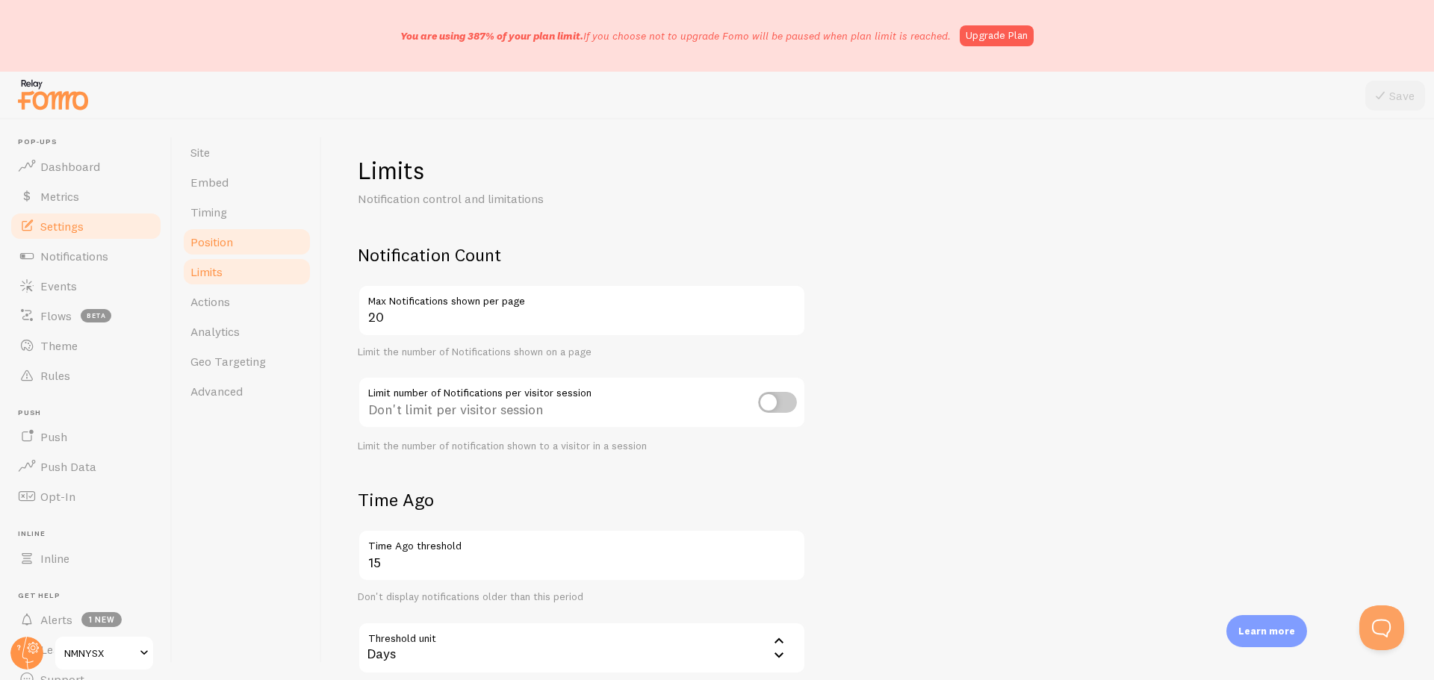
click at [229, 248] on span "Position" at bounding box center [211, 242] width 43 height 15
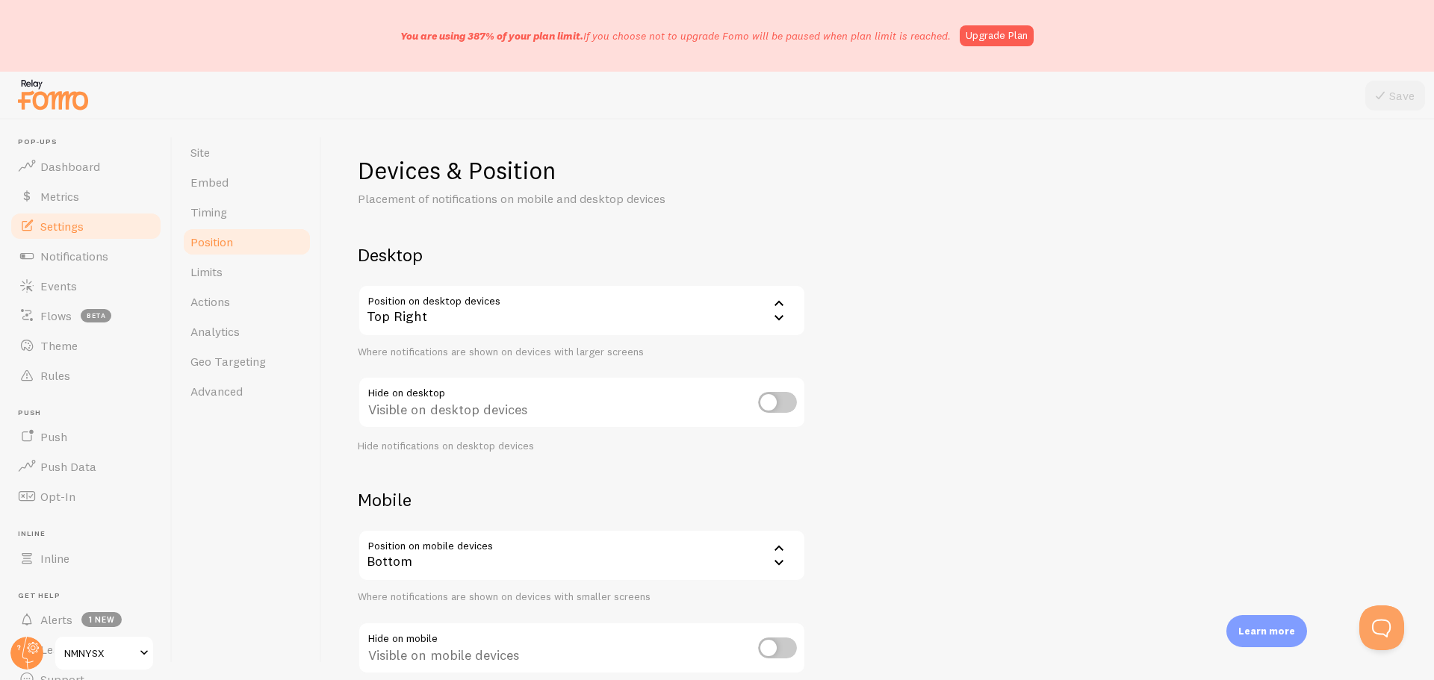
click at [219, 227] on link "Position" at bounding box center [247, 242] width 131 height 30
click at [213, 214] on span "Timing" at bounding box center [208, 212] width 37 height 15
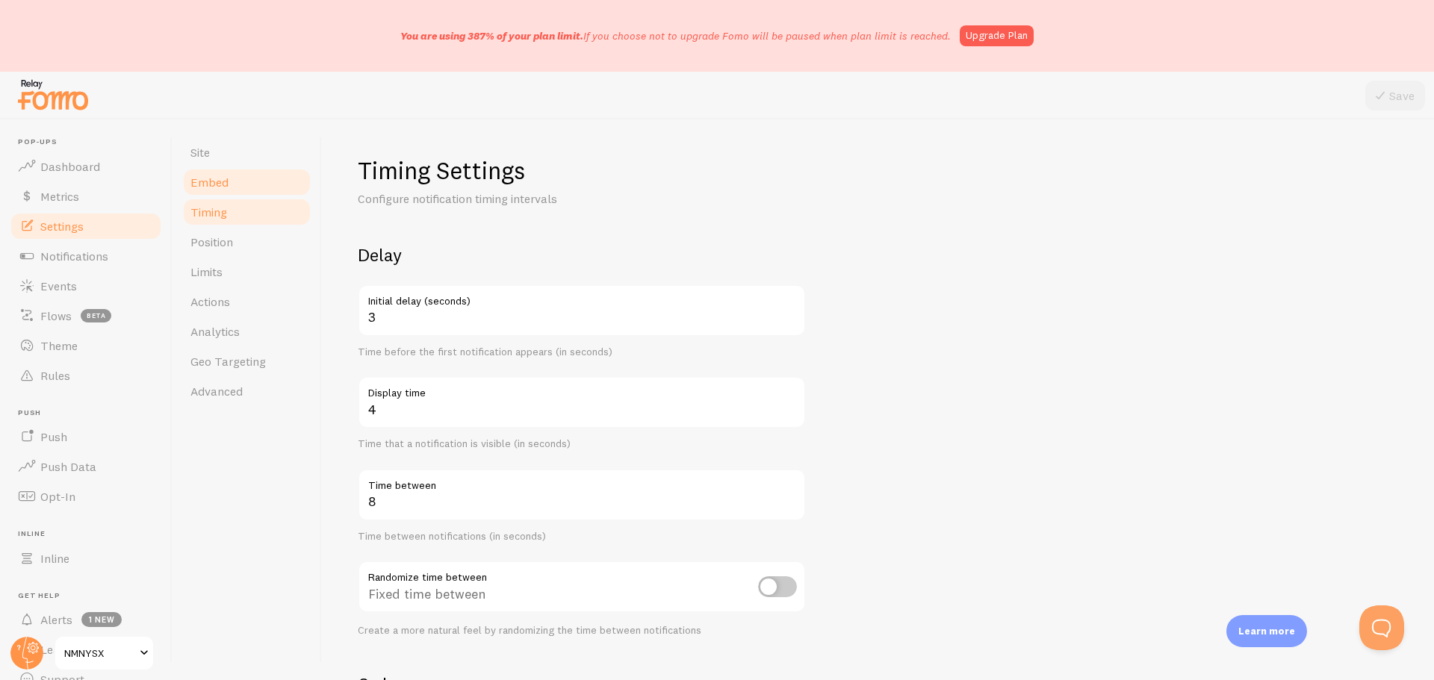
click at [215, 183] on span "Embed" at bounding box center [209, 182] width 38 height 15
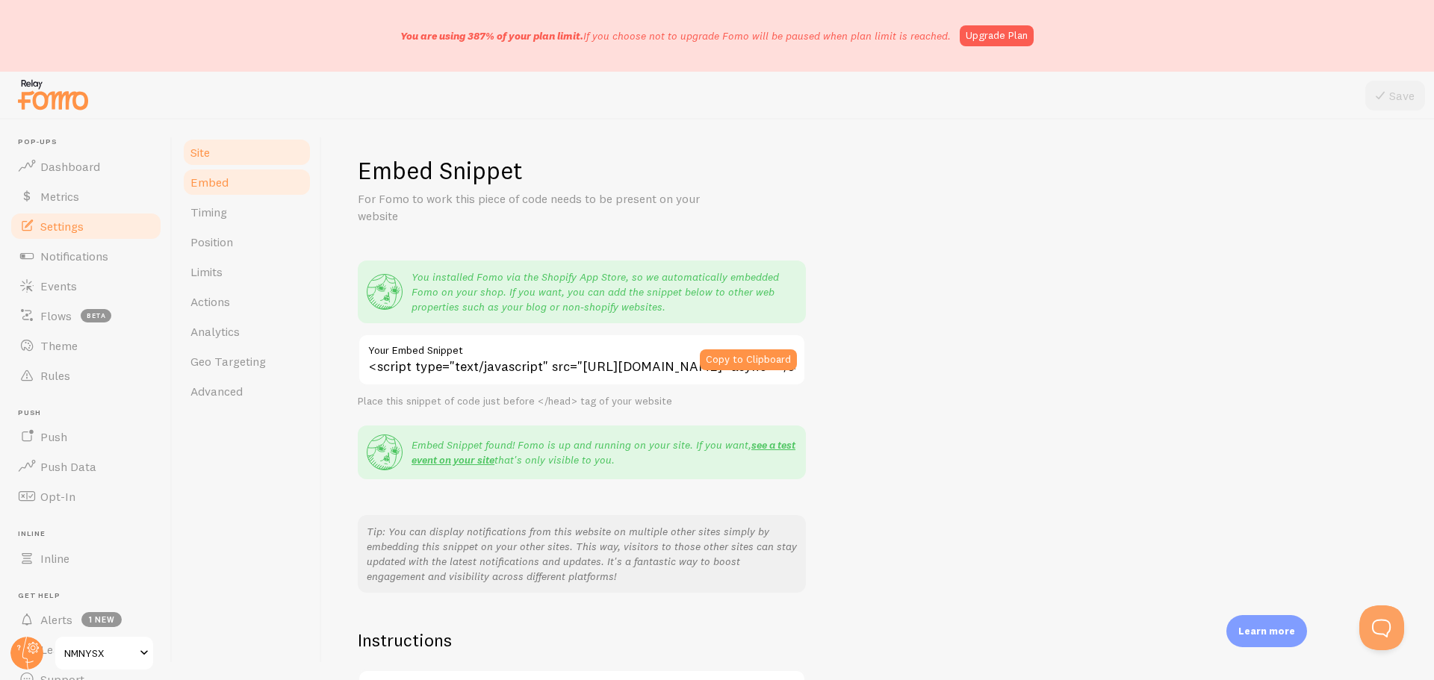
click at [204, 159] on span "Site" at bounding box center [199, 152] width 19 height 15
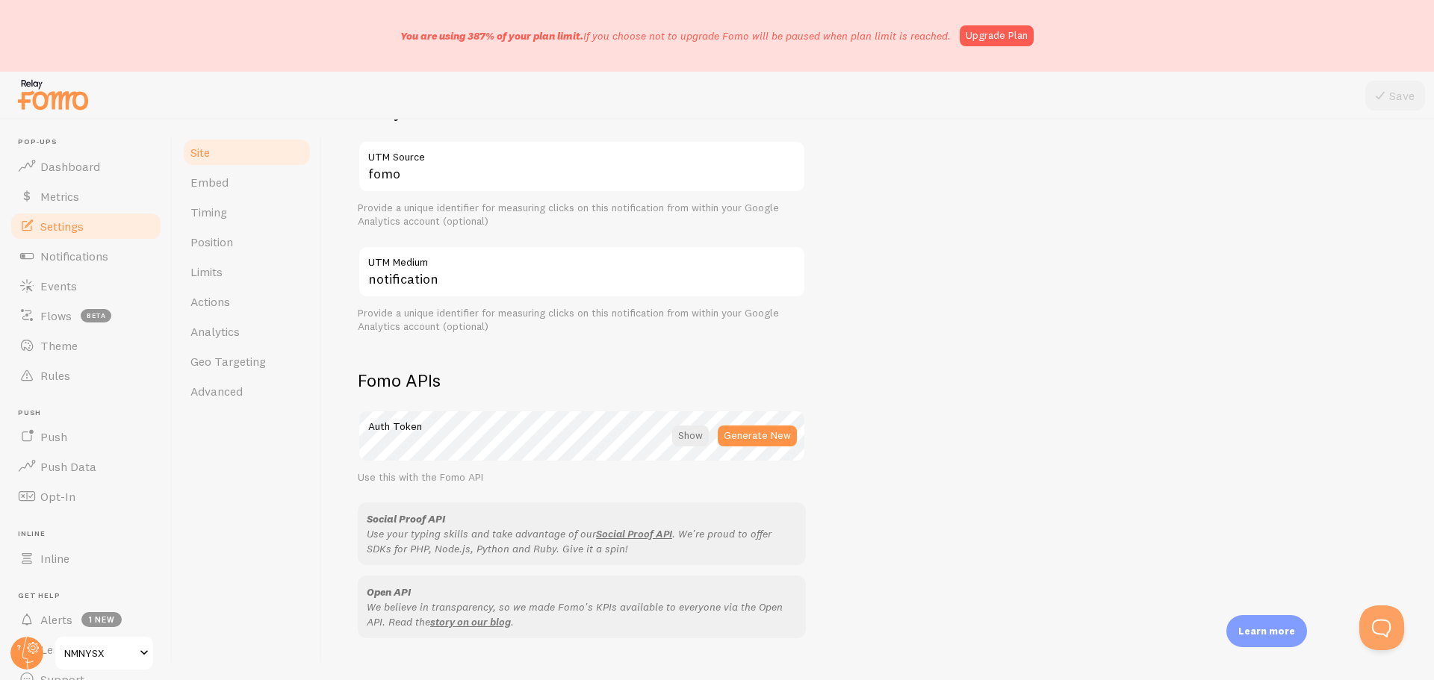
scroll to position [801, 0]
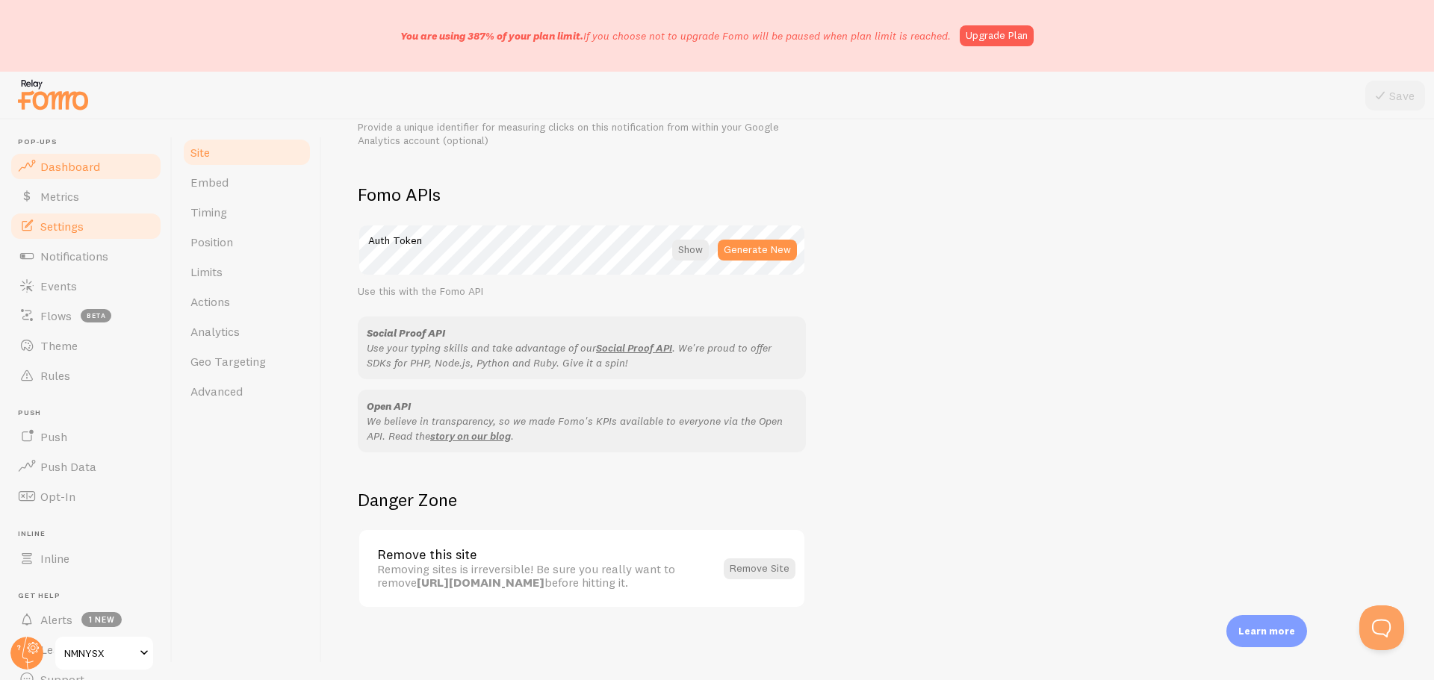
click at [68, 165] on span "Dashboard" at bounding box center [70, 166] width 60 height 15
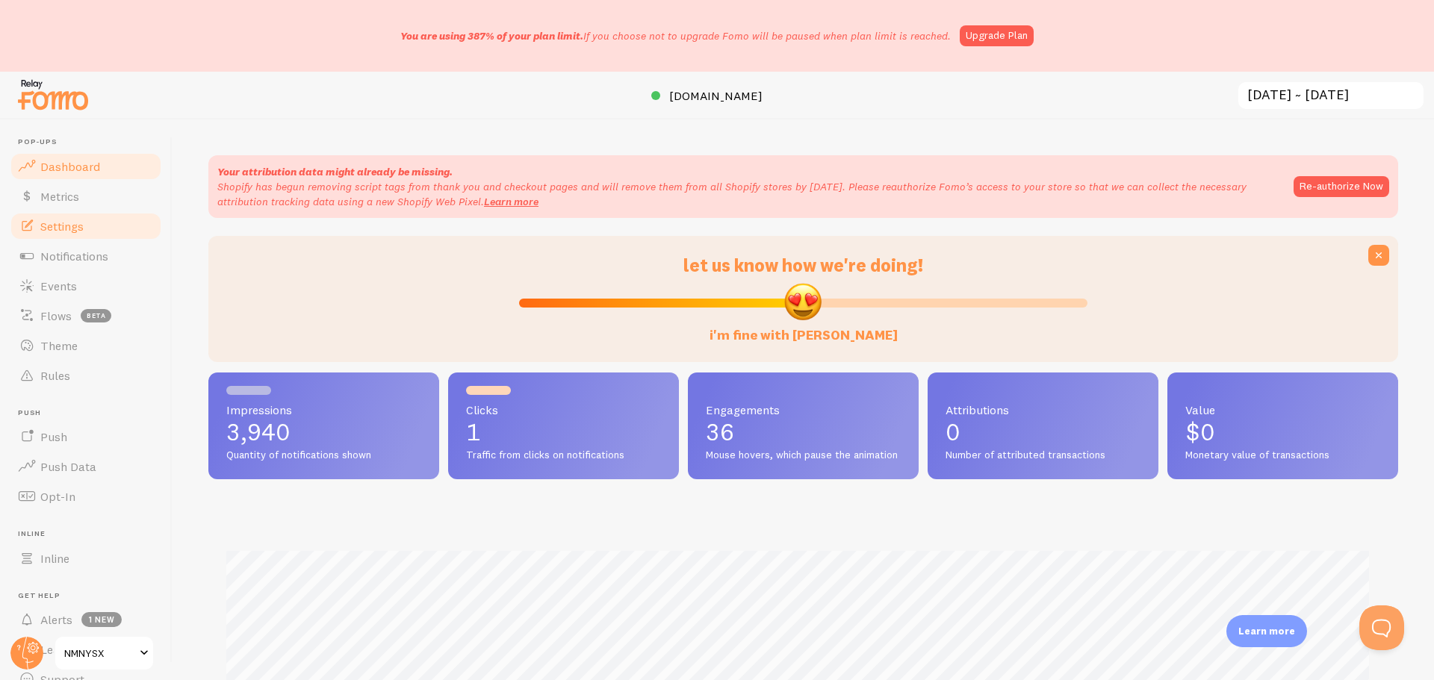
click at [87, 226] on link "Settings" at bounding box center [86, 226] width 154 height 30
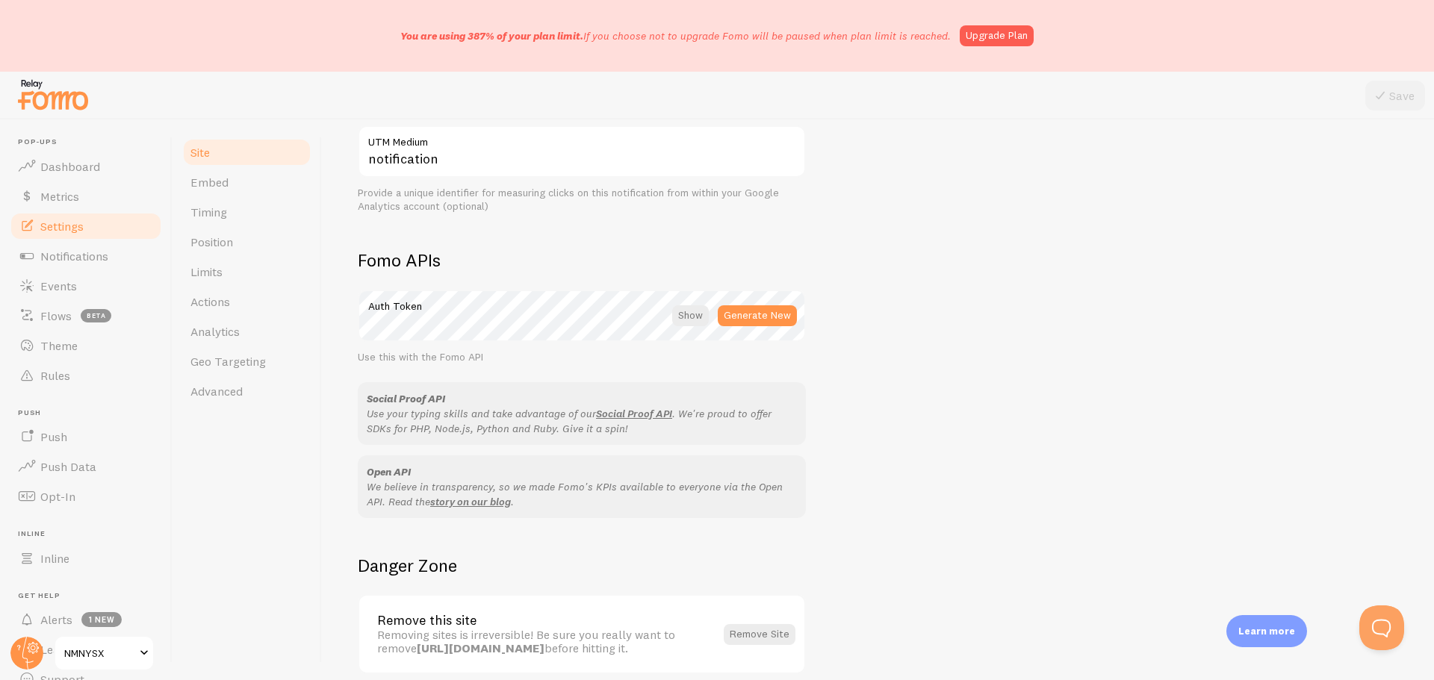
scroll to position [801, 0]
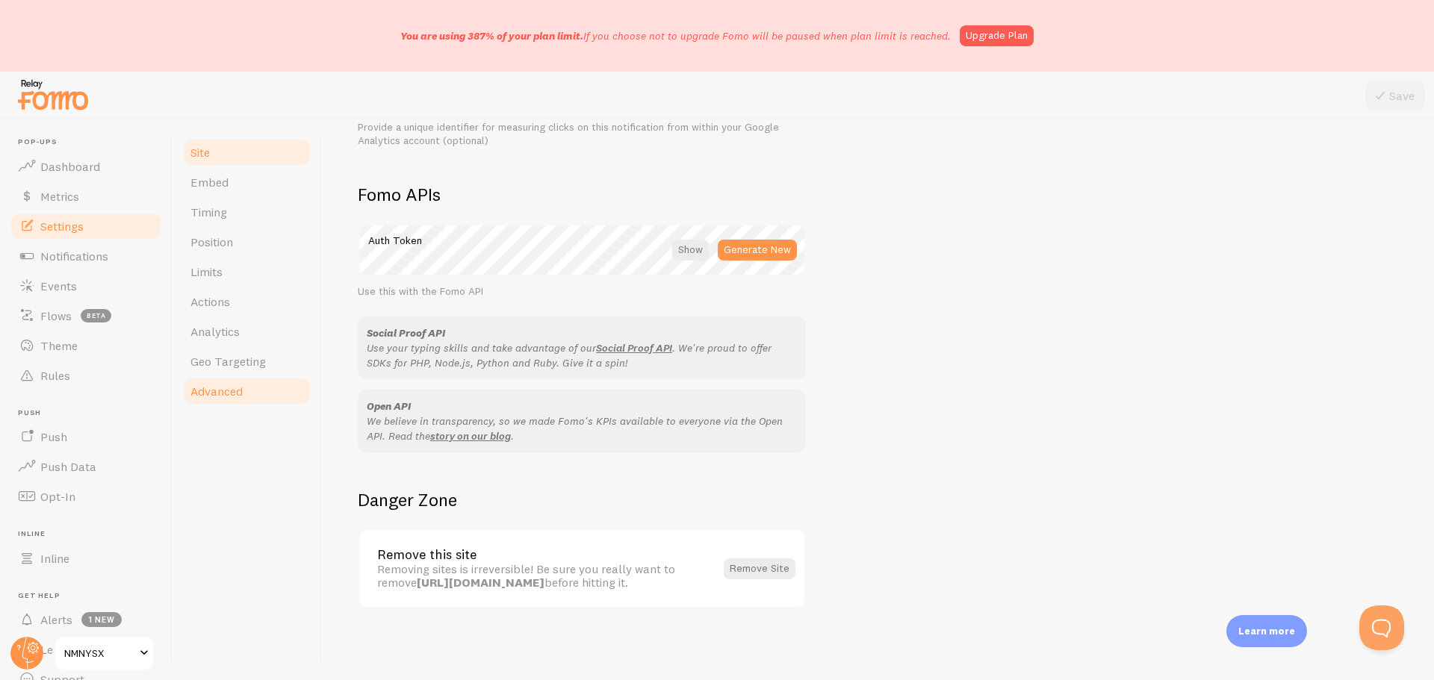
click at [232, 382] on link "Advanced" at bounding box center [247, 391] width 131 height 30
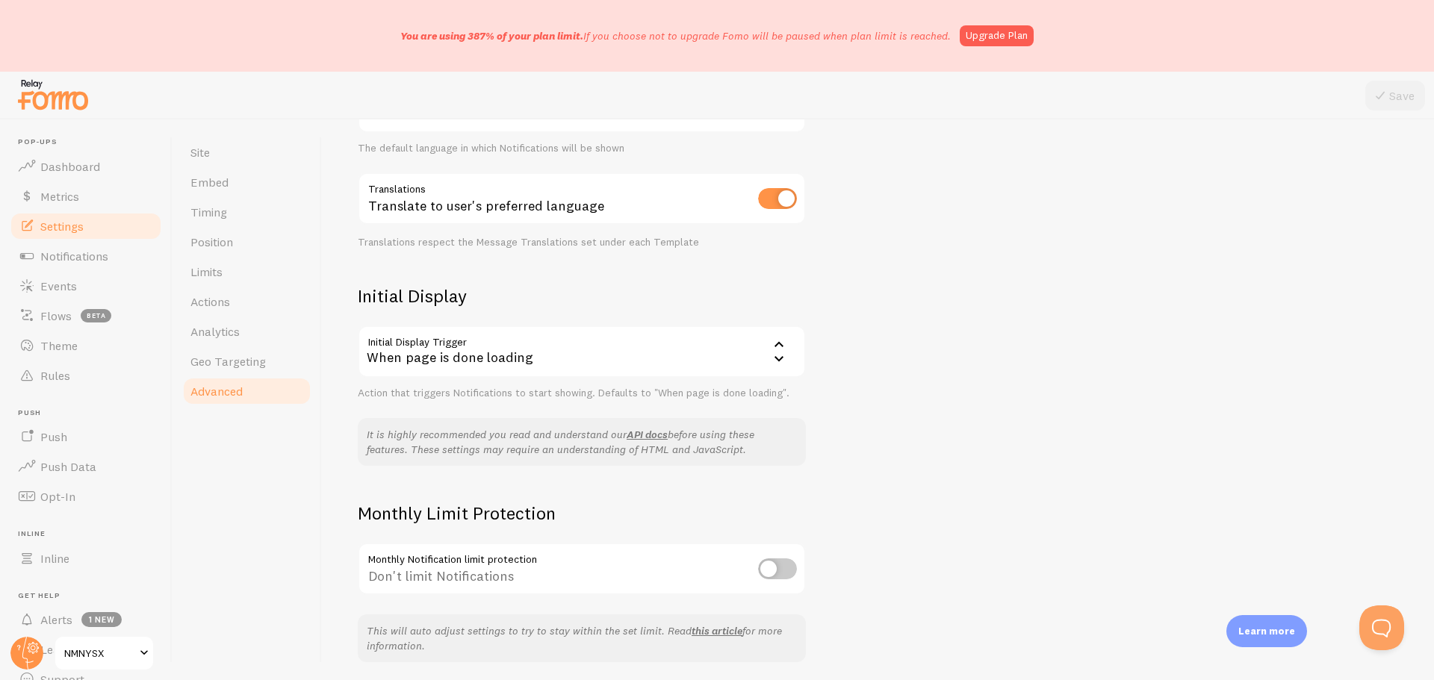
scroll to position [258, 0]
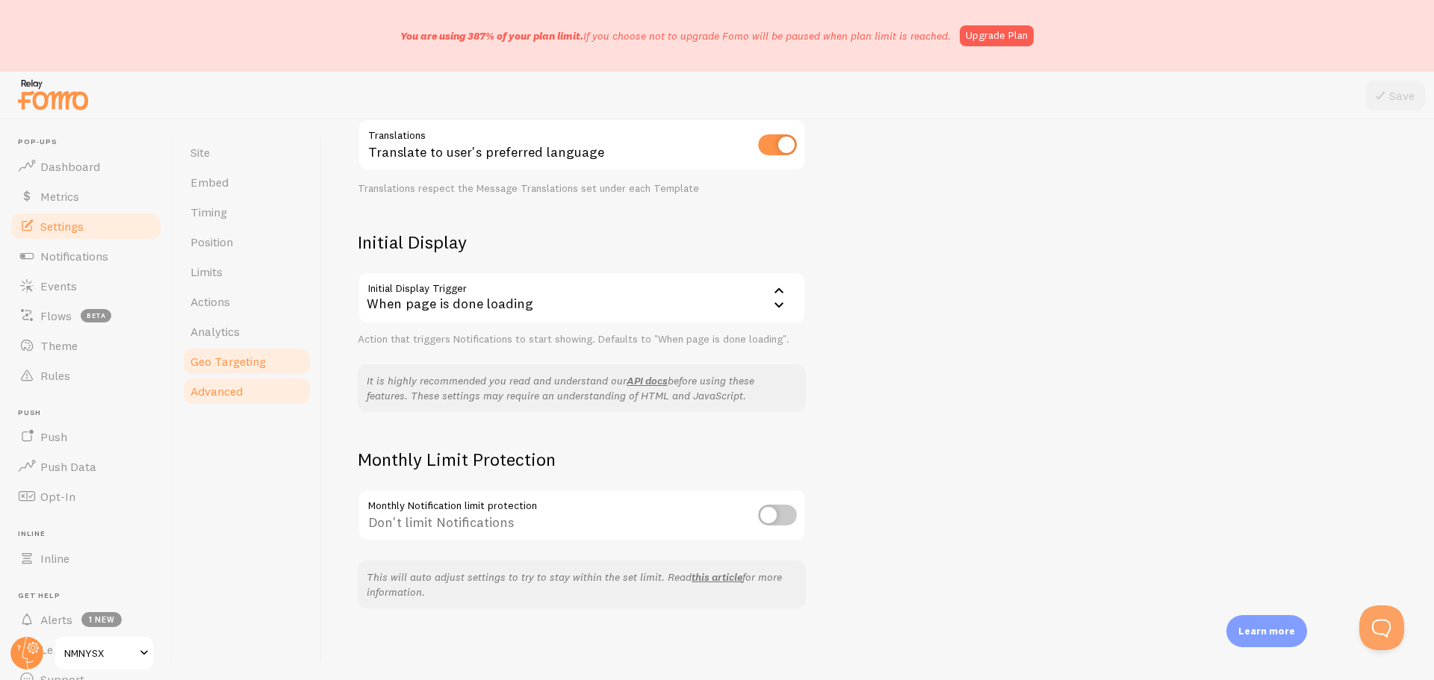
click at [259, 374] on link "Geo Targeting" at bounding box center [247, 362] width 131 height 30
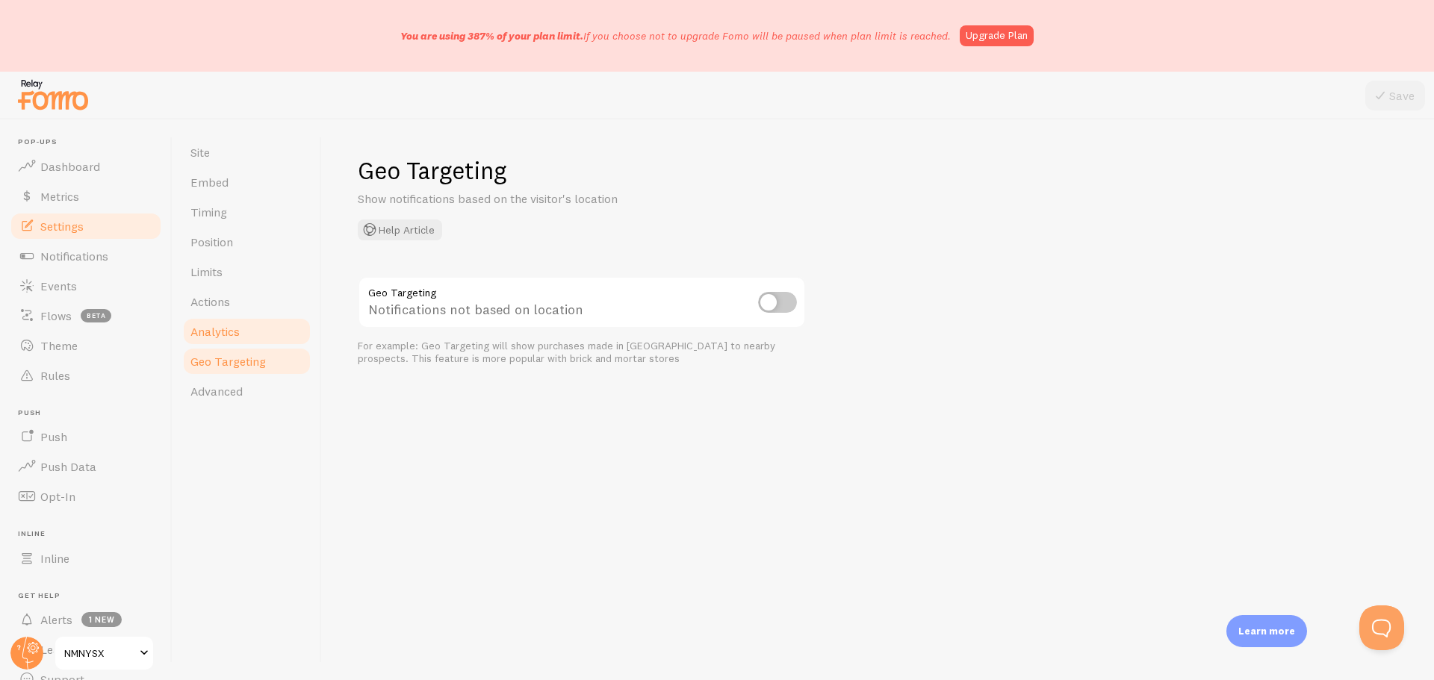
click at [226, 335] on span "Analytics" at bounding box center [214, 331] width 49 height 15
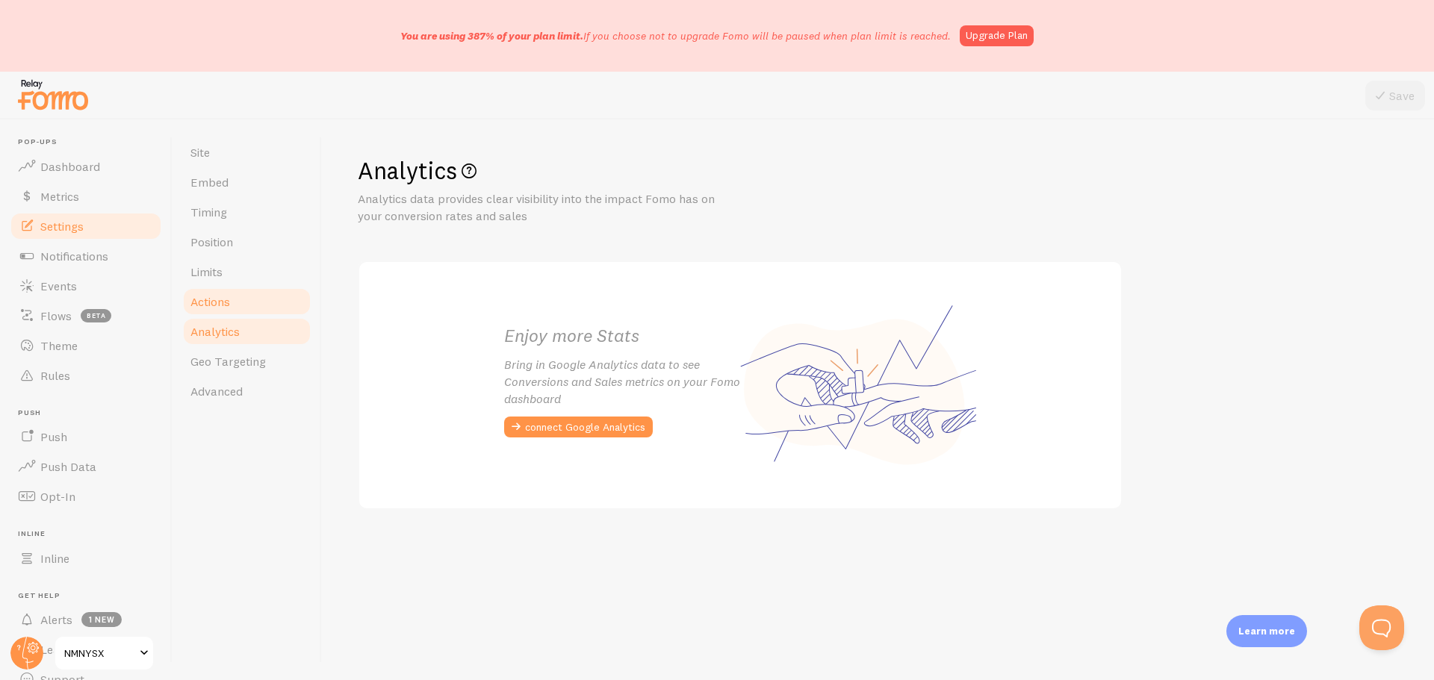
click at [211, 303] on span "Actions" at bounding box center [210, 301] width 40 height 15
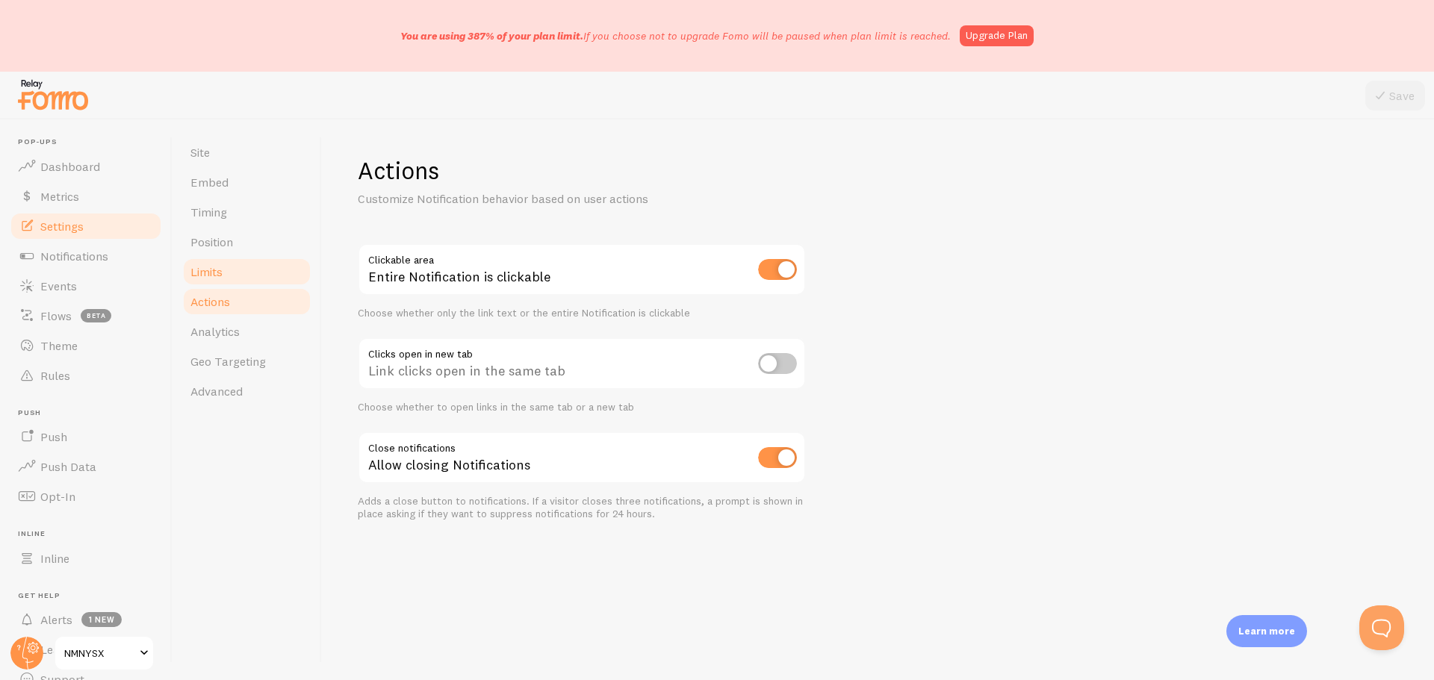
click at [223, 272] on link "Limits" at bounding box center [247, 272] width 131 height 30
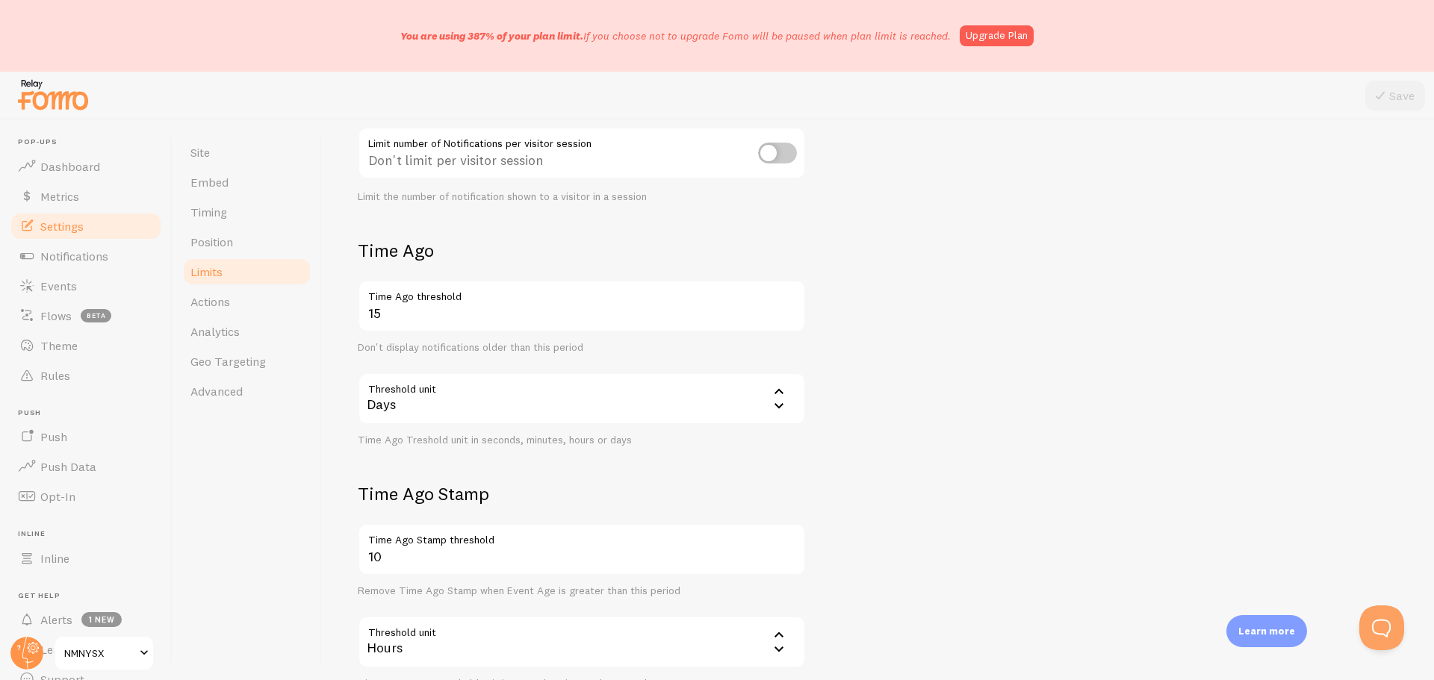
scroll to position [360, 0]
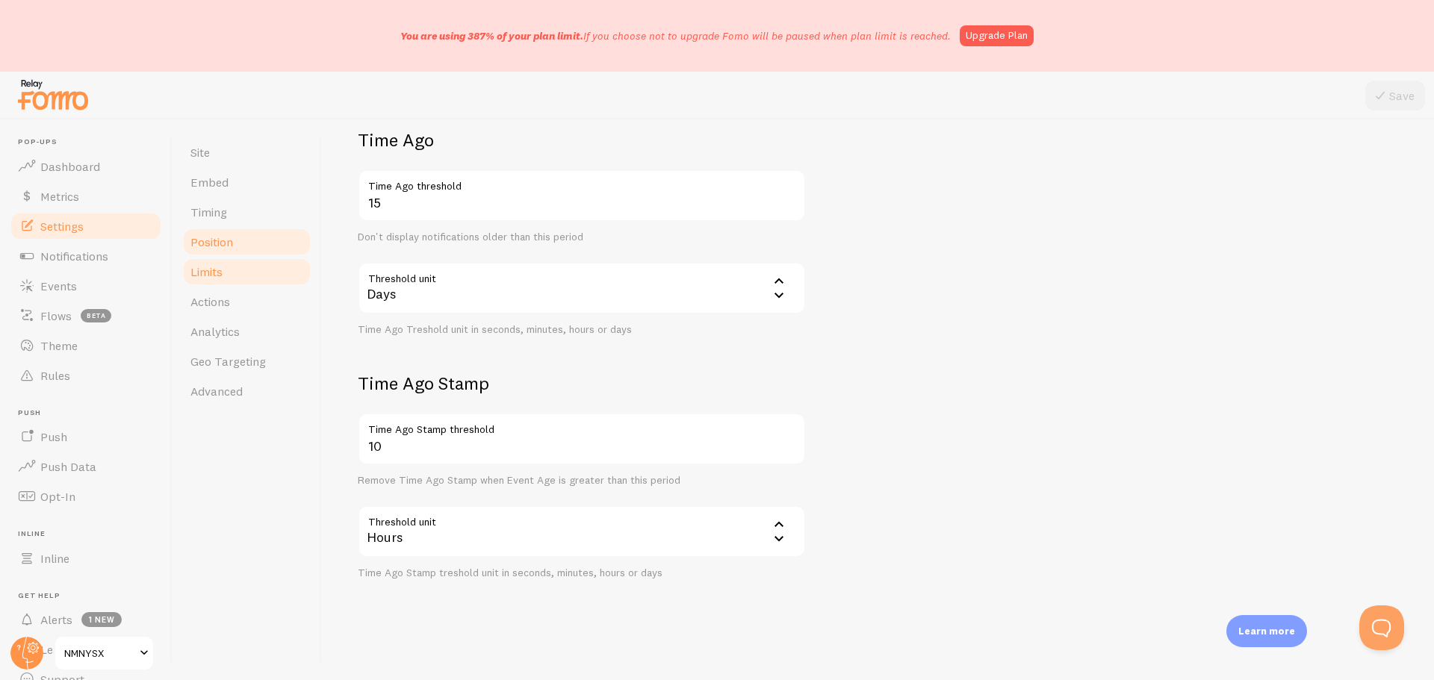
click at [204, 243] on span "Position" at bounding box center [211, 242] width 43 height 15
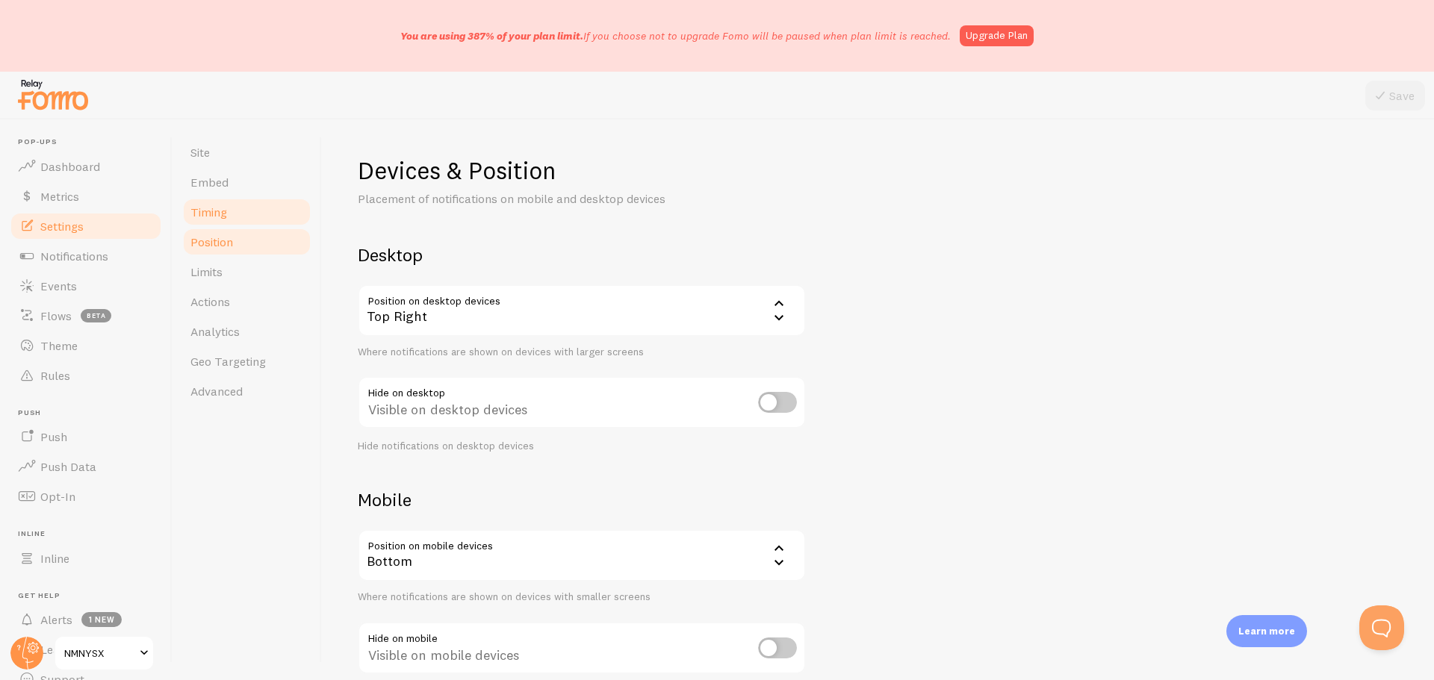
click at [217, 223] on link "Timing" at bounding box center [247, 212] width 131 height 30
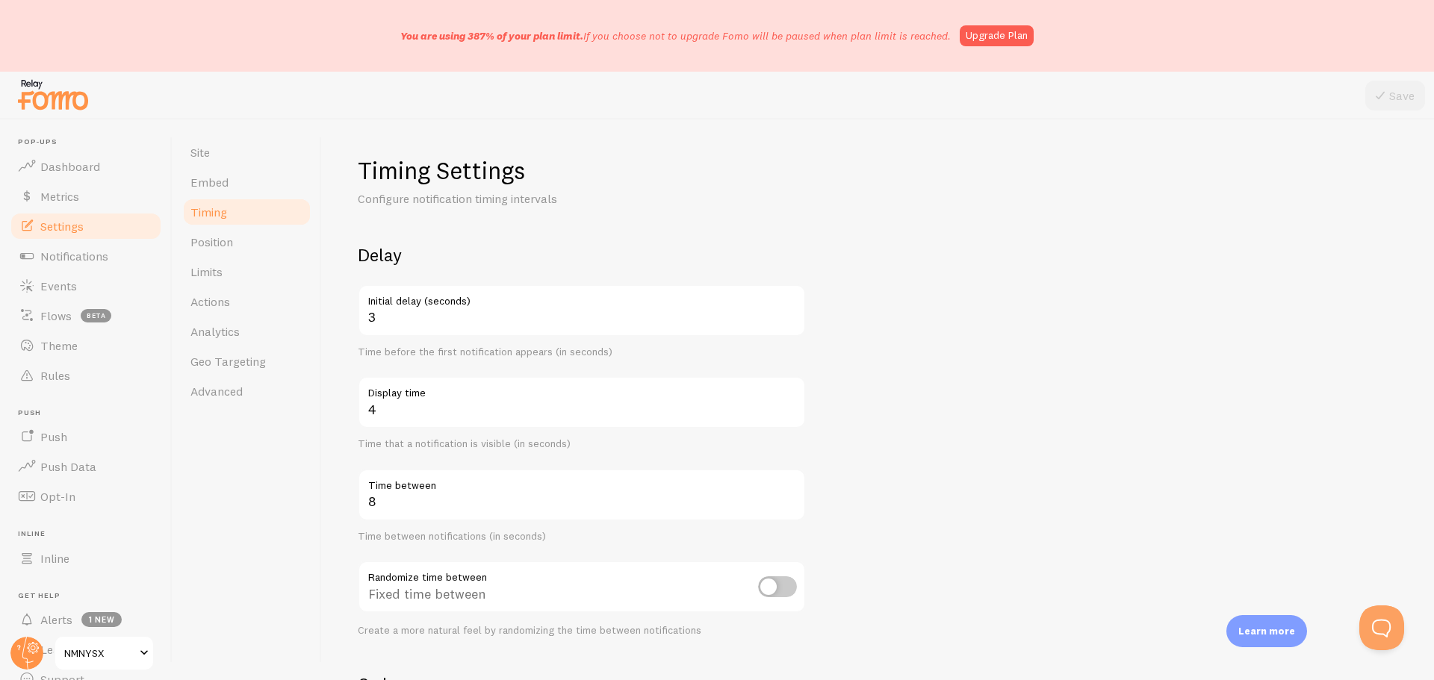
click at [213, 197] on link "Timing" at bounding box center [247, 212] width 131 height 30
click at [217, 184] on span "Embed" at bounding box center [209, 182] width 38 height 15
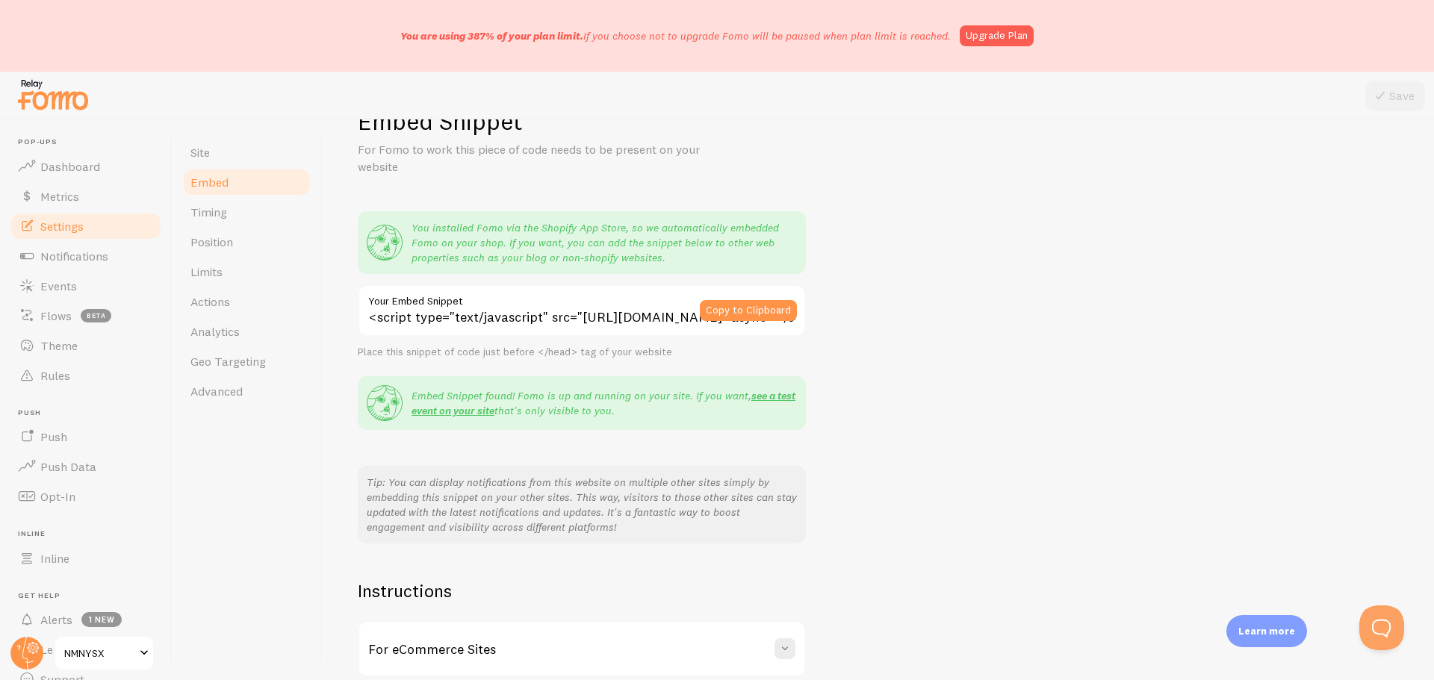
scroll to position [193, 0]
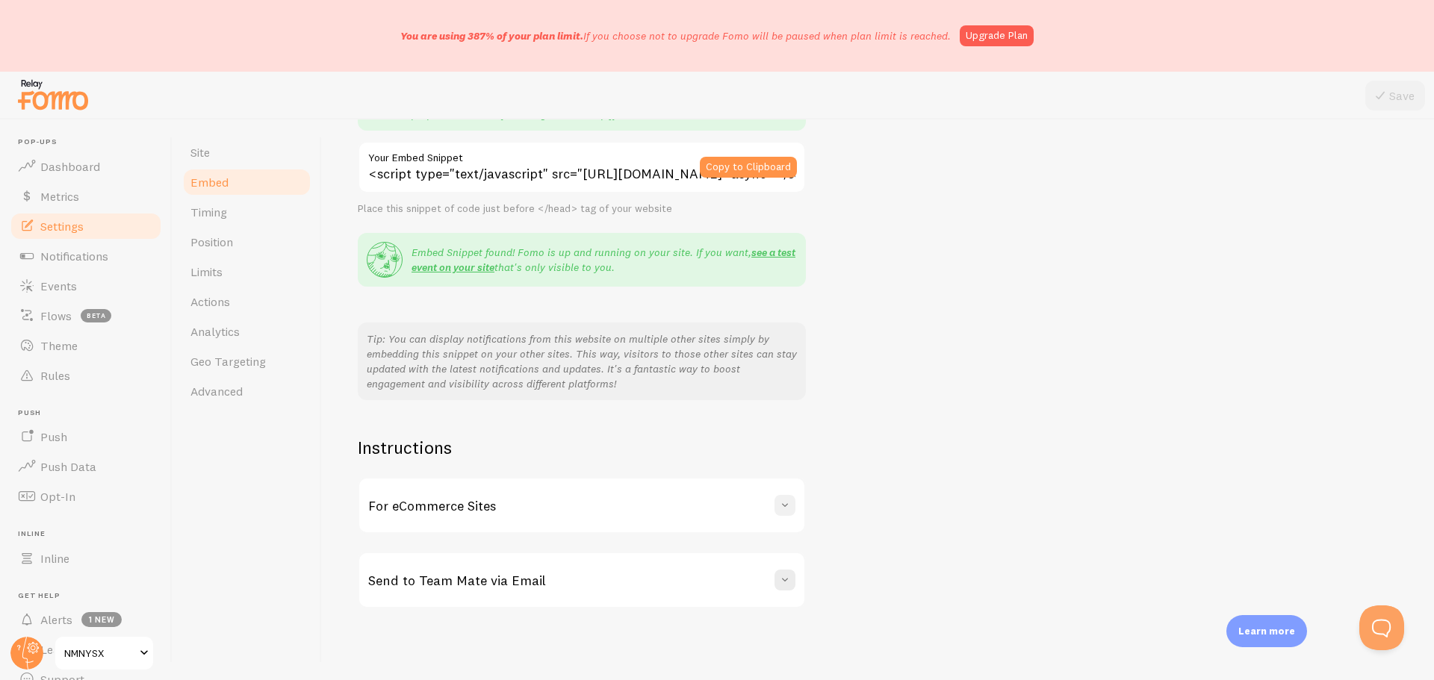
click at [789, 509] on span at bounding box center [785, 505] width 15 height 15
